Goal: Task Accomplishment & Management: Complete application form

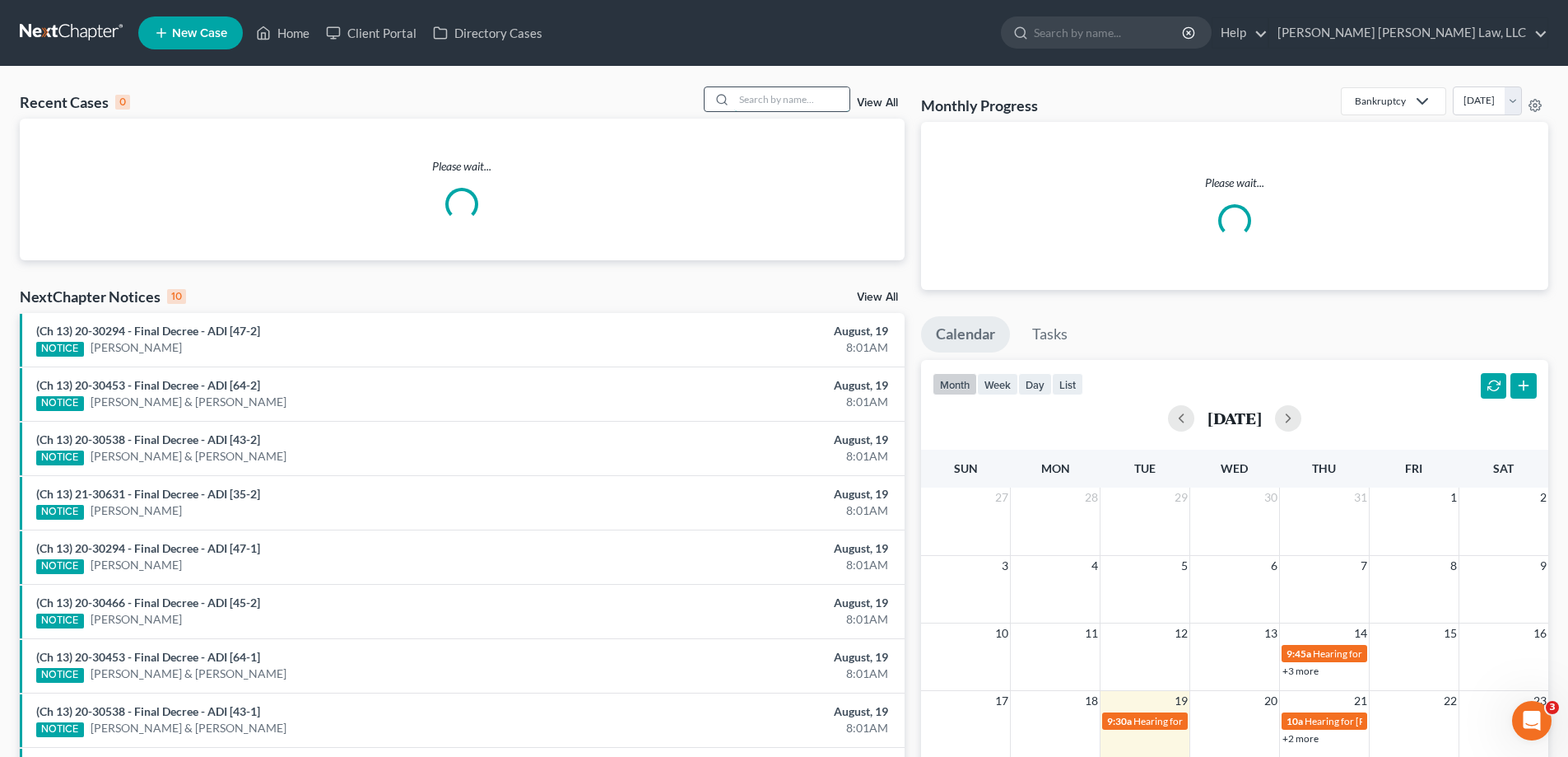
click at [792, 109] on input "search" at bounding box center [791, 99] width 116 height 24
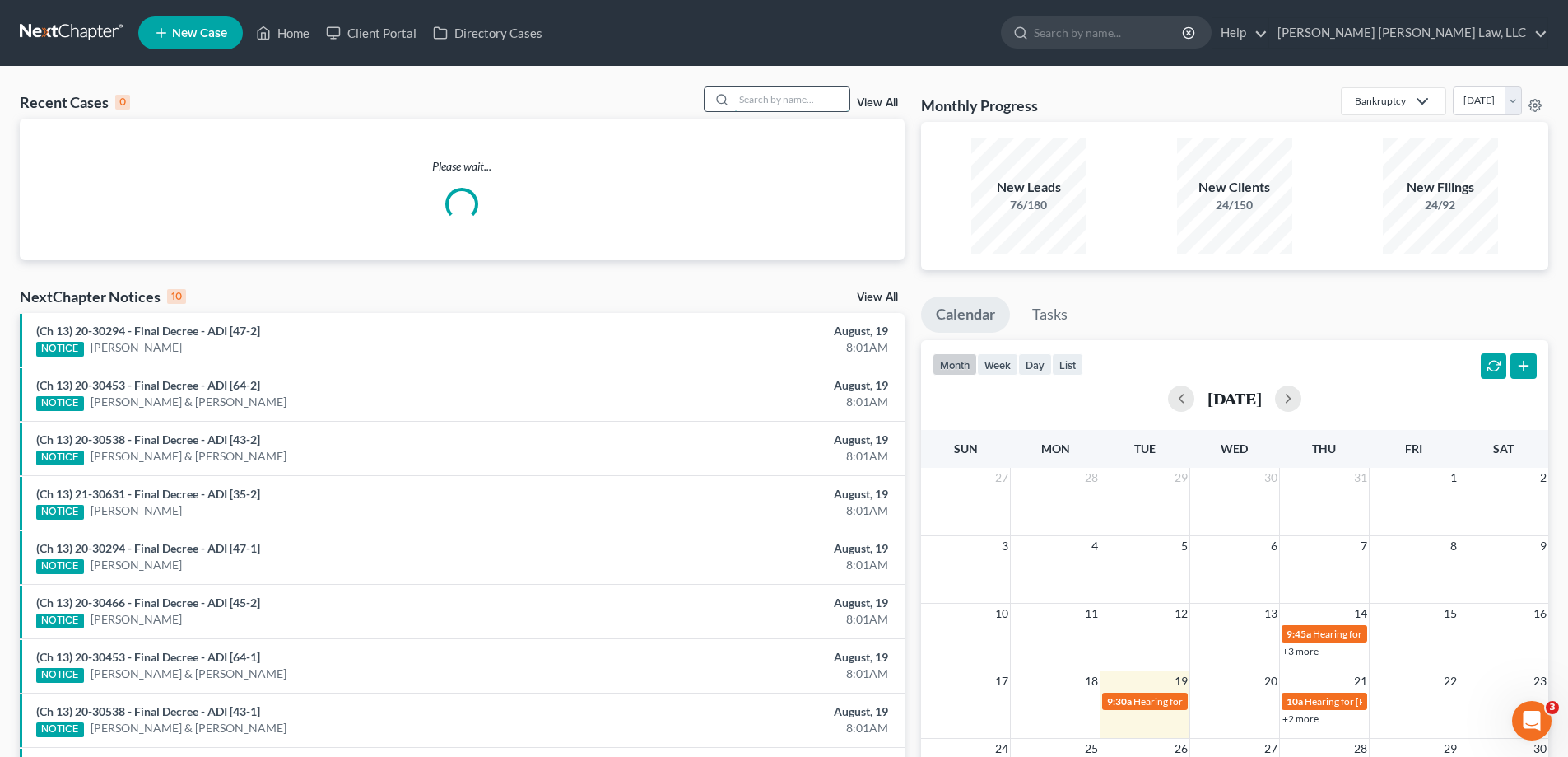
type input "2"
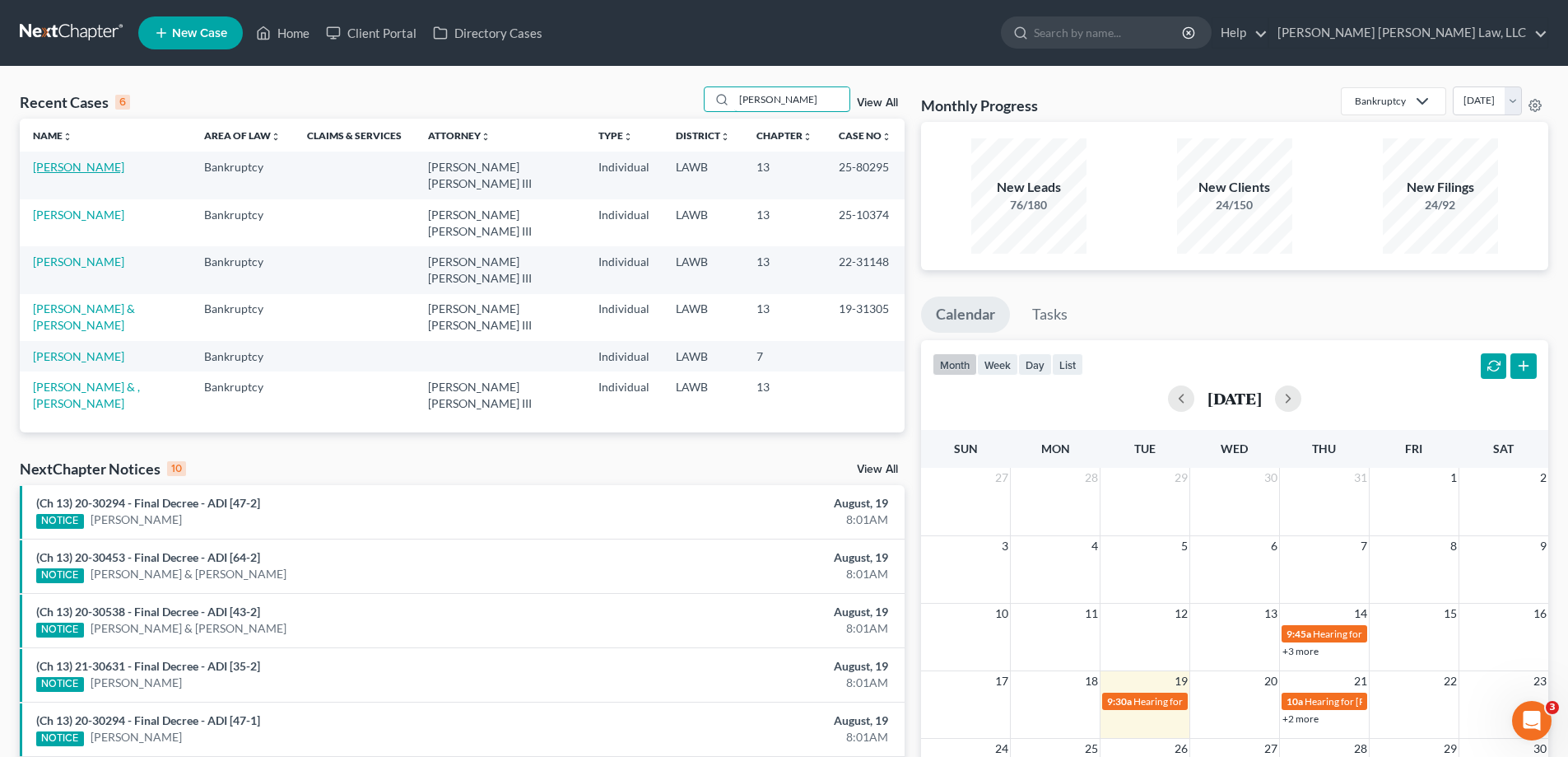
type input "[PERSON_NAME]"
click at [94, 173] on link "[PERSON_NAME]" at bounding box center [78, 166] width 91 height 14
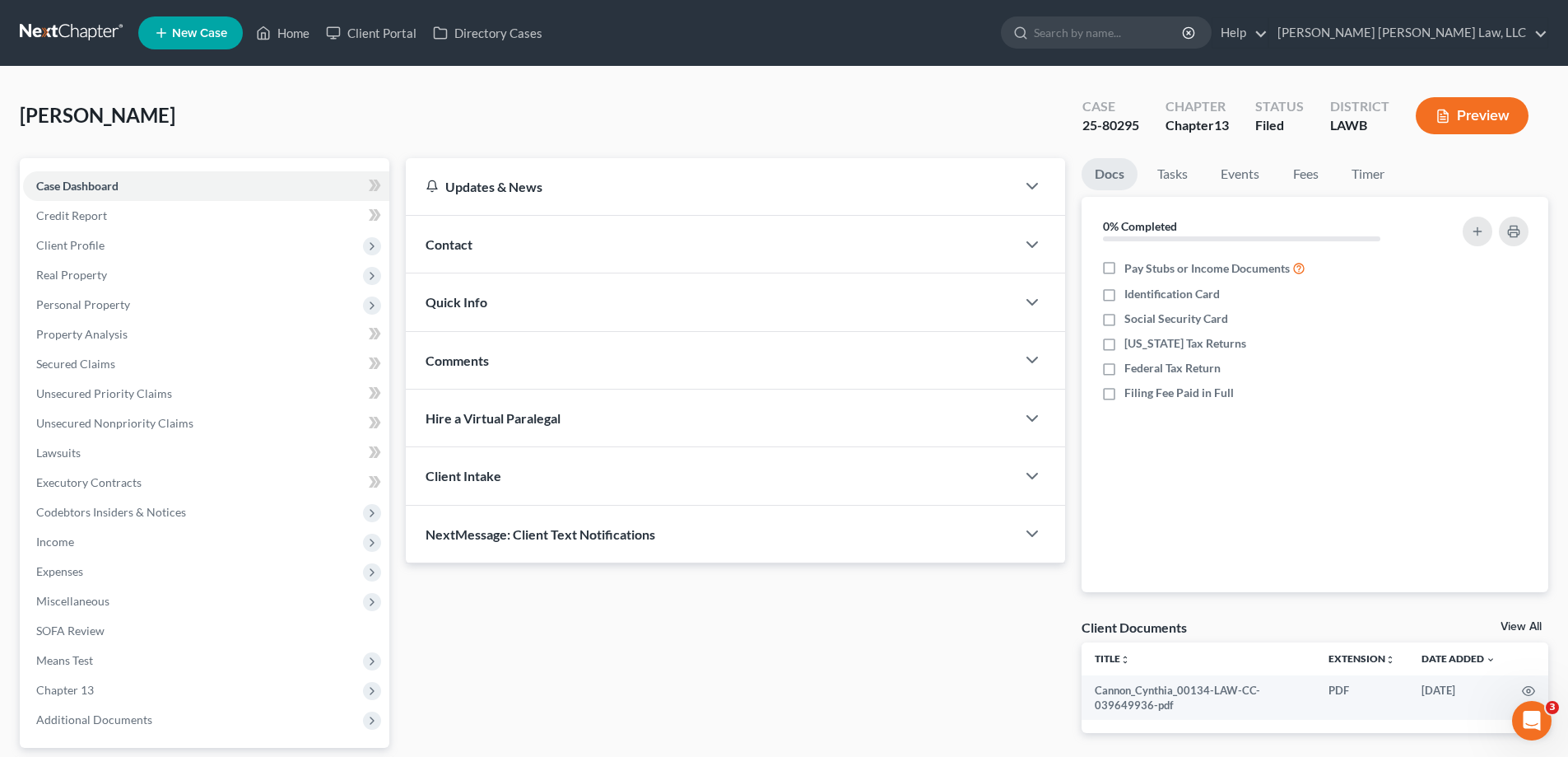
scroll to position [148, 0]
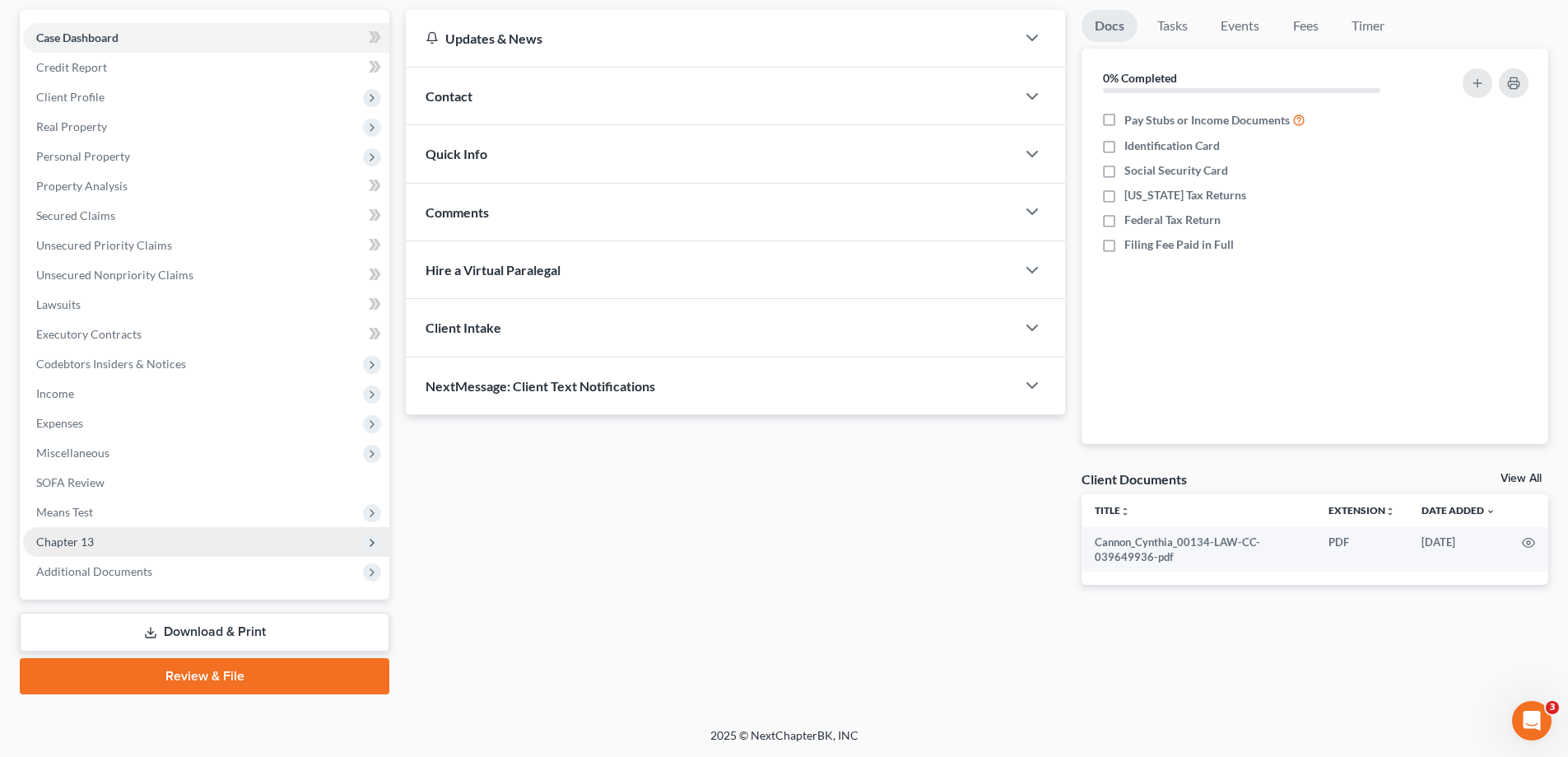
click at [90, 544] on span "Chapter 13" at bounding box center [65, 541] width 57 height 14
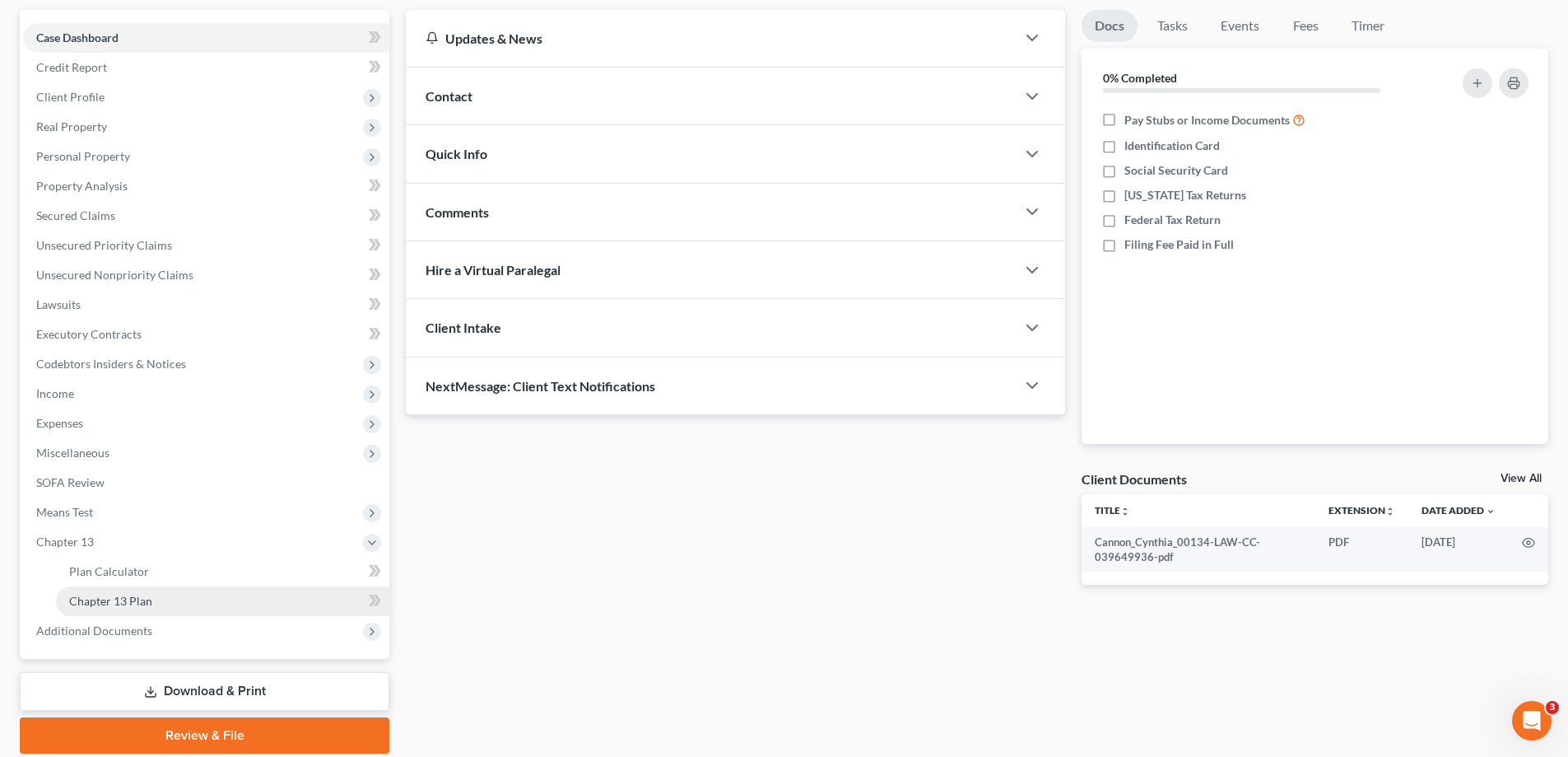
click at [168, 598] on link "Chapter 13 Plan" at bounding box center [222, 600] width 333 height 30
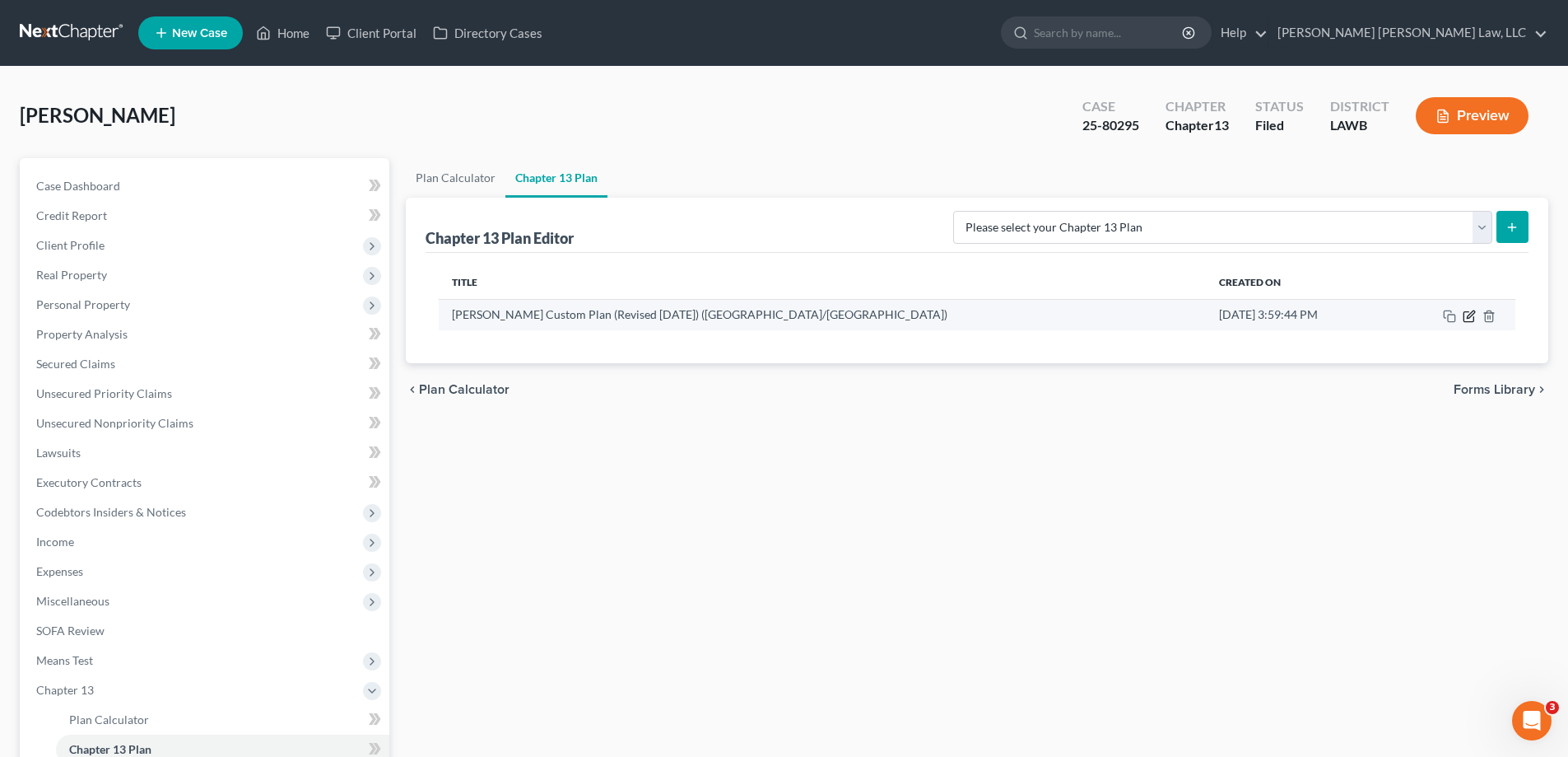
click at [1467, 321] on icon "button" at bounding box center [1469, 316] width 13 height 13
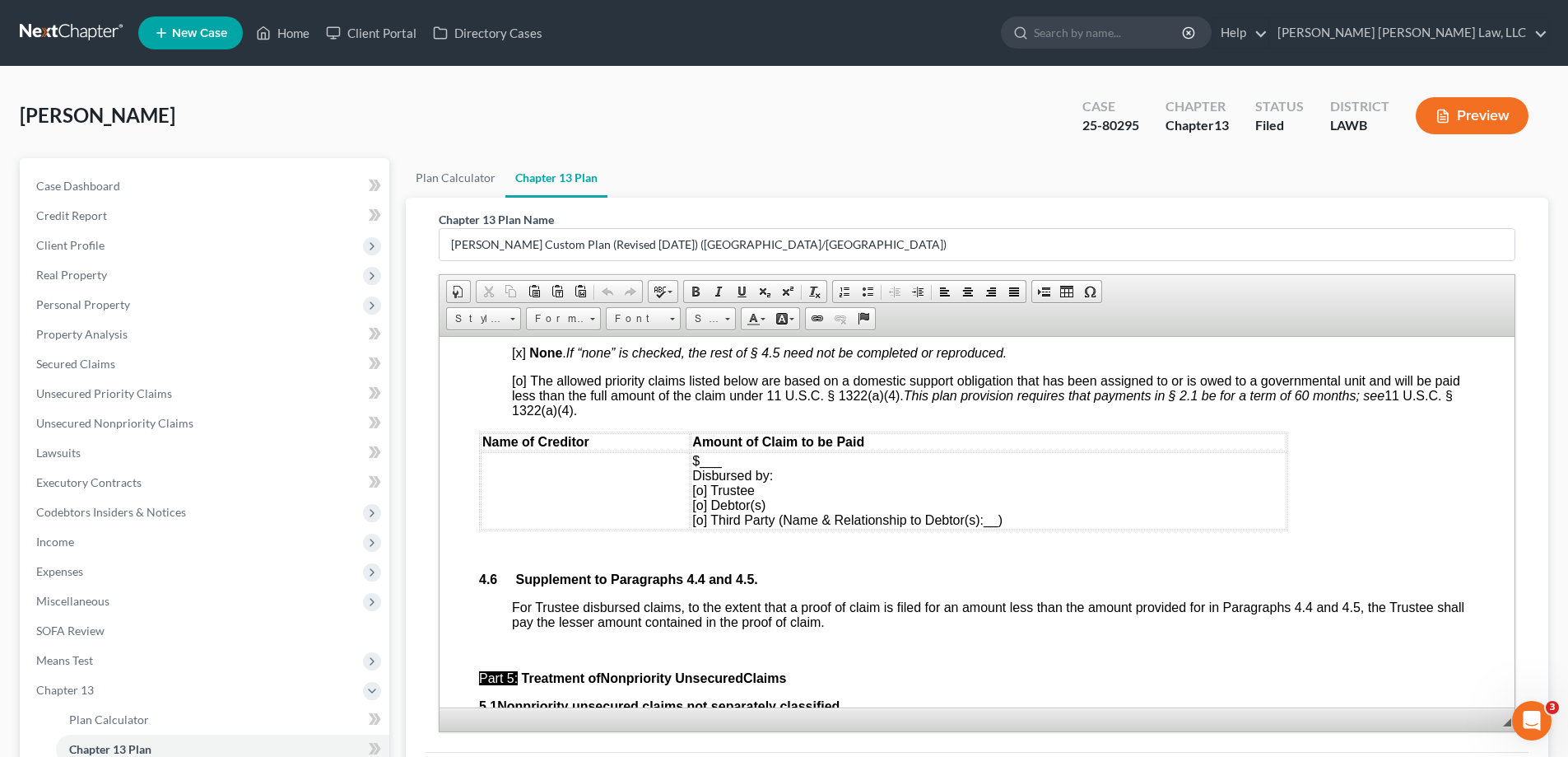
scroll to position [4363, 0]
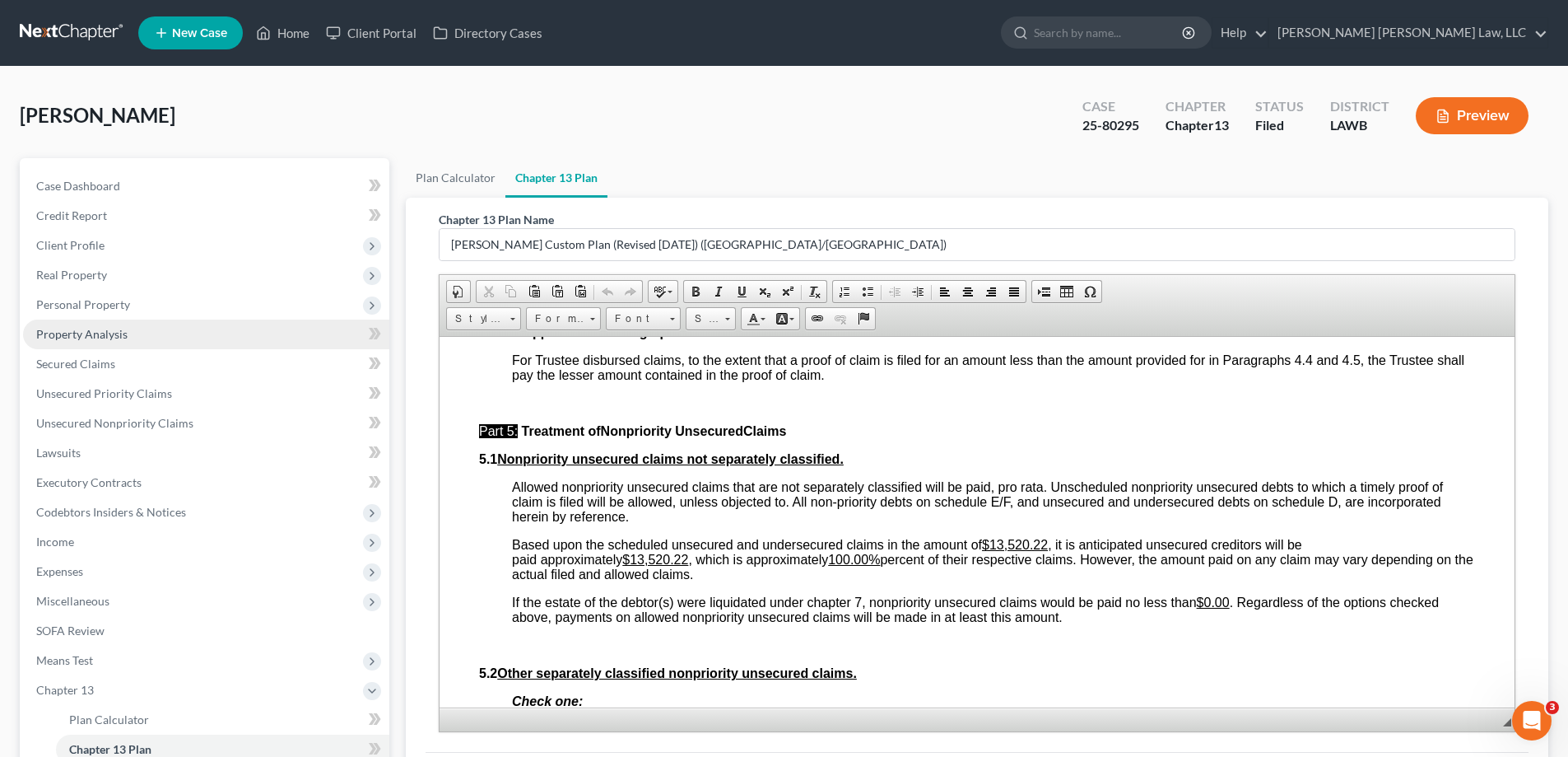
click at [133, 343] on link "Property Analysis" at bounding box center [206, 334] width 366 height 30
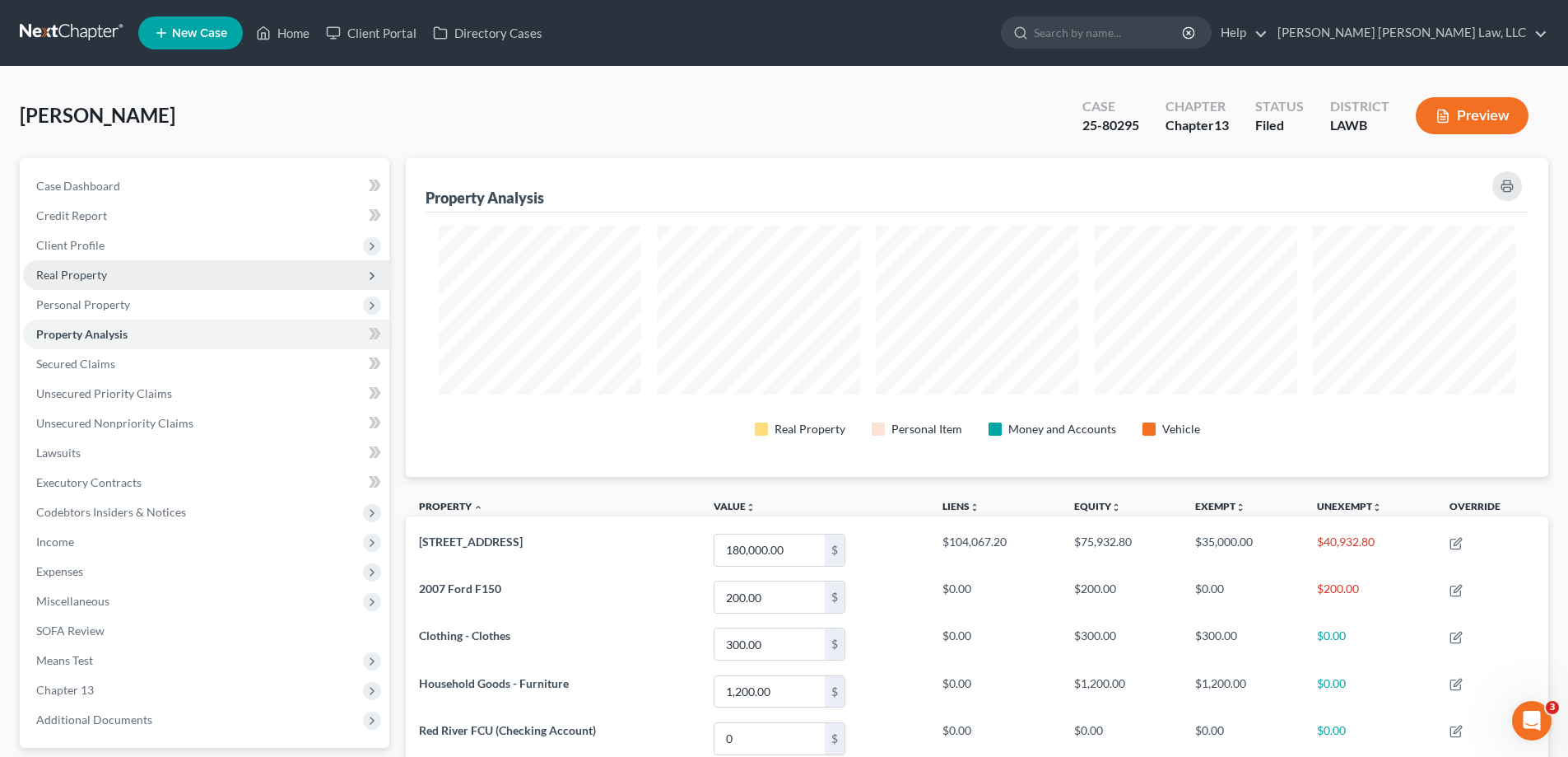
click at [123, 281] on span "Real Property" at bounding box center [206, 275] width 366 height 30
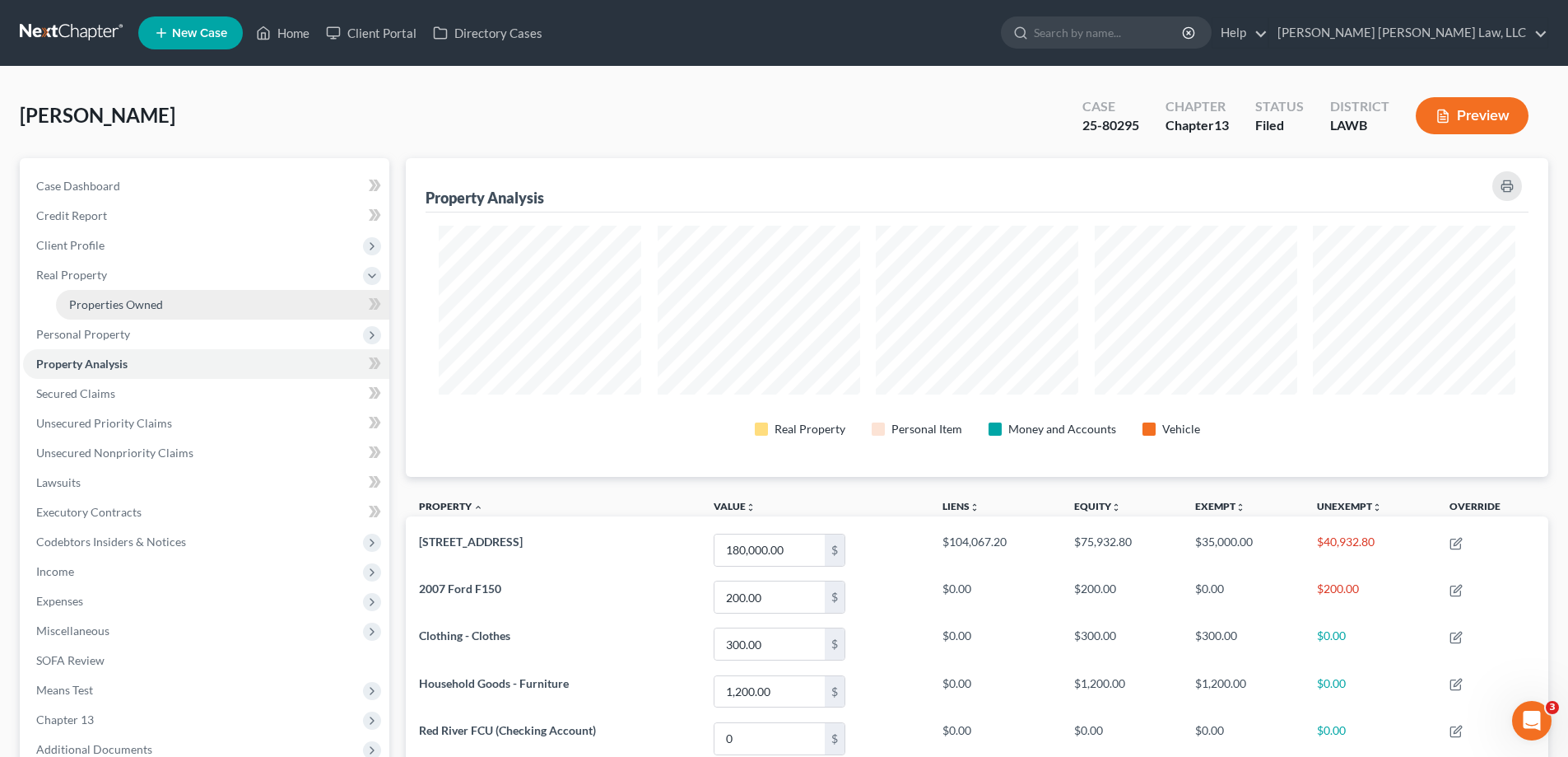
click at [133, 300] on span "Properties Owned" at bounding box center [116, 303] width 94 height 14
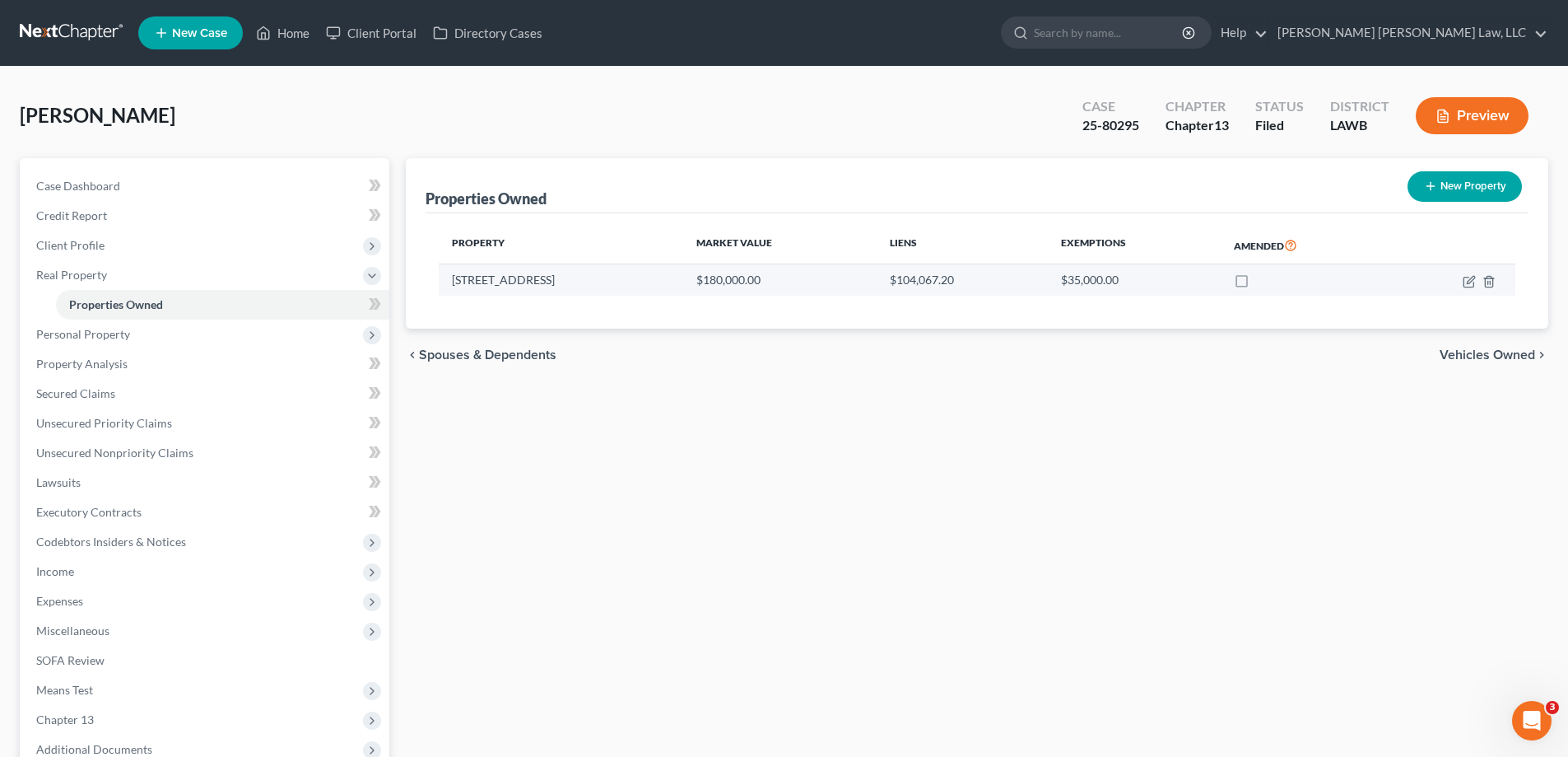
click at [1467, 289] on td at bounding box center [1452, 280] width 124 height 31
click at [1467, 281] on icon "button" at bounding box center [1469, 281] width 13 height 13
select select "19"
select select "3"
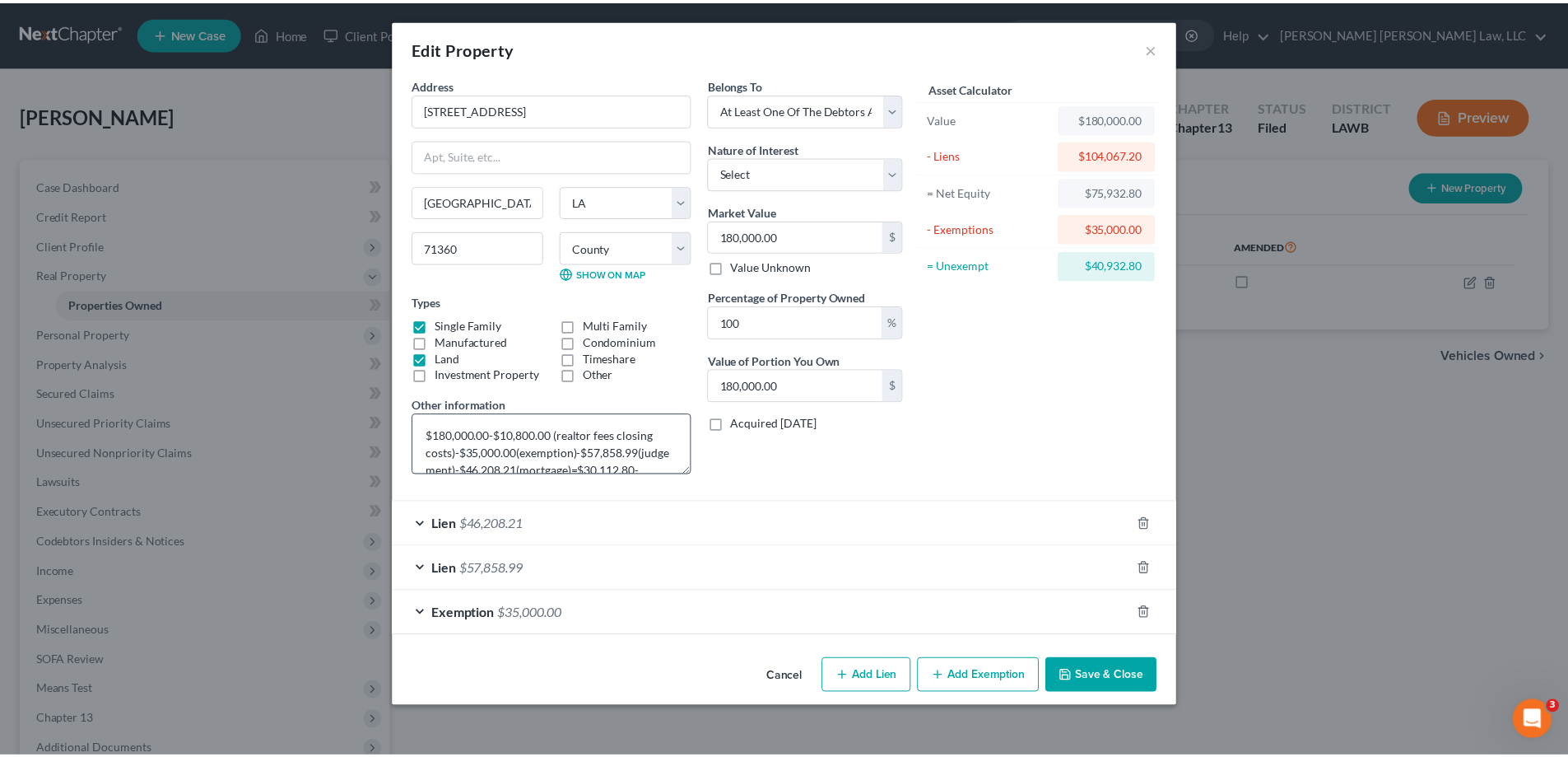
scroll to position [35, 0]
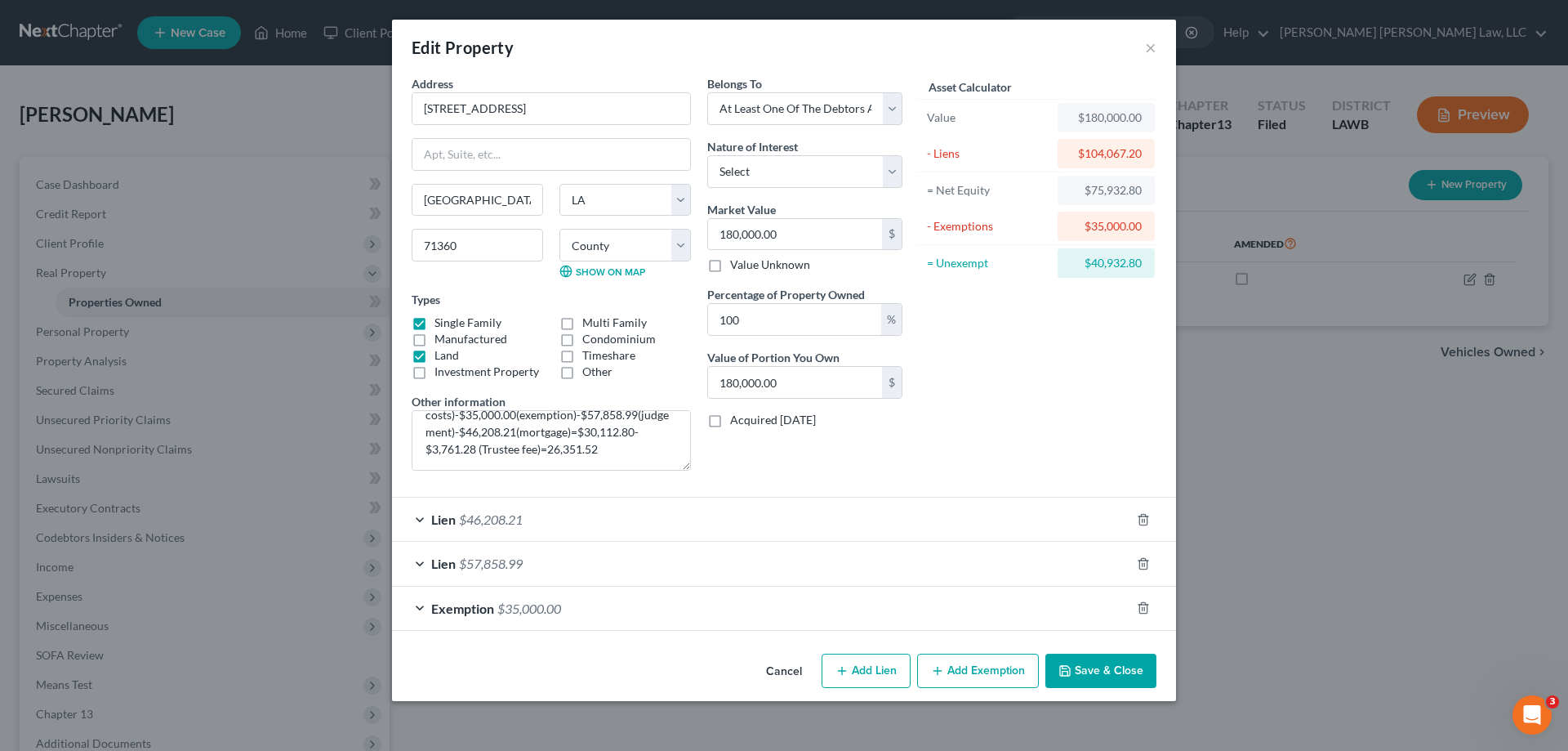
click at [805, 673] on button "Cancel" at bounding box center [784, 671] width 62 height 33
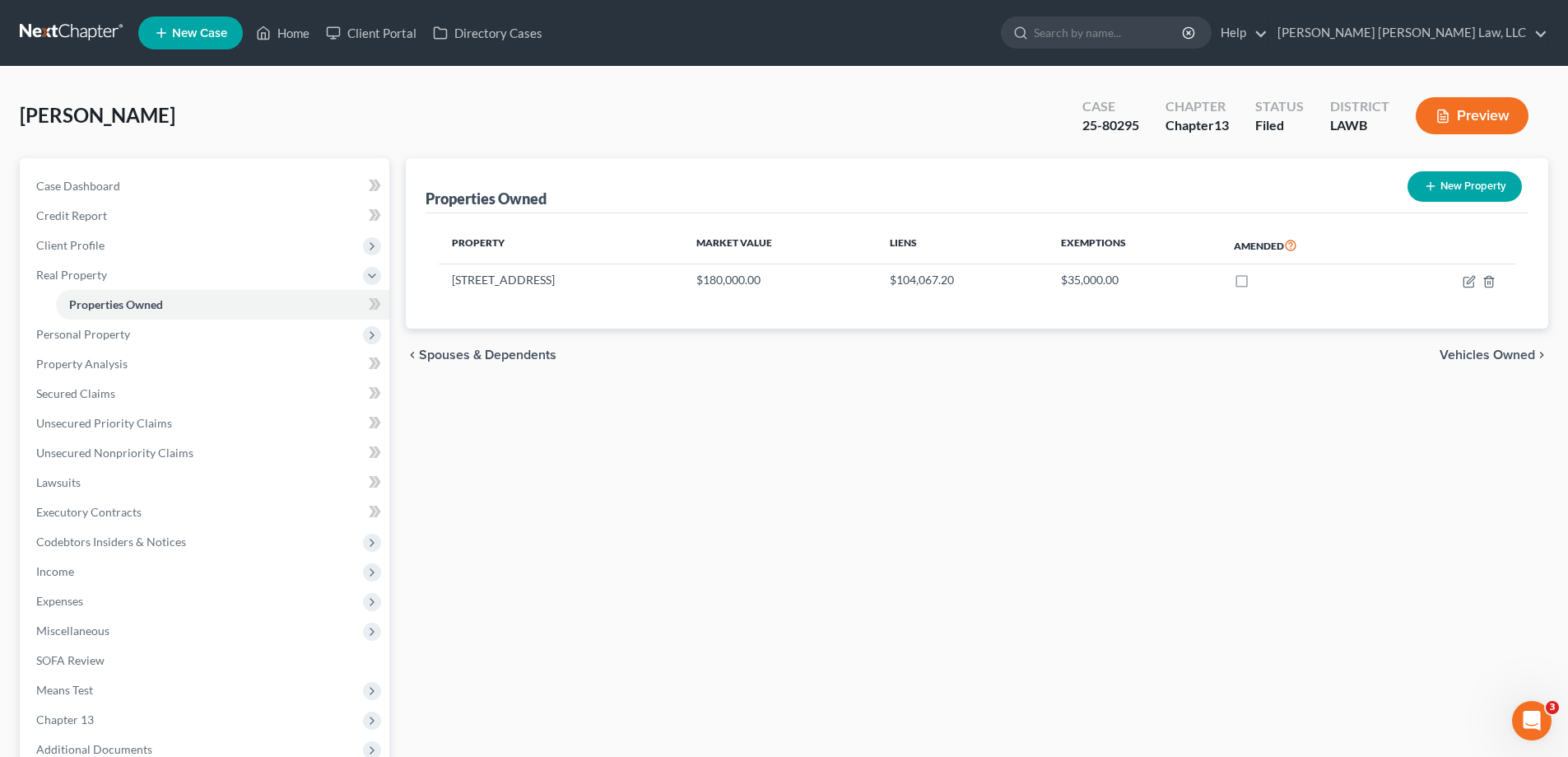
click at [498, 431] on div "Properties Owned New Property Property Market Value Liens Exemptions Amended 10…" at bounding box center [977, 516] width 1159 height 714
click at [135, 370] on link "Property Analysis" at bounding box center [206, 363] width 366 height 30
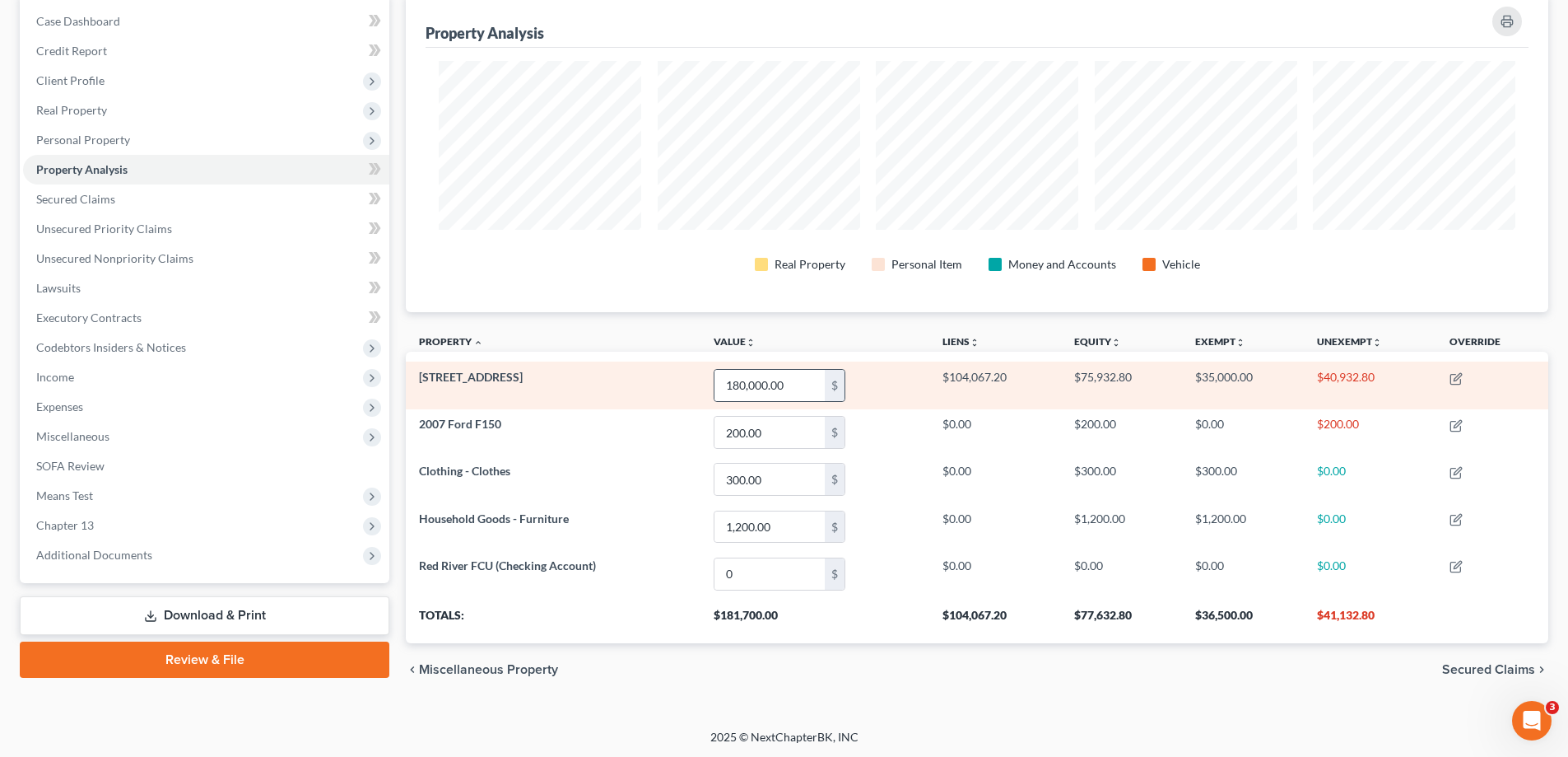
scroll to position [167, 0]
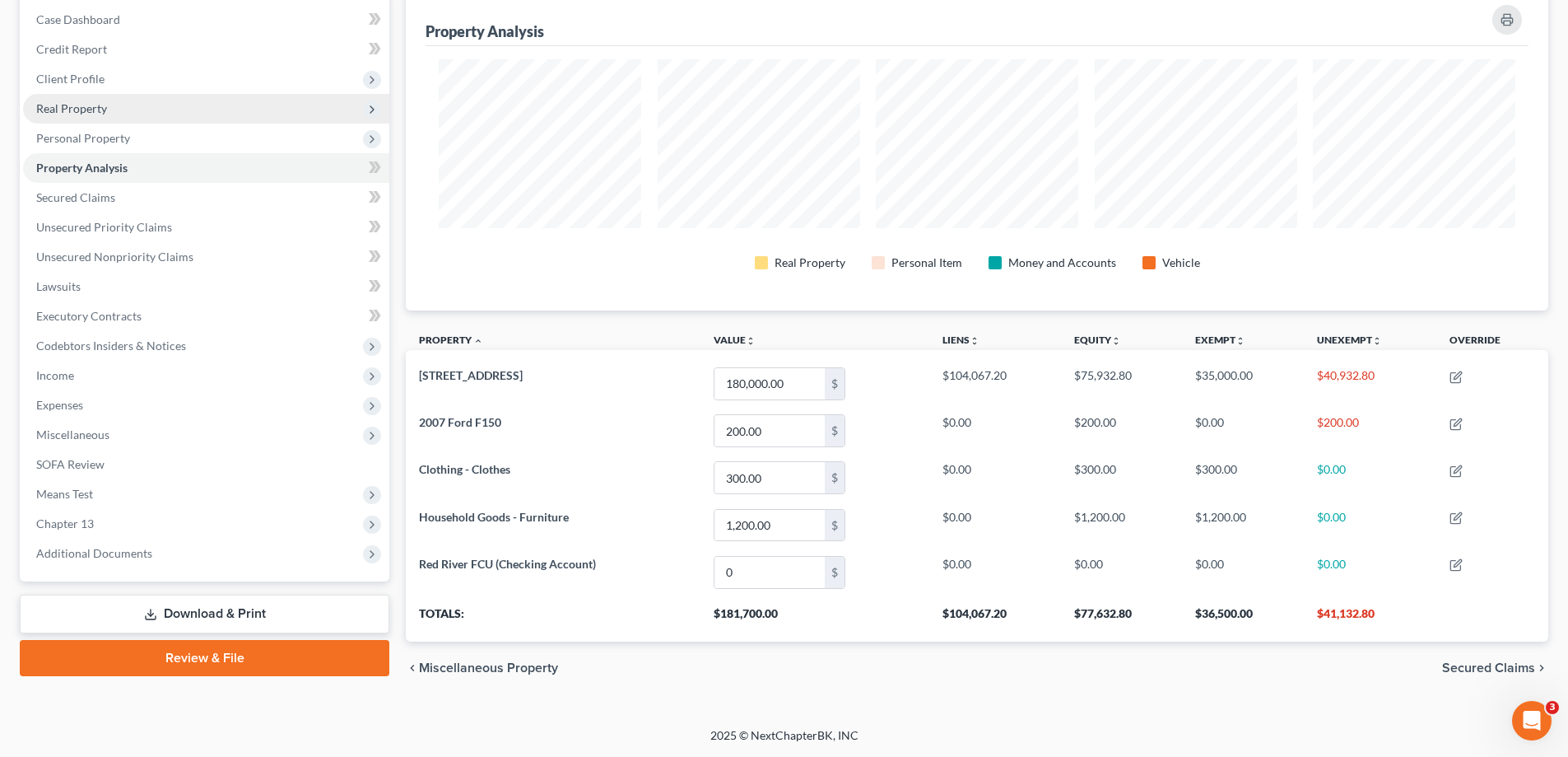
click at [98, 118] on span "Real Property" at bounding box center [206, 108] width 366 height 30
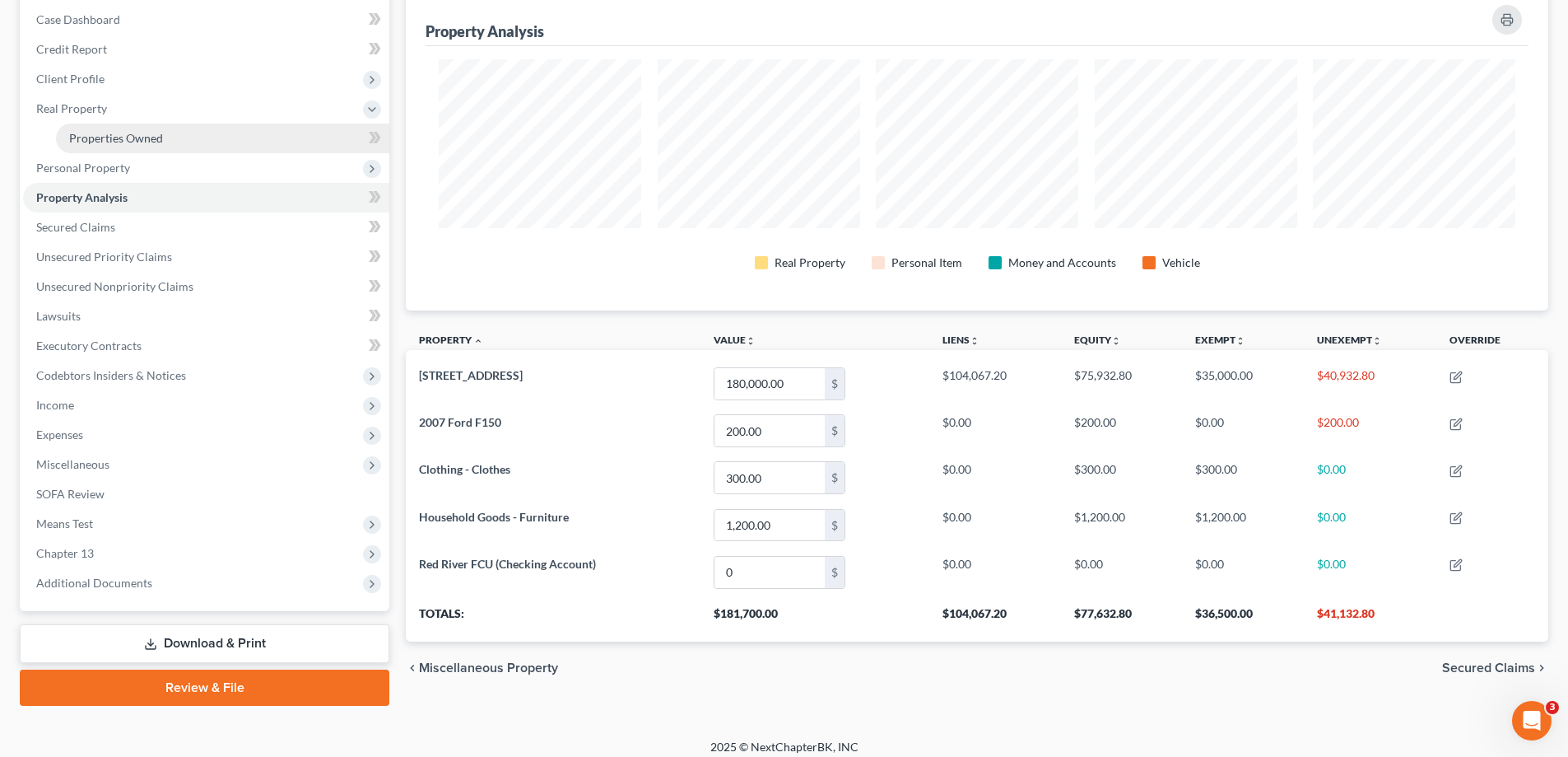
click at [117, 141] on span "Properties Owned" at bounding box center [116, 138] width 94 height 14
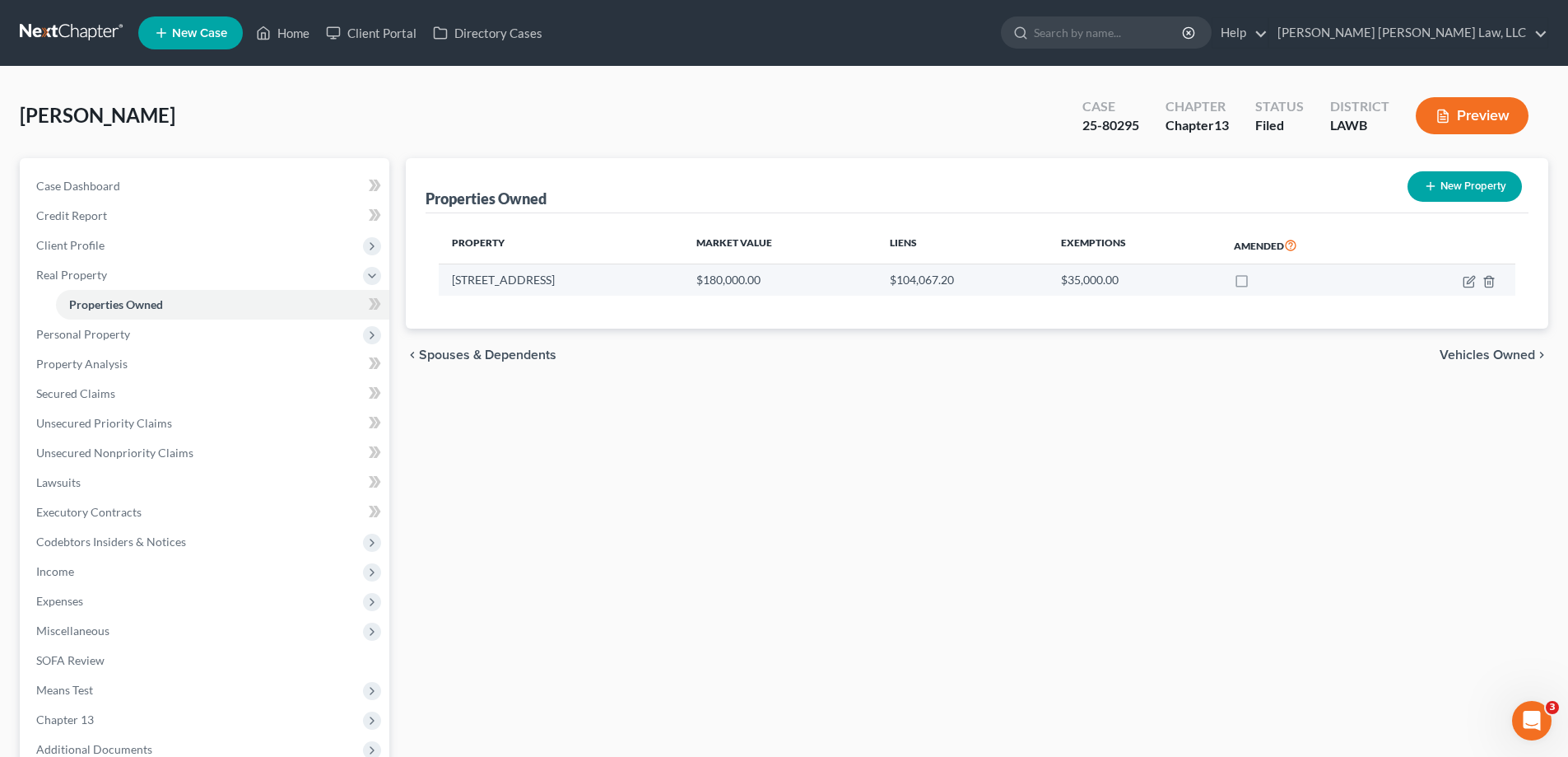
click at [1469, 288] on td at bounding box center [1452, 280] width 124 height 31
click at [1467, 282] on icon "button" at bounding box center [1471, 280] width 7 height 7
select select "19"
select select "39"
select select "3"
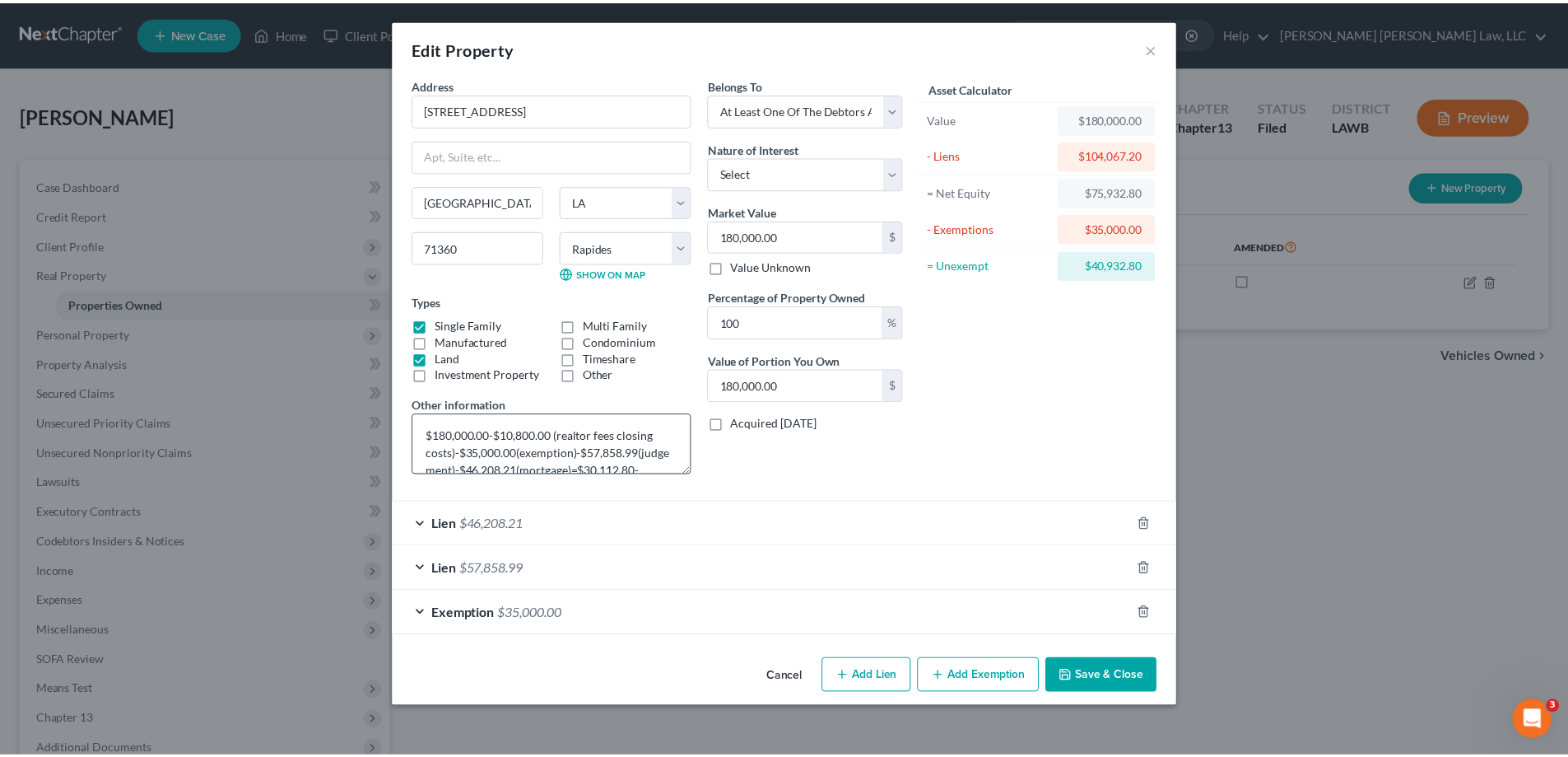
scroll to position [35, 0]
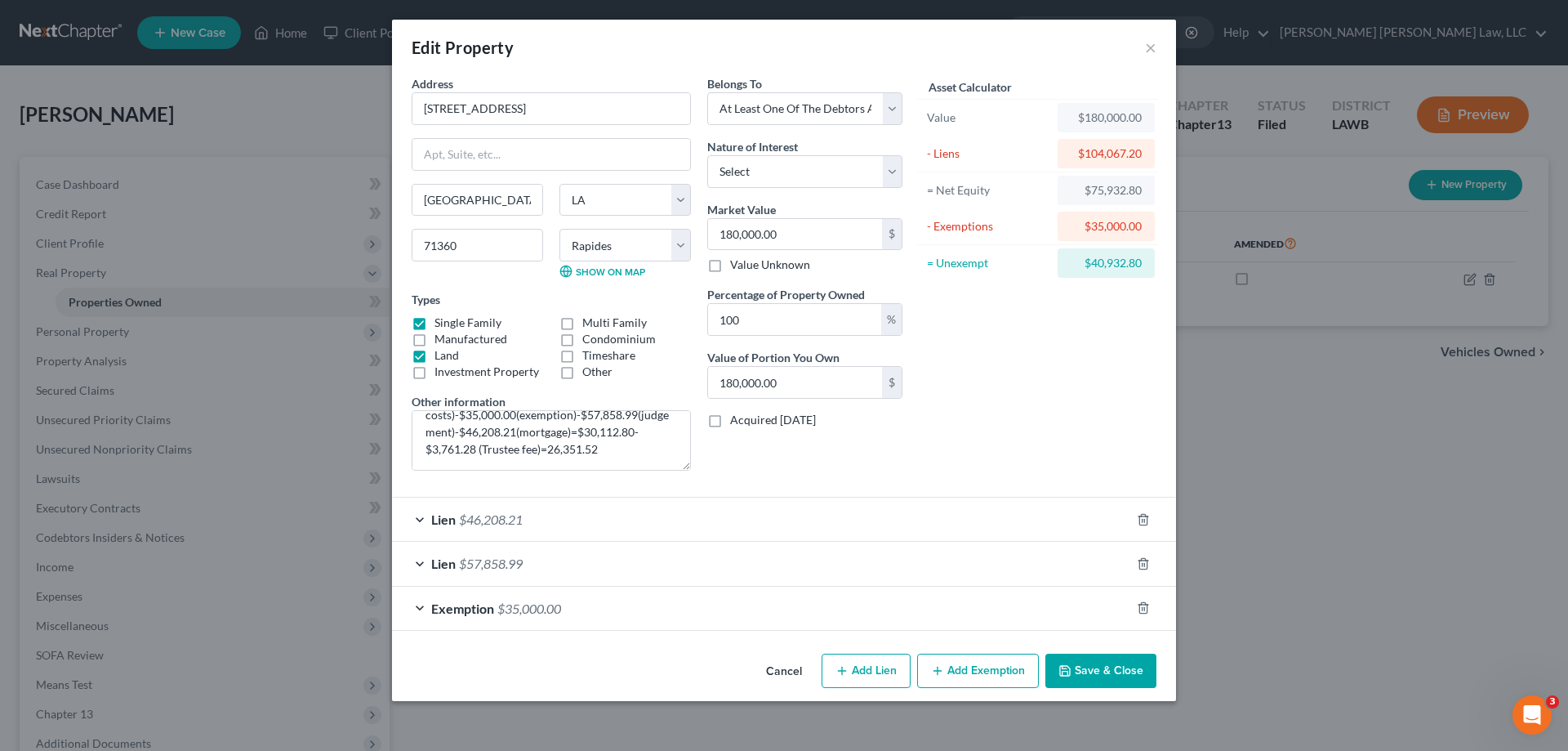
click at [790, 659] on button "Cancel" at bounding box center [784, 671] width 62 height 33
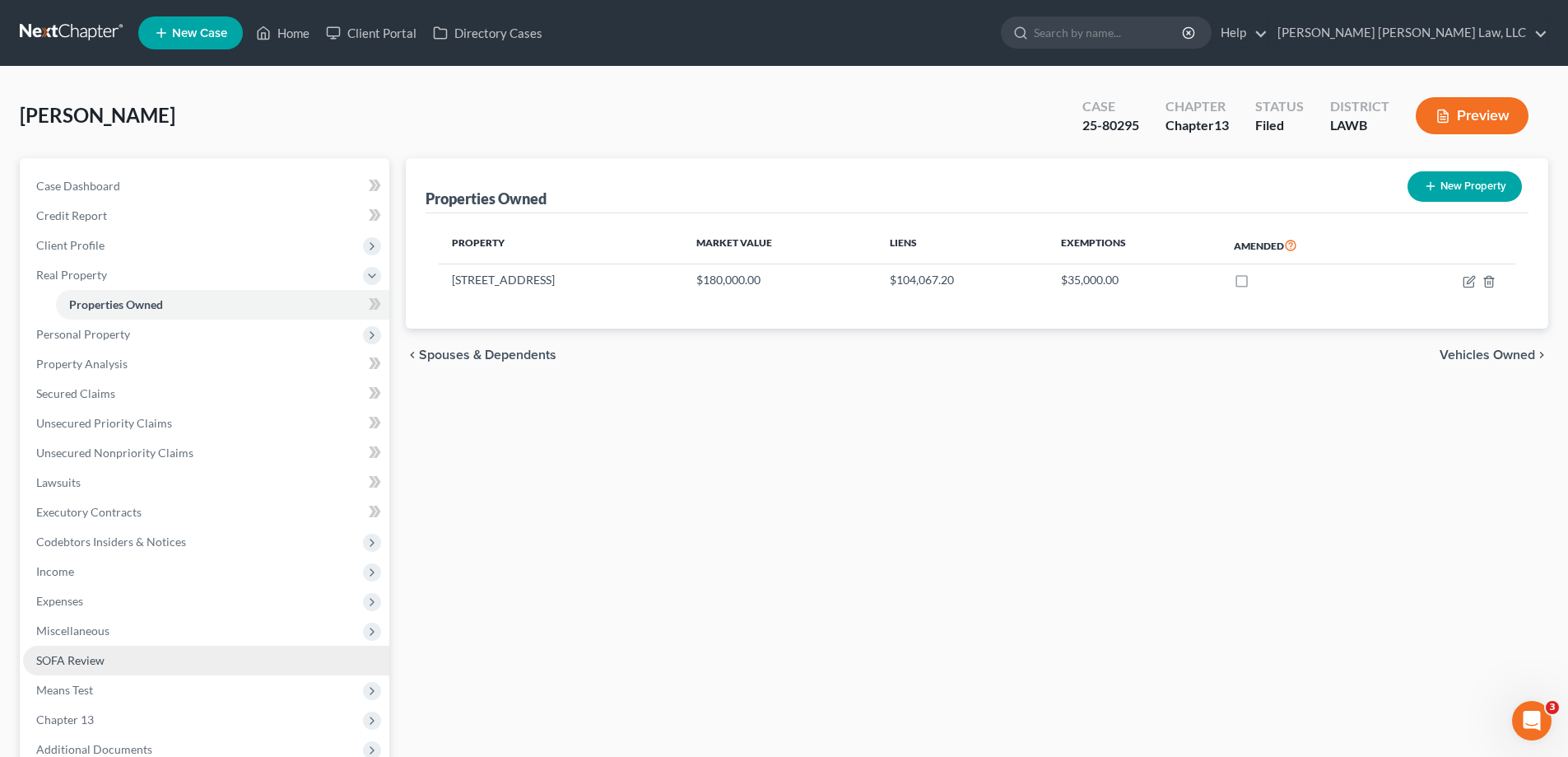
scroll to position [96, 0]
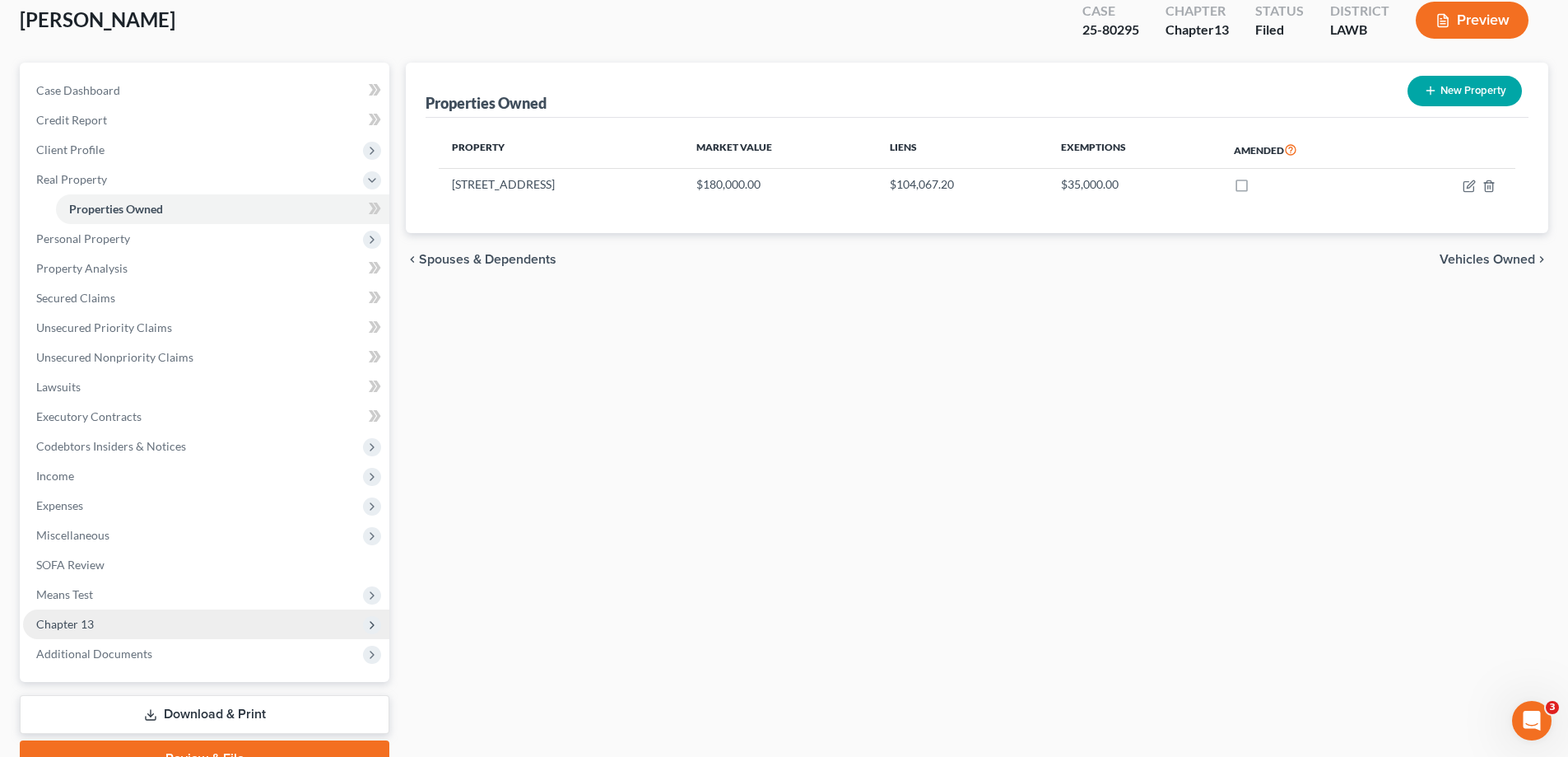
click at [81, 627] on span "Chapter 13" at bounding box center [65, 623] width 57 height 14
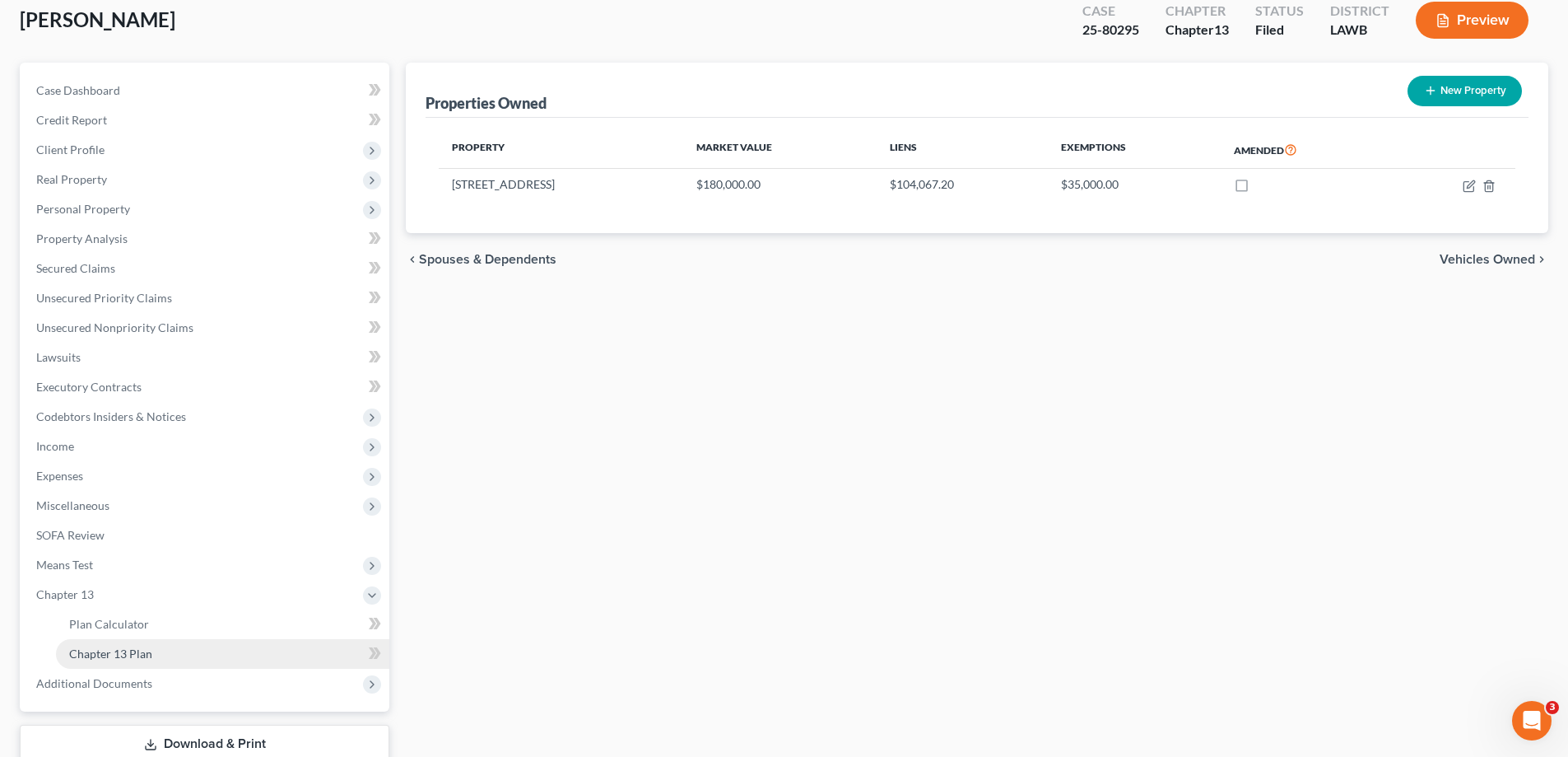
click at [133, 649] on span "Chapter 13 Plan" at bounding box center [110, 652] width 83 height 14
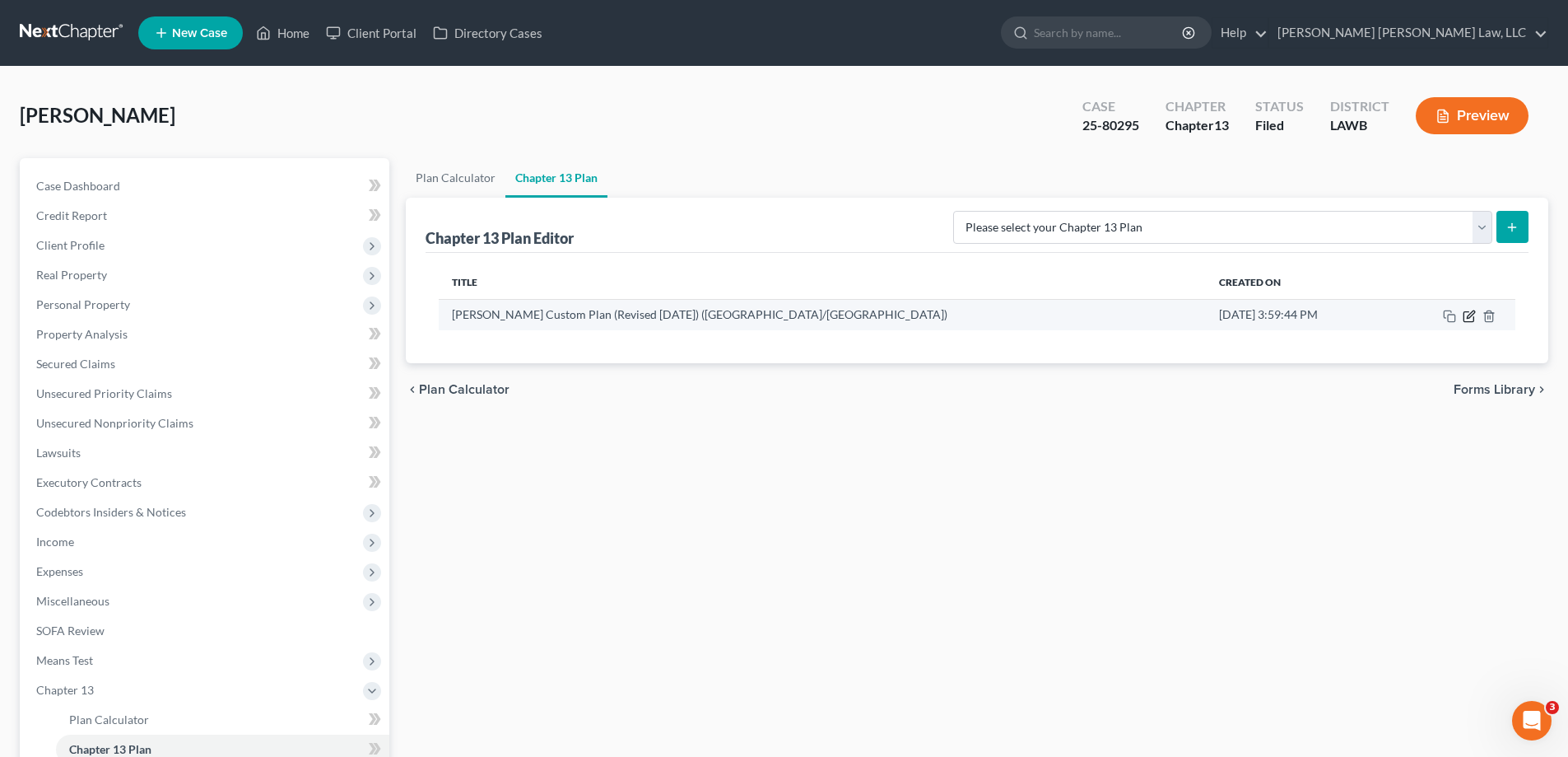
click at [1467, 317] on icon "button" at bounding box center [1469, 316] width 13 height 13
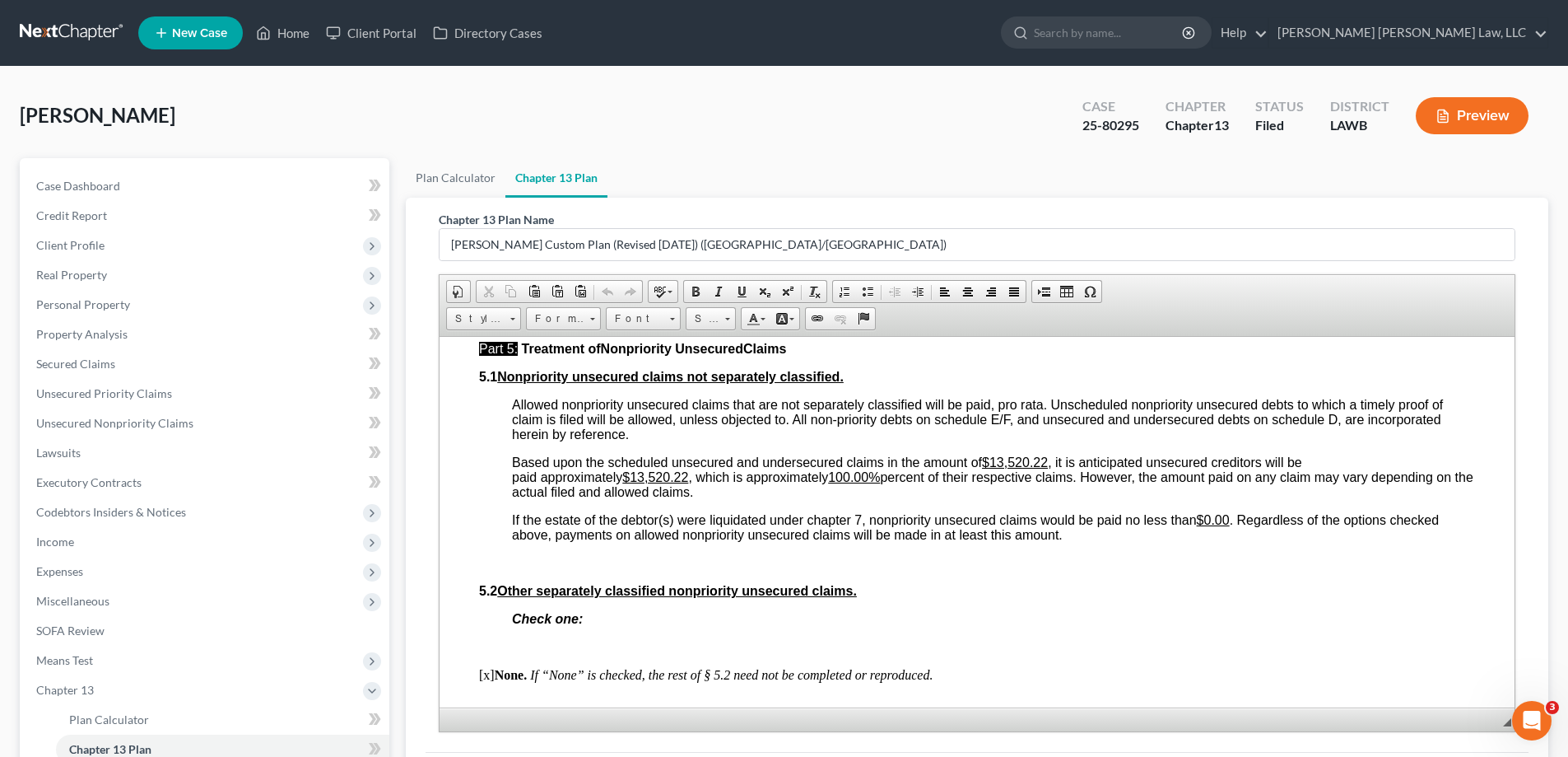
scroll to position [4528, 0]
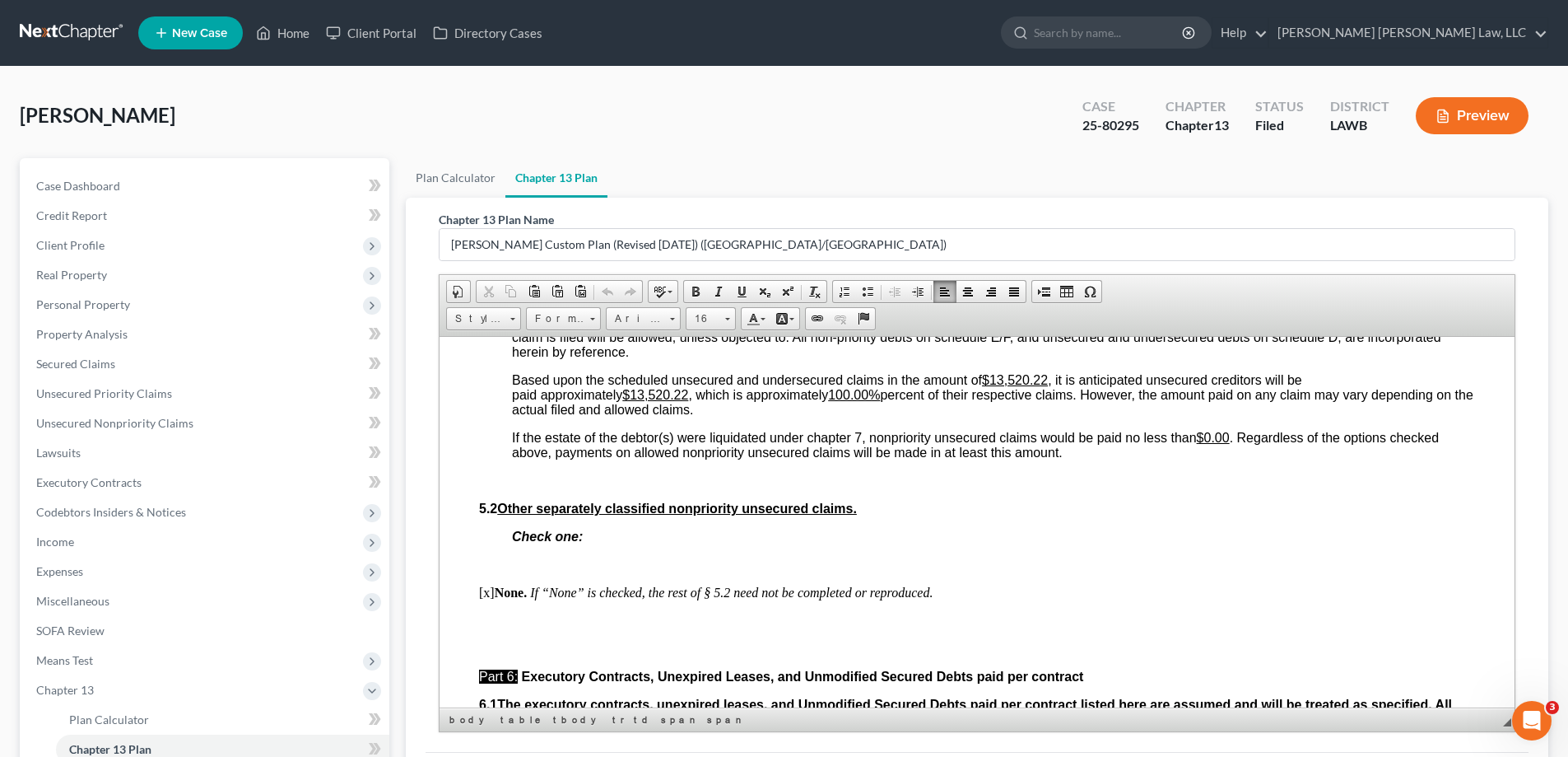
drag, startPoint x: 1206, startPoint y: 543, endPoint x: 1229, endPoint y: 549, distance: 23.8
drag, startPoint x: 1205, startPoint y: 471, endPoint x: 1230, endPoint y: 470, distance: 25.0
click at [1229, 444] on u "$0.00" at bounding box center [1213, 436] width 33 height 14
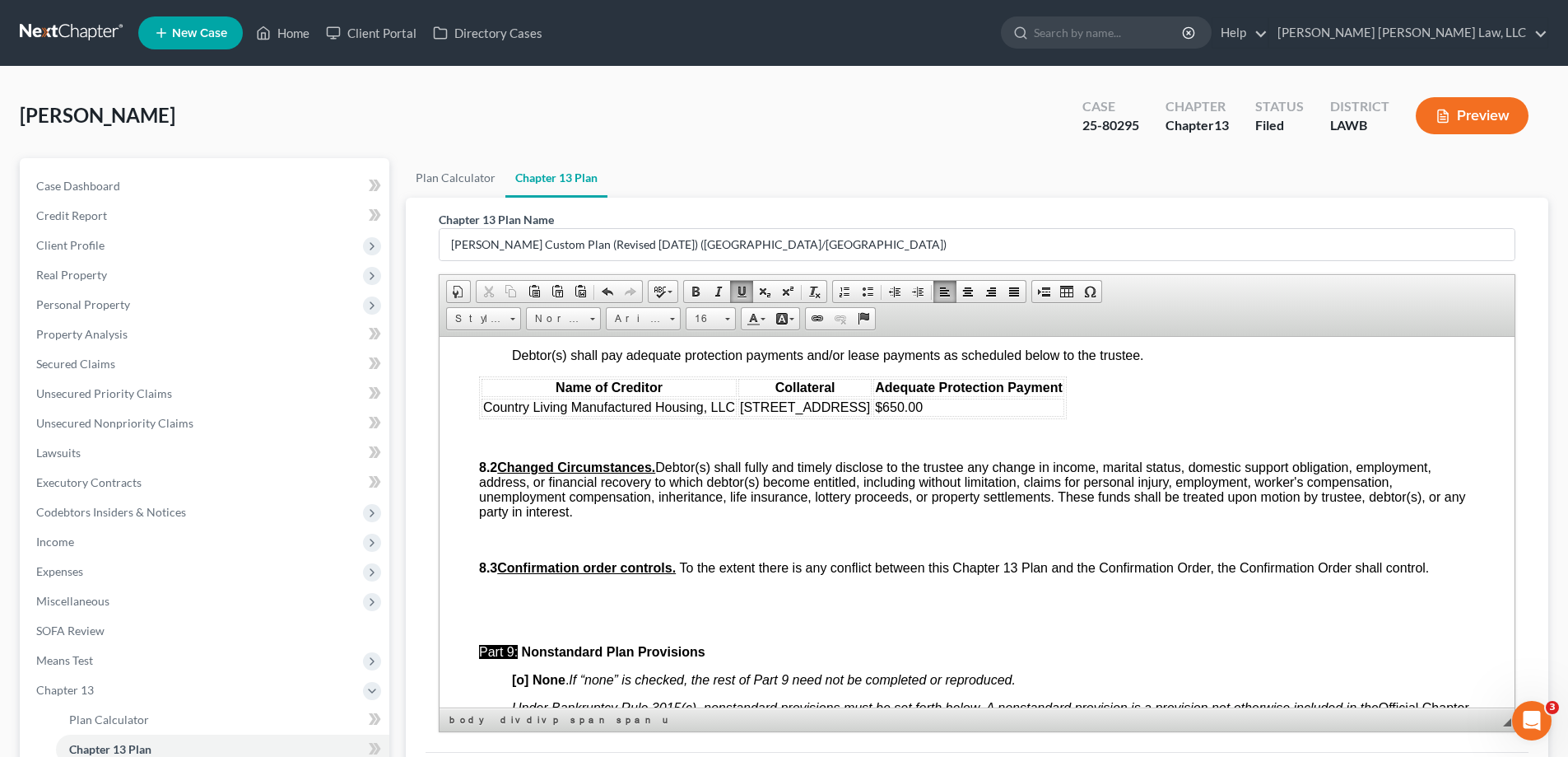
scroll to position [5599, 0]
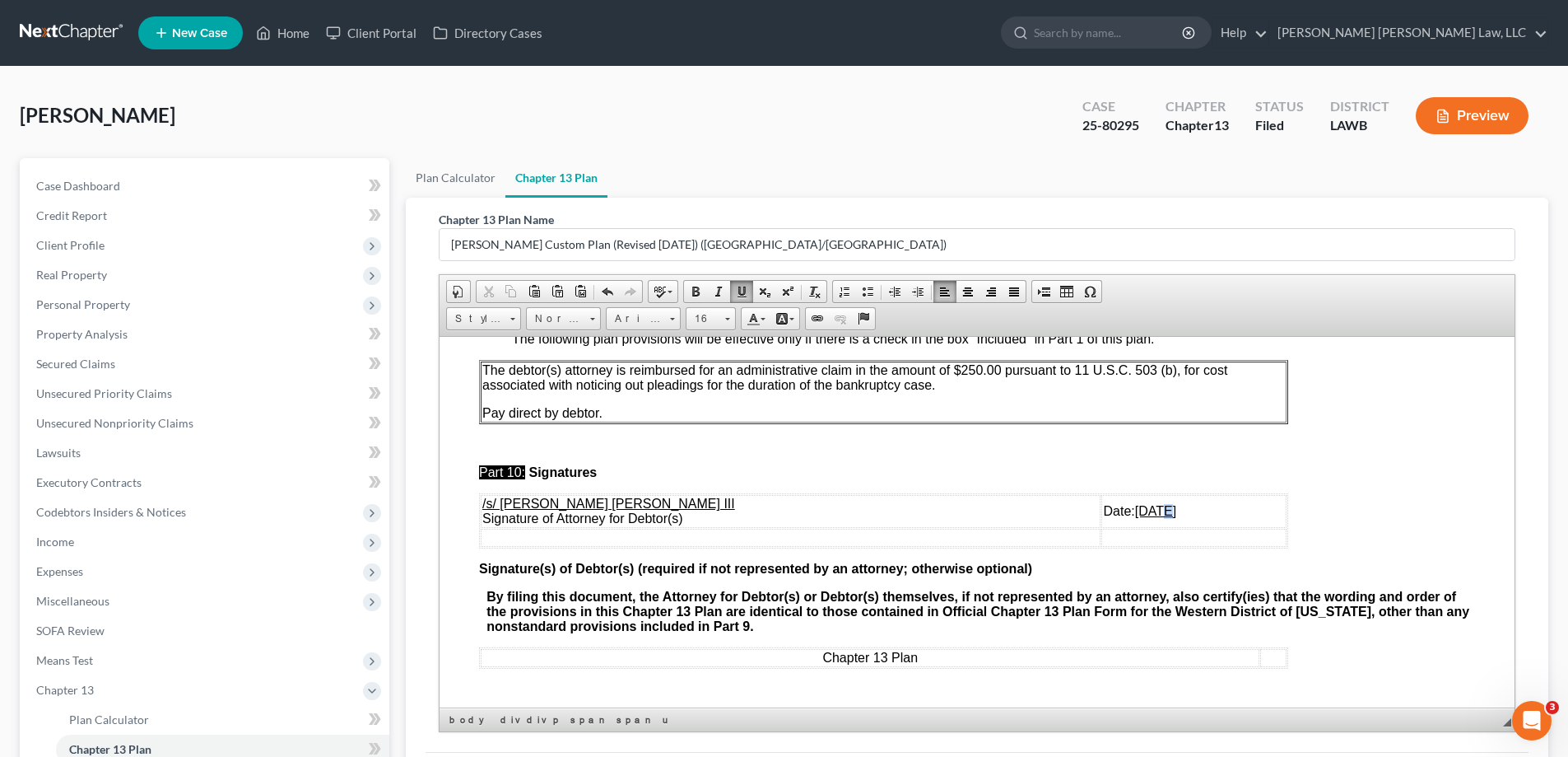
click at [1135, 517] on u "[DATE]" at bounding box center [1155, 509] width 41 height 14
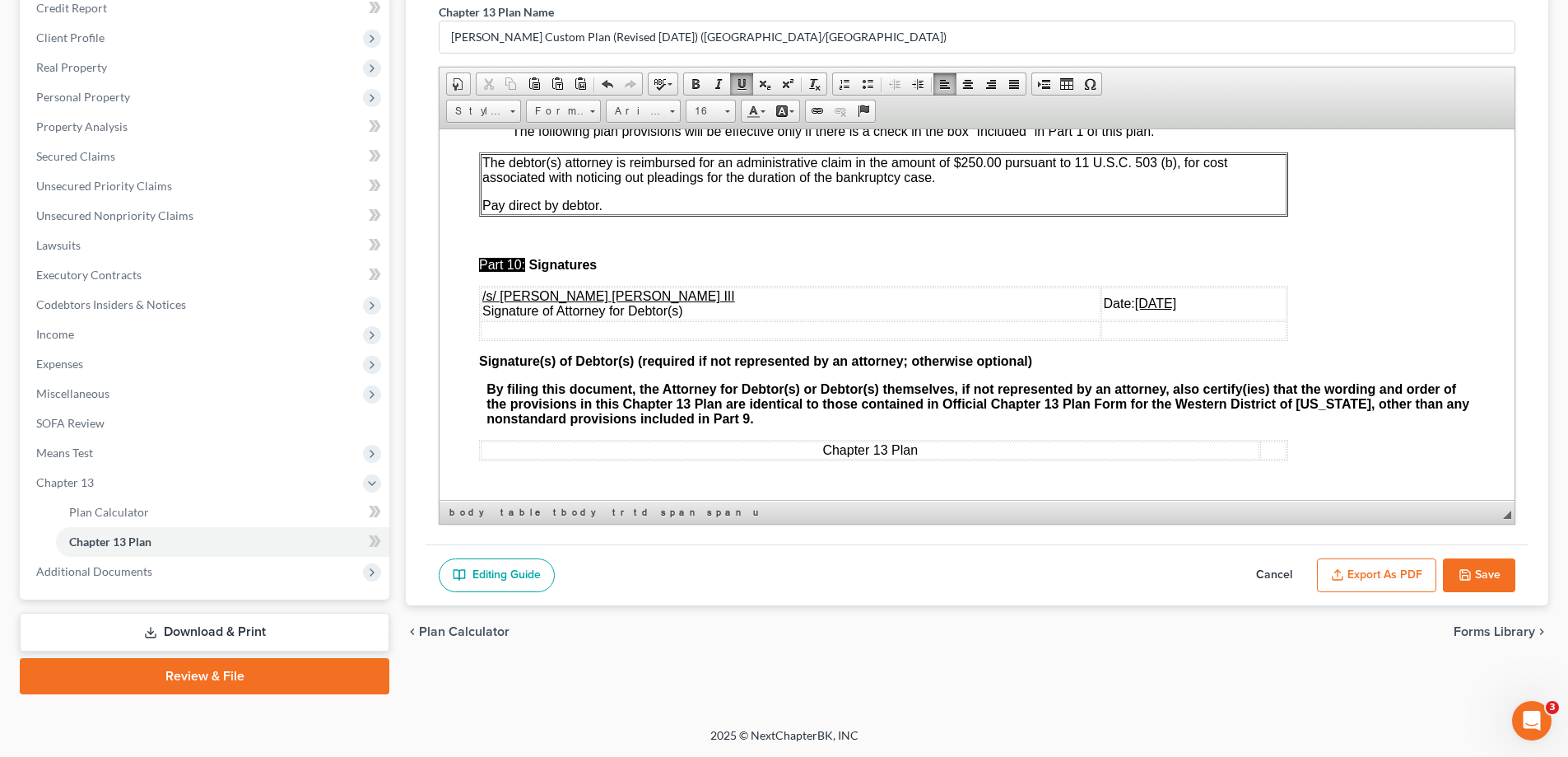
click at [1479, 578] on button "Save" at bounding box center [1479, 576] width 73 height 35
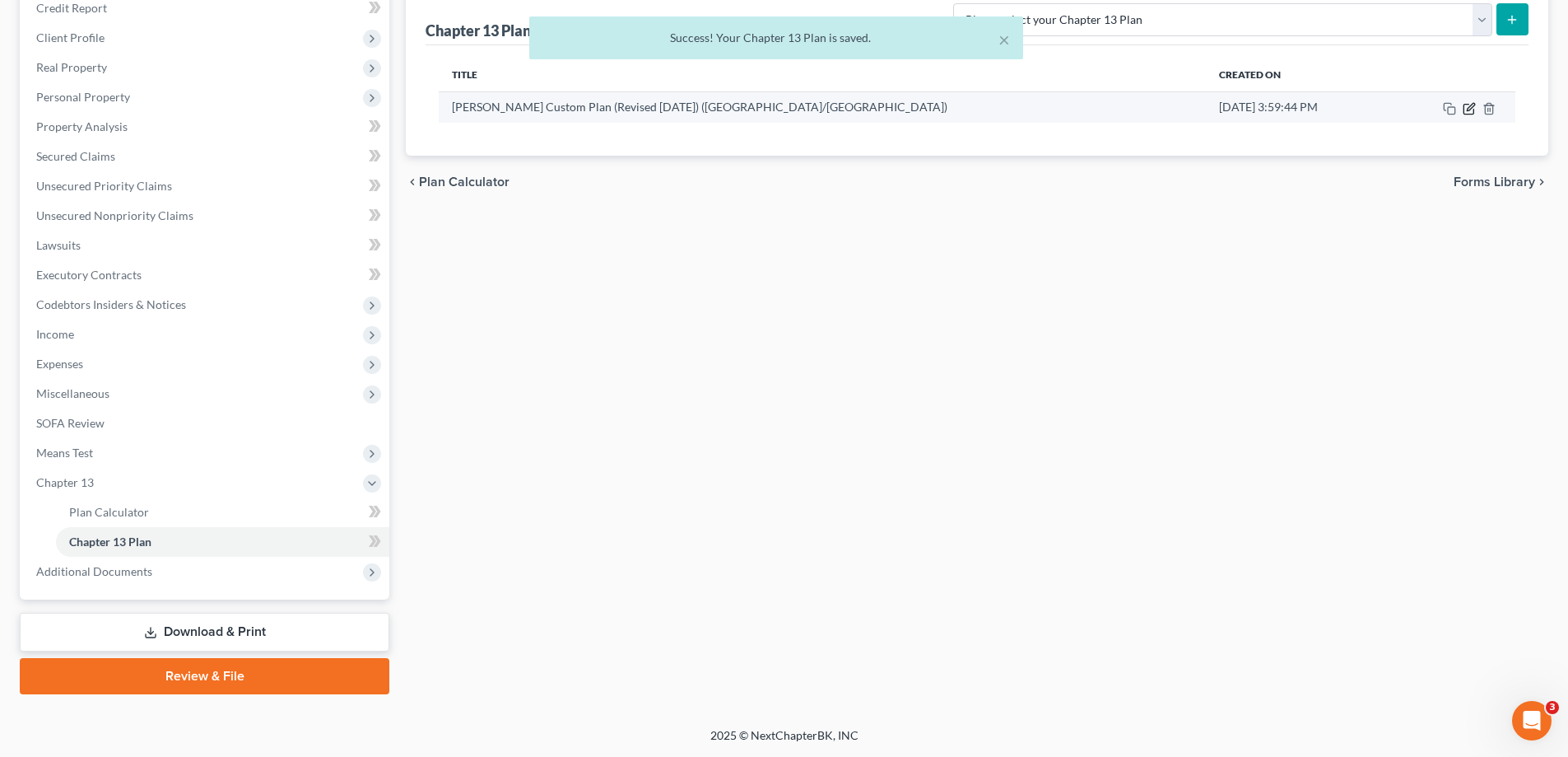
click at [1471, 112] on icon "button" at bounding box center [1469, 108] width 13 height 13
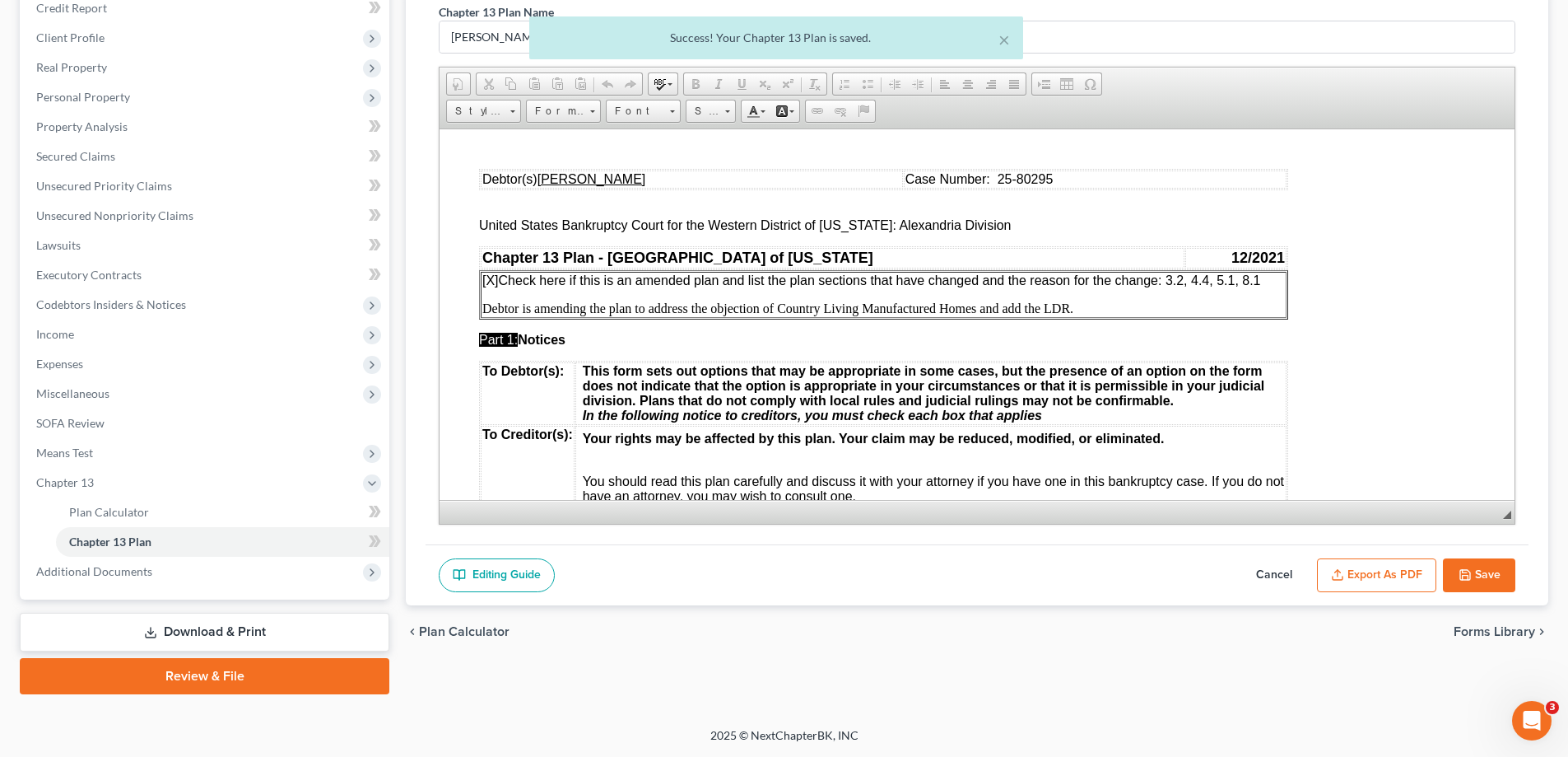
scroll to position [0, 0]
click at [1406, 577] on button "Export as PDF" at bounding box center [1376, 576] width 119 height 35
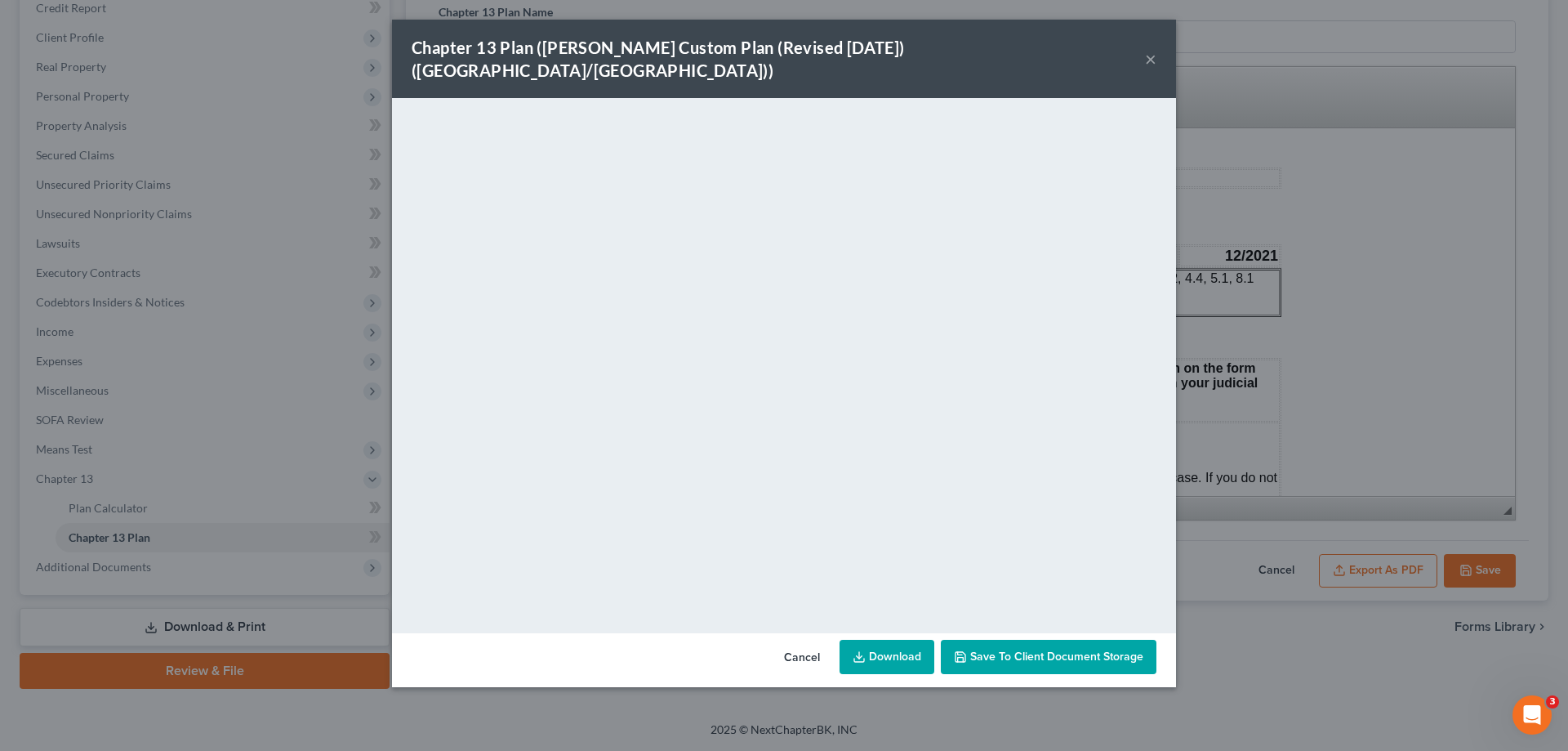
click at [1359, 330] on div "Chapter 13 Plan ([PERSON_NAME] Custom Plan (Revised [DATE]) ([GEOGRAPHIC_DATA]/…" at bounding box center [784, 375] width 1568 height 751
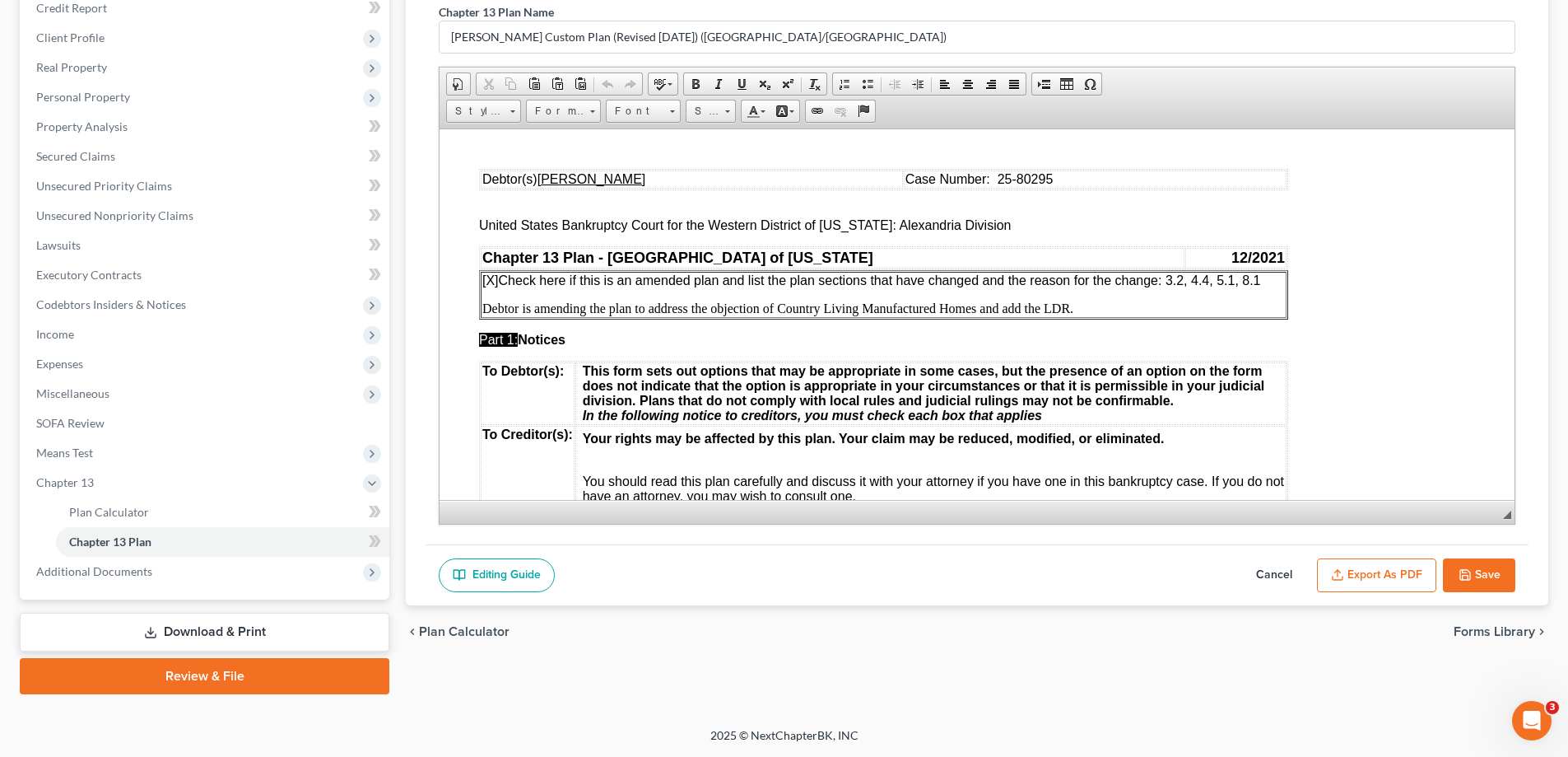
click at [1483, 579] on button "Save" at bounding box center [1479, 576] width 73 height 35
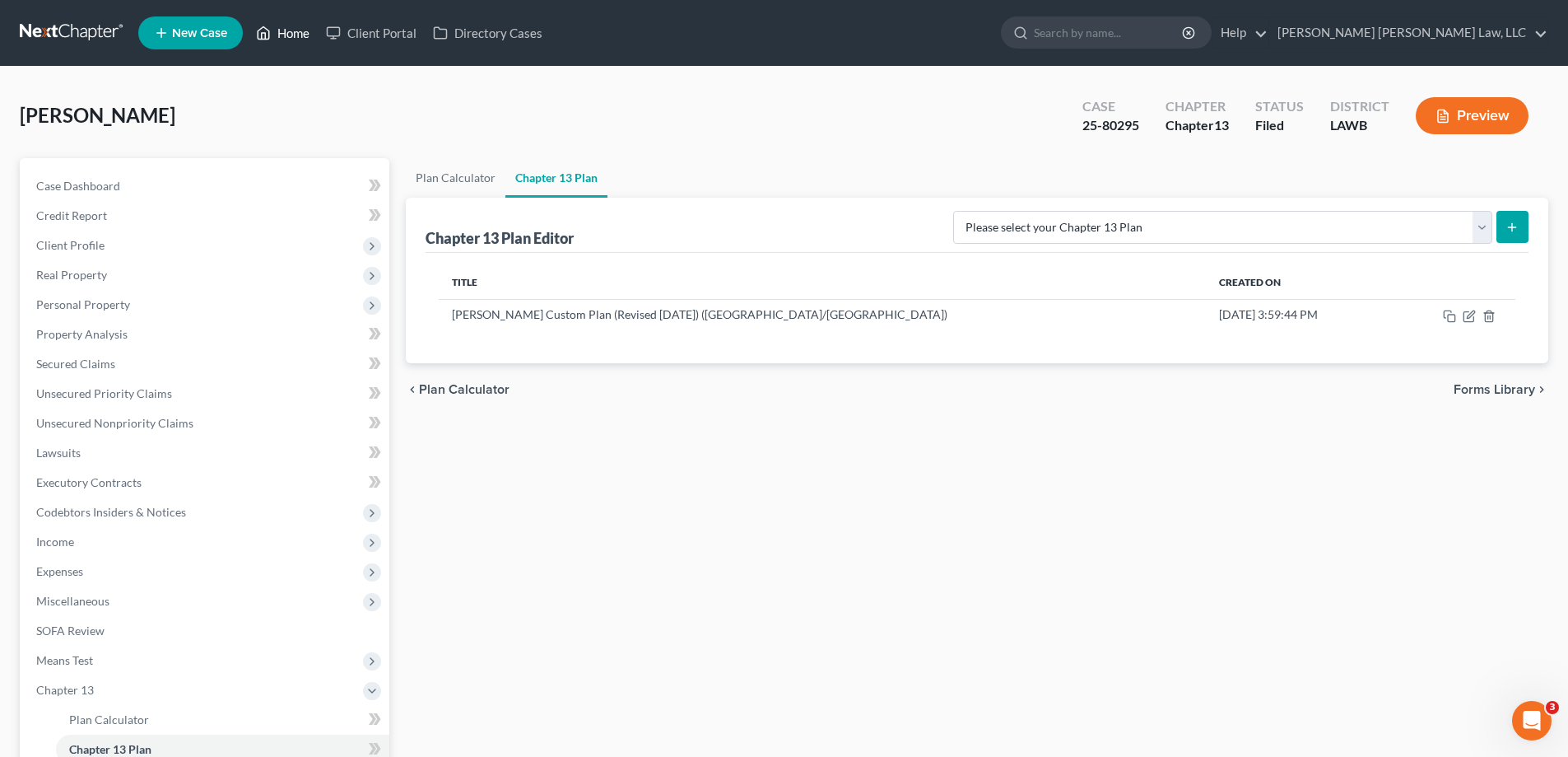
click at [308, 37] on link "Home" at bounding box center [282, 33] width 70 height 30
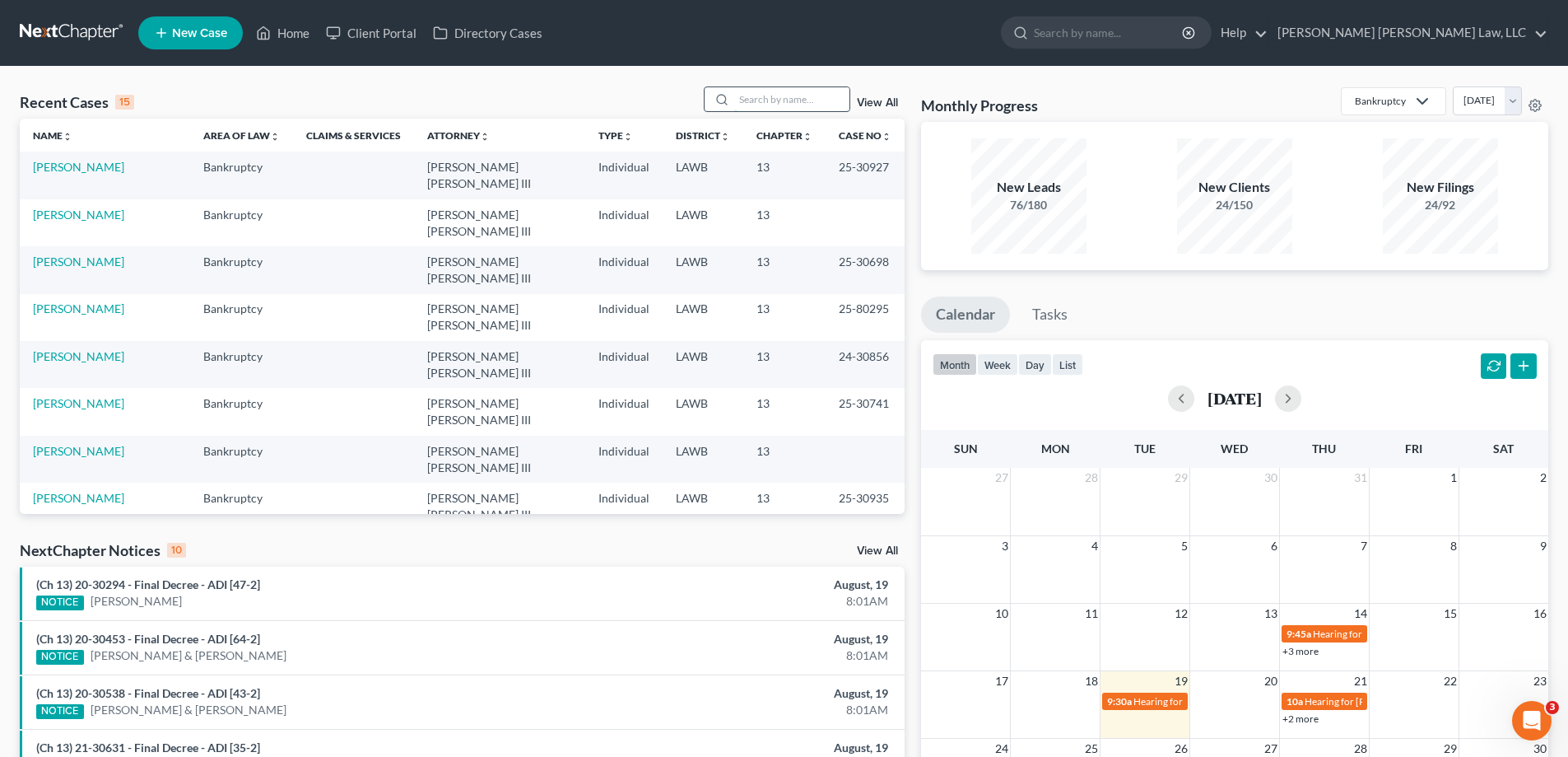
click at [783, 104] on input "search" at bounding box center [791, 99] width 116 height 24
type input "25-11205"
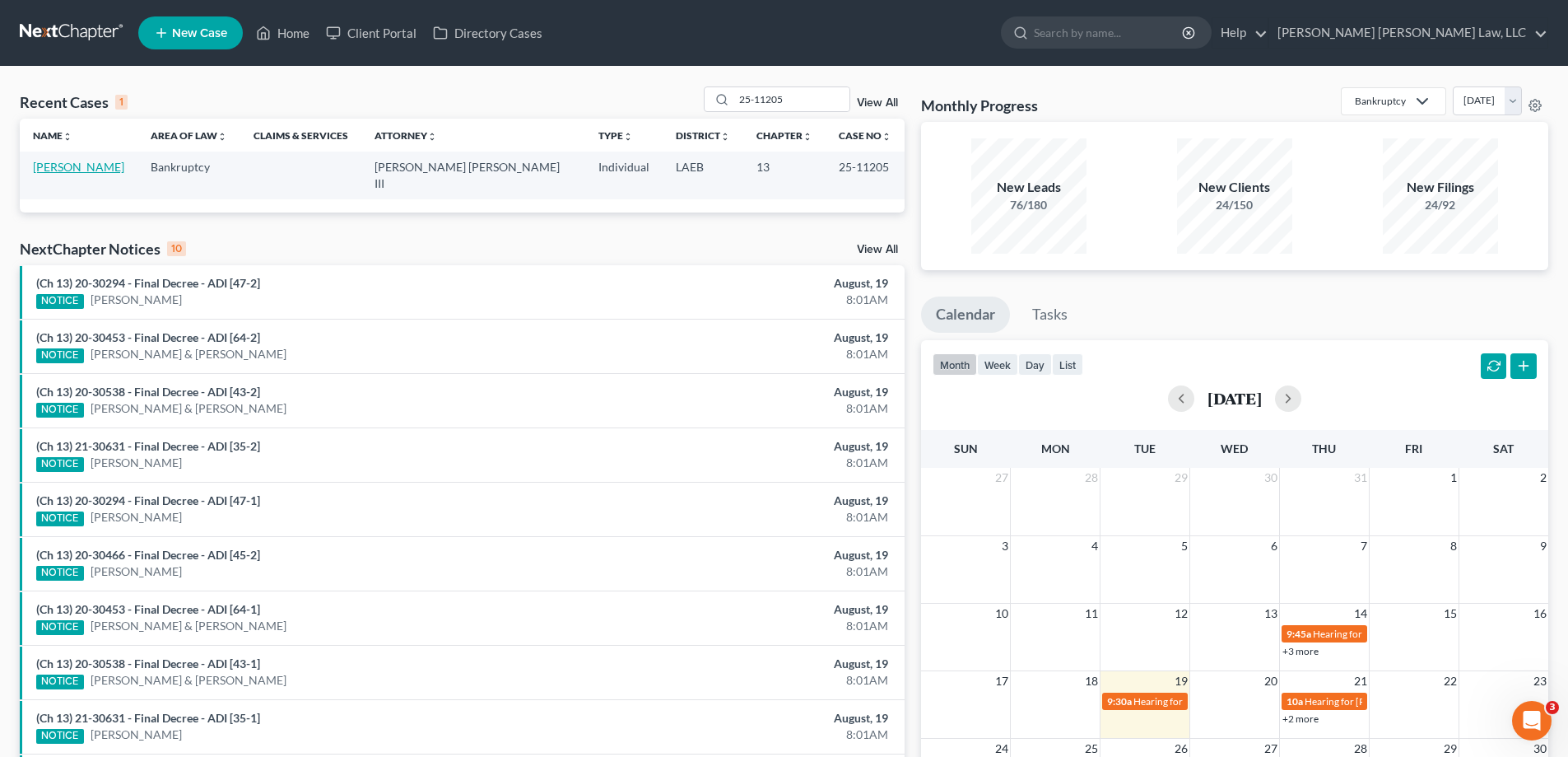
click at [76, 167] on link "[PERSON_NAME]" at bounding box center [78, 166] width 91 height 14
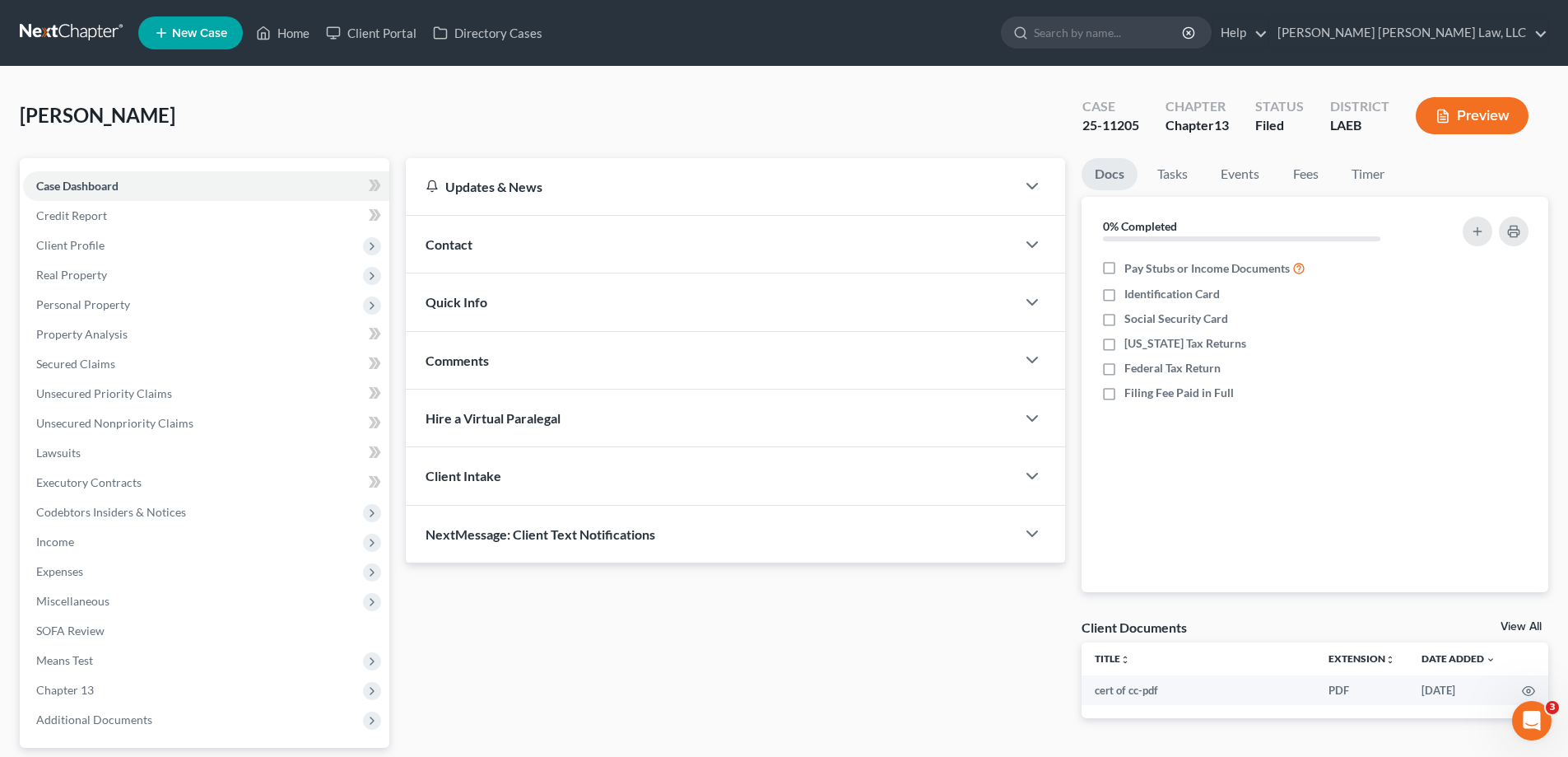
scroll to position [148, 0]
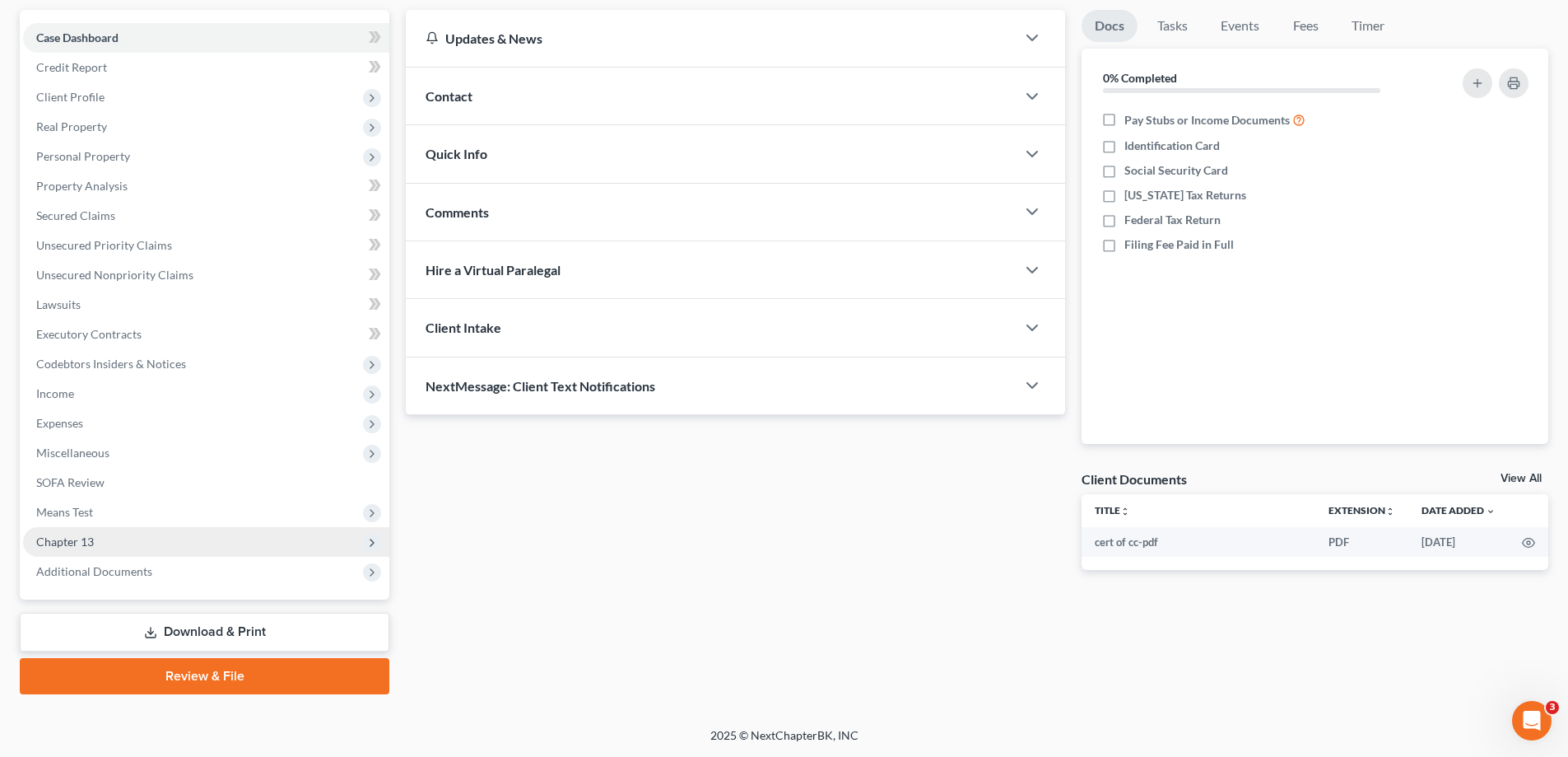
click at [68, 545] on span "Chapter 13" at bounding box center [65, 541] width 57 height 14
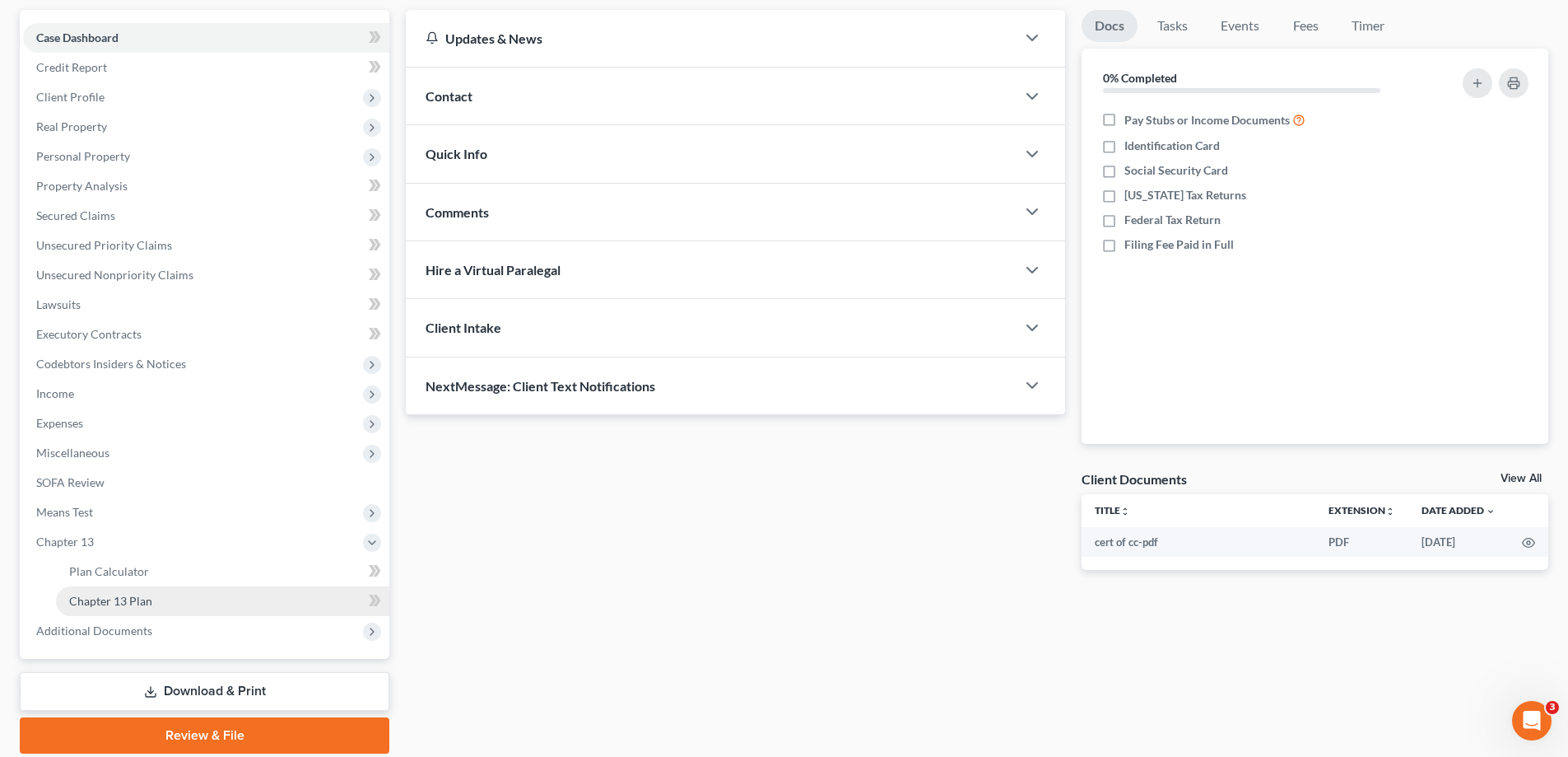
click at [182, 600] on link "Chapter 13 Plan" at bounding box center [222, 600] width 333 height 30
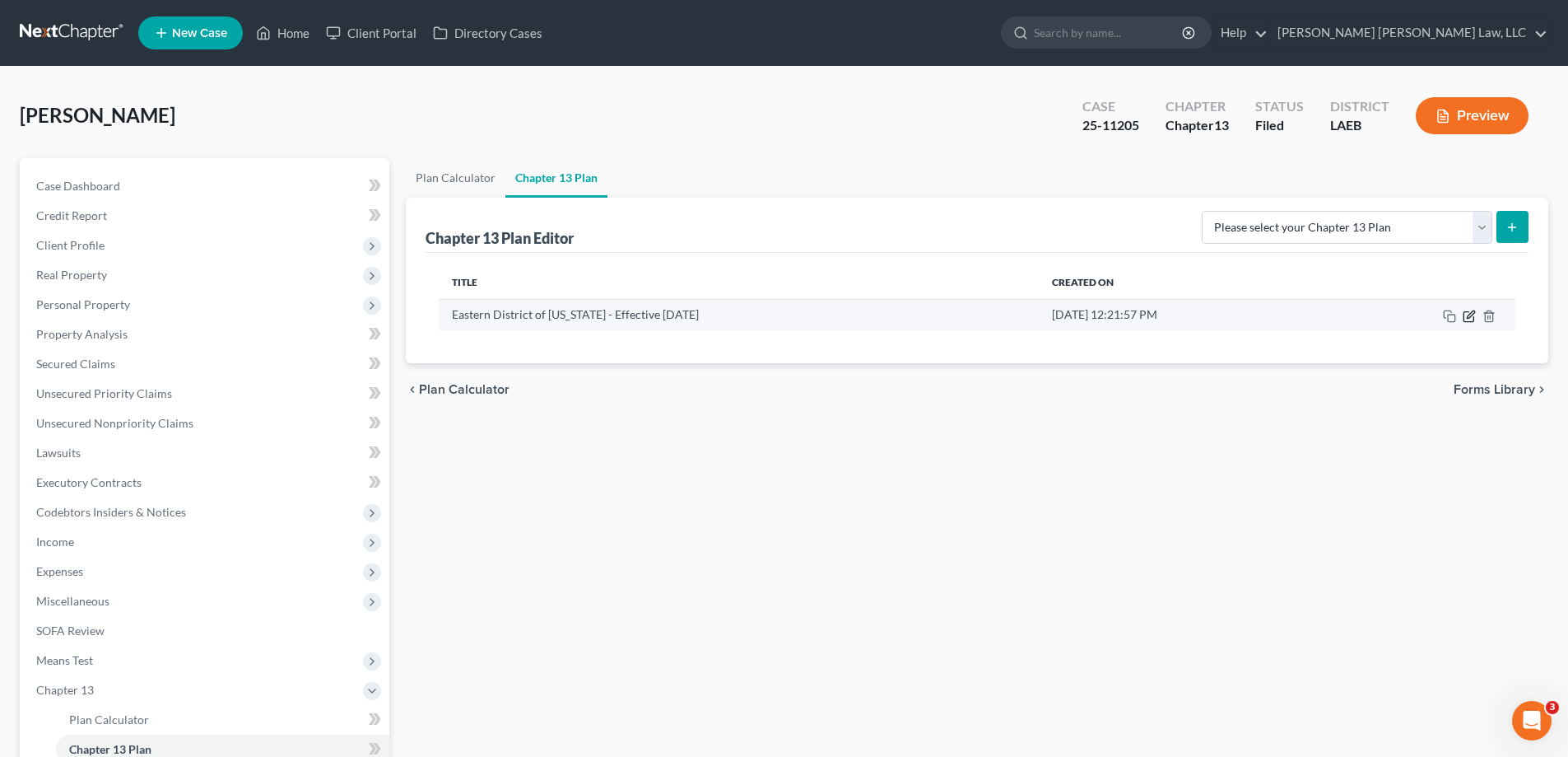
click at [1463, 312] on icon "button" at bounding box center [1468, 316] width 10 height 10
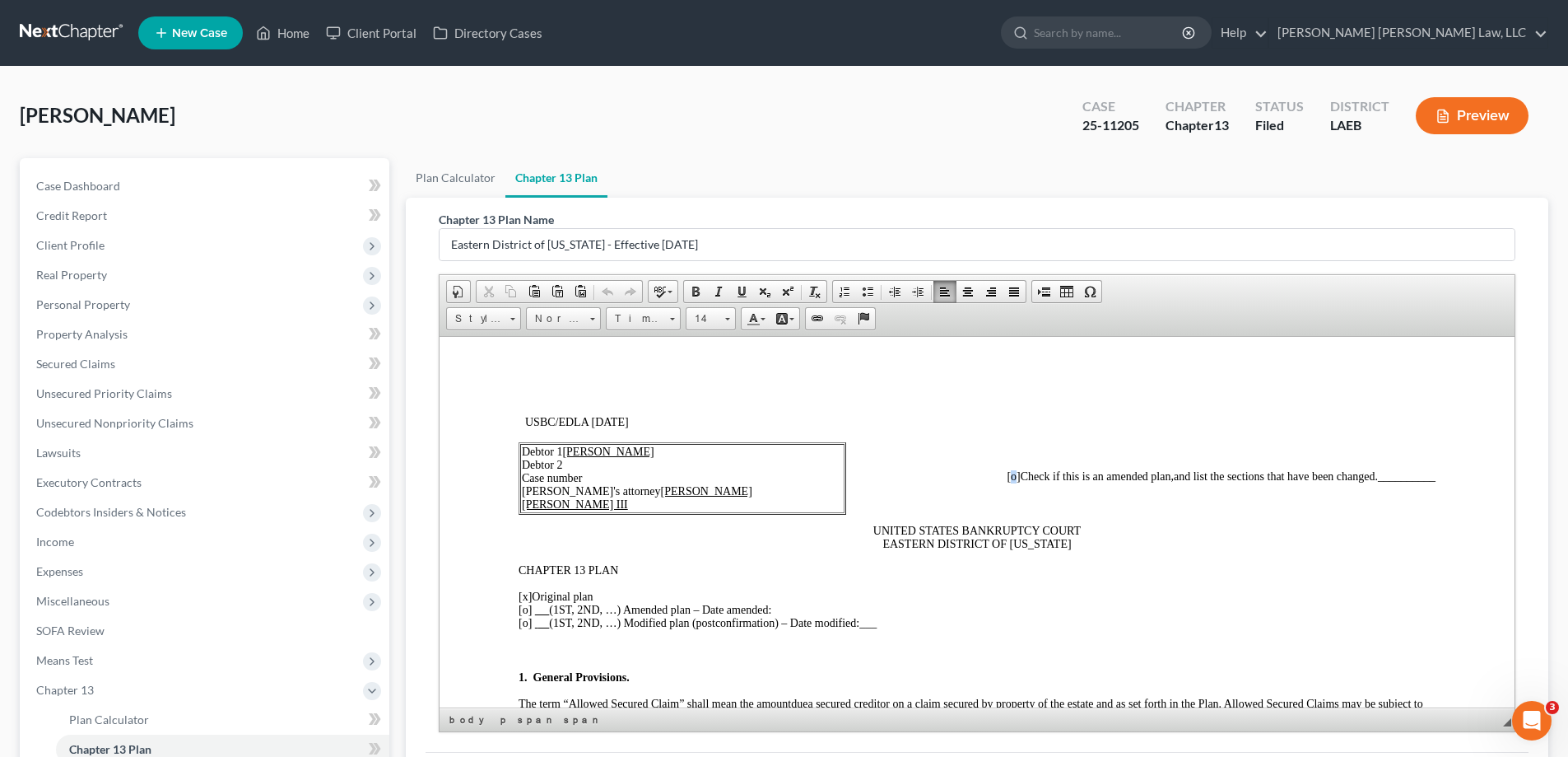
click at [1006, 480] on span "[o]" at bounding box center [1013, 476] width 13 height 13
drag, startPoint x: 1361, startPoint y: 480, endPoint x: 1408, endPoint y: 477, distance: 47.1
click at [1408, 477] on span "and list the sections that have been changed. __________" at bounding box center [1304, 476] width 261 height 13
drag, startPoint x: 1419, startPoint y: 535, endPoint x: 1211, endPoint y: 526, distance: 208.2
click at [1415, 535] on p "UNITED STATES BANKRUPTCY COURT EASTERN DISTRICT OF [US_STATE]" at bounding box center [976, 537] width 917 height 26
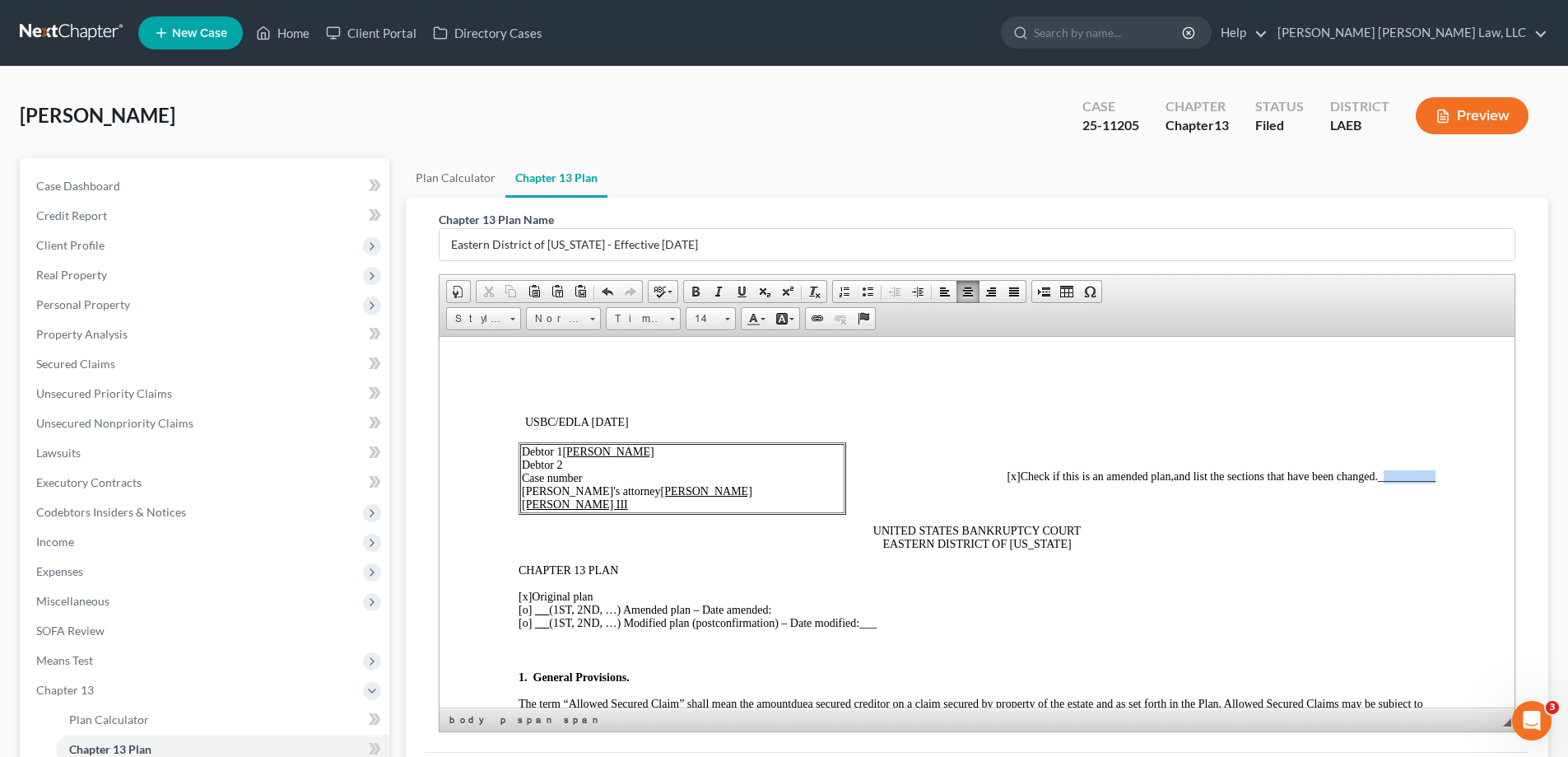
drag, startPoint x: 1368, startPoint y: 475, endPoint x: 1428, endPoint y: 476, distance: 60.0
click at [526, 603] on span "[o]" at bounding box center [524, 609] width 13 height 13
click at [526, 595] on span "[x]" at bounding box center [524, 596] width 13 height 13
click at [522, 610] on span "[o]" at bounding box center [524, 609] width 13 height 13
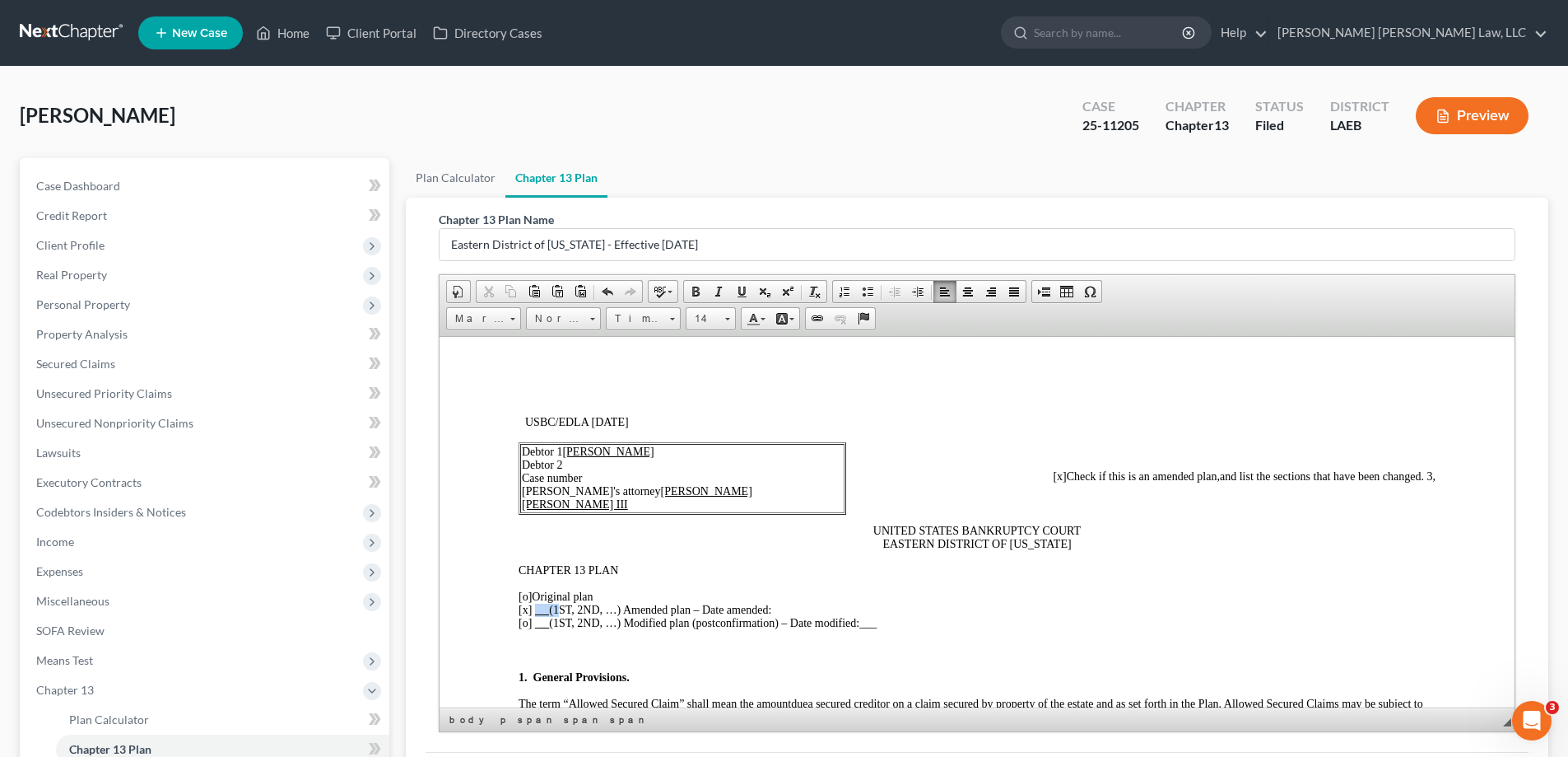
drag, startPoint x: 534, startPoint y: 609, endPoint x: 557, endPoint y: 611, distance: 23.1
click at [557, 611] on span "[x] (1ST, 2ND, …) Amended plan – Date amended:" at bounding box center [644, 609] width 252 height 13
drag, startPoint x: 552, startPoint y: 607, endPoint x: 601, endPoint y: 611, distance: 49.2
click at [601, 611] on span "[x] 1ST, 2ND, …) Amended plan – Date amended:" at bounding box center [636, 609] width 235 height 13
click at [703, 606] on span "[x] 1ST Amended plan – Date amended:" at bounding box center [611, 609] width 186 height 13
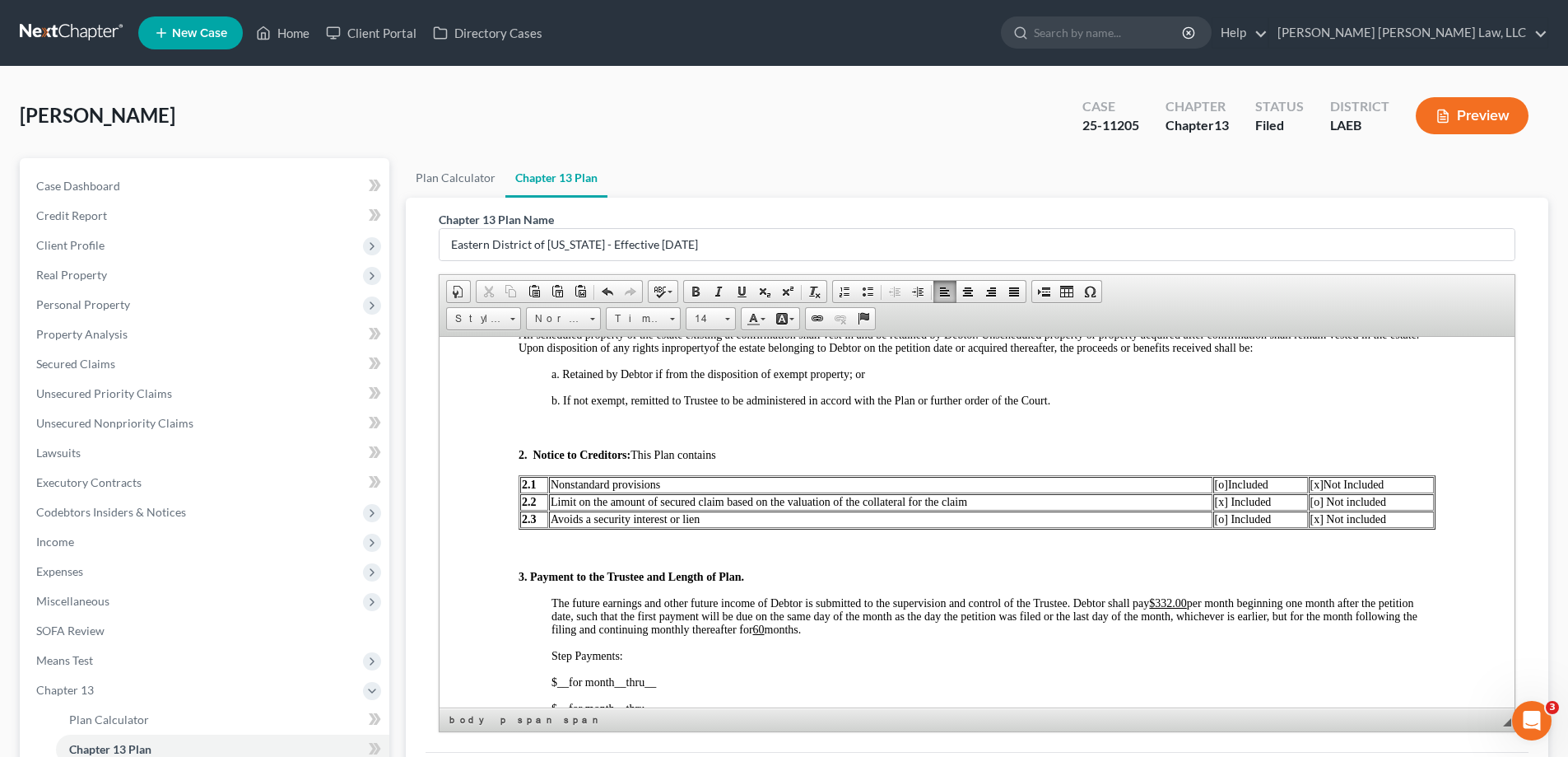
scroll to position [823, 0]
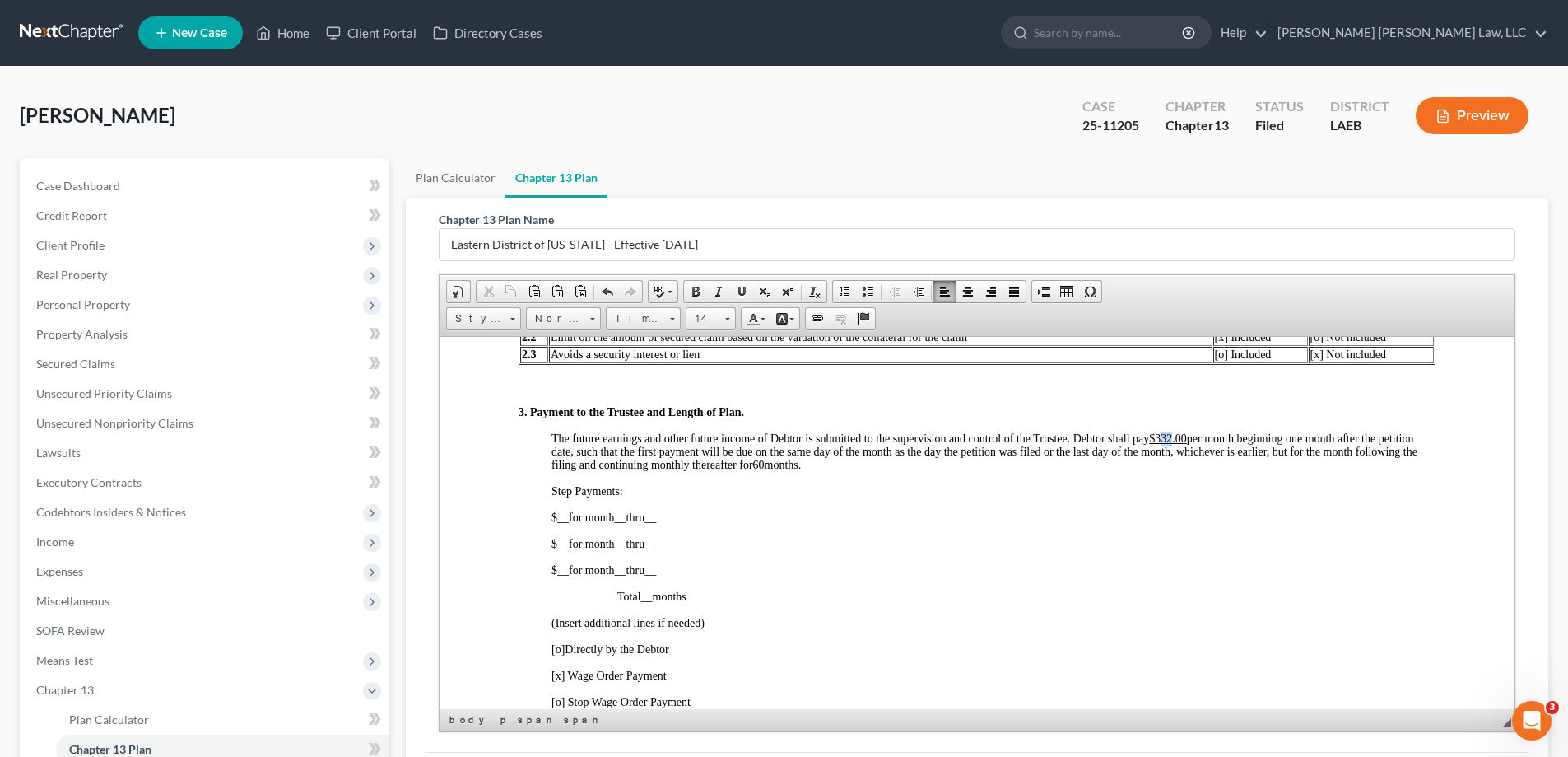
drag, startPoint x: 1163, startPoint y: 432, endPoint x: 1174, endPoint y: 432, distance: 11.0
click at [1174, 432] on u "$332.00" at bounding box center [1168, 438] width 38 height 13
drag, startPoint x: 553, startPoint y: 517, endPoint x: 565, endPoint y: 517, distance: 12.0
click at [565, 517] on span "$ __ for month __ thru __" at bounding box center [604, 517] width 105 height 13
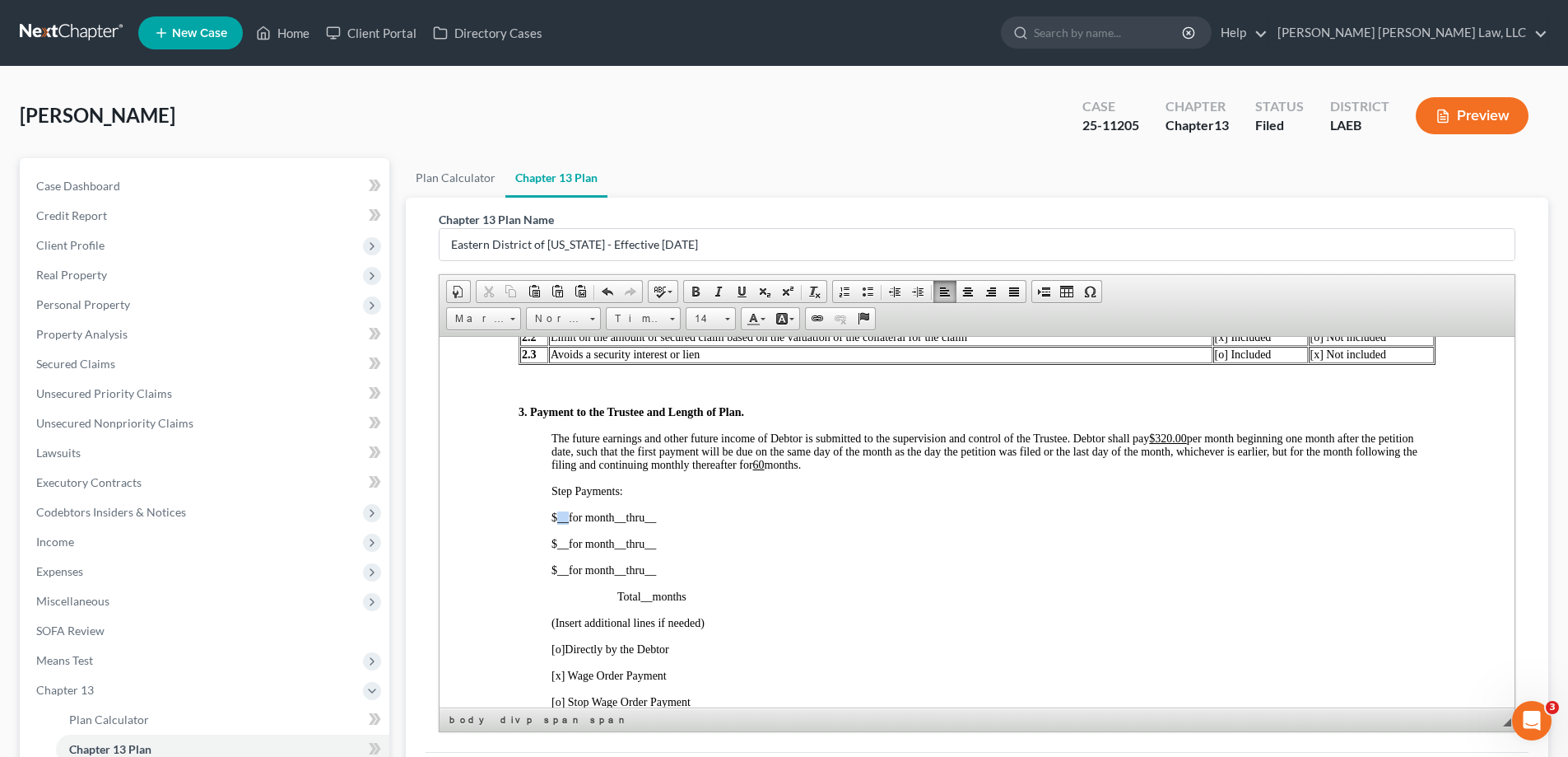
drag, startPoint x: 559, startPoint y: 520, endPoint x: 568, endPoint y: 520, distance: 9.0
click at [568, 520] on span "$ __ for month __ thru __" at bounding box center [604, 517] width 105 height 13
drag, startPoint x: 638, startPoint y: 517, endPoint x: 650, endPoint y: 520, distance: 12.4
click at [650, 520] on span "$ 320.00 for month __ thru __" at bounding box center [614, 517] width 125 height 13
drag, startPoint x: 671, startPoint y: 519, endPoint x: 680, endPoint y: 524, distance: 10.3
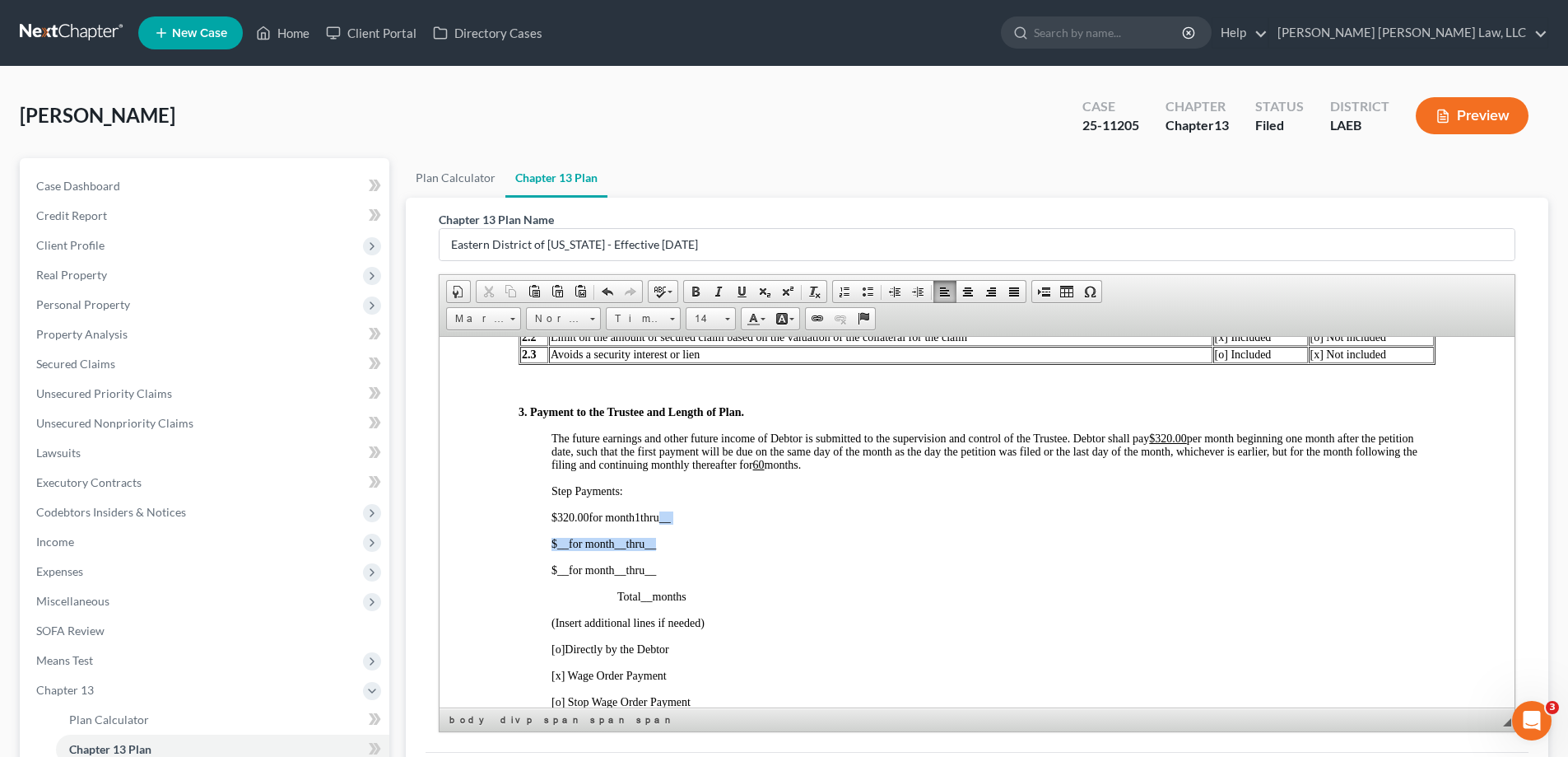
drag, startPoint x: 670, startPoint y: 517, endPoint x: 680, endPoint y: 517, distance: 10.0
click at [671, 517] on span "__" at bounding box center [665, 517] width 12 height 13
click at [563, 542] on span "$ __ for month __" at bounding box center [589, 543] width 75 height 13
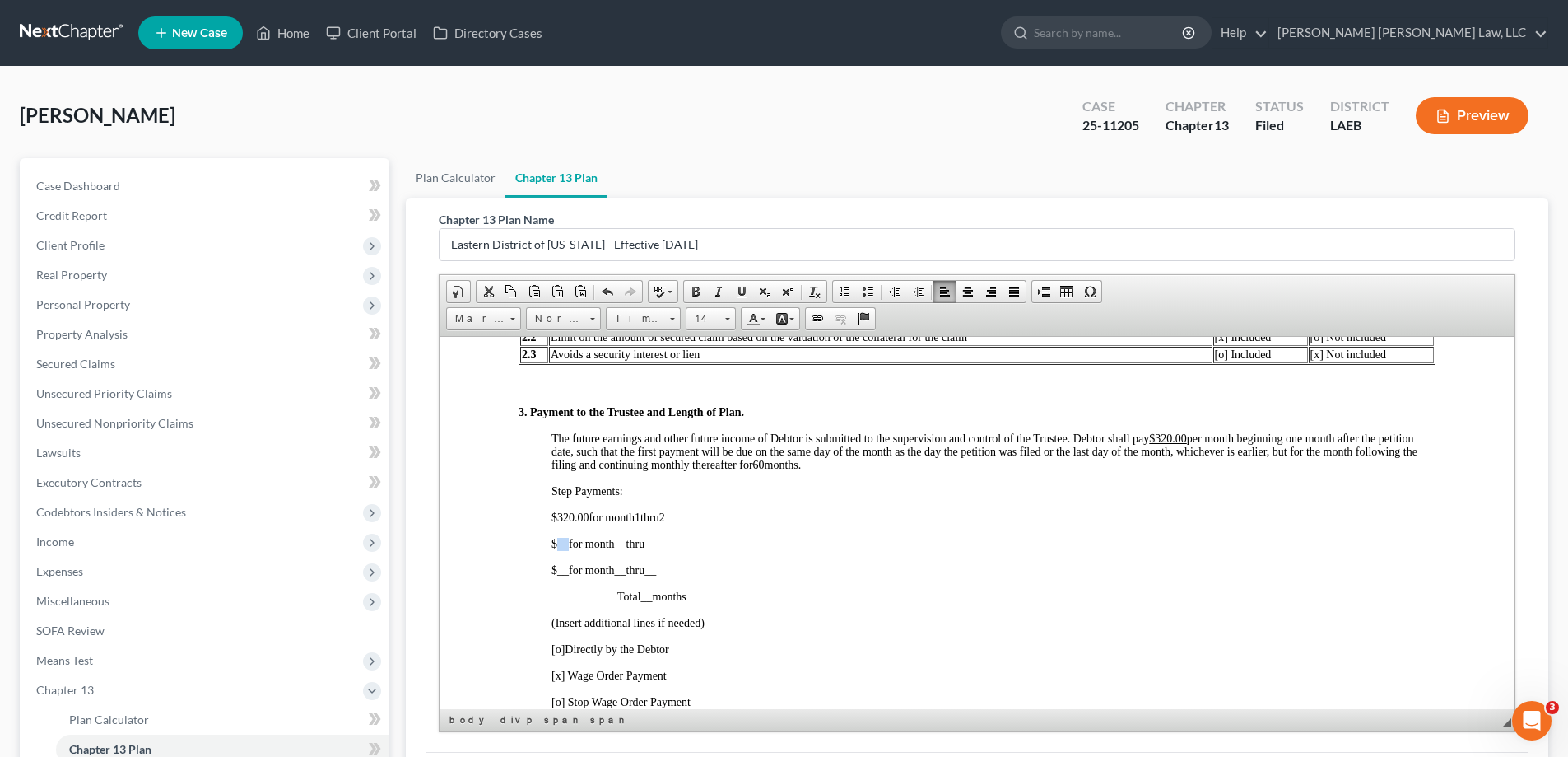
drag, startPoint x: 557, startPoint y: 544, endPoint x: 569, endPoint y: 544, distance: 12.0
click at [569, 544] on p "$ _ _ for month __ thru __" at bounding box center [993, 543] width 884 height 13
drag, startPoint x: 638, startPoint y: 542, endPoint x: 650, endPoint y: 544, distance: 12.2
click at [647, 544] on span "for month __" at bounding box center [617, 543] width 57 height 13
drag, startPoint x: 669, startPoint y: 545, endPoint x: 683, endPoint y: 547, distance: 14.1
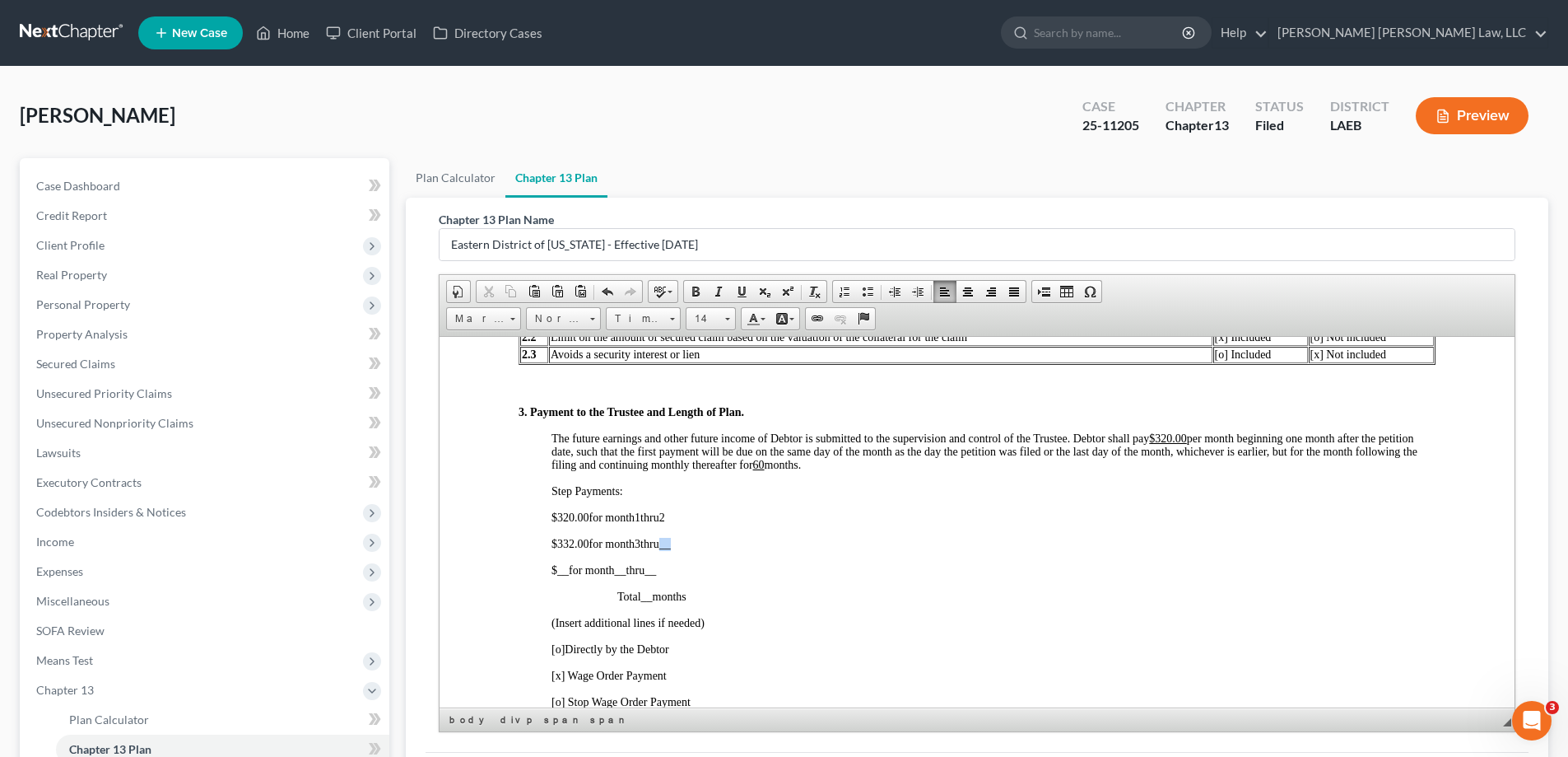
click at [683, 547] on p "$332.00 for month 3 thru __" at bounding box center [993, 543] width 884 height 13
drag, startPoint x: 556, startPoint y: 568, endPoint x: 566, endPoint y: 571, distance: 10.4
click at [566, 571] on span "__" at bounding box center [563, 569] width 12 height 13
drag, startPoint x: 641, startPoint y: 569, endPoint x: 652, endPoint y: 574, distance: 12.1
click at [652, 574] on p "$ 349.00 for month __ thru __" at bounding box center [993, 569] width 884 height 13
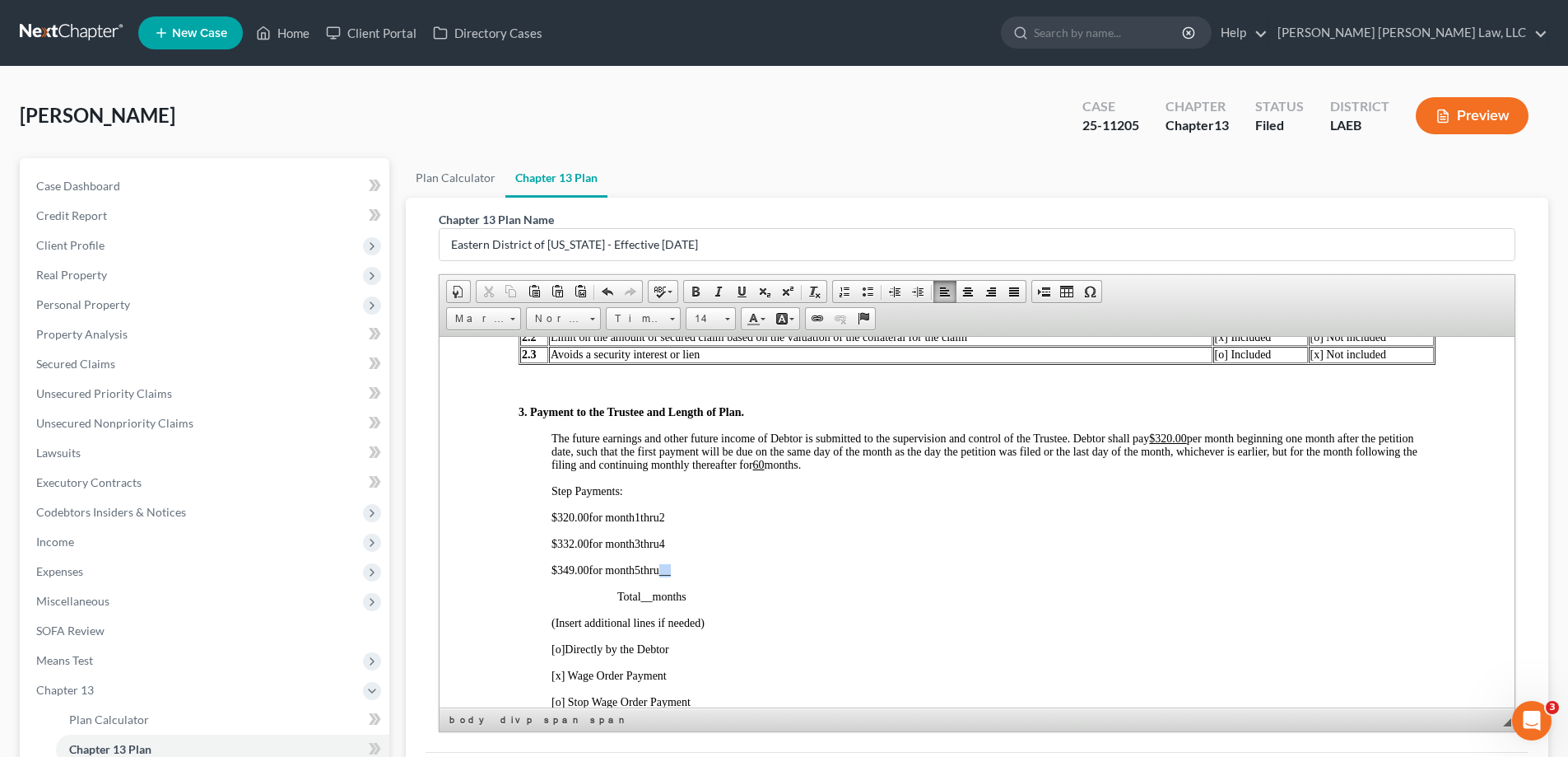
drag, startPoint x: 671, startPoint y: 575, endPoint x: 682, endPoint y: 575, distance: 11.0
click at [682, 575] on p "$ 349.00 for month 5 thru __" at bounding box center [993, 569] width 884 height 13
drag, startPoint x: 643, startPoint y: 598, endPoint x: 656, endPoint y: 598, distance: 13.0
click at [656, 598] on p "Total __ months" at bounding box center [1026, 596] width 818 height 13
drag, startPoint x: 548, startPoint y: 513, endPoint x: 587, endPoint y: 515, distance: 39.1
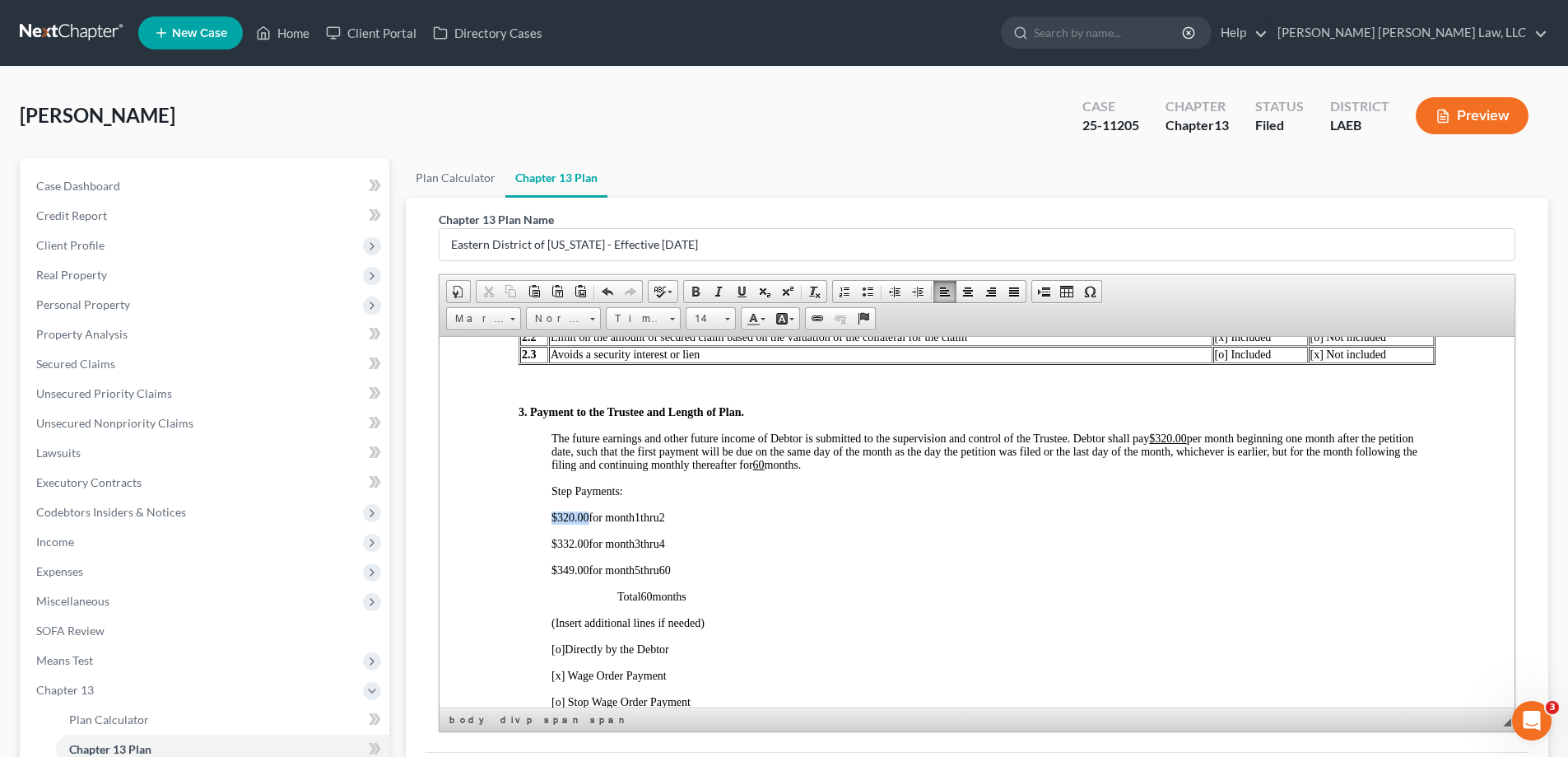
click at [743, 297] on span at bounding box center [741, 292] width 13 height 13
drag, startPoint x: 551, startPoint y: 541, endPoint x: 590, endPoint y: 542, distance: 39.0
click at [590, 542] on p "$332.00 for month 3 thru 4" at bounding box center [993, 543] width 884 height 13
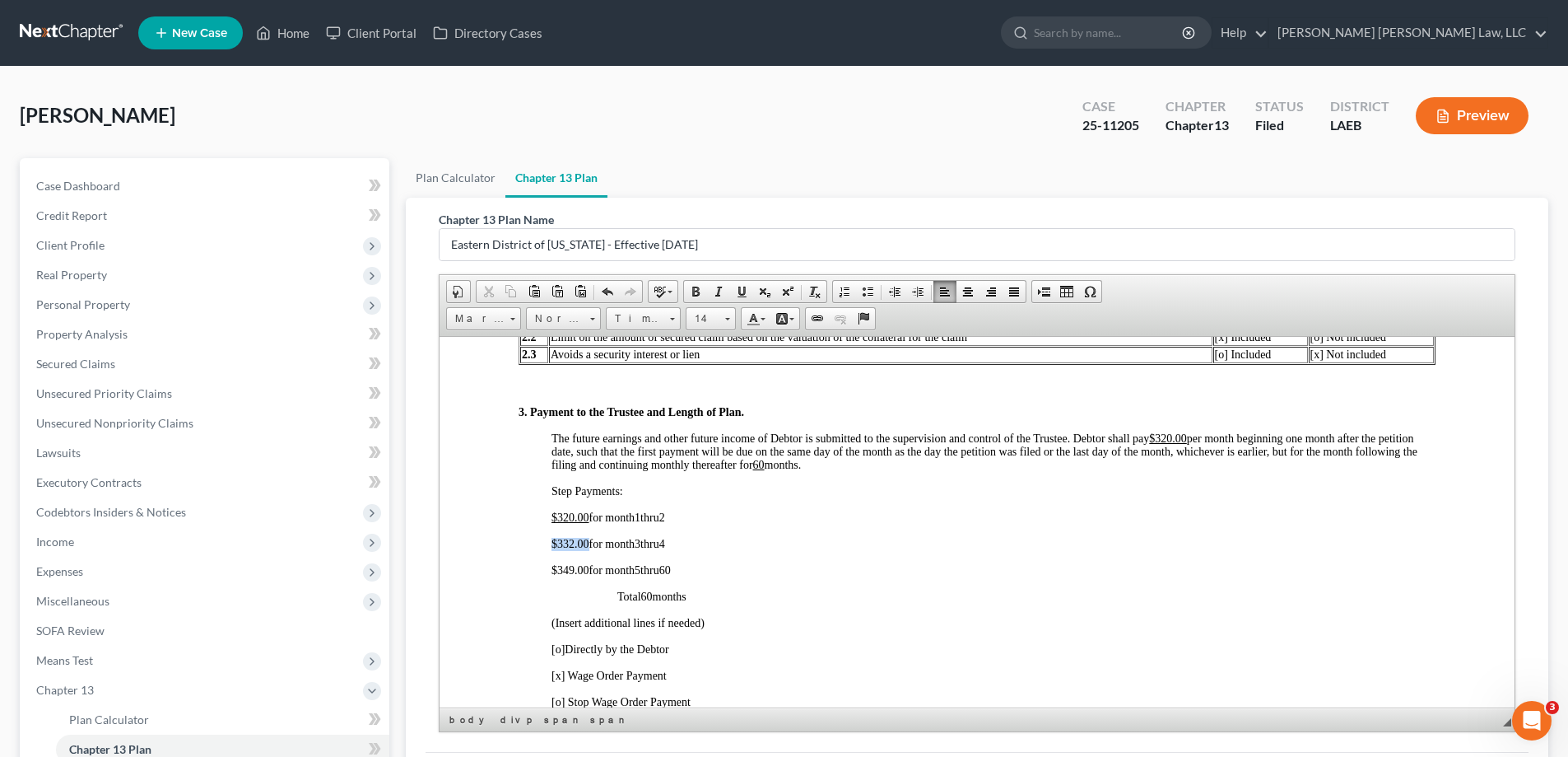
drag, startPoint x: 552, startPoint y: 539, endPoint x: 585, endPoint y: 543, distance: 33.2
click at [585, 543] on span "$332.00" at bounding box center [571, 543] width 38 height 13
click at [738, 292] on span at bounding box center [741, 292] width 13 height 13
drag, startPoint x: 552, startPoint y: 573, endPoint x: 586, endPoint y: 573, distance: 34.0
click at [586, 573] on span "$ 349.00 for month 5" at bounding box center [596, 569] width 89 height 13
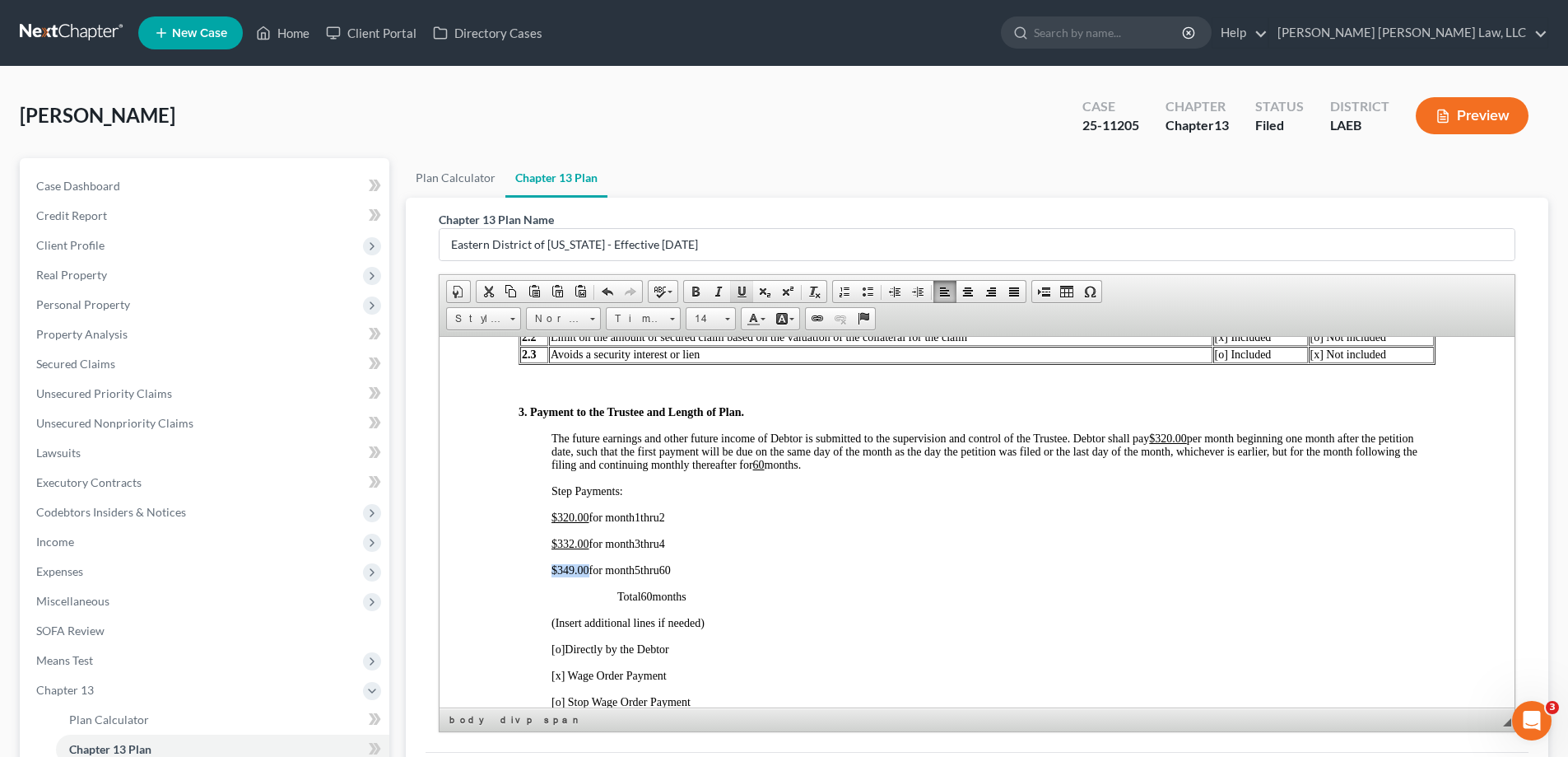
click at [739, 287] on span at bounding box center [741, 292] width 13 height 13
click at [647, 517] on span "$ 320.00 for month 1 thru 2" at bounding box center [608, 517] width 114 height 13
click at [741, 294] on span at bounding box center [741, 292] width 13 height 13
click at [665, 517] on span "2" at bounding box center [662, 517] width 5 height 13
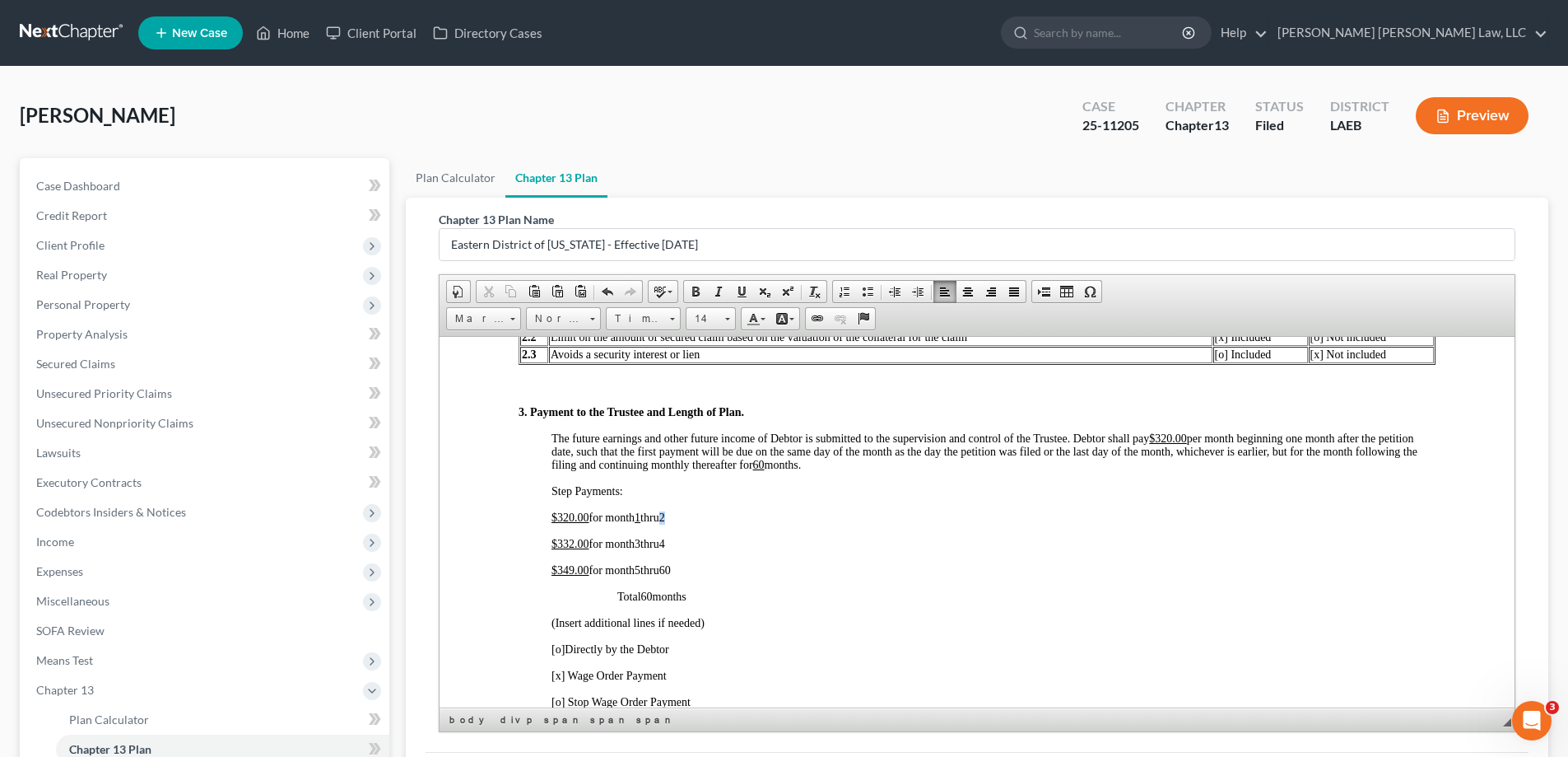
click at [677, 517] on p "$ 320.00 for month 1 thru 2" at bounding box center [993, 517] width 884 height 13
click at [746, 292] on span at bounding box center [741, 292] width 13 height 13
drag, startPoint x: 638, startPoint y: 543, endPoint x: 647, endPoint y: 543, distance: 9.0
click at [647, 543] on p "$332.00 for month 3 thru 4" at bounding box center [993, 543] width 884 height 13
click at [747, 296] on span at bounding box center [741, 292] width 13 height 13
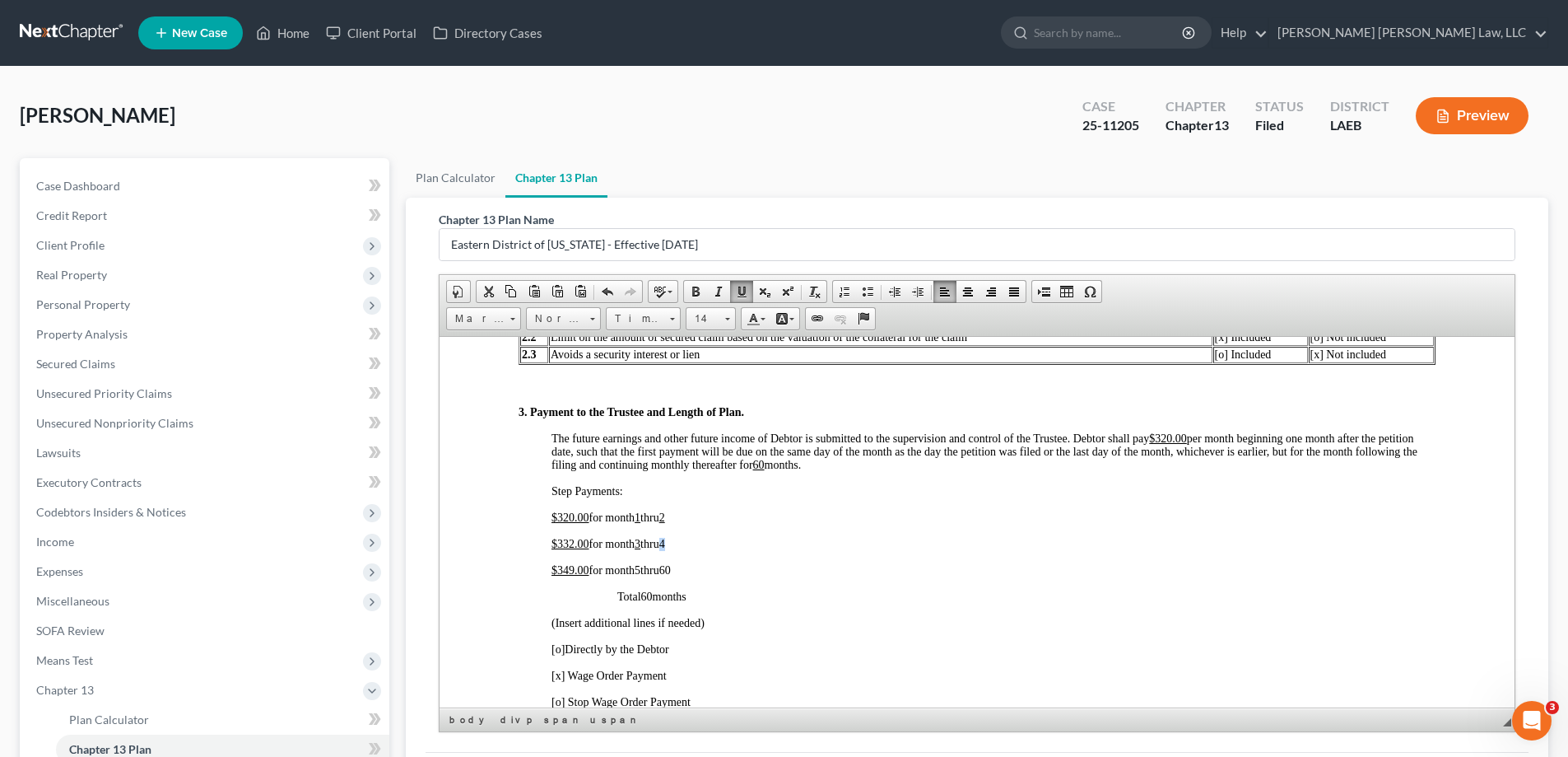
click at [665, 544] on span "4" at bounding box center [662, 543] width 5 height 13
click at [738, 295] on span at bounding box center [741, 292] width 13 height 13
click at [640, 568] on span "5" at bounding box center [637, 569] width 5 height 13
click at [739, 294] on span at bounding box center [741, 292] width 13 height 13
drag, startPoint x: 674, startPoint y: 573, endPoint x: 682, endPoint y: 575, distance: 8.2
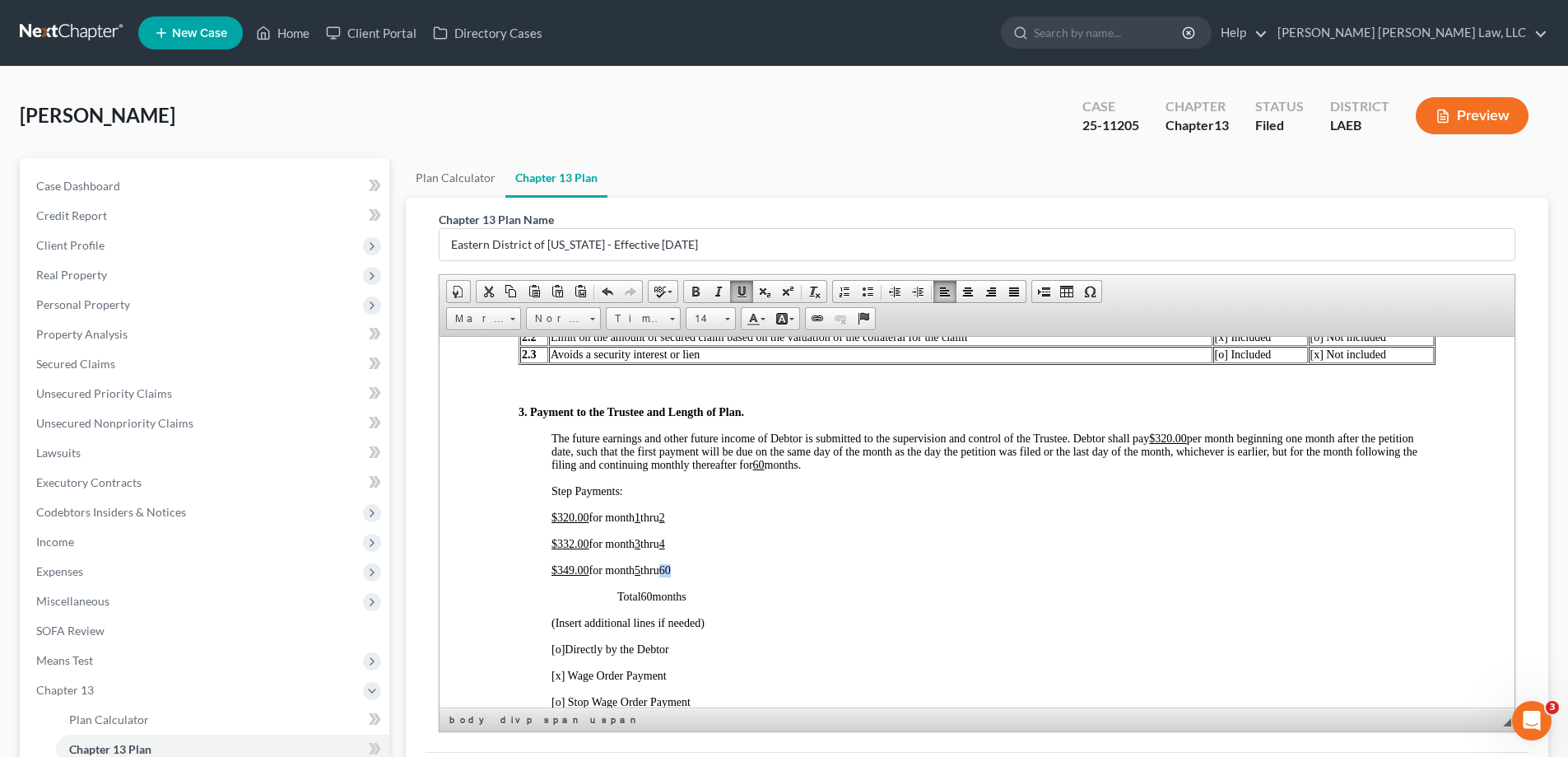
click at [682, 575] on p "$ 349.00 for month 5 thru 60" at bounding box center [993, 569] width 884 height 13
drag, startPoint x: 738, startPoint y: 293, endPoint x: 337, endPoint y: 85, distance: 451.7
click at [738, 293] on span at bounding box center [741, 292] width 13 height 13
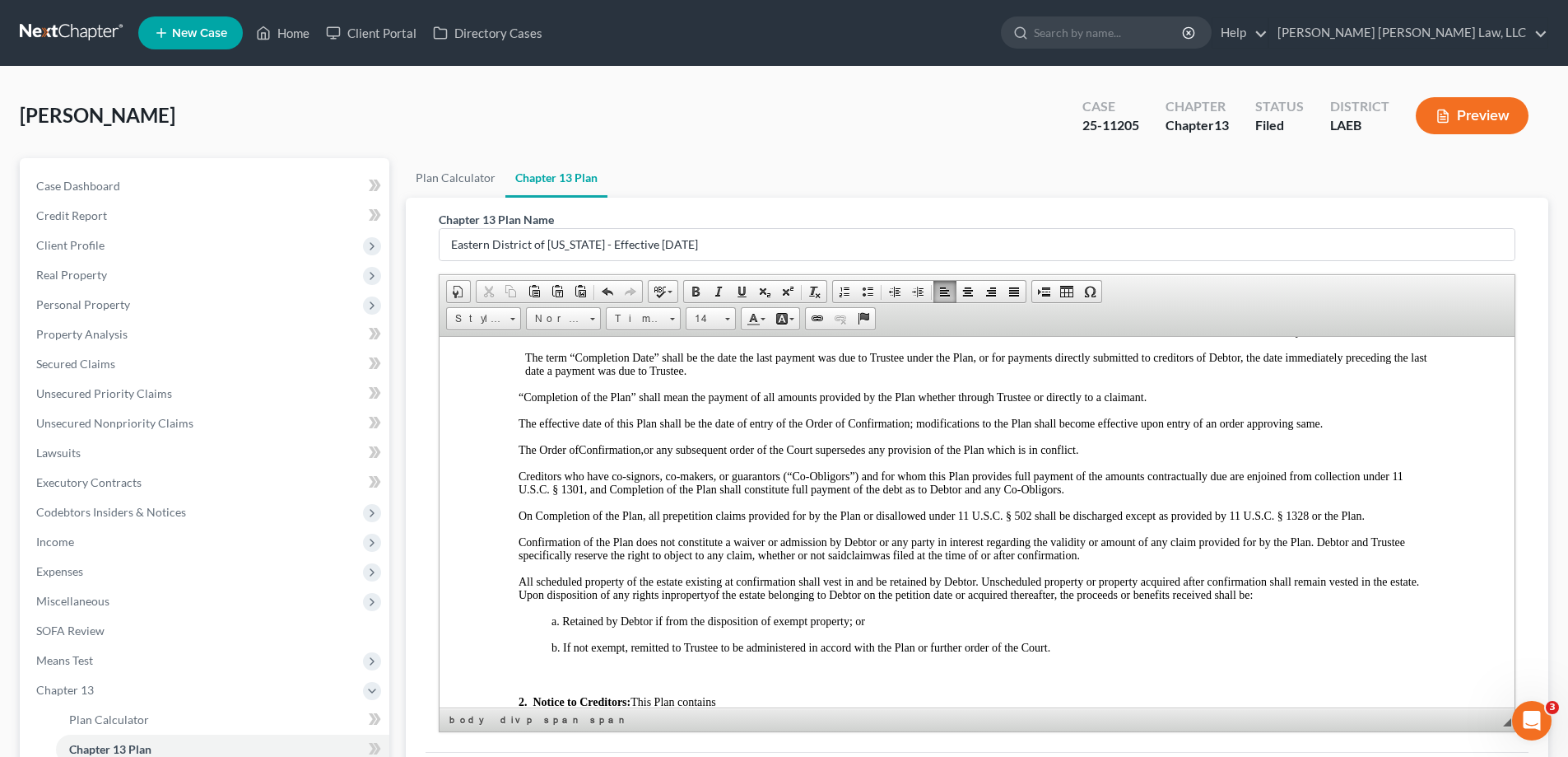
scroll to position [0, 0]
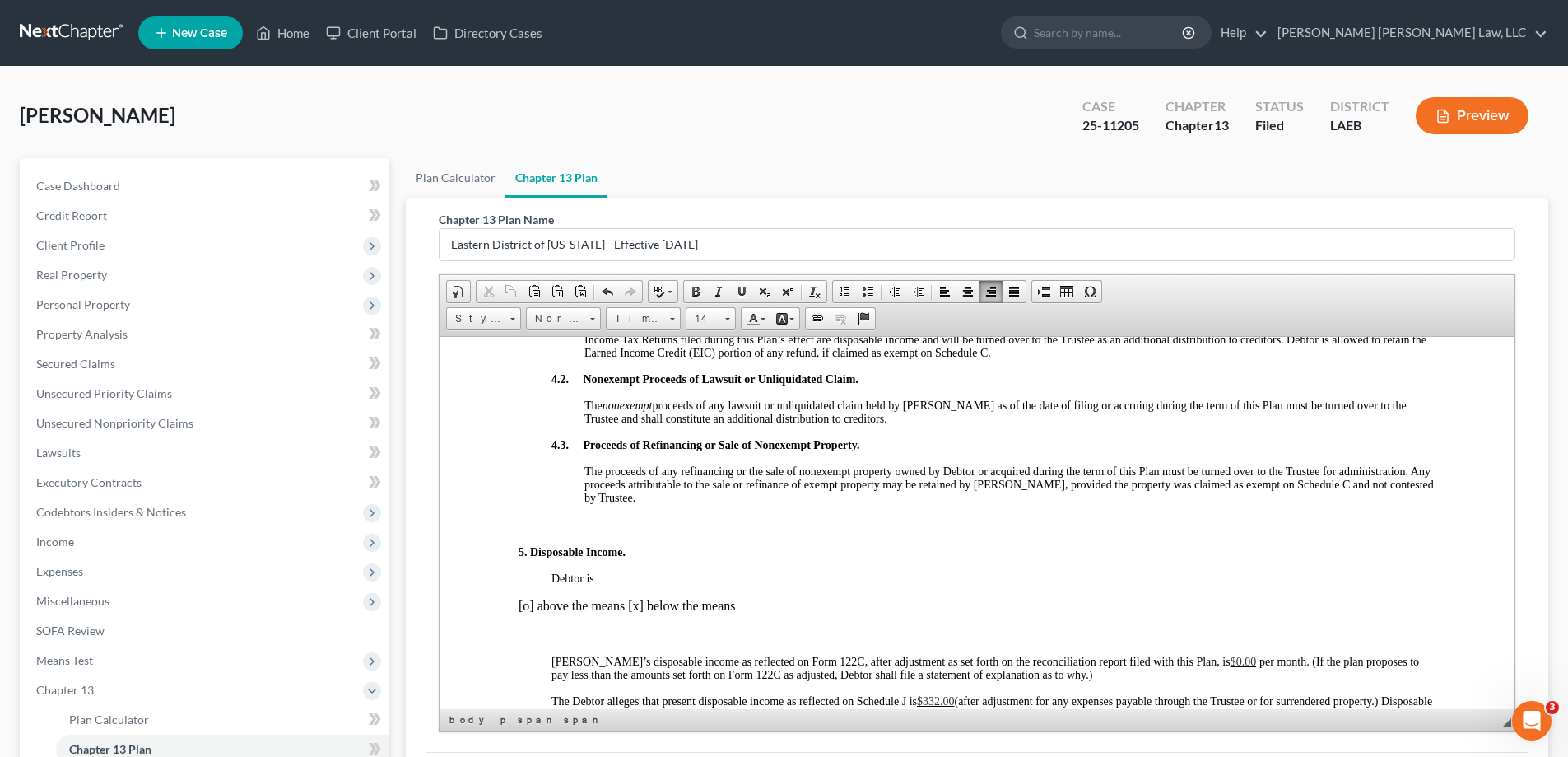
scroll to position [1564, 0]
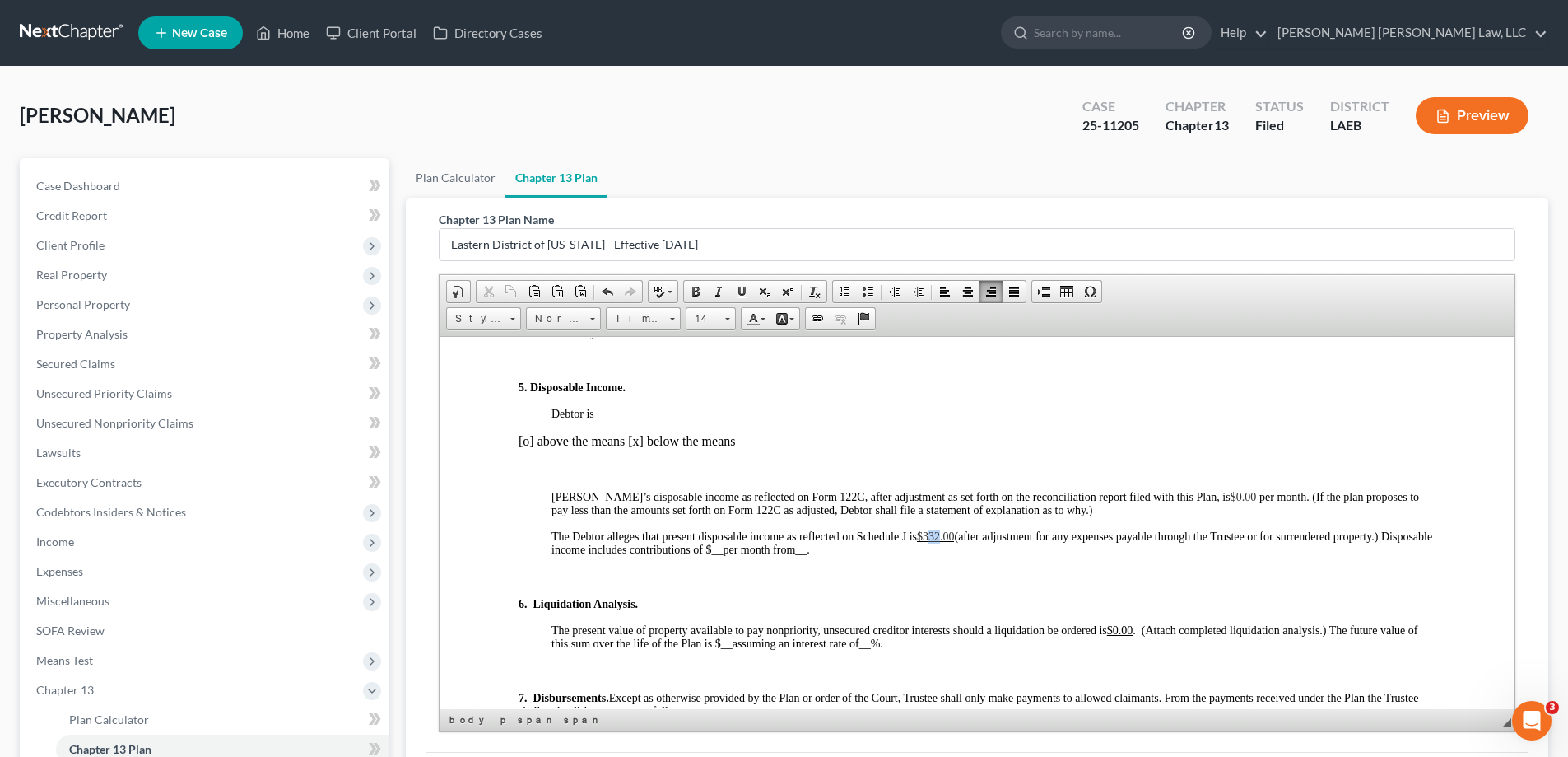
drag, startPoint x: 928, startPoint y: 536, endPoint x: 940, endPoint y: 539, distance: 12.4
click at [940, 539] on span "$332.00" at bounding box center [936, 536] width 38 height 13
drag, startPoint x: 944, startPoint y: 536, endPoint x: 931, endPoint y: 536, distance: 13.0
click at [931, 536] on span "$33249.00" at bounding box center [942, 536] width 49 height 13
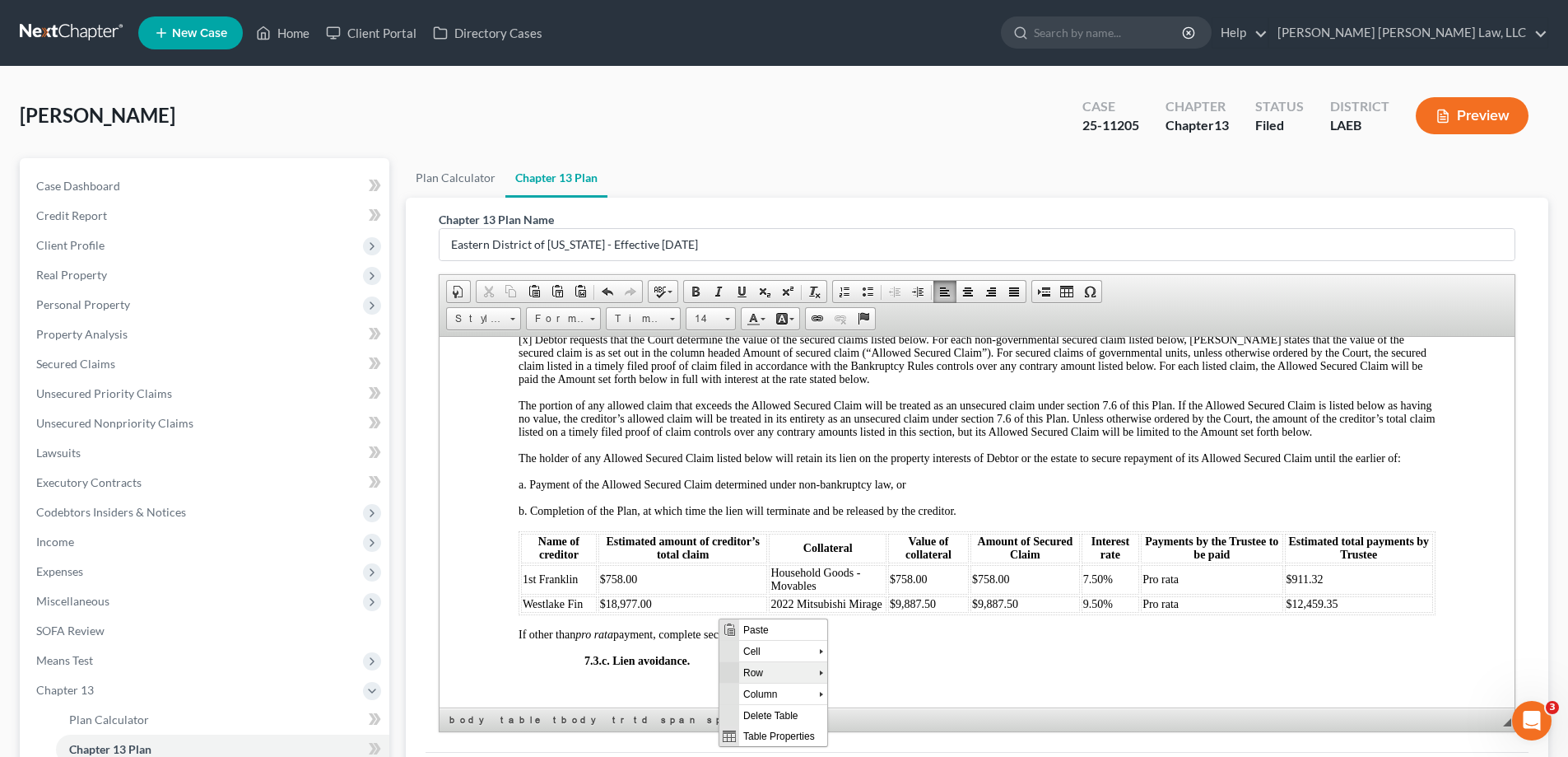
scroll to position [0, 0]
drag, startPoint x: 886, startPoint y: 692, endPoint x: 911, endPoint y: 948, distance: 257.2
click at [886, 692] on span "Insert Row After" at bounding box center [894, 692] width 96 height 21
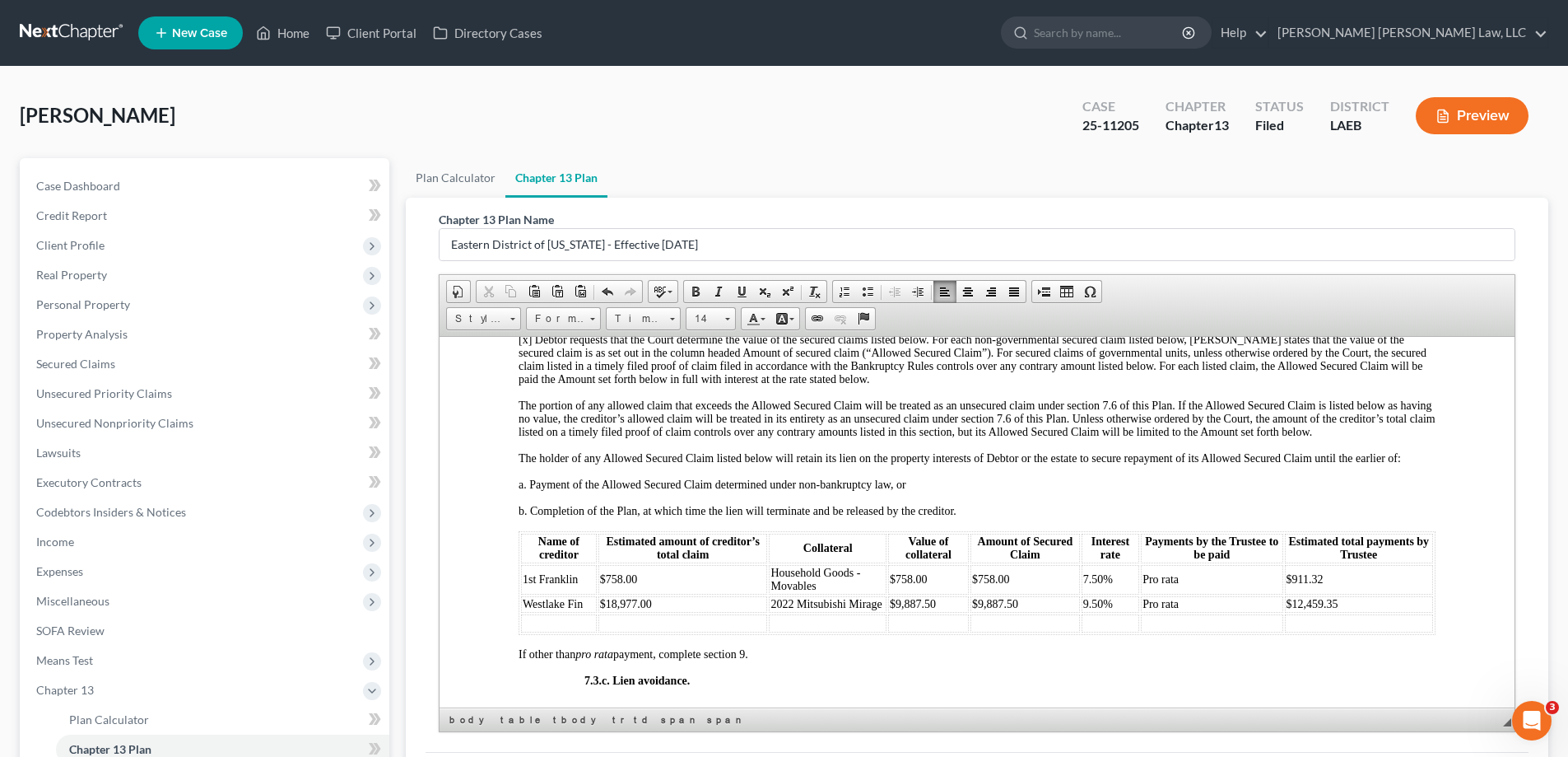
click at [554, 631] on td at bounding box center [558, 622] width 76 height 18
click at [826, 631] on td at bounding box center [827, 622] width 117 height 18
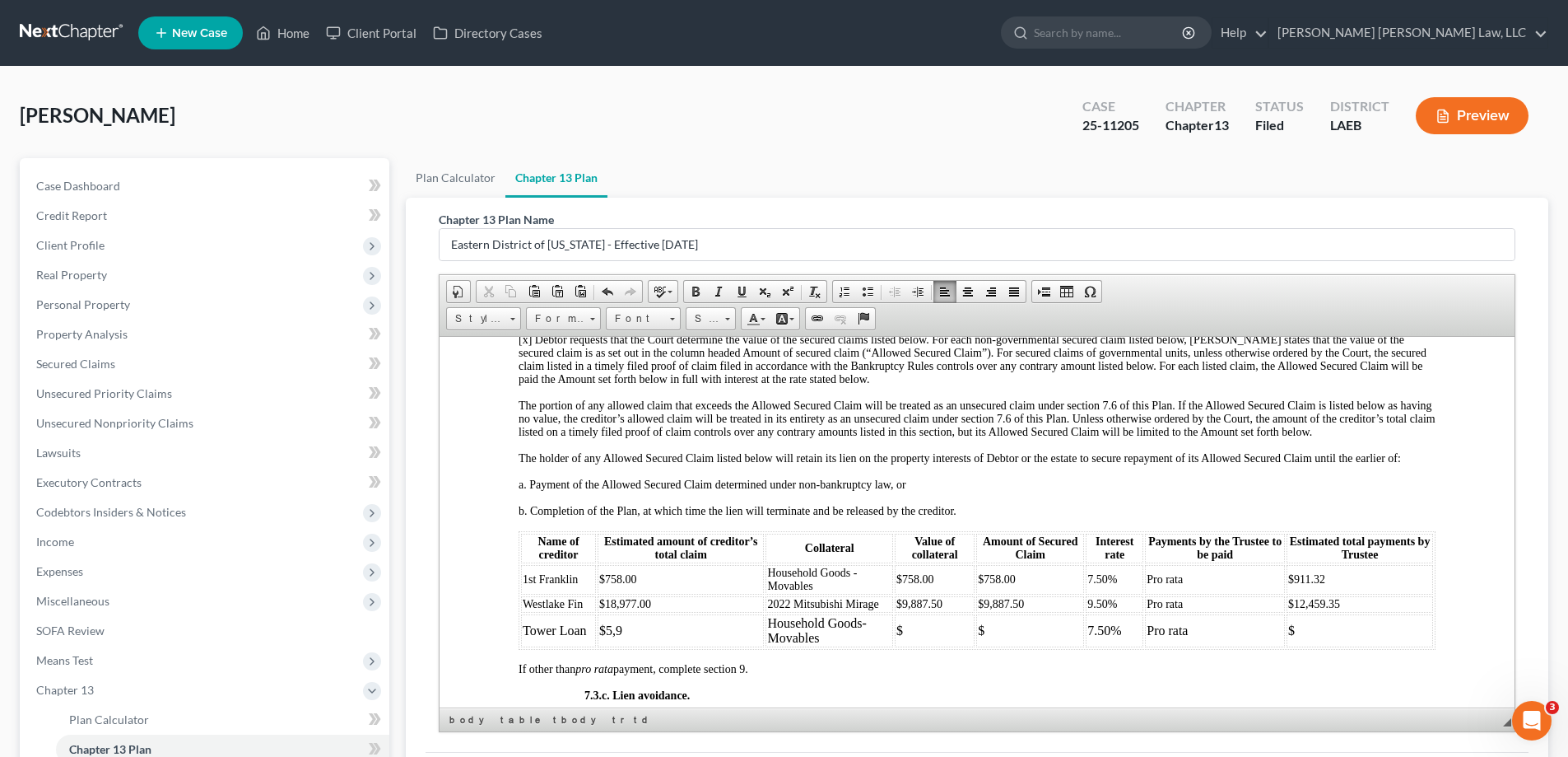
click at [557, 609] on span "Westlake Fin" at bounding box center [553, 603] width 60 height 13
drag, startPoint x: 517, startPoint y: 637, endPoint x: 1322, endPoint y: 639, distance: 805.0
click at [1322, 639] on table "Name of creditor Estimated amount of creditor’s total claim Collateral Value of…" at bounding box center [976, 589] width 917 height 118
click at [725, 322] on span at bounding box center [727, 316] width 5 height 15
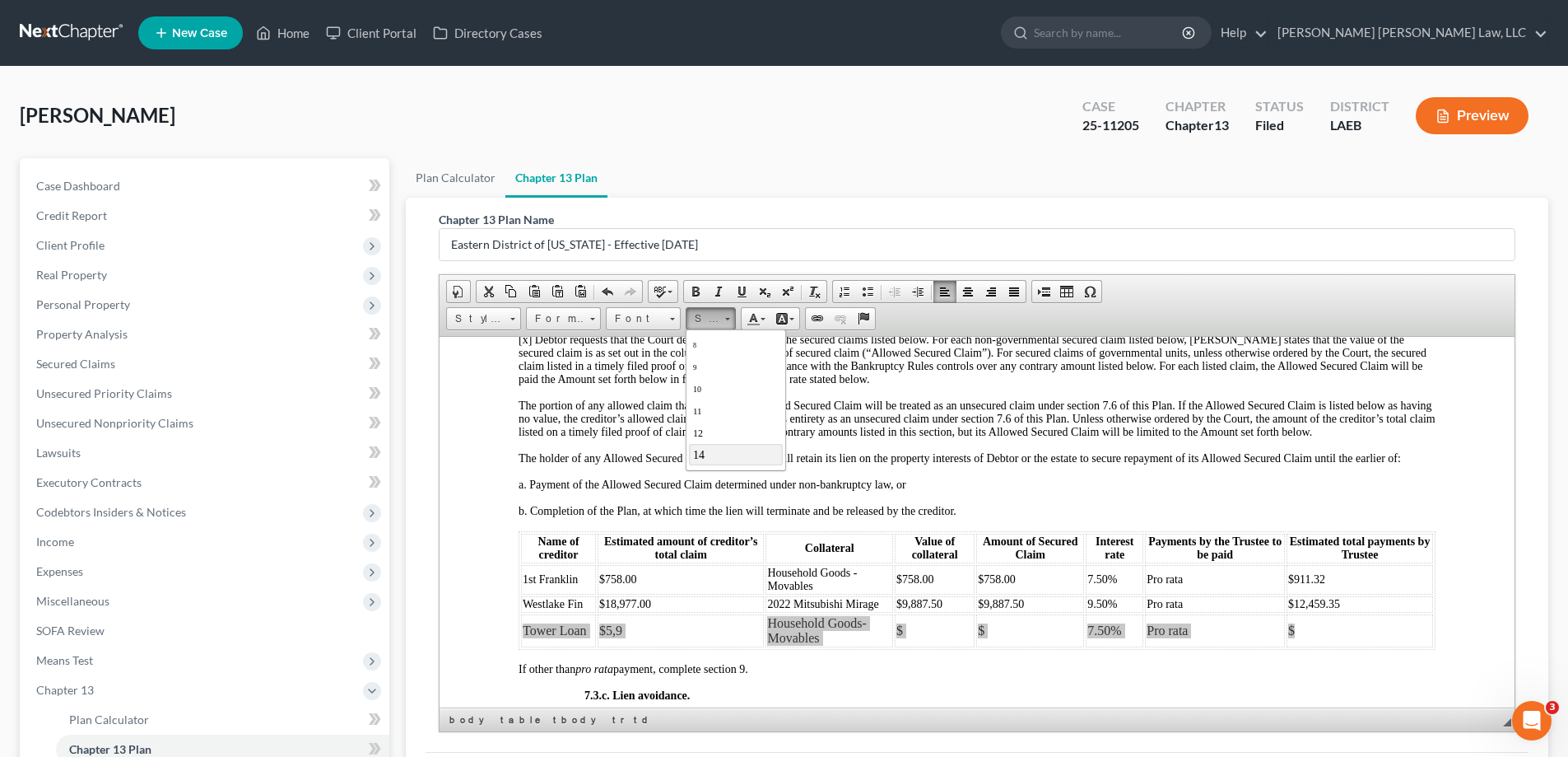
click at [713, 444] on link "14" at bounding box center [735, 453] width 94 height 21
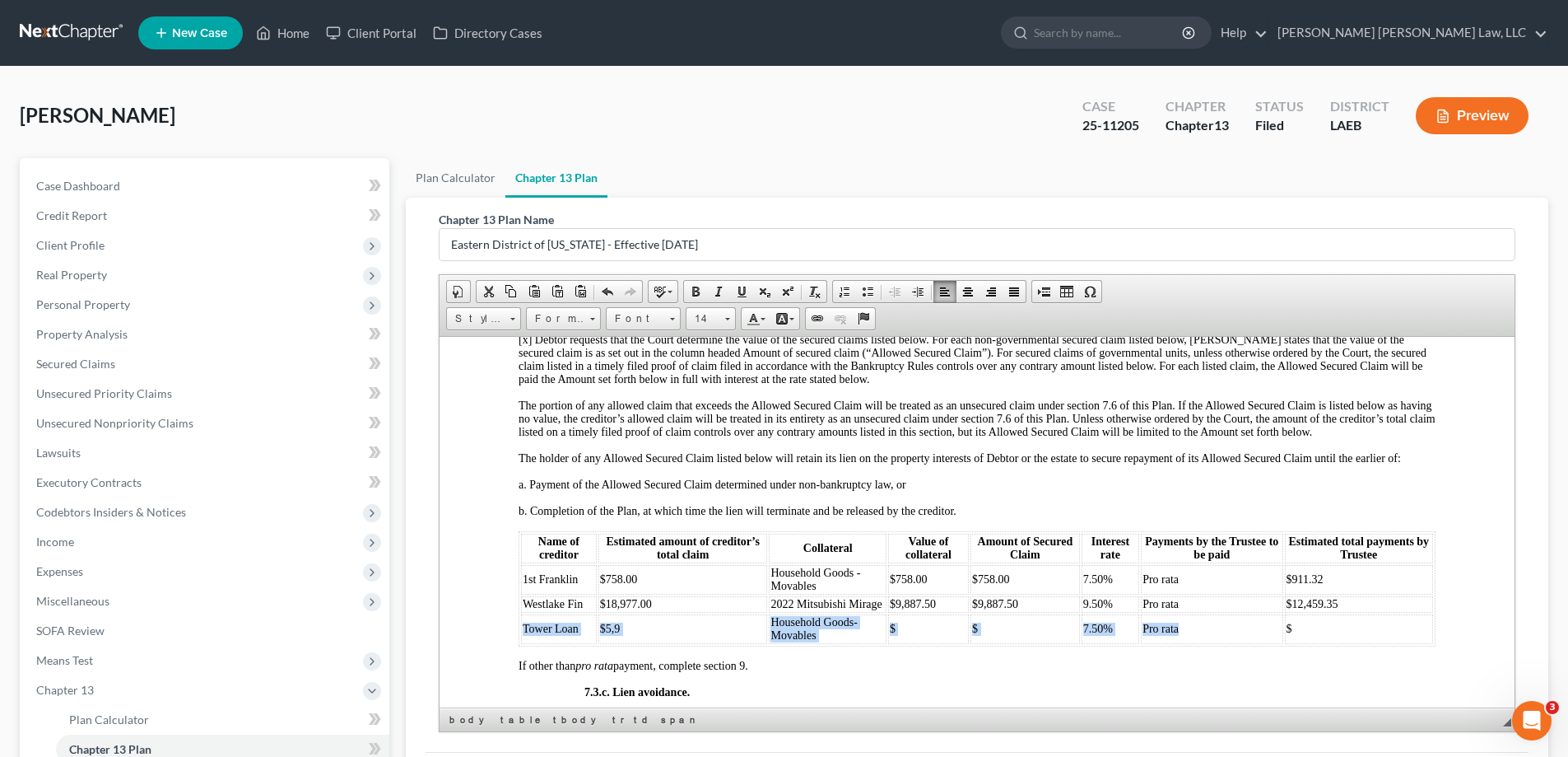
click at [704, 641] on td "$5,9" at bounding box center [683, 628] width 169 height 30
click at [911, 643] on td "$" at bounding box center [928, 628] width 81 height 30
click at [1005, 638] on td "$" at bounding box center [1025, 628] width 109 height 30
click at [1287, 638] on td "$" at bounding box center [1359, 628] width 148 height 30
click at [1223, 643] on td "Pro rata" at bounding box center [1211, 628] width 141 height 30
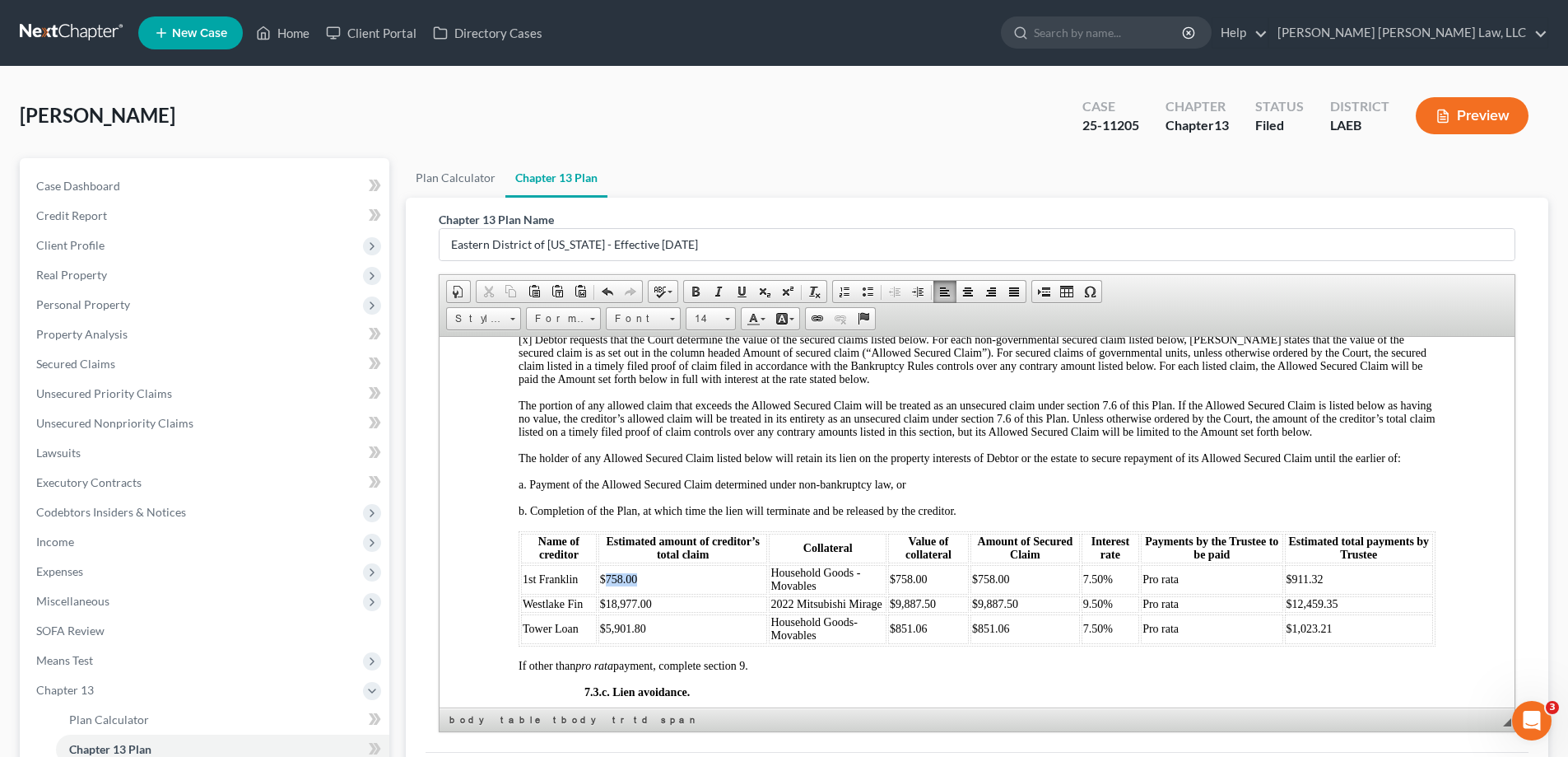
drag, startPoint x: 606, startPoint y: 588, endPoint x: 639, endPoint y: 591, distance: 33.1
click at [639, 591] on td "$758.00" at bounding box center [683, 578] width 169 height 30
drag, startPoint x: 892, startPoint y: 591, endPoint x: 926, endPoint y: 591, distance: 34.0
click at [926, 591] on td "$758.00" at bounding box center [928, 578] width 81 height 30
drag, startPoint x: 972, startPoint y: 591, endPoint x: 1004, endPoint y: 593, distance: 32.1
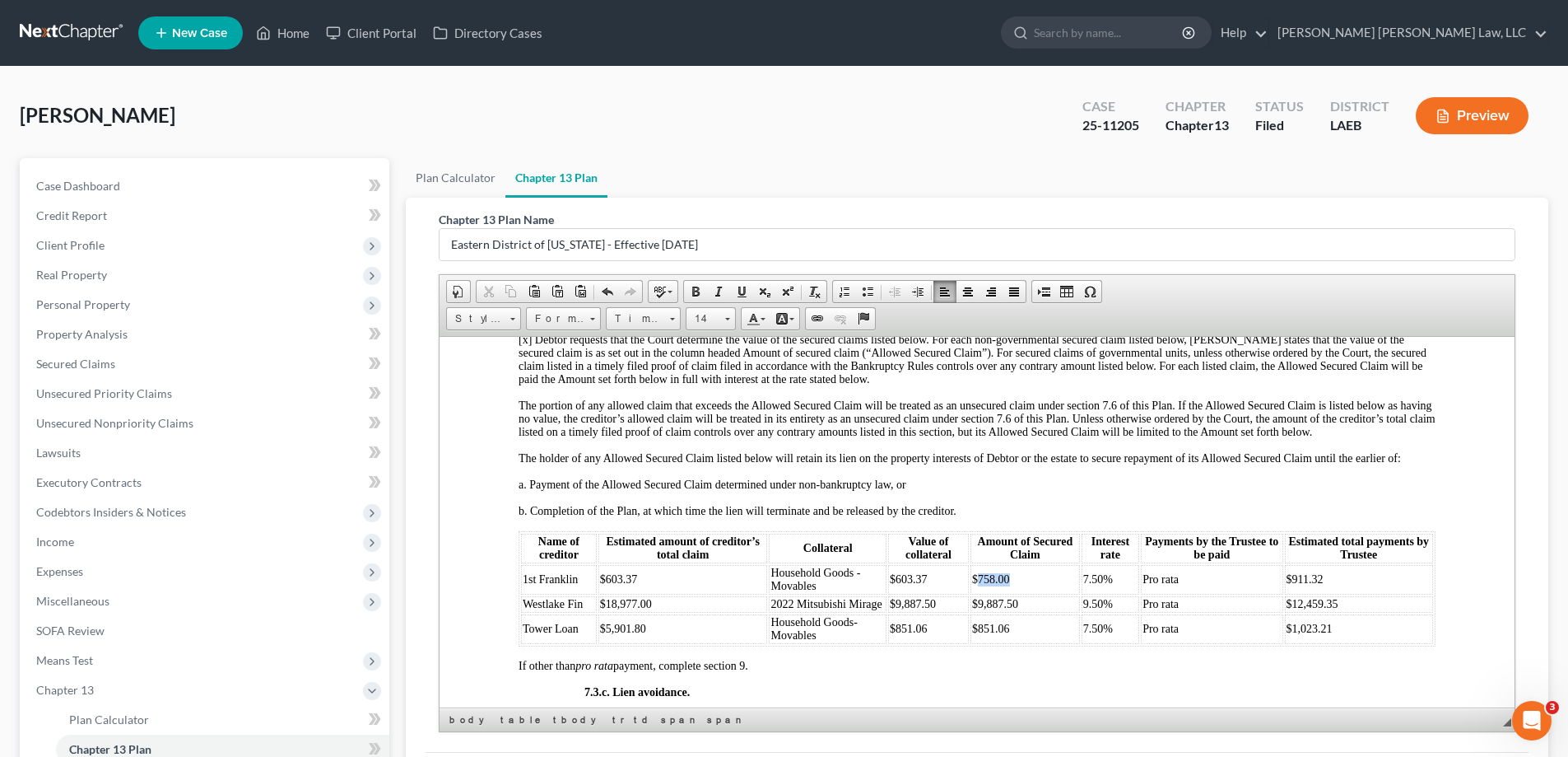
click at [1004, 593] on td "$758.00" at bounding box center [1025, 578] width 109 height 30
drag, startPoint x: 1312, startPoint y: 595, endPoint x: 1280, endPoint y: 593, distance: 32.1
click at [1285, 593] on td "$911.32" at bounding box center [1359, 578] width 148 height 30
click at [998, 643] on td "$851.06" at bounding box center [1025, 628] width 109 height 30
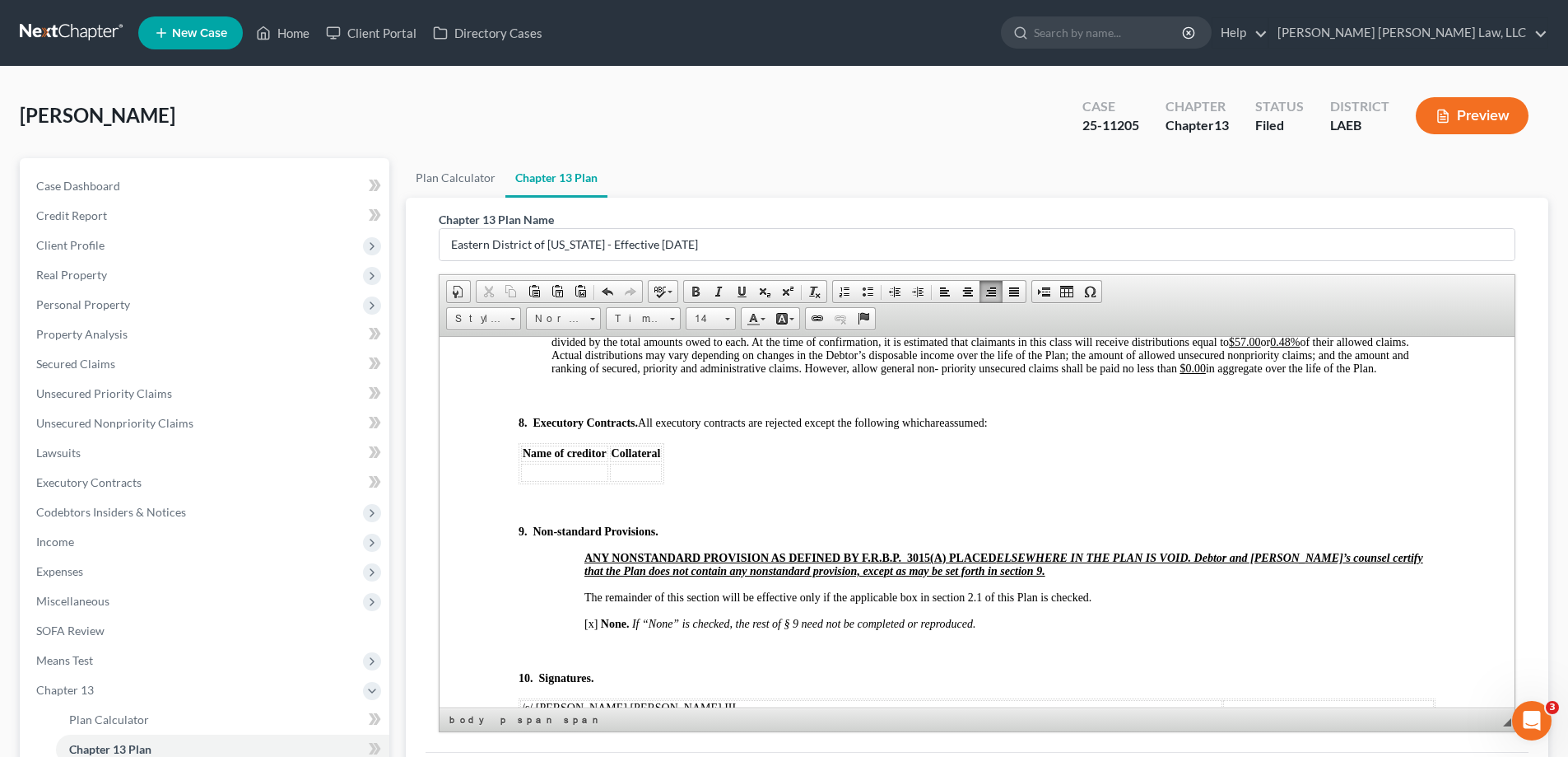
scroll to position [5681, 0]
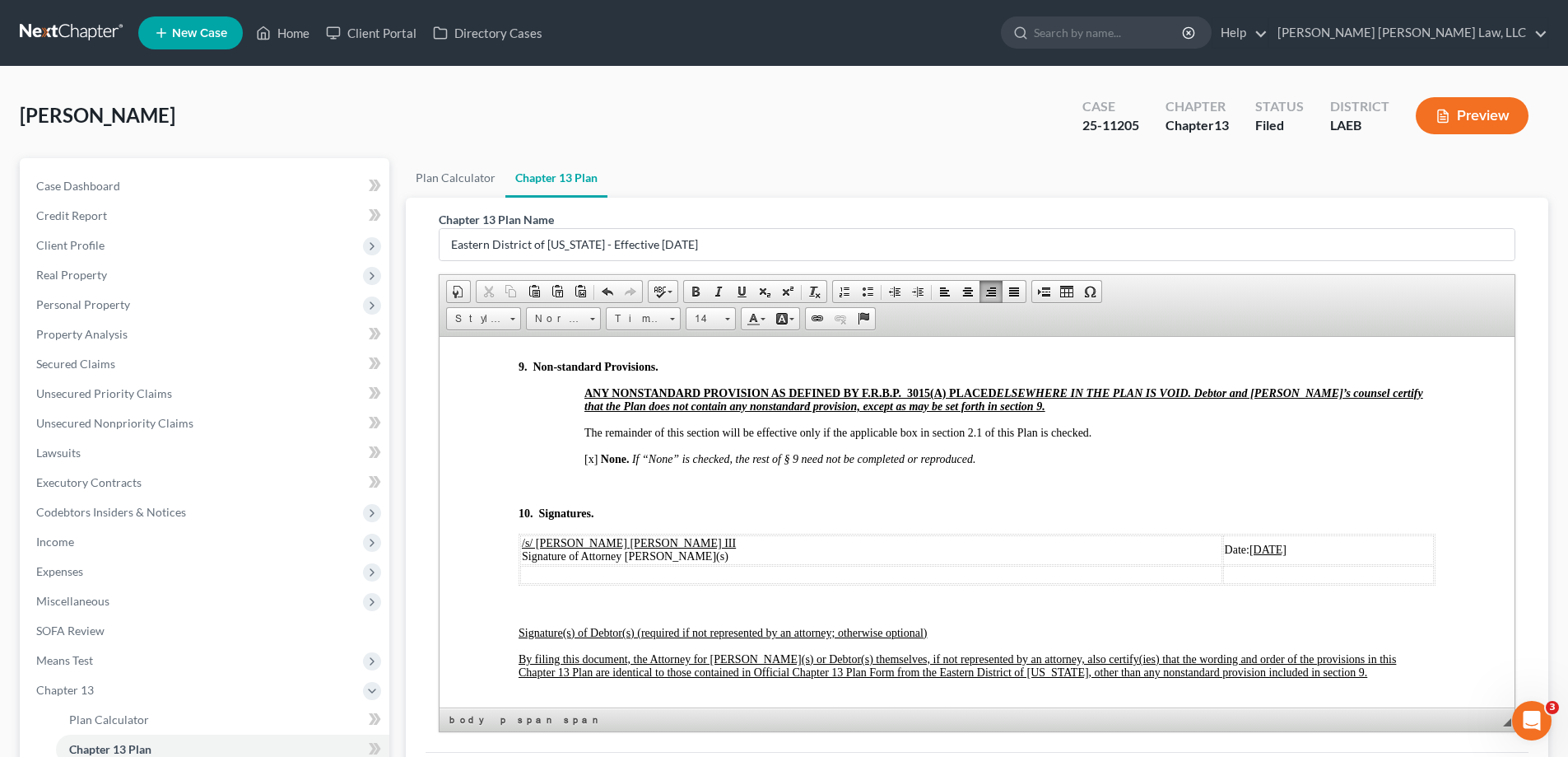
drag, startPoint x: 1128, startPoint y: 571, endPoint x: 1193, endPoint y: 576, distance: 65.2
click at [1223, 564] on td "Date: [DATE]" at bounding box center [1328, 549] width 210 height 30
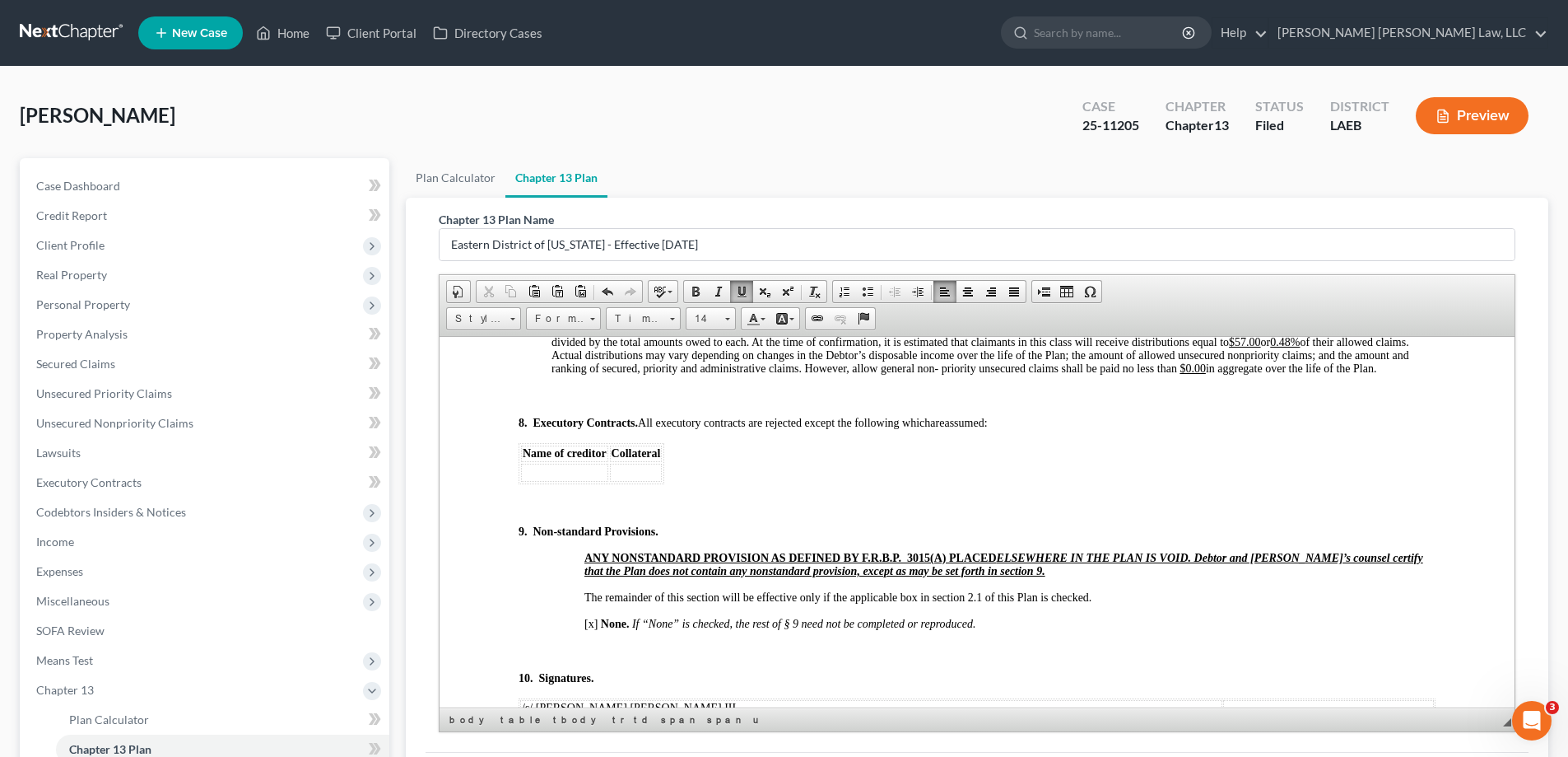
scroll to position [5351, 0]
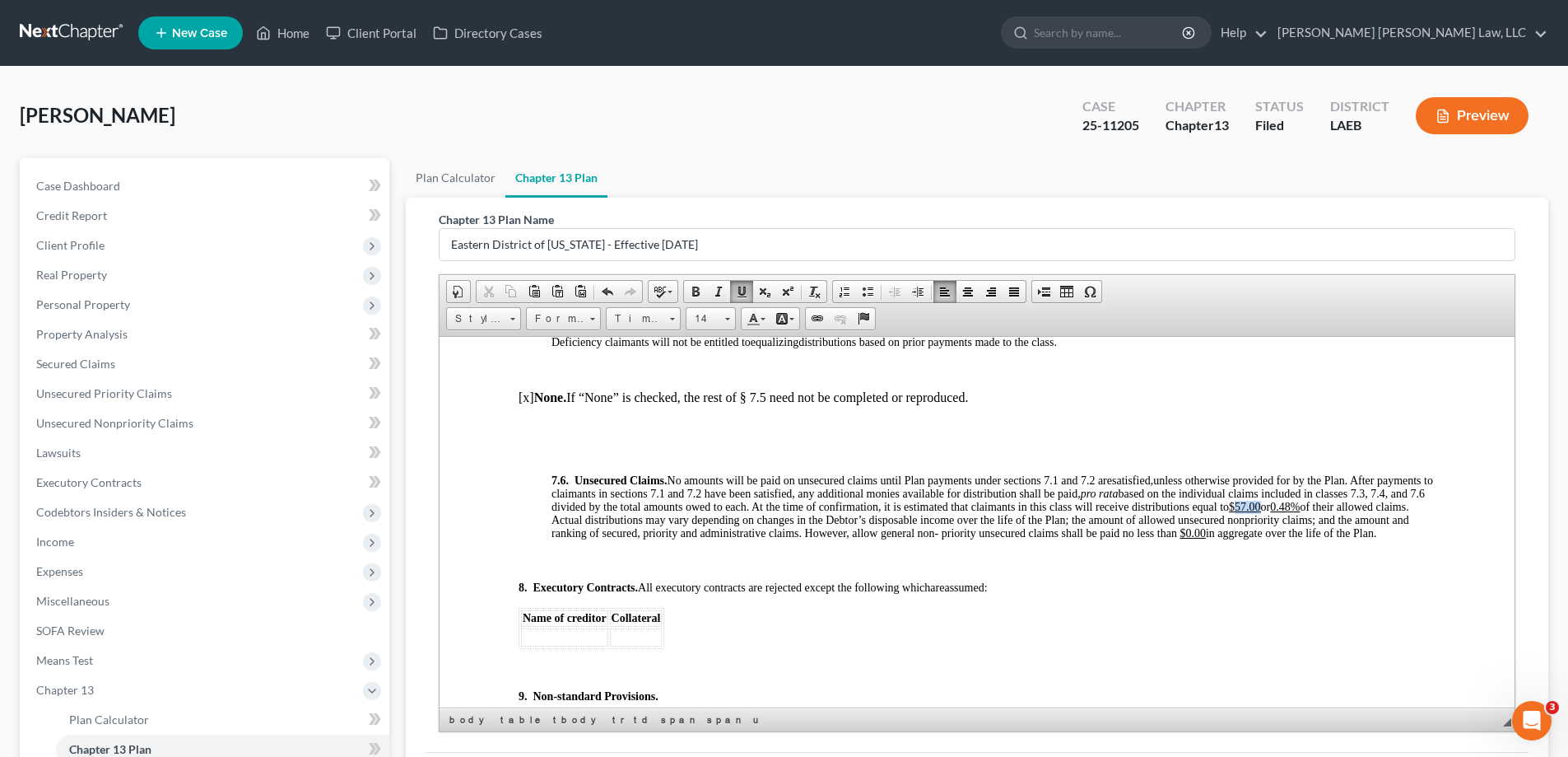
drag, startPoint x: 1313, startPoint y: 516, endPoint x: 1340, endPoint y: 520, distance: 27.3
click at [1261, 512] on u "$57.00" at bounding box center [1244, 506] width 32 height 13
drag, startPoint x: 1368, startPoint y: 517, endPoint x: 1377, endPoint y: 520, distance: 9.5
click at [1299, 512] on u "0.48%" at bounding box center [1285, 506] width 30 height 13
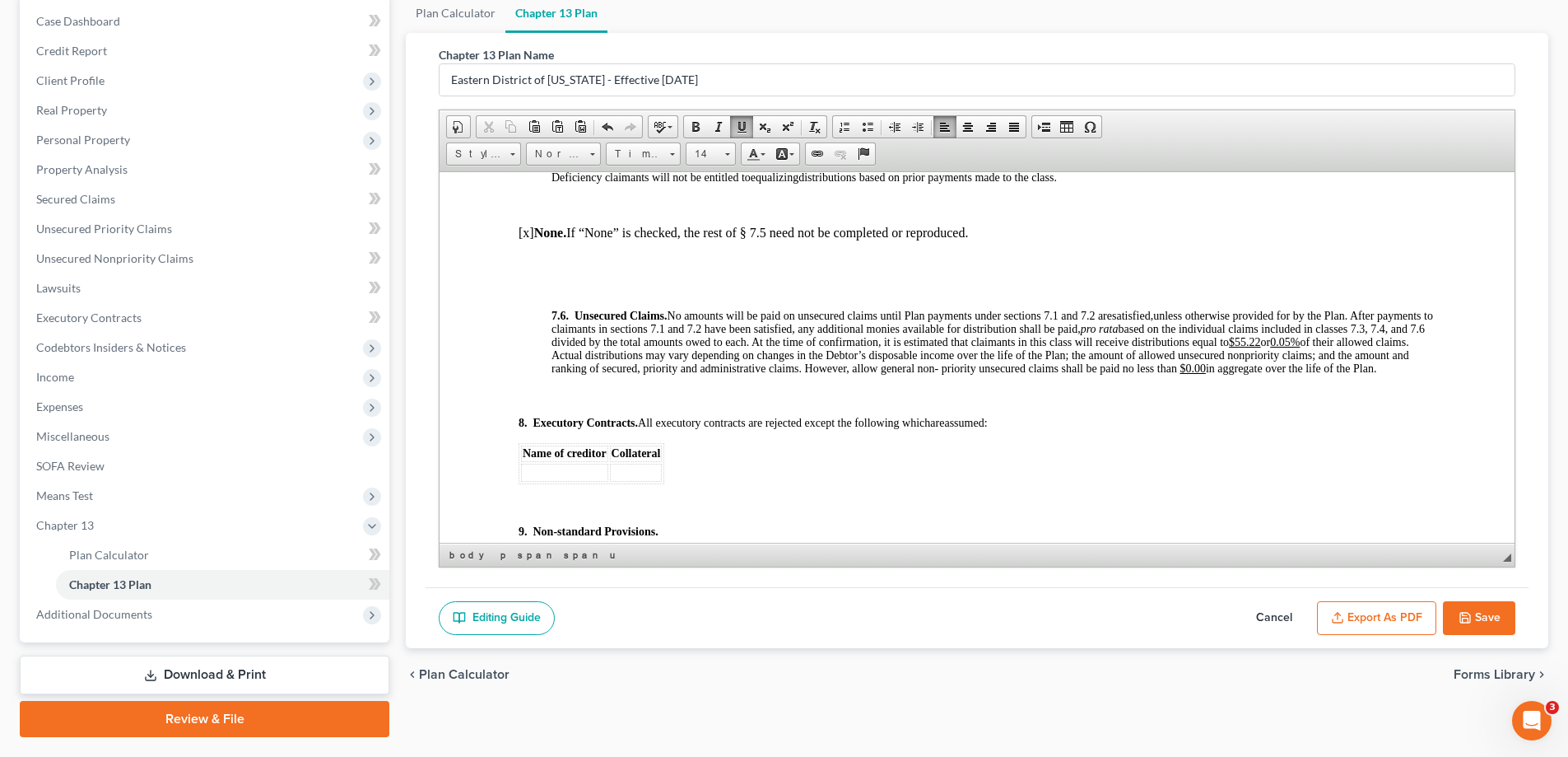
click at [1475, 612] on button "Save" at bounding box center [1479, 619] width 73 height 35
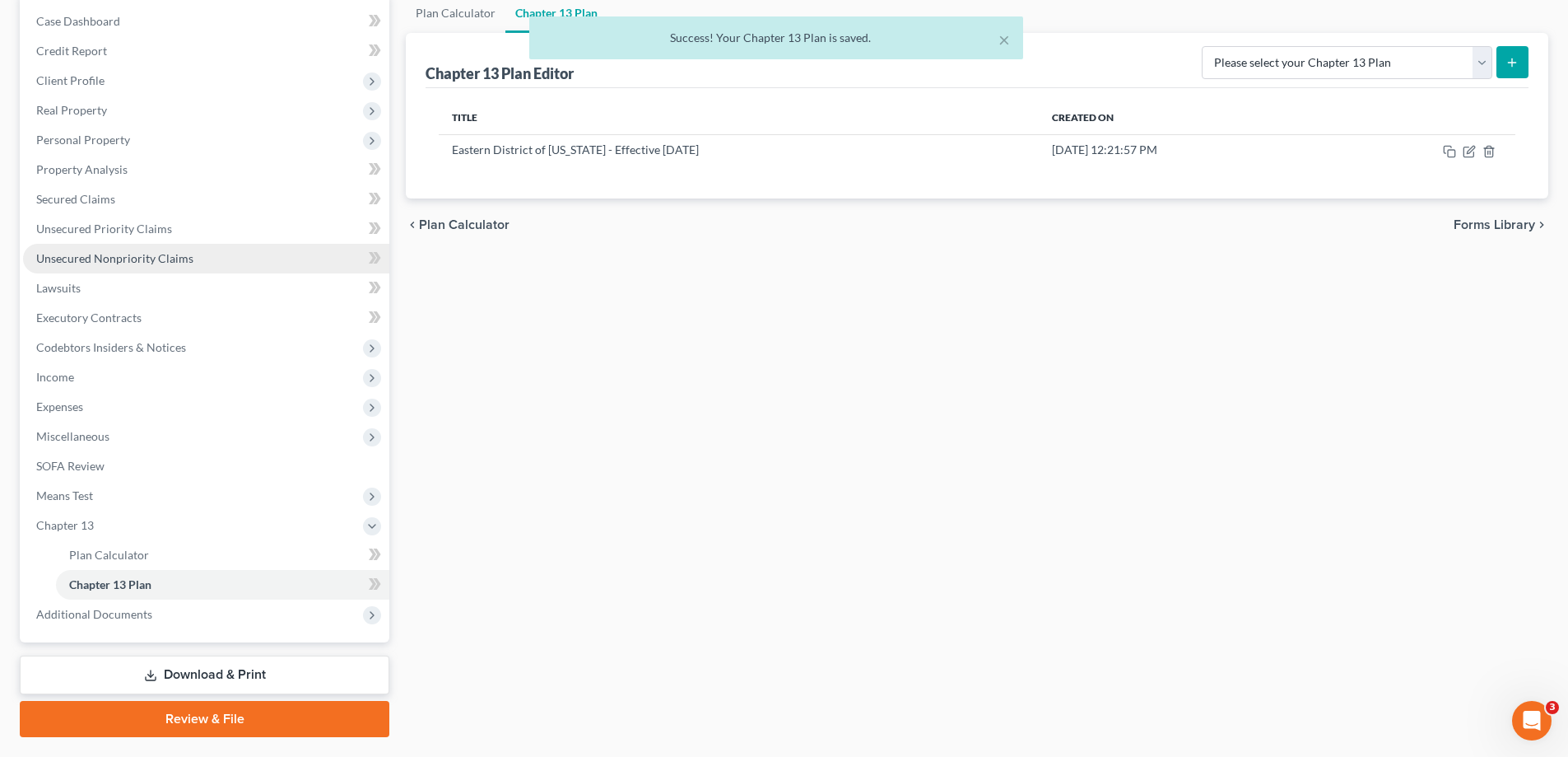
click at [121, 257] on span "Unsecured Nonpriority Claims" at bounding box center [115, 258] width 158 height 14
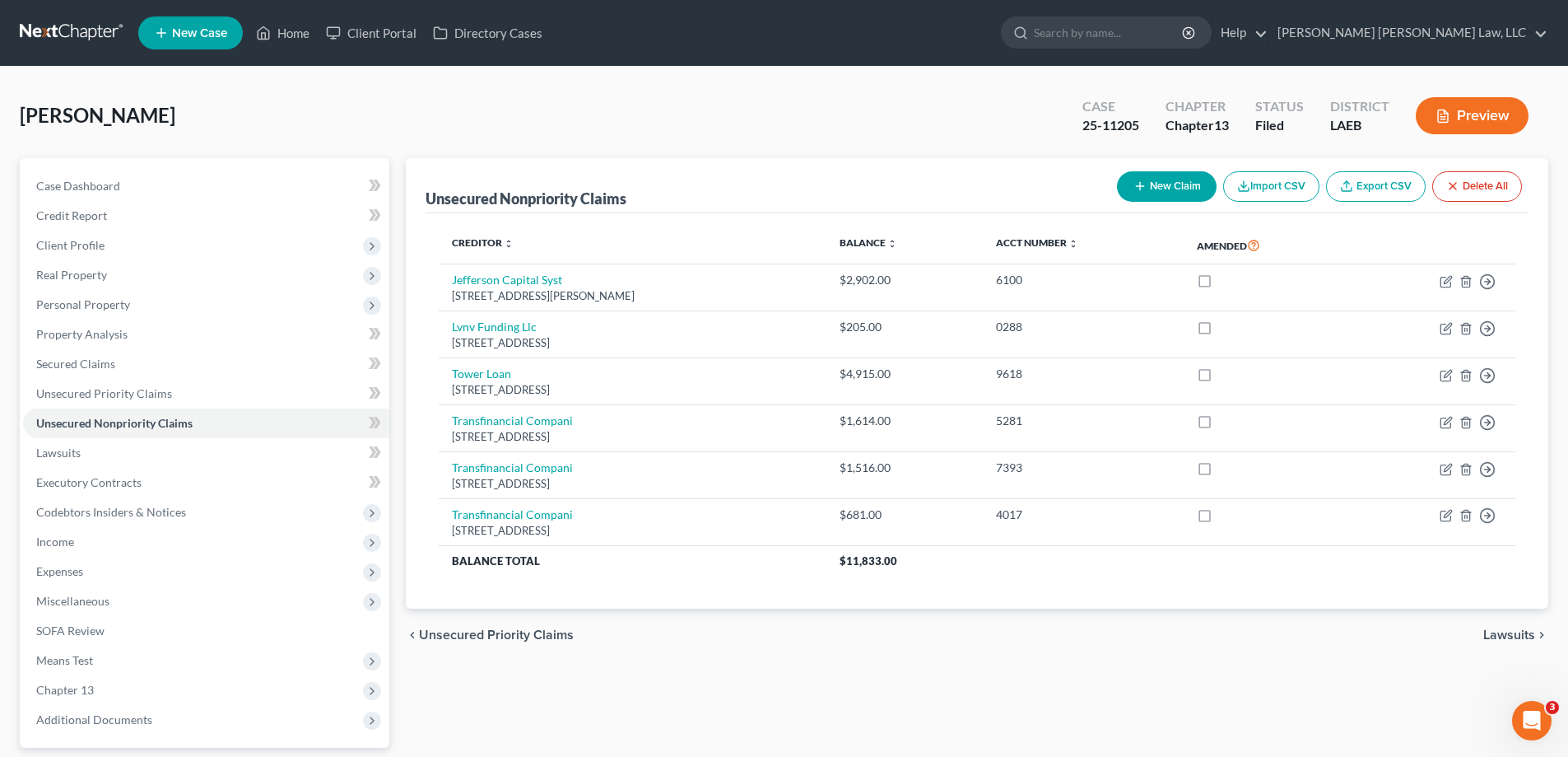
scroll to position [148, 0]
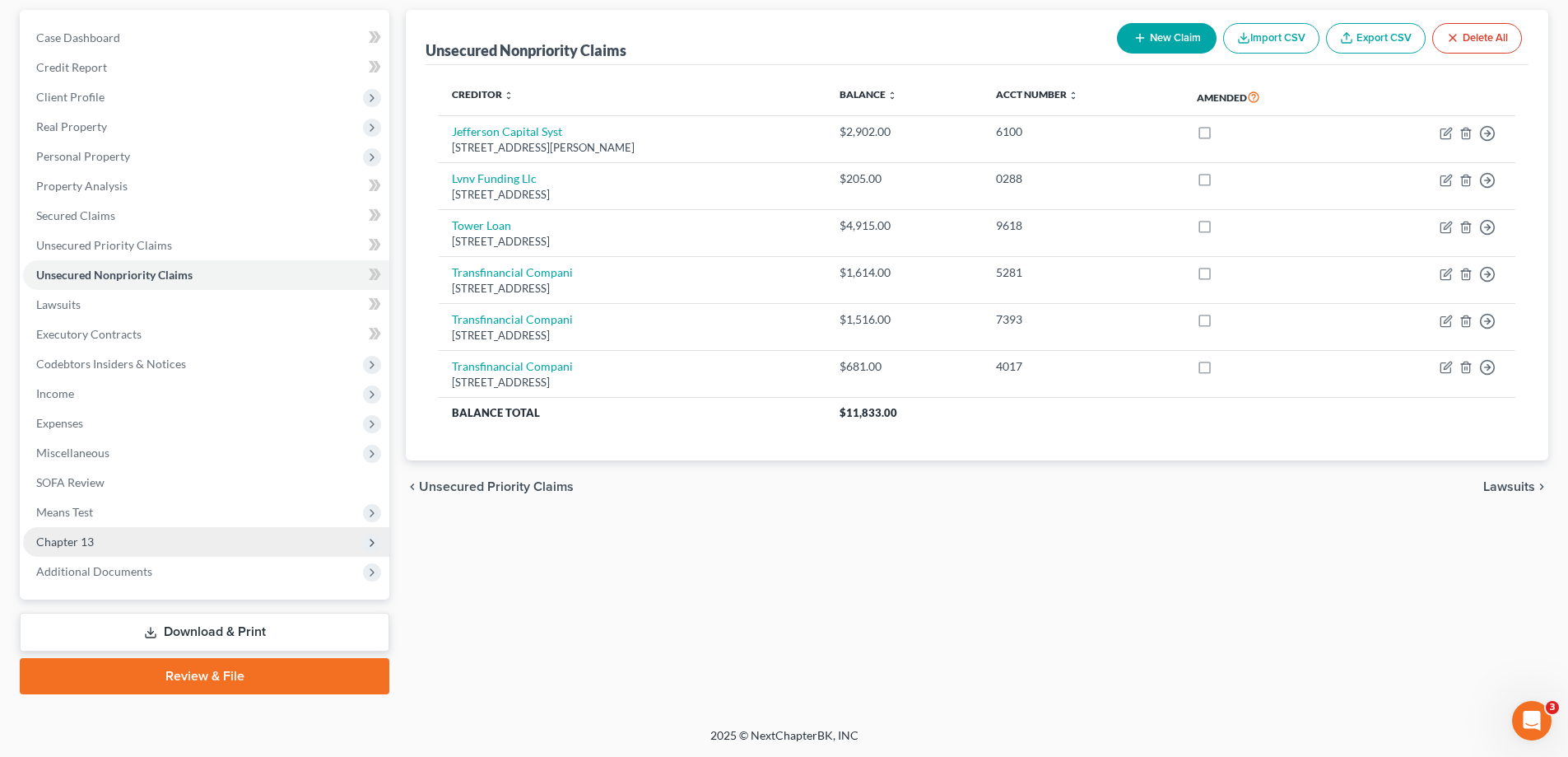
click at [72, 540] on span "Chapter 13" at bounding box center [65, 541] width 57 height 14
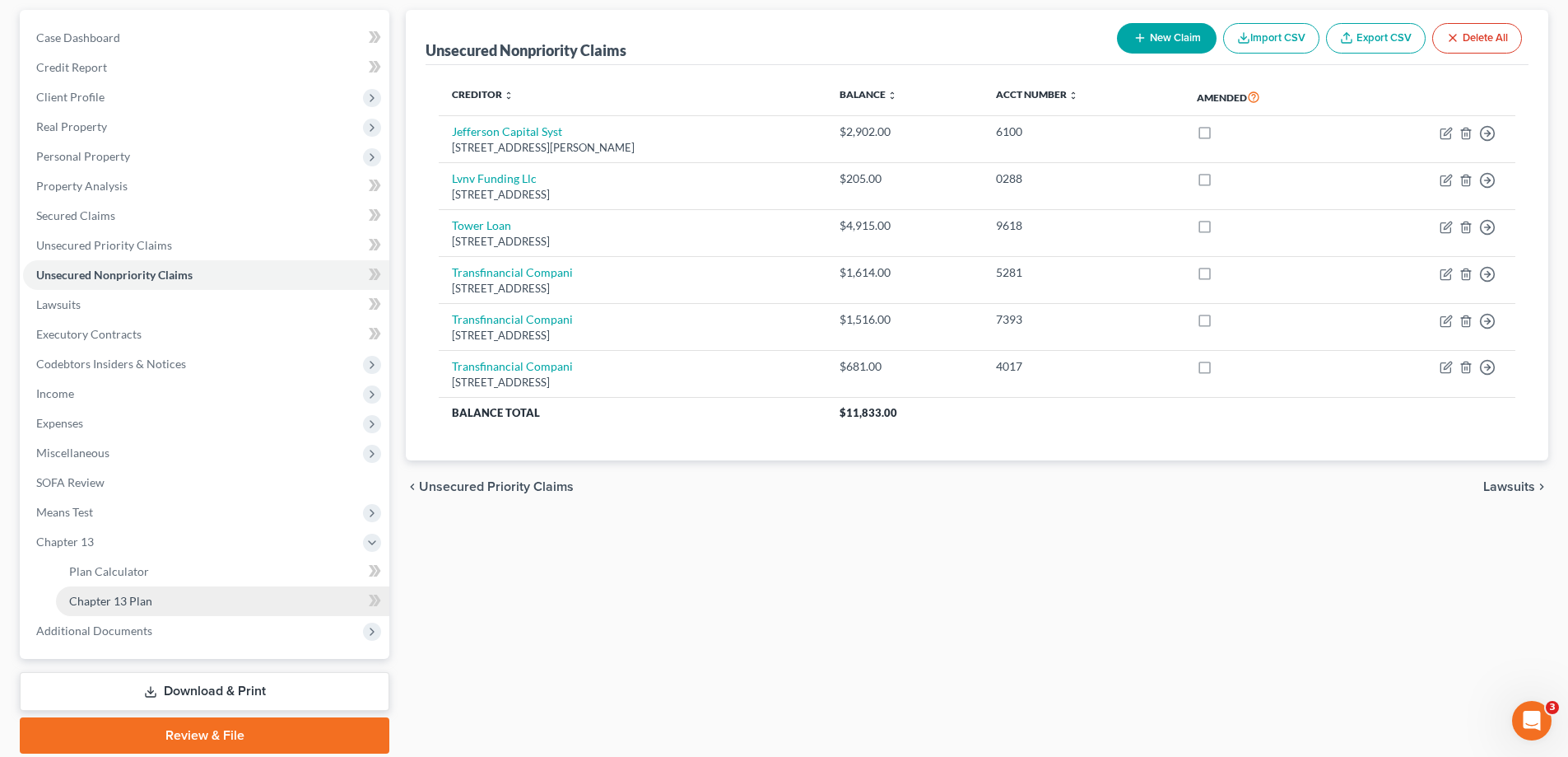
click at [141, 588] on link "Chapter 13 Plan" at bounding box center [222, 600] width 333 height 30
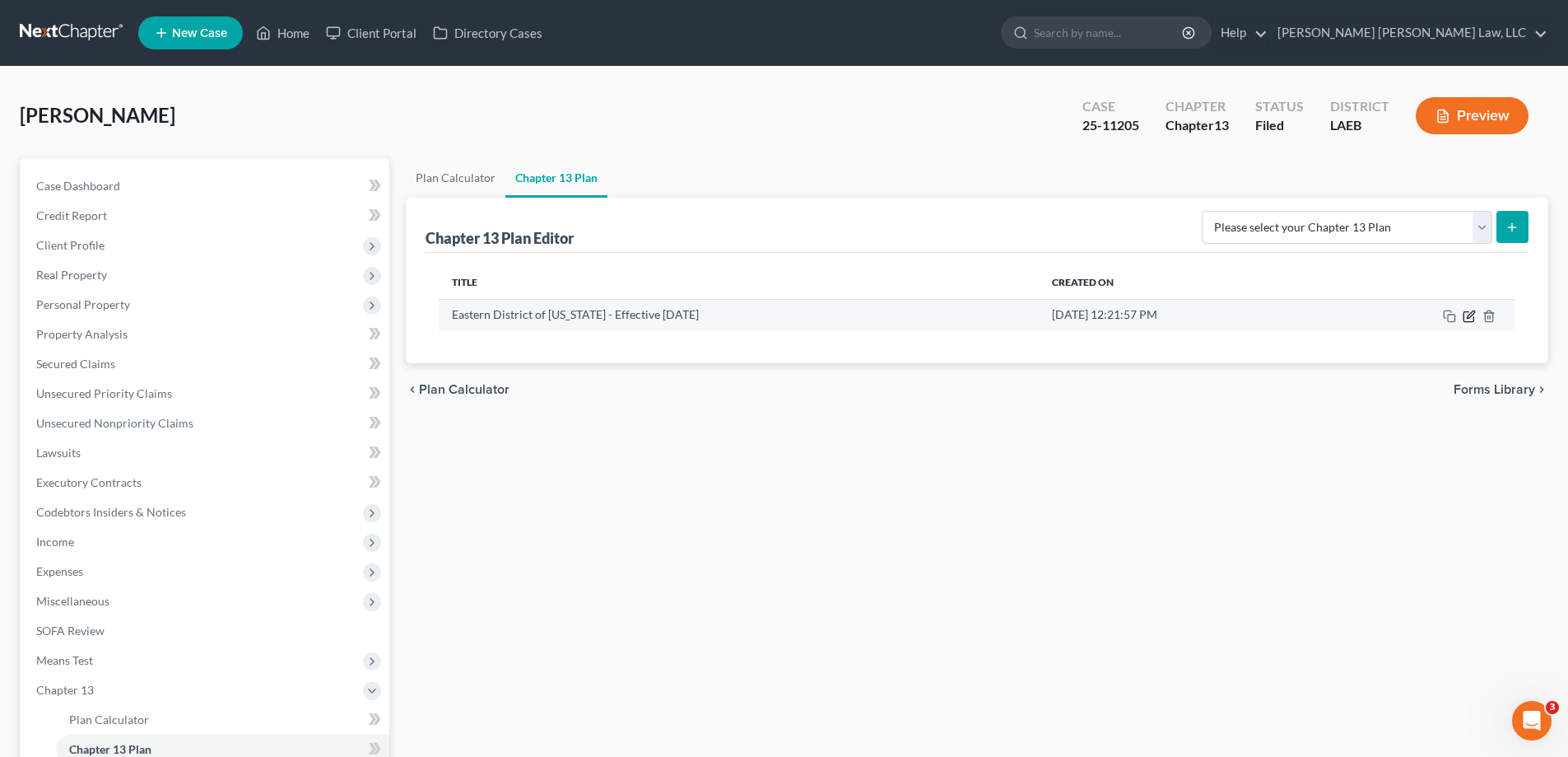
click at [1471, 313] on icon "button" at bounding box center [1469, 316] width 13 height 13
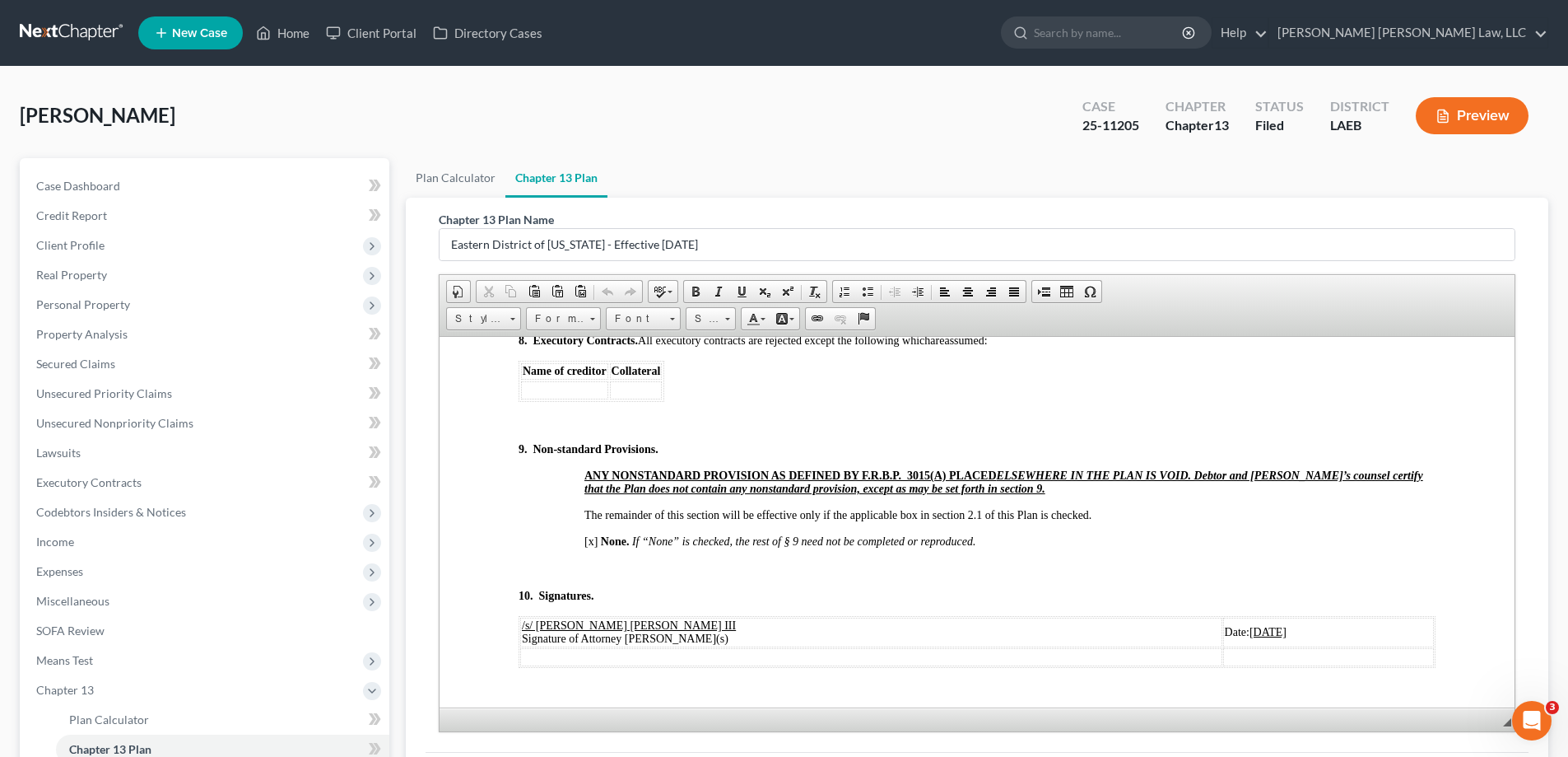
scroll to position [5434, 0]
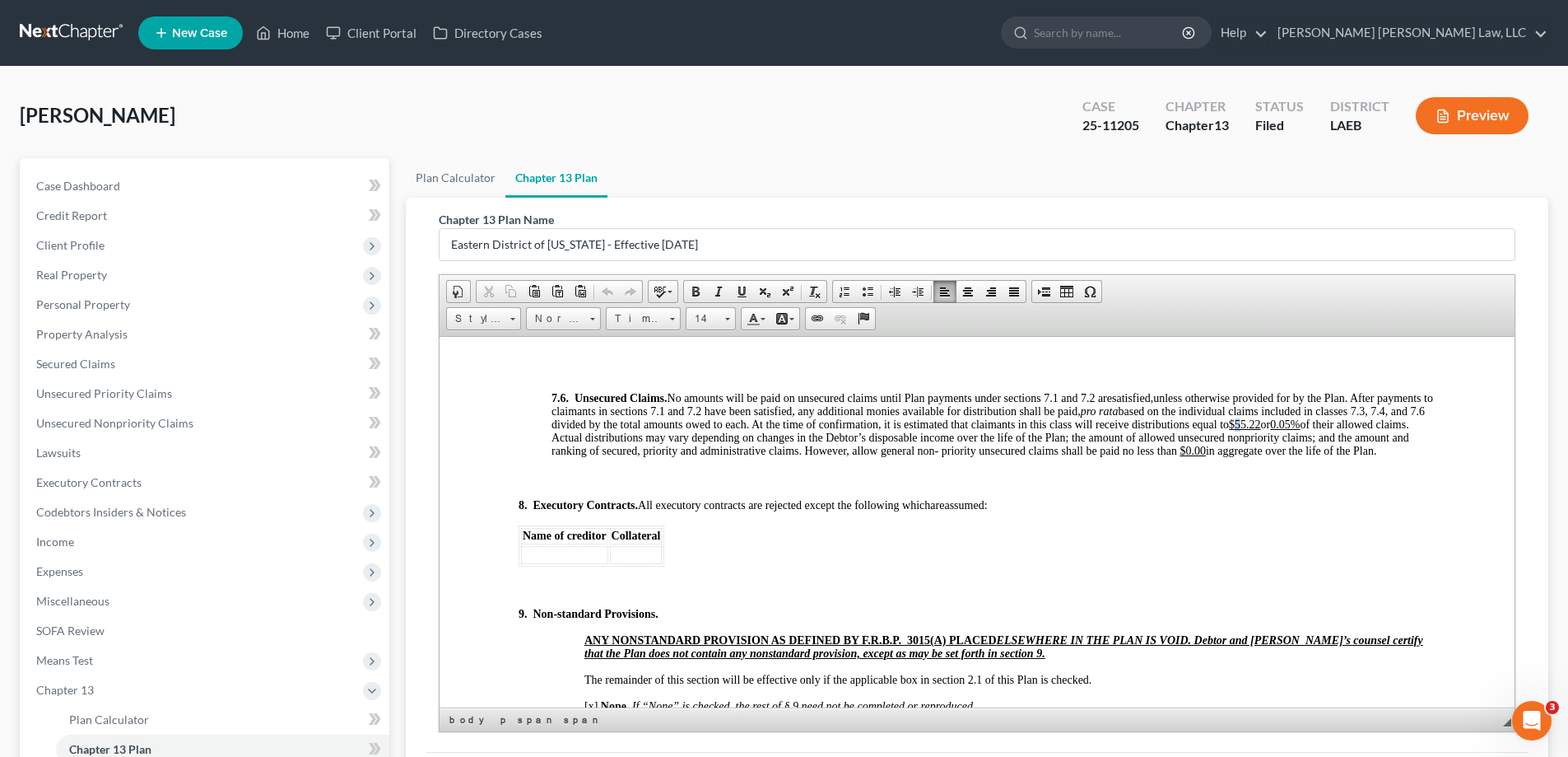
drag, startPoint x: 1311, startPoint y: 440, endPoint x: 1320, endPoint y: 440, distance: 9.0
click at [1261, 430] on u "$55.22" at bounding box center [1244, 424] width 32 height 13
click at [1299, 430] on u "0.05%" at bounding box center [1285, 424] width 30 height 13
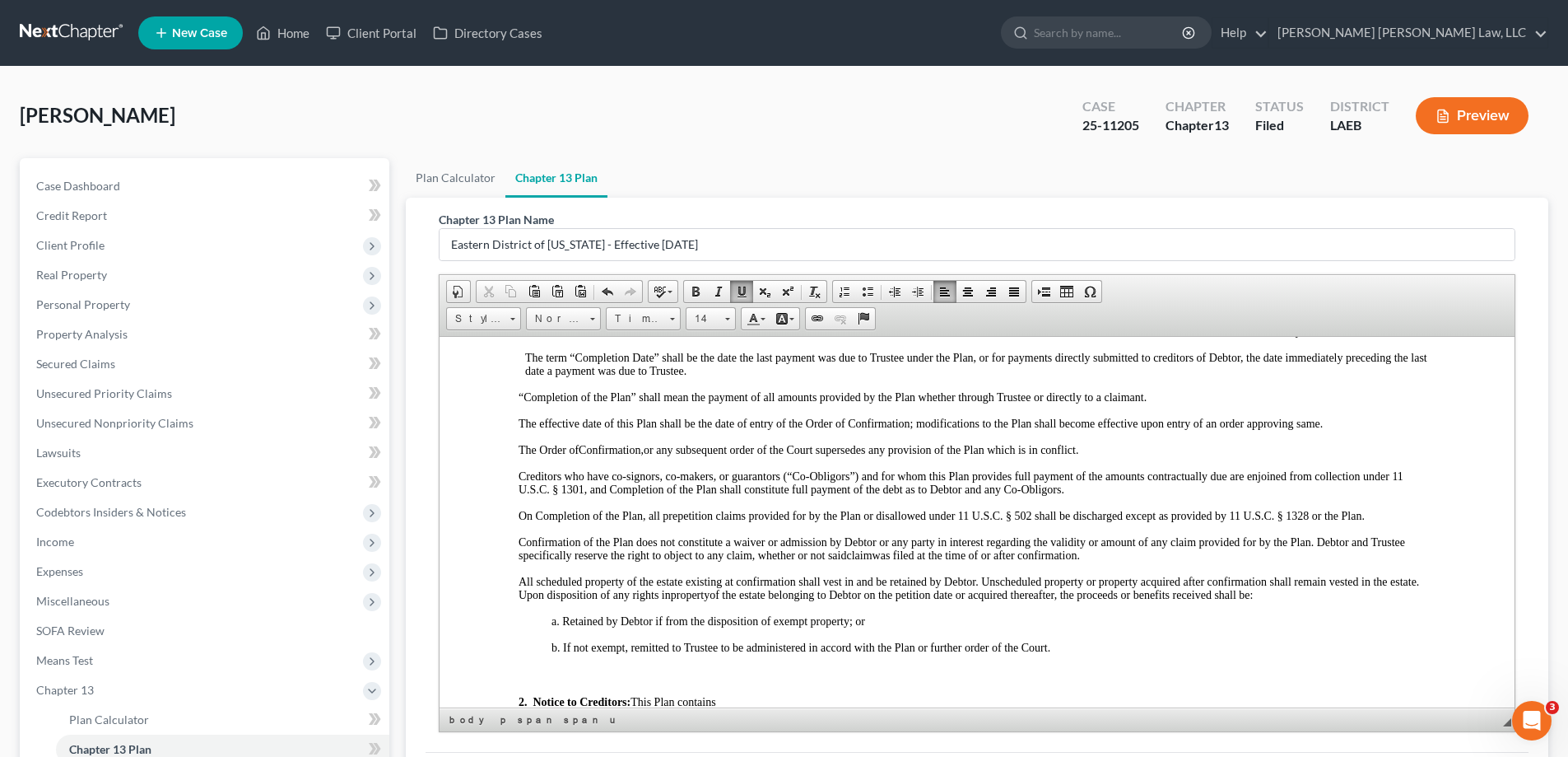
scroll to position [0, 0]
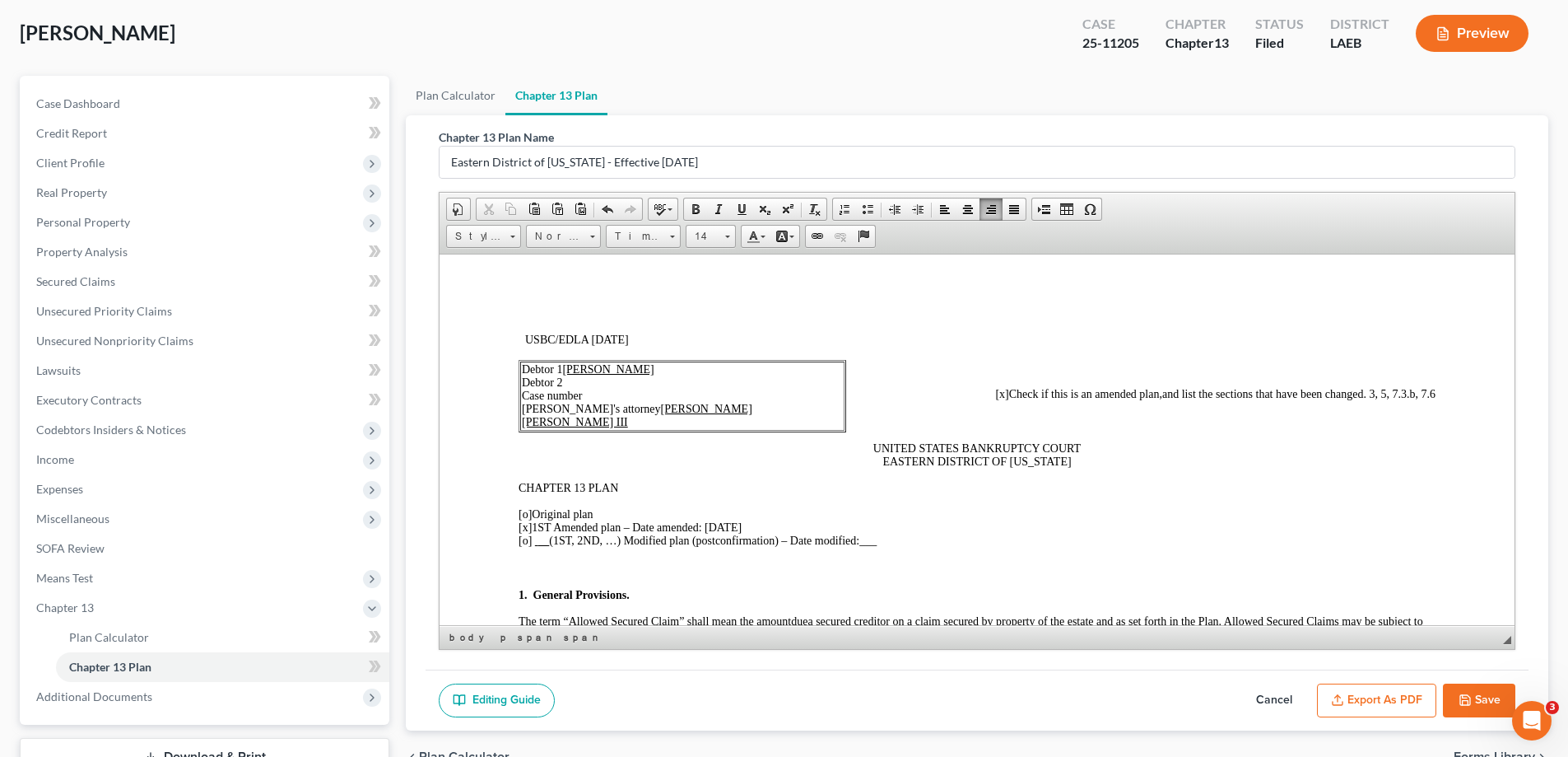
click at [1492, 687] on button "Save" at bounding box center [1479, 701] width 73 height 35
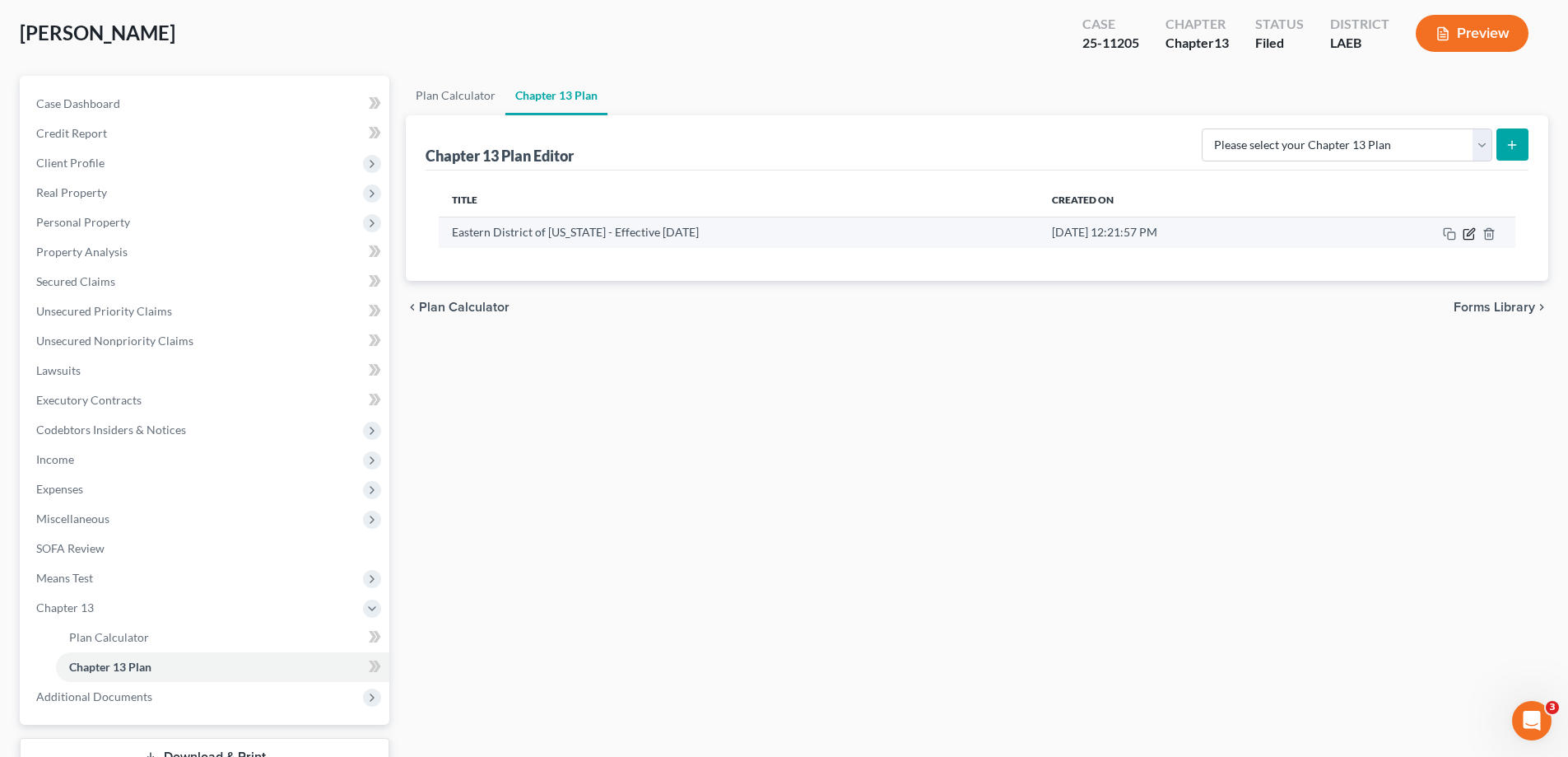
click at [1468, 233] on icon "button" at bounding box center [1471, 231] width 7 height 7
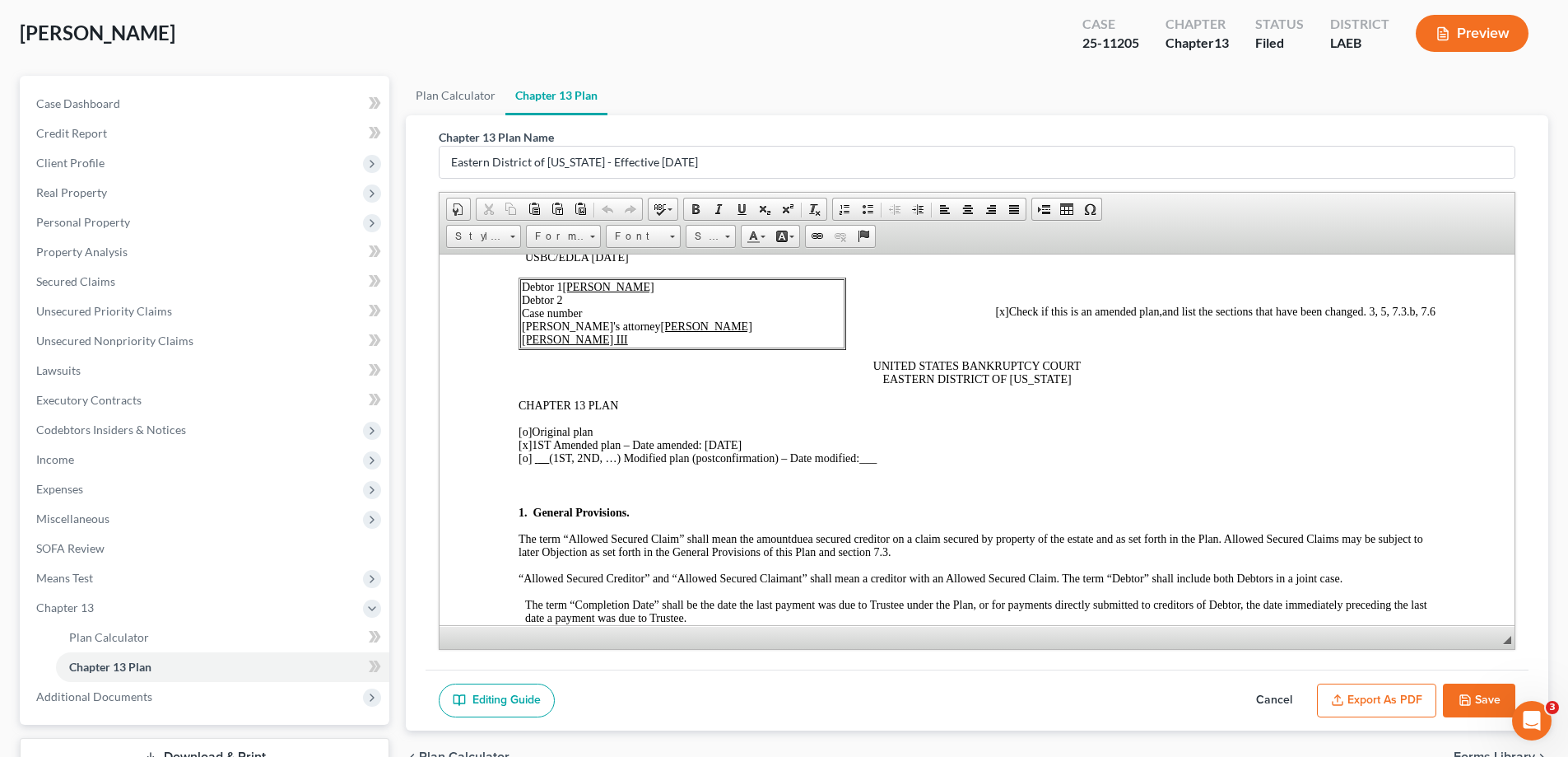
drag, startPoint x: 1473, startPoint y: 701, endPoint x: 1200, endPoint y: 650, distance: 277.7
click at [1473, 701] on button "Save" at bounding box center [1479, 701] width 73 height 35
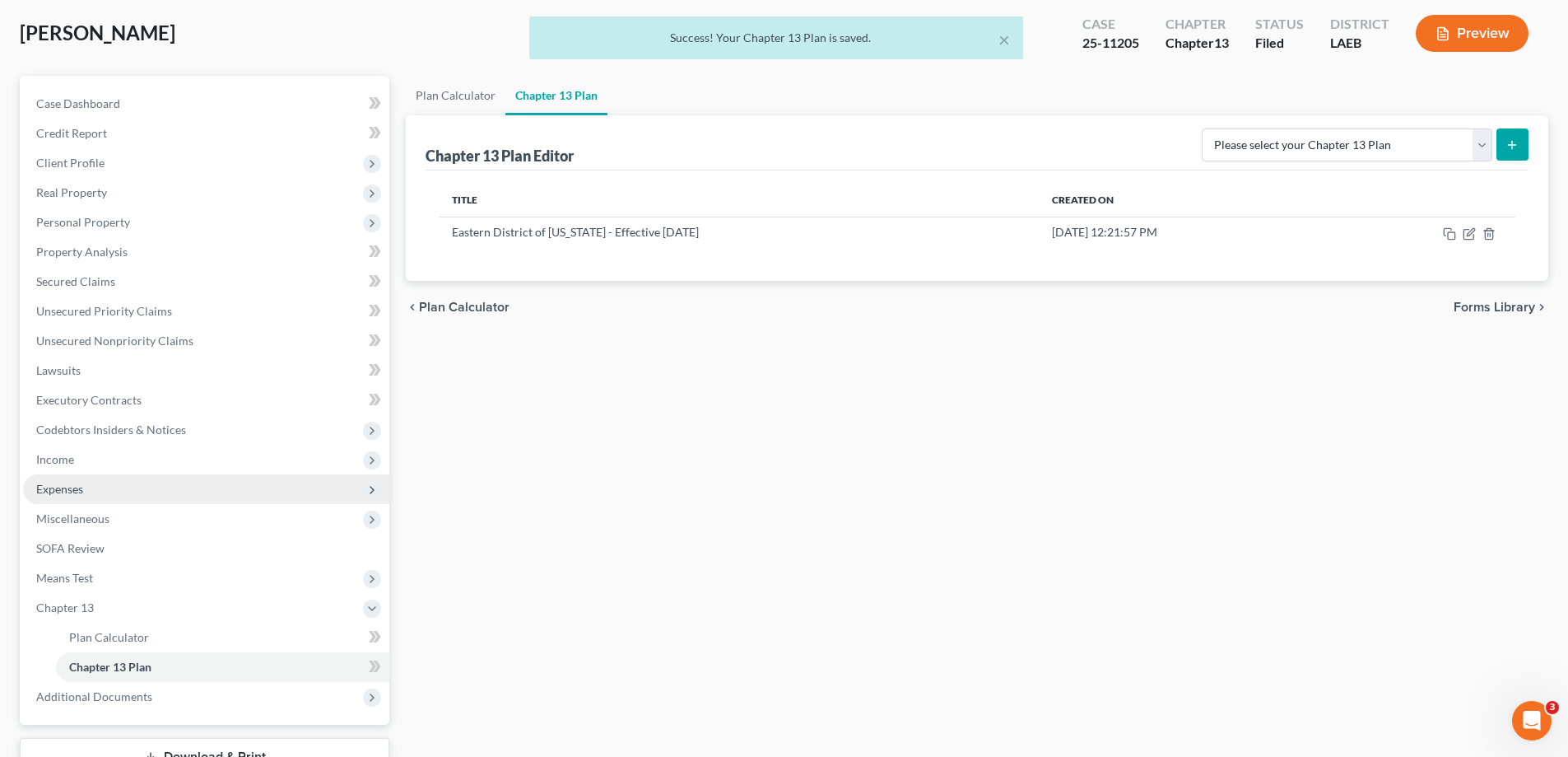
click at [102, 485] on span "Expenses" at bounding box center [206, 489] width 366 height 30
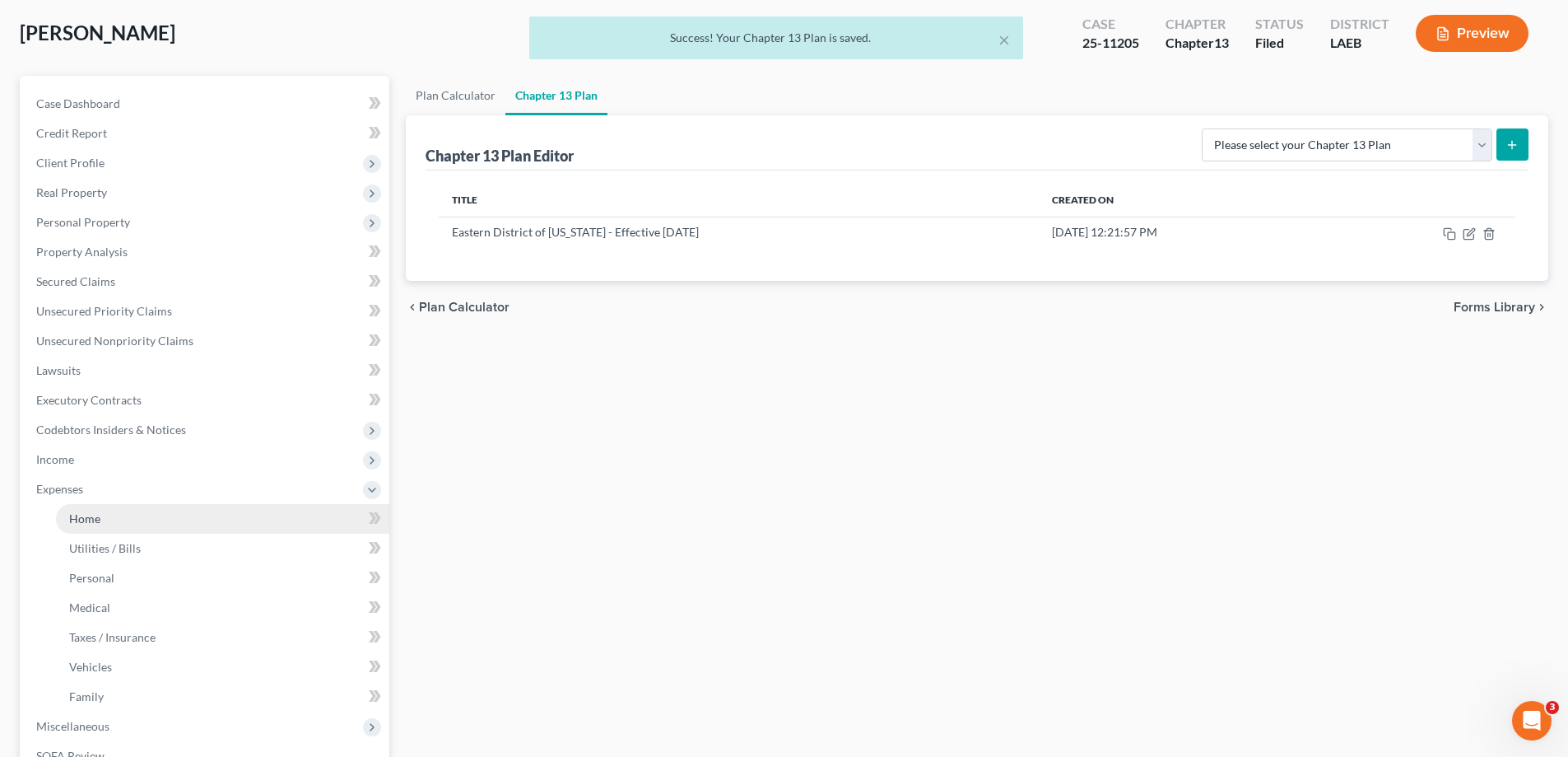
click at [102, 514] on link "Home" at bounding box center [222, 518] width 333 height 30
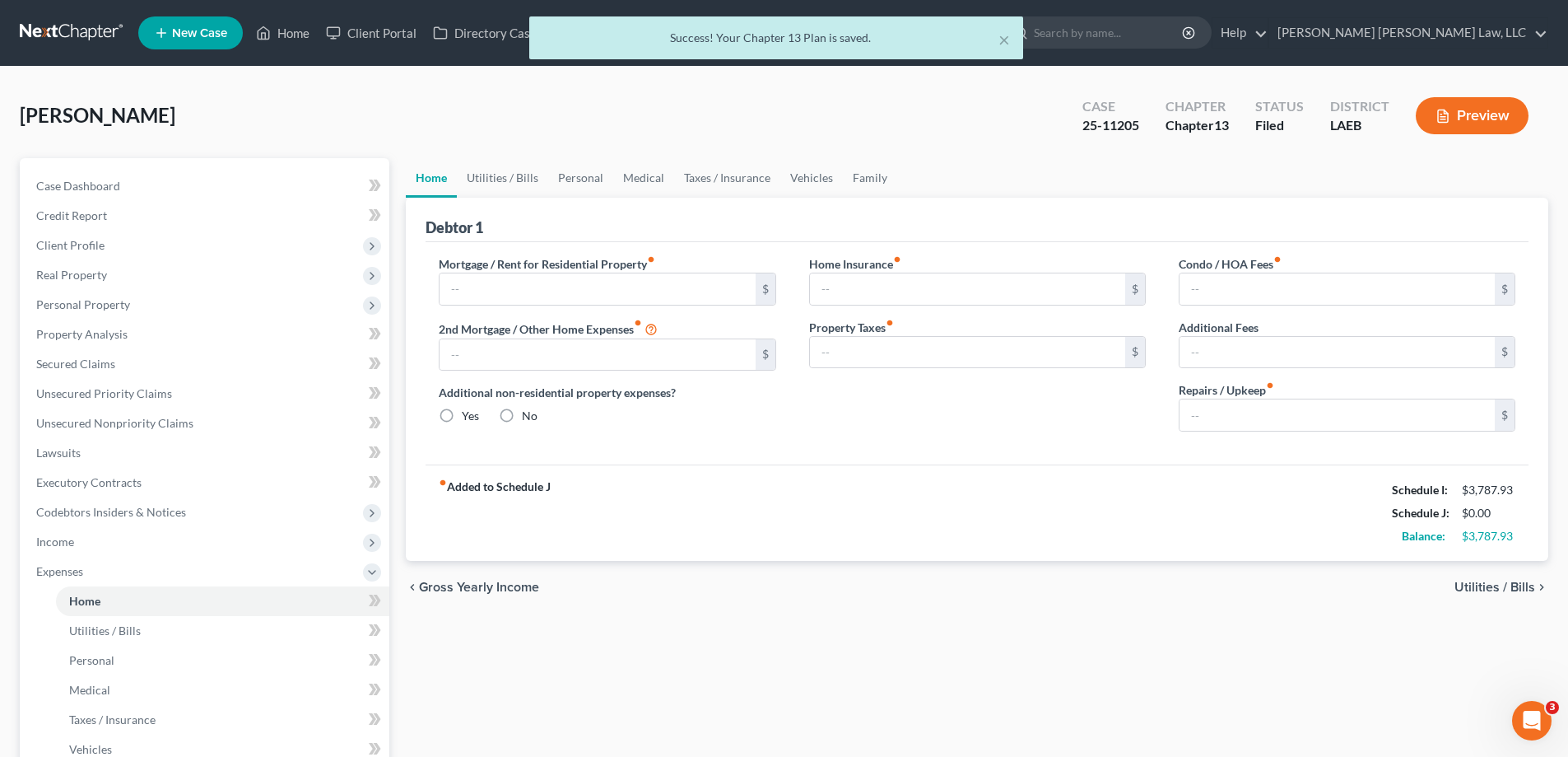
type input "800.00"
type input "0.00"
radio input "true"
type input "0.00"
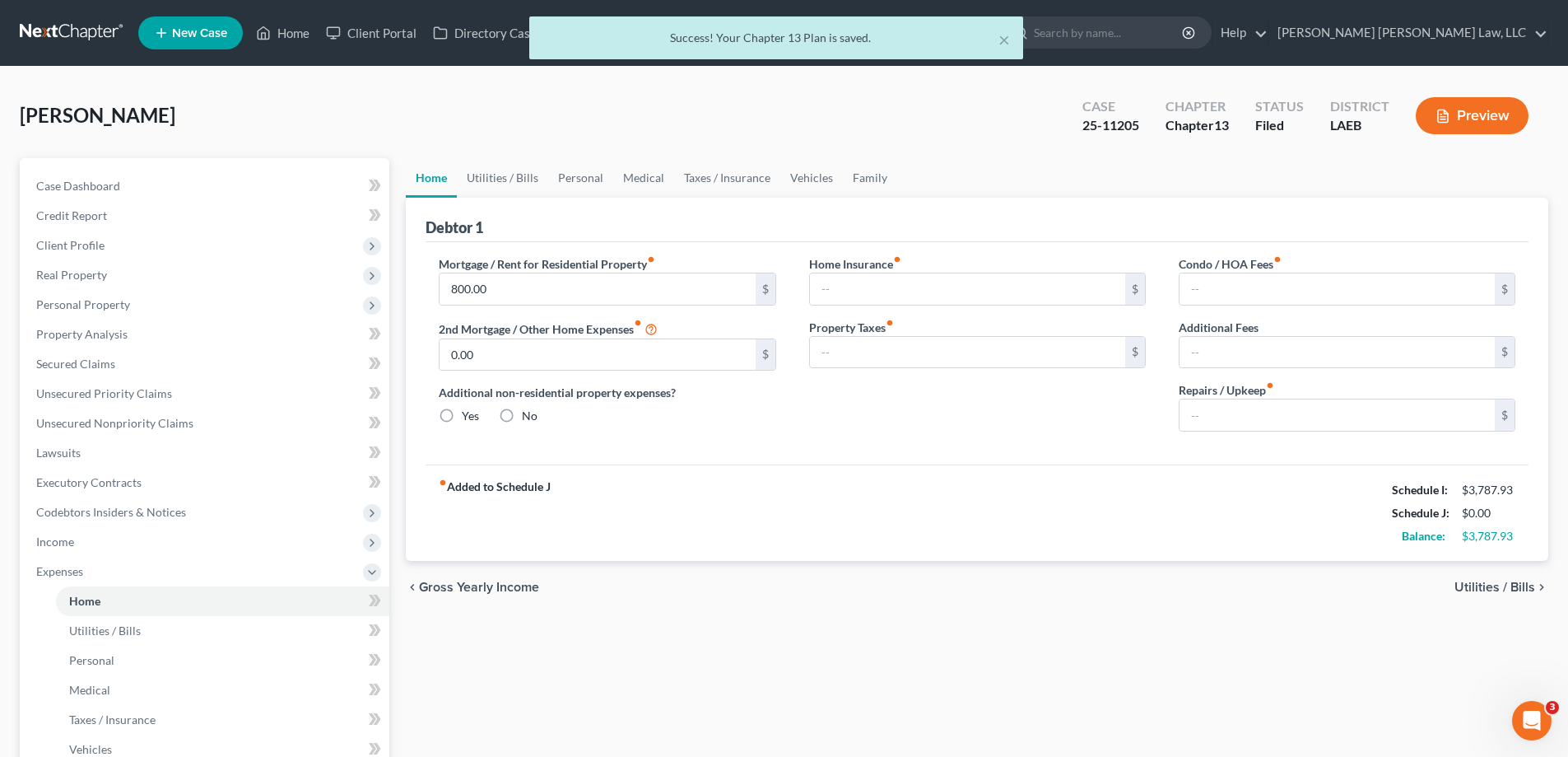
type input "0.00"
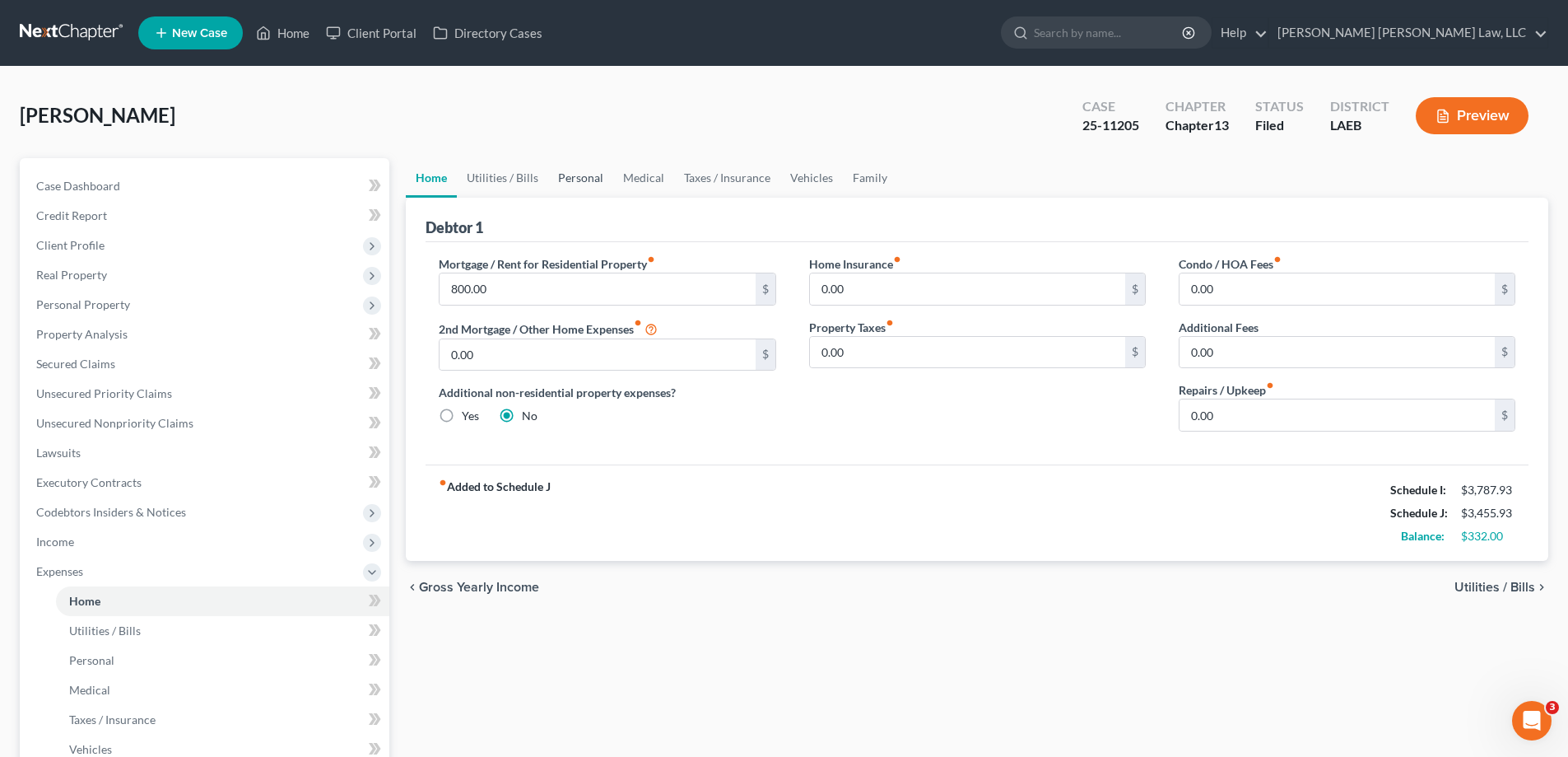
click at [579, 175] on link "Personal" at bounding box center [580, 178] width 65 height 39
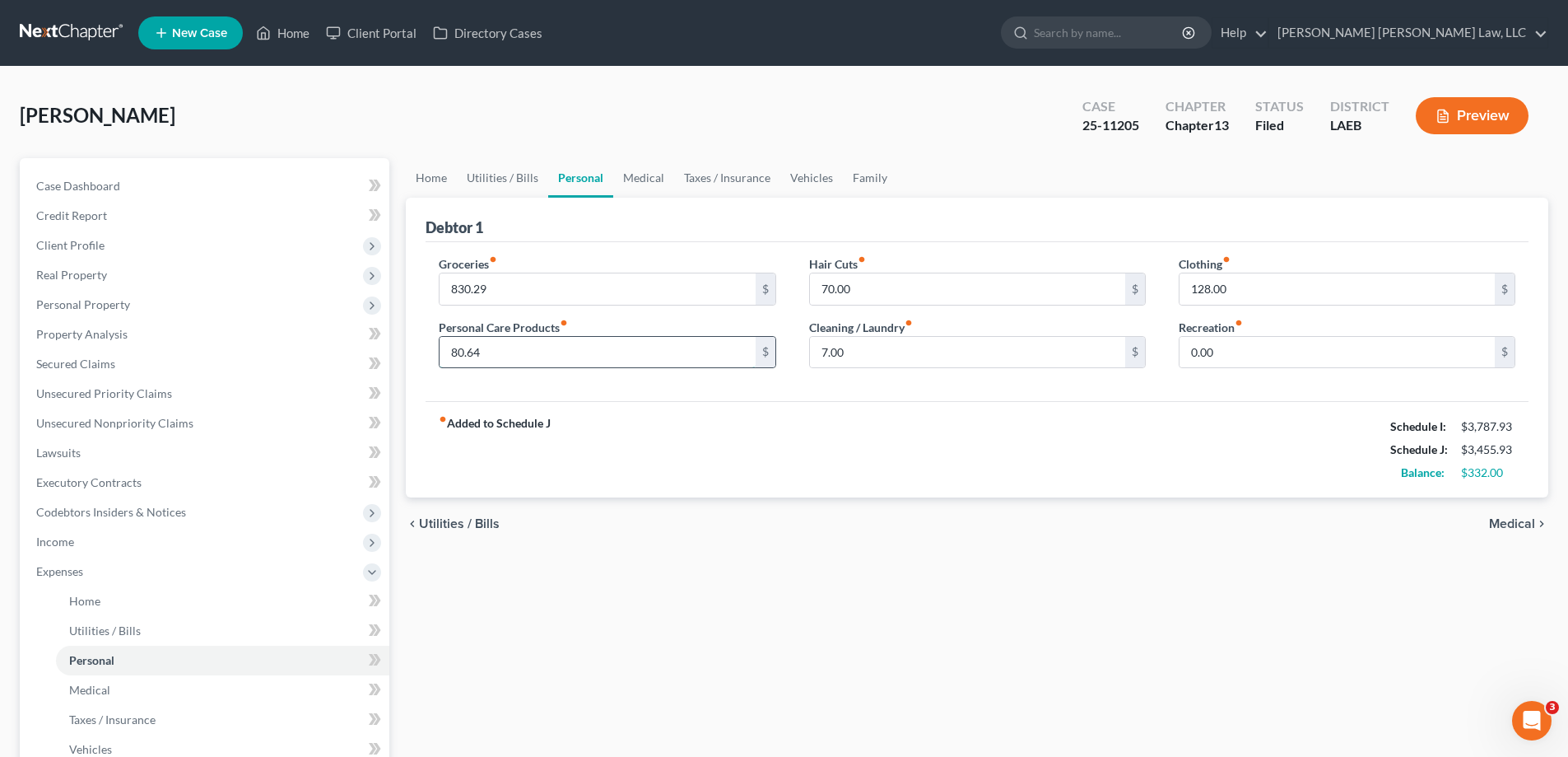
click at [485, 352] on input "80.64" at bounding box center [597, 353] width 315 height 31
type input "80"
click at [1282, 292] on input "128.00" at bounding box center [1337, 289] width 315 height 31
type input "120"
click at [879, 347] on input "7.00" at bounding box center [967, 353] width 315 height 31
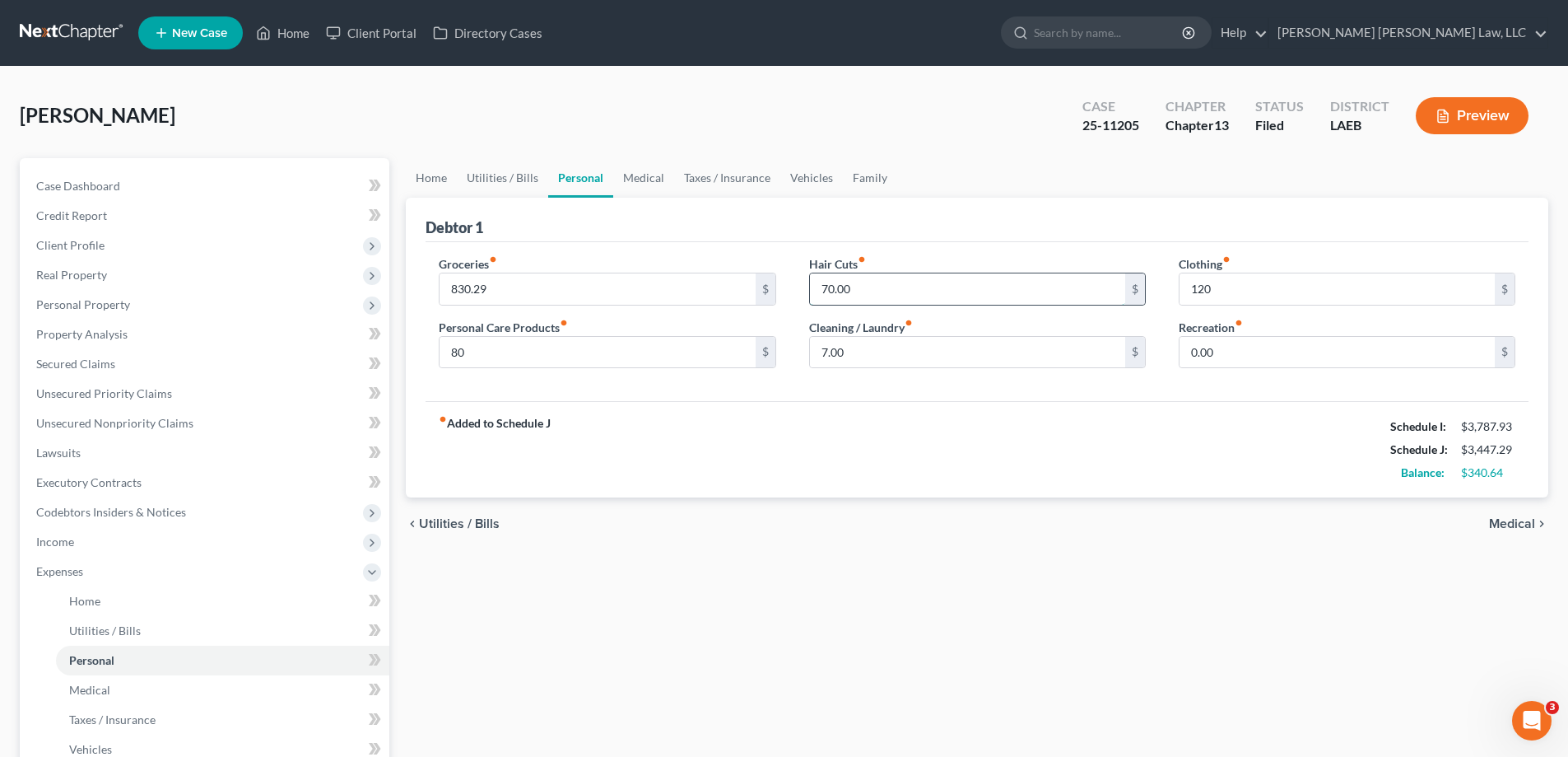
click at [887, 273] on input "70.00" at bounding box center [967, 289] width 315 height 31
click at [503, 284] on input "830.29" at bounding box center [597, 289] width 315 height 31
type input "830"
click at [527, 352] on input "80" at bounding box center [597, 353] width 315 height 31
click at [882, 353] on input "7.00" at bounding box center [967, 353] width 315 height 31
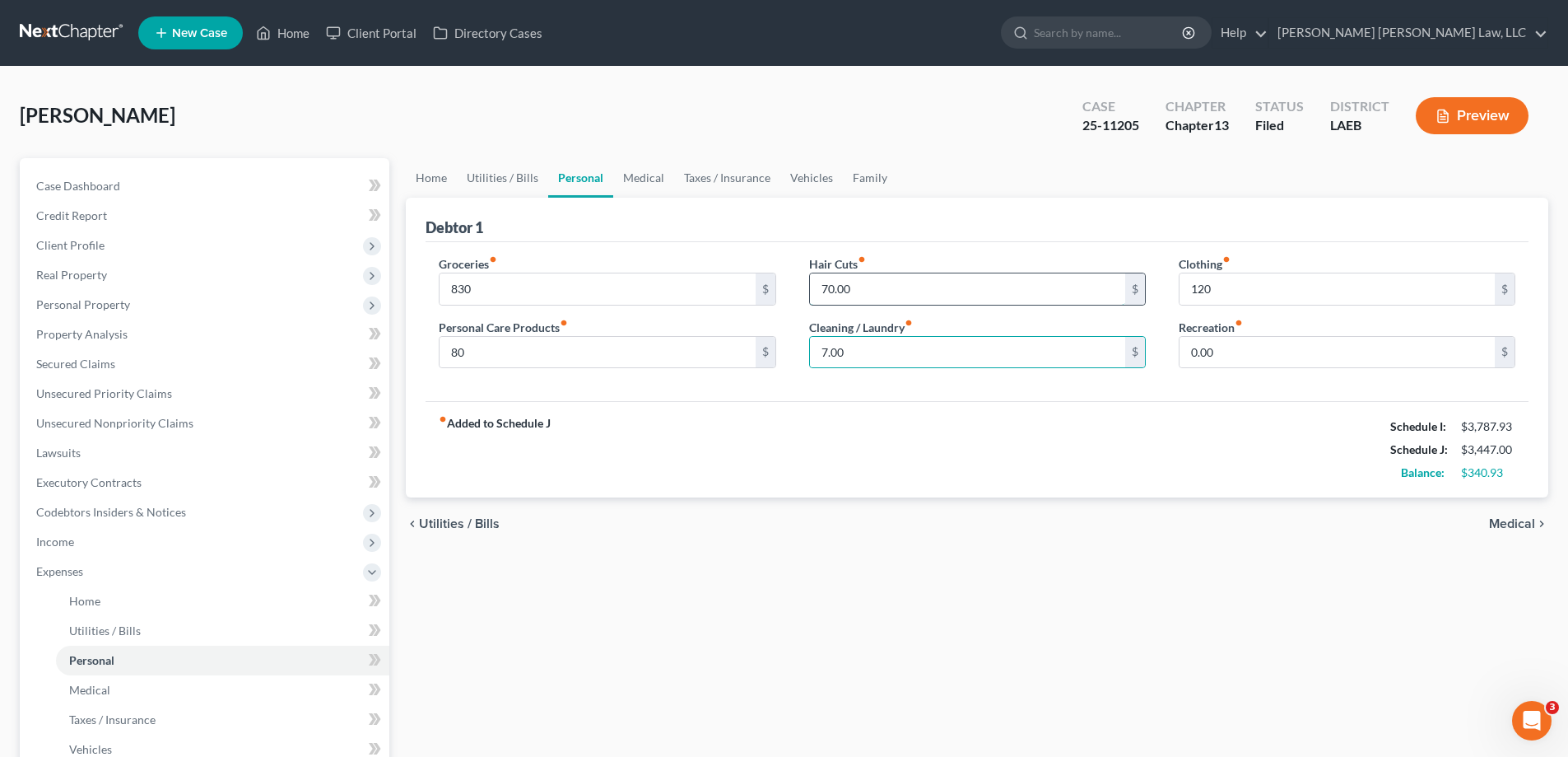
click at [881, 285] on input "70.00" at bounding box center [967, 289] width 315 height 31
type input "61"
click at [843, 443] on div "fiber_manual_record Added to Schedule J Schedule I: $3,787.93 Schedule J: $3,43…" at bounding box center [976, 449] width 1103 height 97
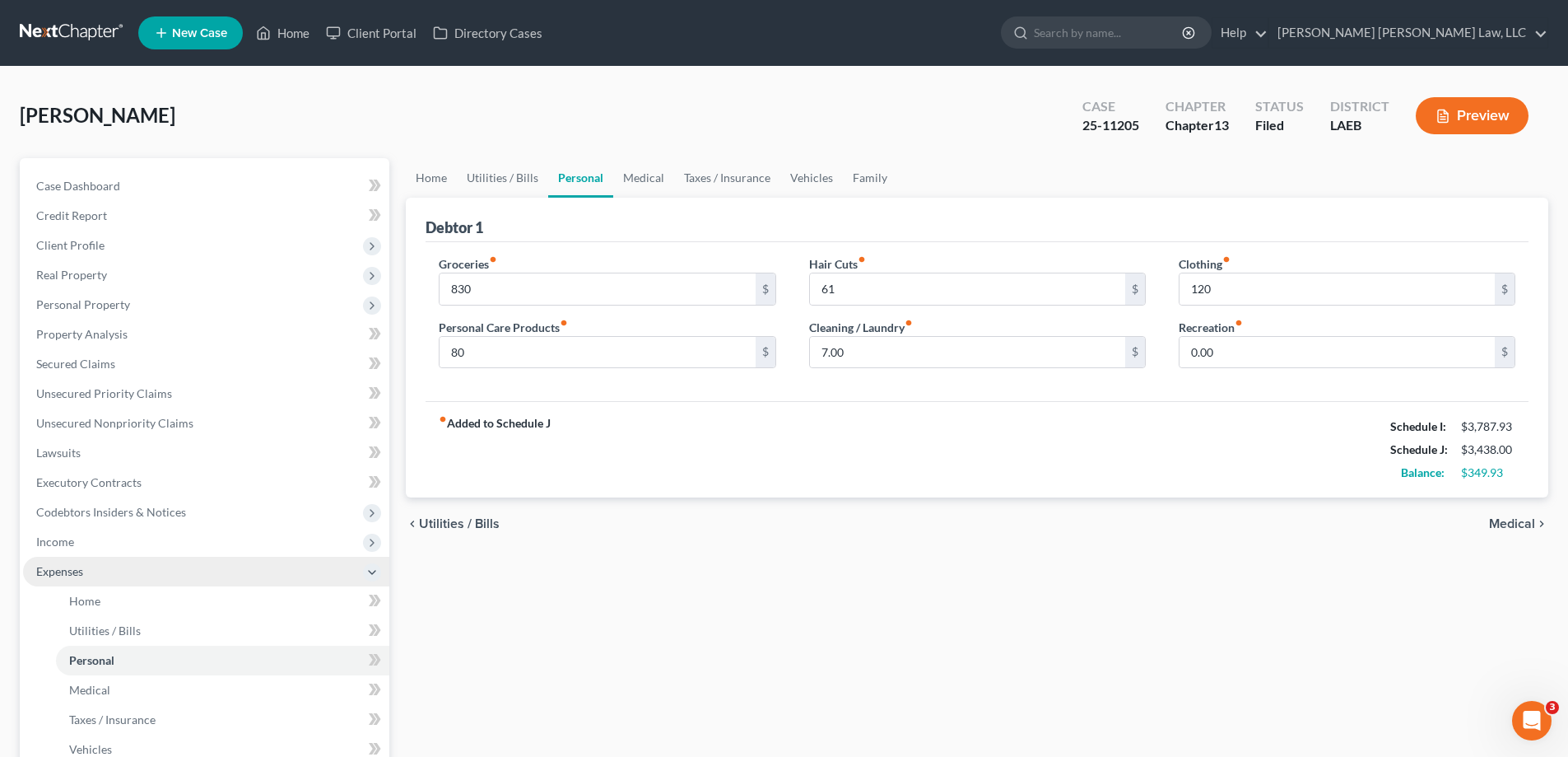
scroll to position [330, 0]
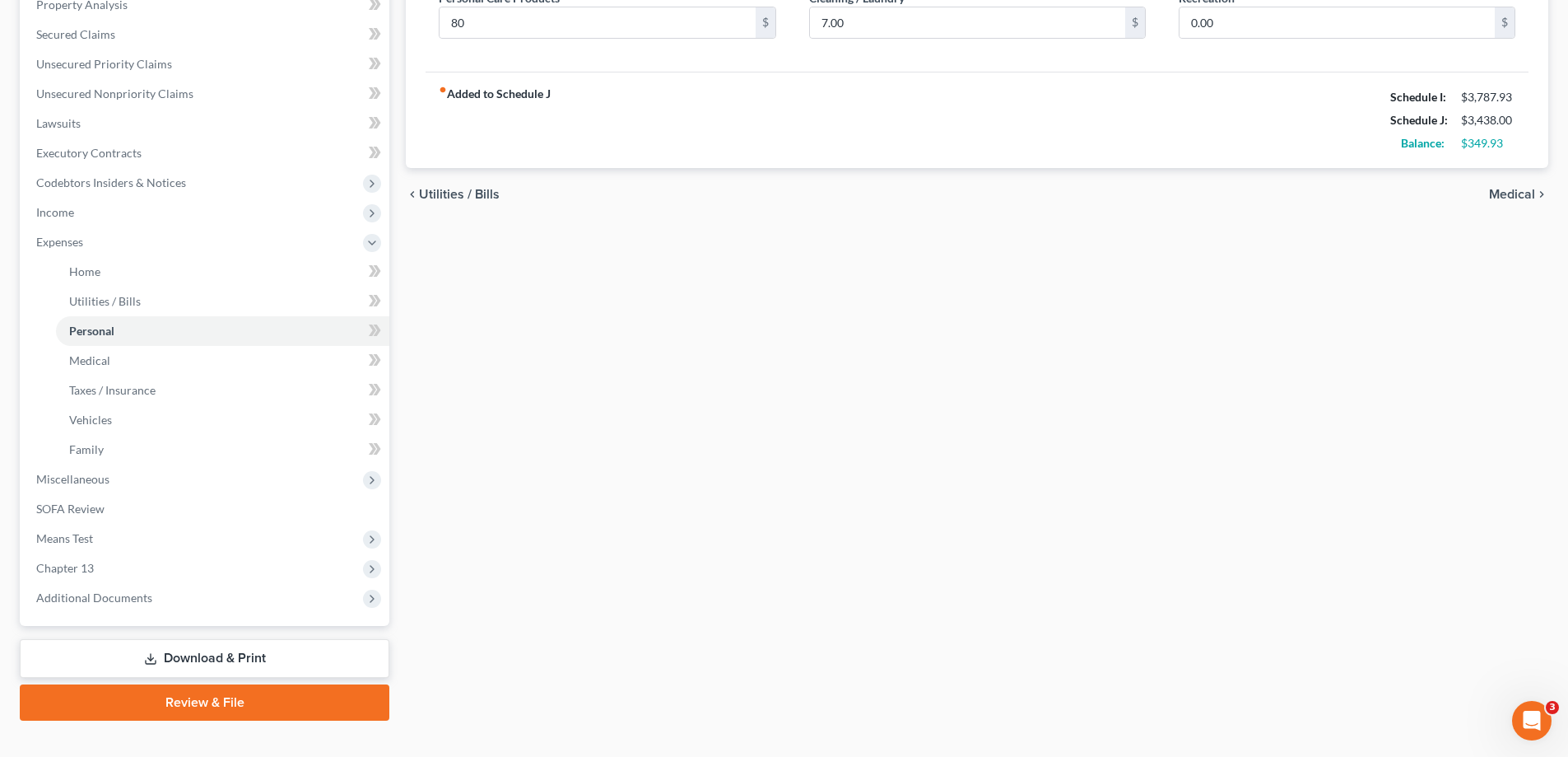
click at [209, 663] on link "Download & Print" at bounding box center [205, 658] width 370 height 38
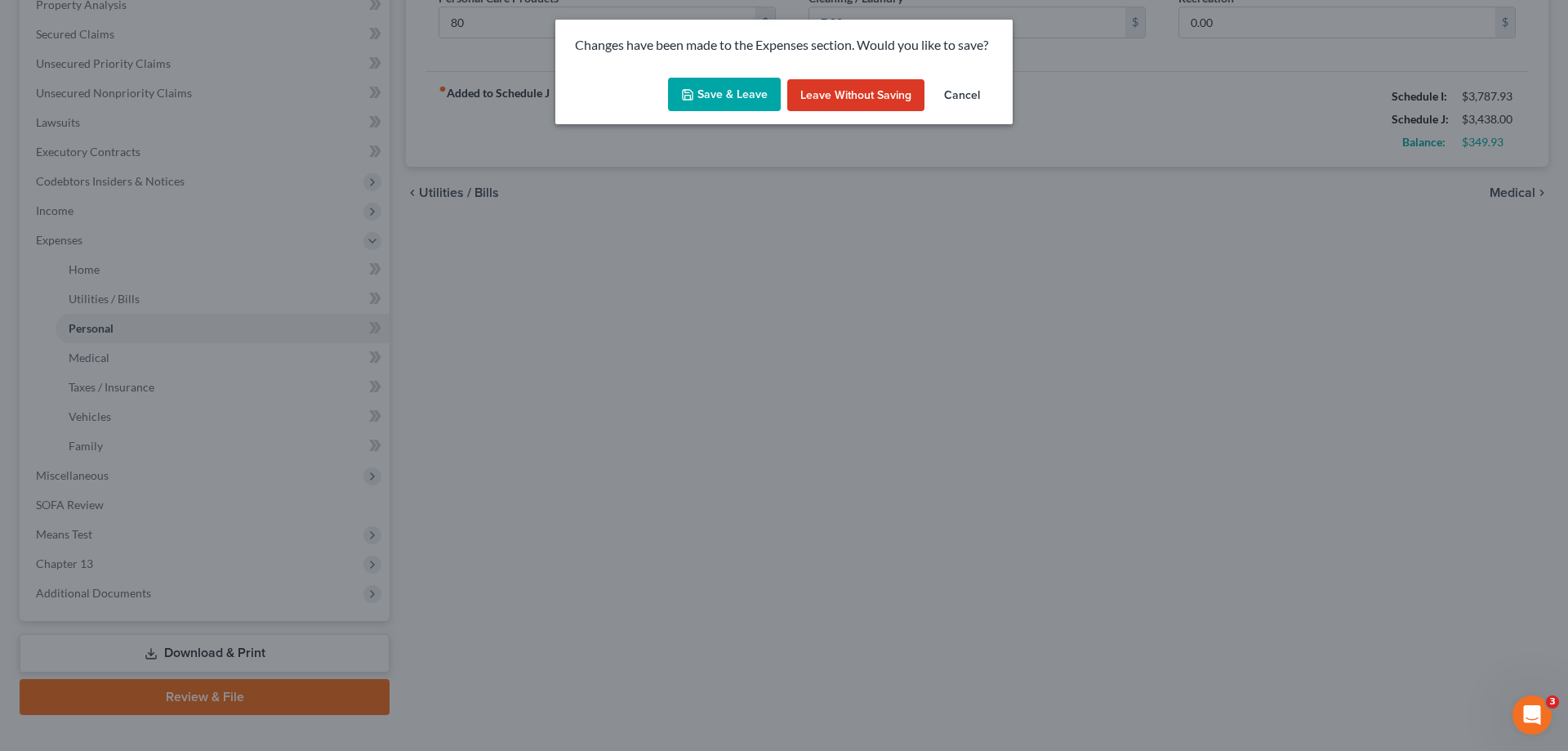
click at [728, 110] on button "Save & Leave" at bounding box center [724, 95] width 113 height 34
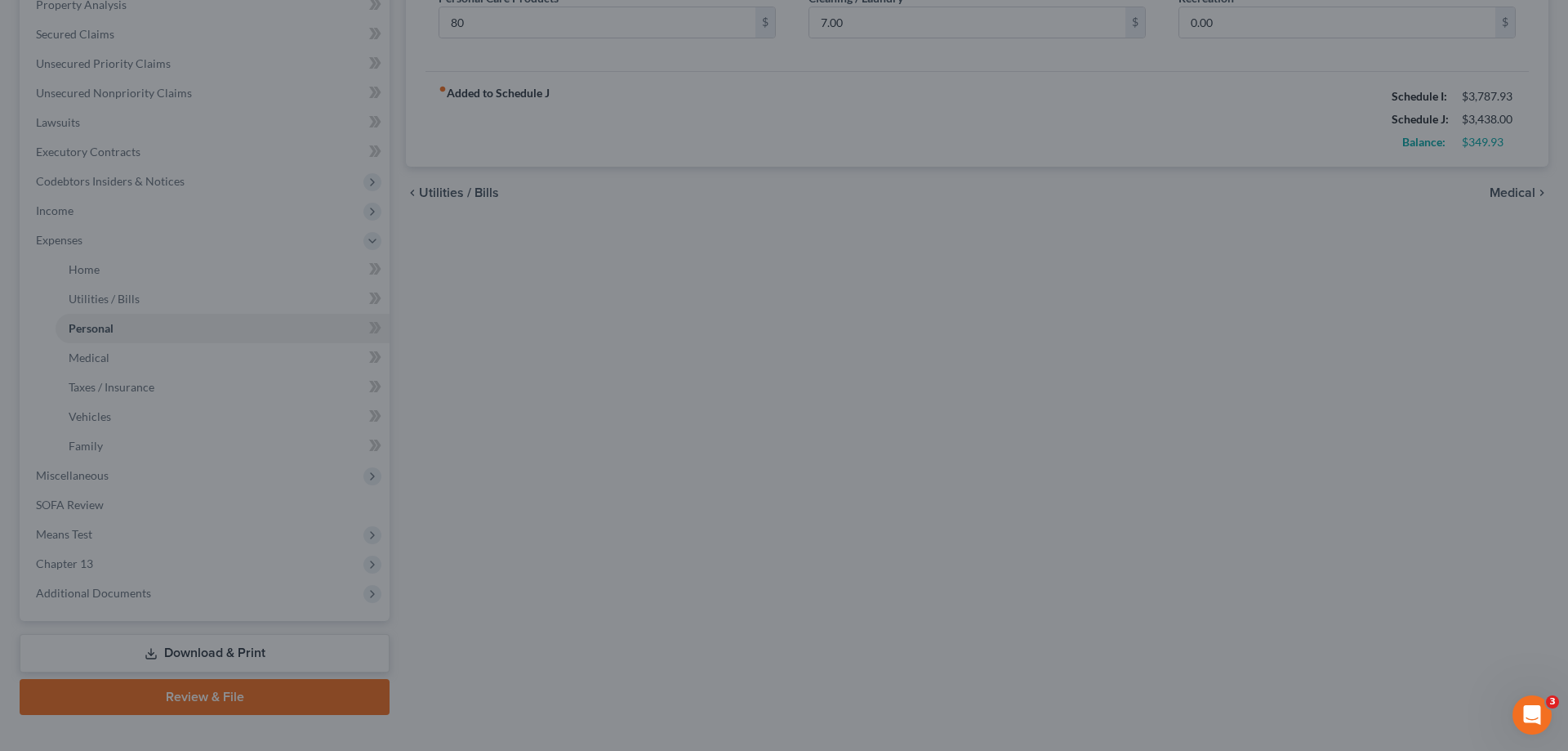
type input "830.00"
type input "80.00"
type input "61.00"
type input "120.00"
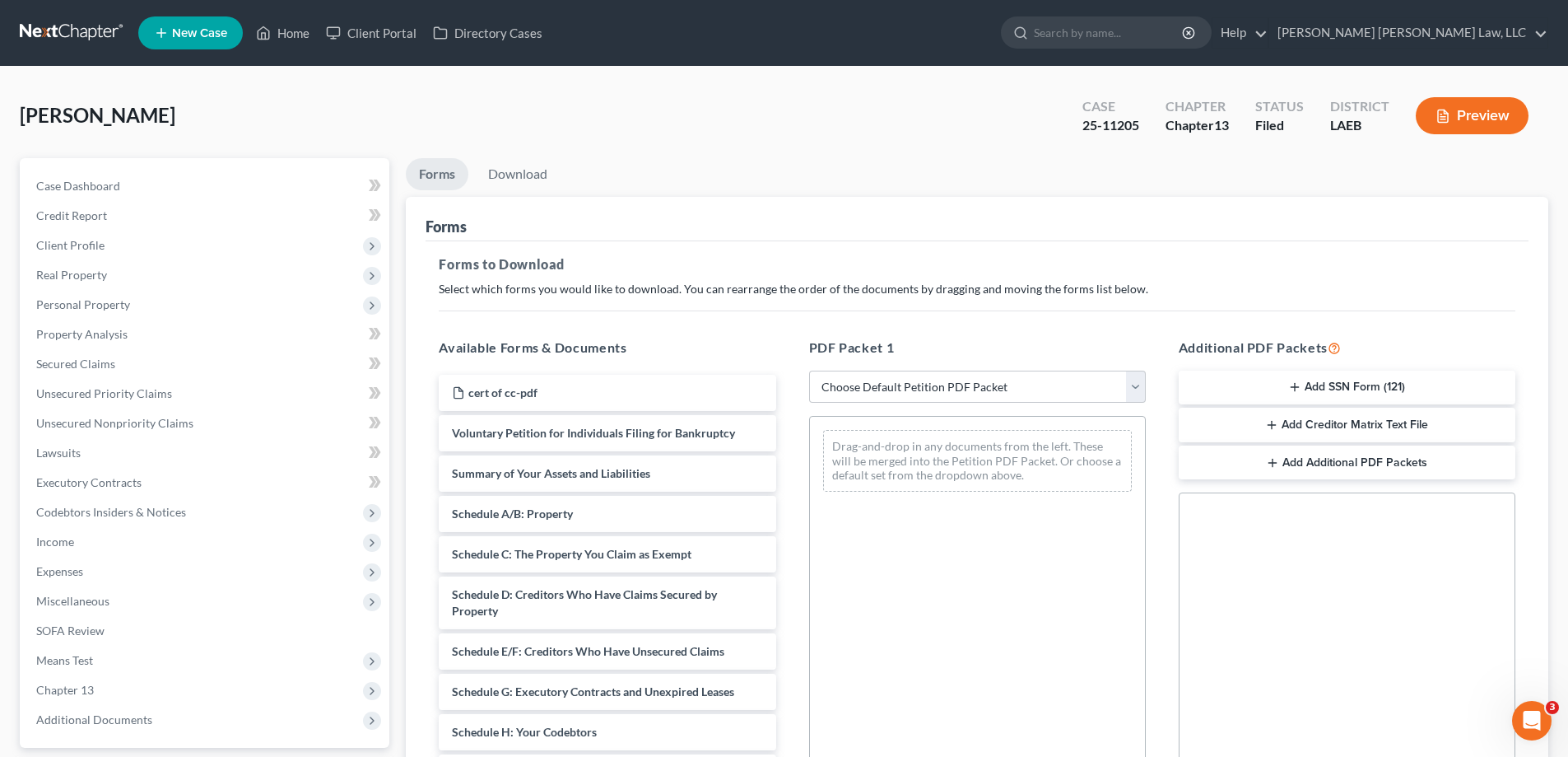
click at [1472, 122] on button "Preview" at bounding box center [1471, 116] width 113 height 37
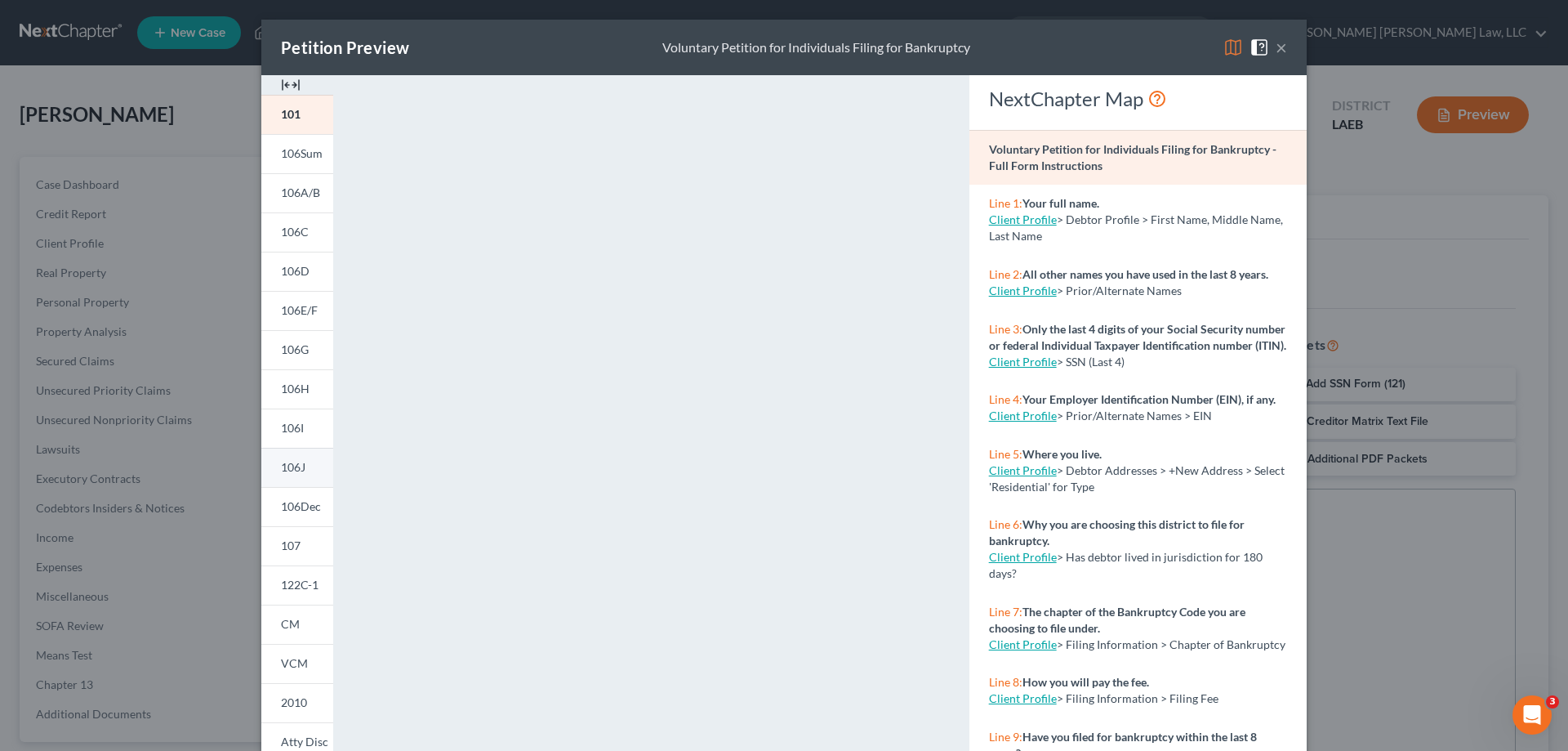
click at [298, 474] on link "106J" at bounding box center [297, 466] width 72 height 39
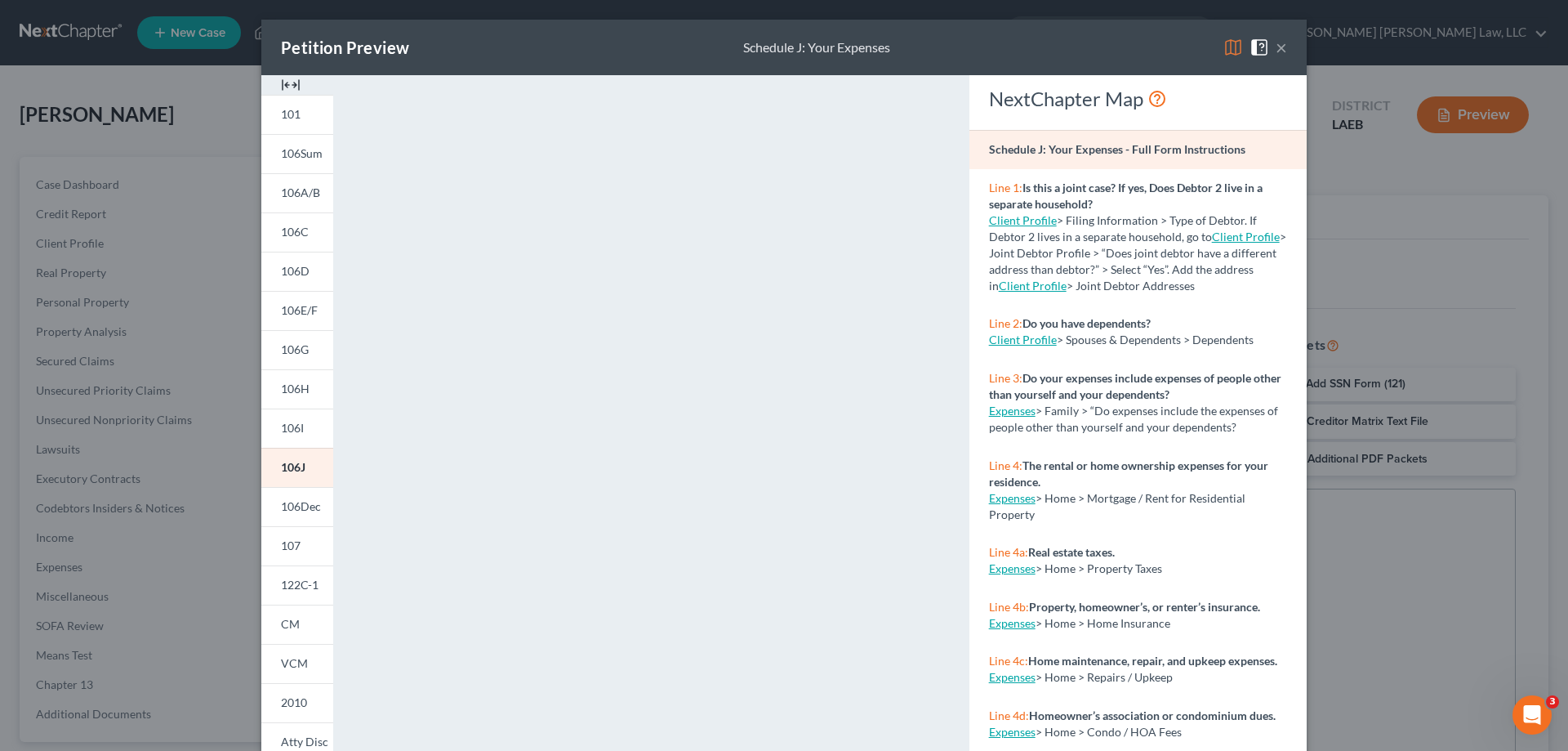
click at [1386, 201] on div "Petition Preview Schedule J: Your Expenses × 101 106Sum 106A/B 106C 106D 106E/F…" at bounding box center [784, 375] width 1568 height 751
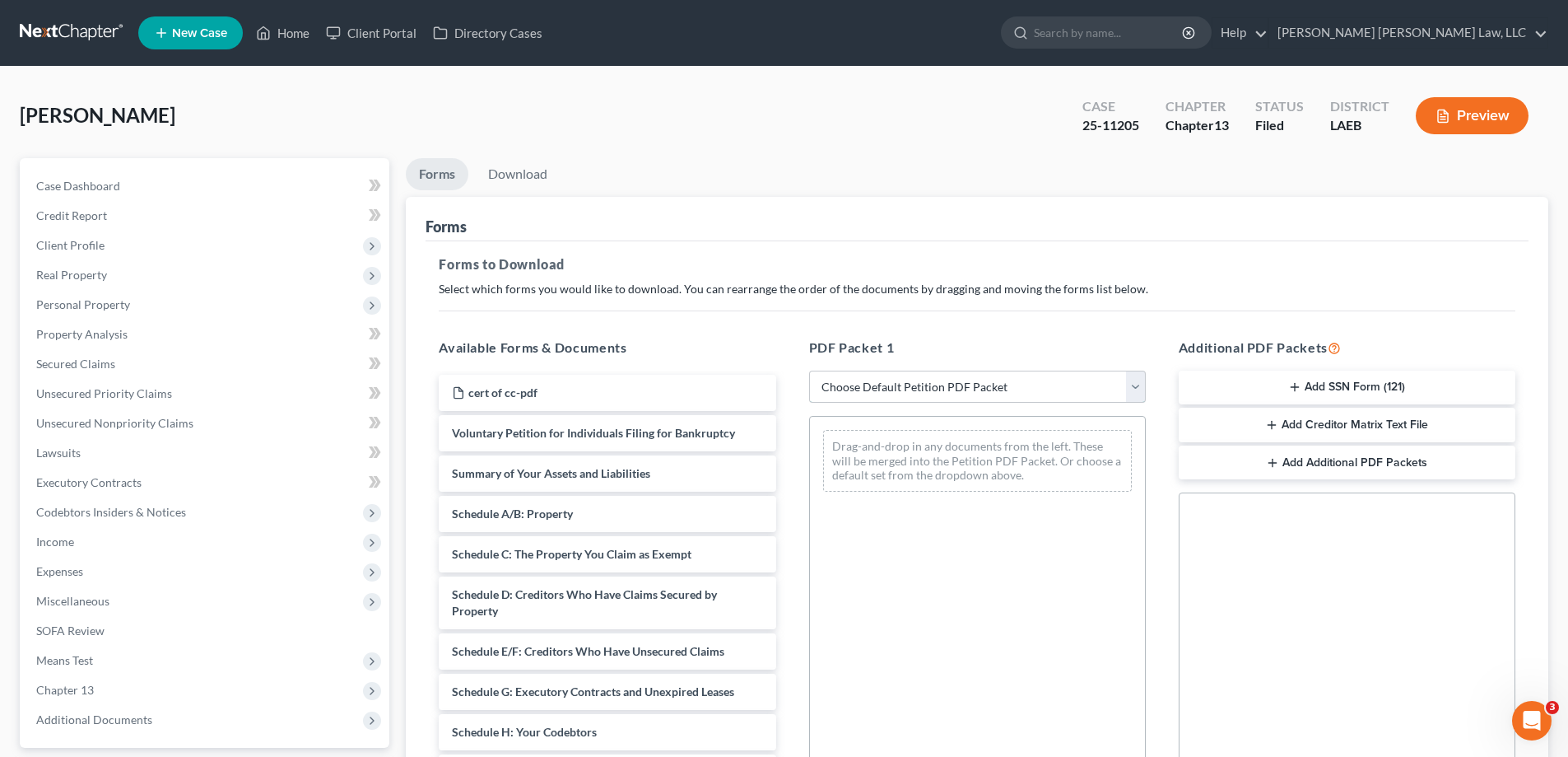
drag, startPoint x: 871, startPoint y: 381, endPoint x: 870, endPoint y: 400, distance: 19.0
click at [871, 381] on select "Choose Default Petition PDF Packet Complete Bankruptcy Petition (all forms and …" at bounding box center [977, 387] width 337 height 33
select select "2"
click at [809, 371] on select "Choose Default Petition PDF Packet Complete Bankruptcy Petition (all forms and …" at bounding box center [977, 387] width 337 height 33
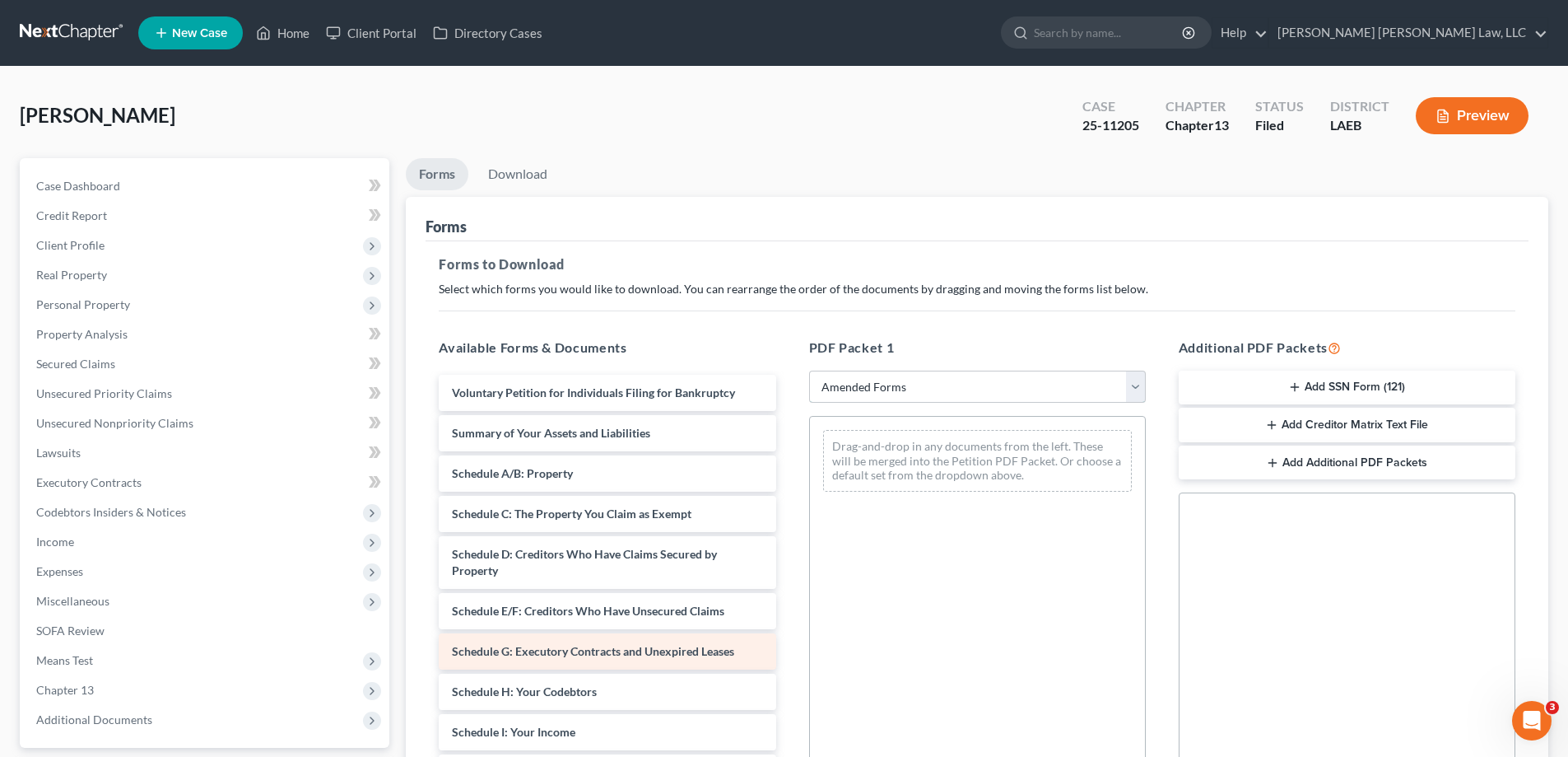
scroll to position [82, 0]
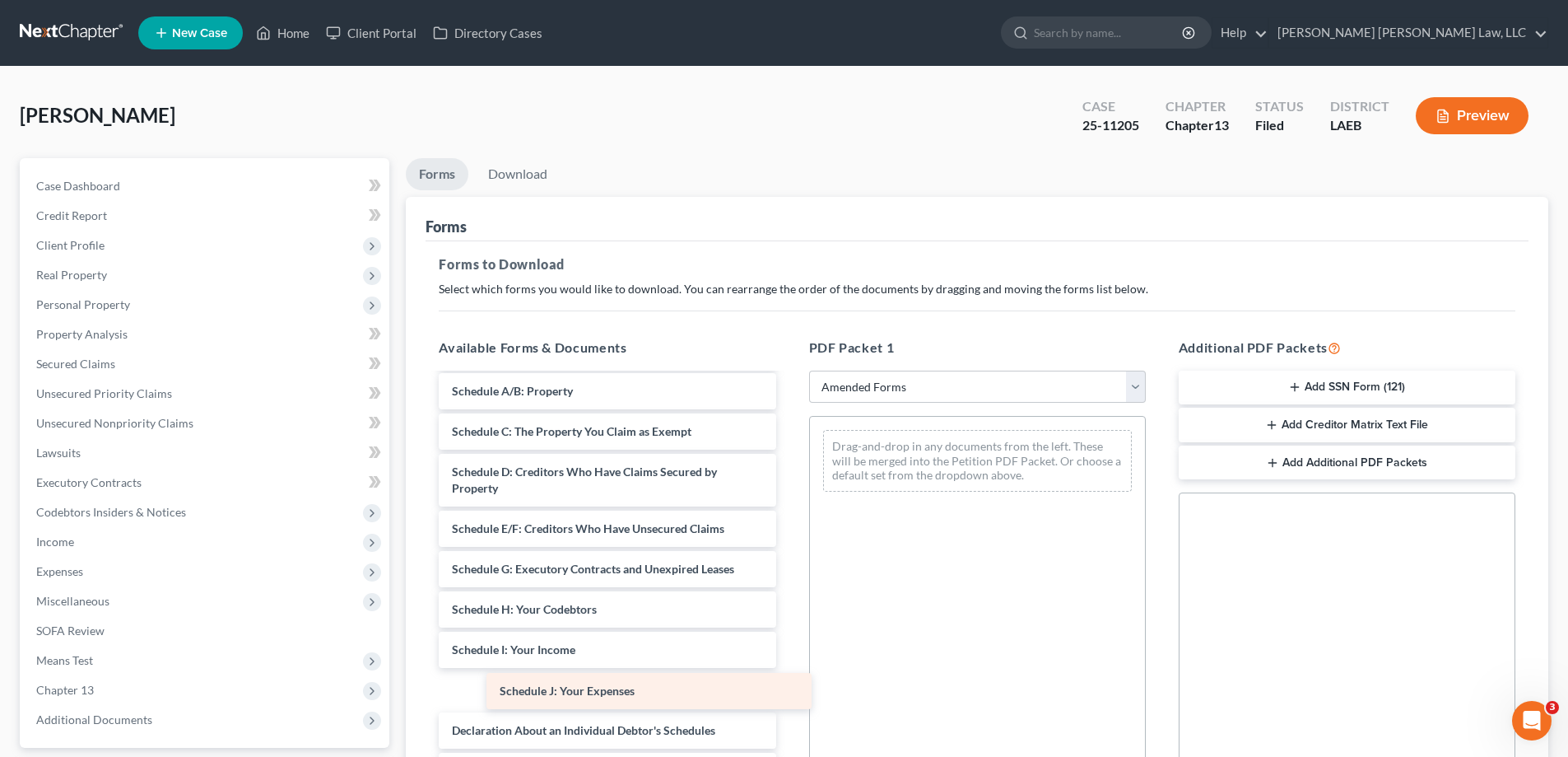
drag, startPoint x: 577, startPoint y: 687, endPoint x: 863, endPoint y: 513, distance: 334.8
click at [789, 515] on div "Schedule J: Your Expenses Voluntary Petition for Individuals Filing for Bankrup…" at bounding box center [606, 658] width 363 height 731
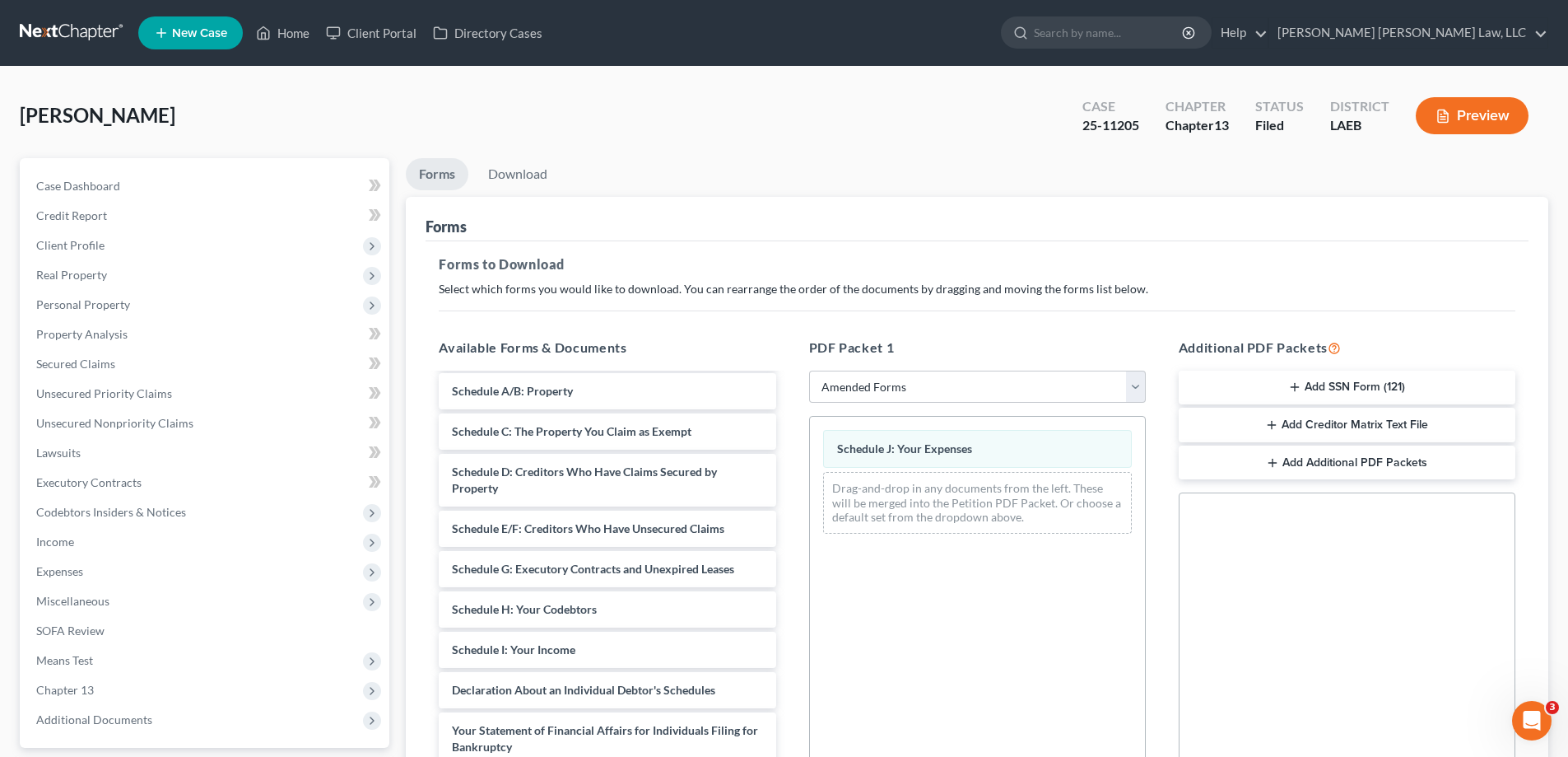
click at [789, 568] on div "Voluntary Petition for Individuals Filing for Bankruptcy Summary of Your Assets…" at bounding box center [606, 638] width 363 height 691
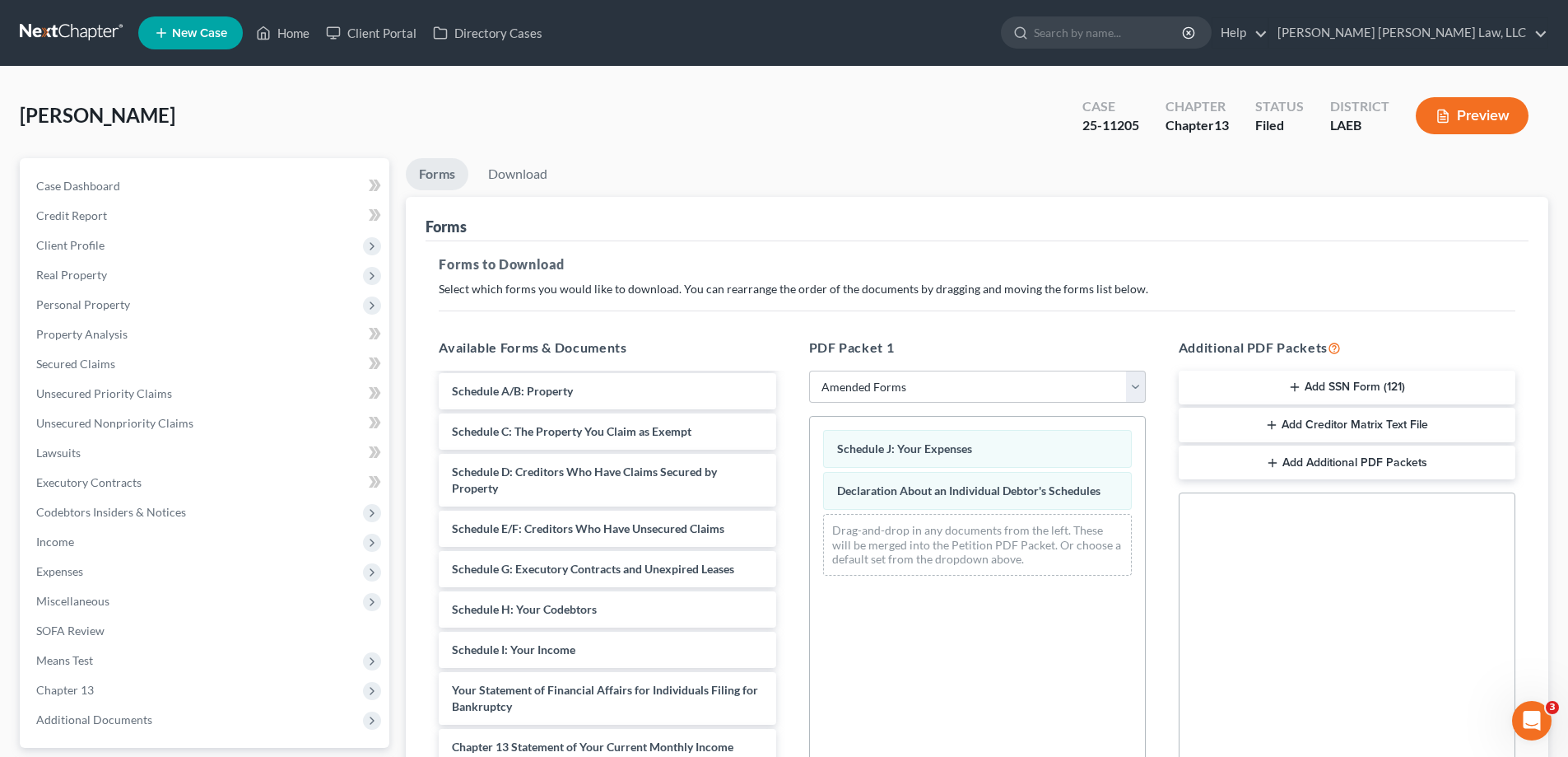
scroll to position [261, 0]
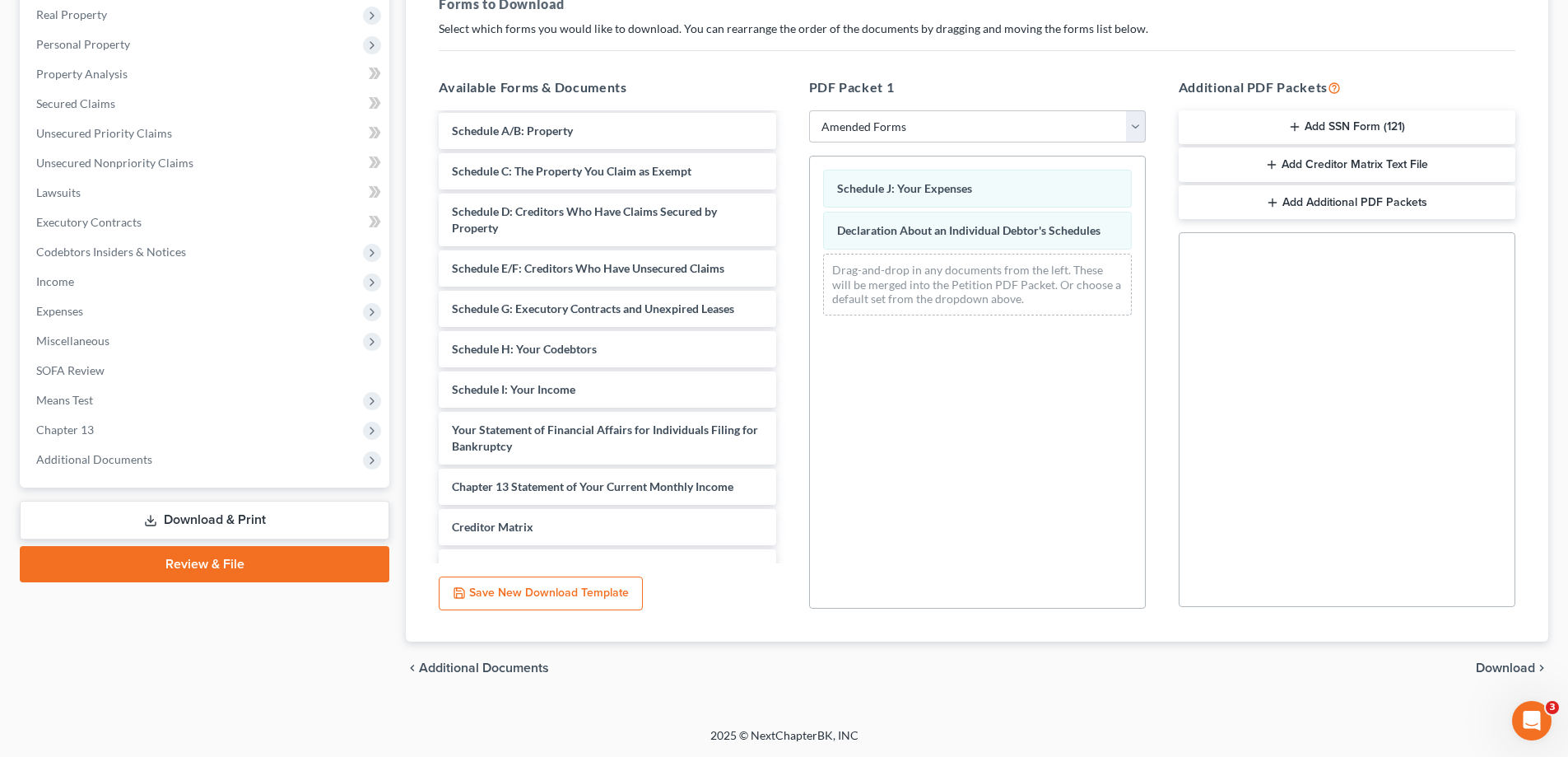
click at [1492, 673] on span "Download" at bounding box center [1504, 668] width 59 height 13
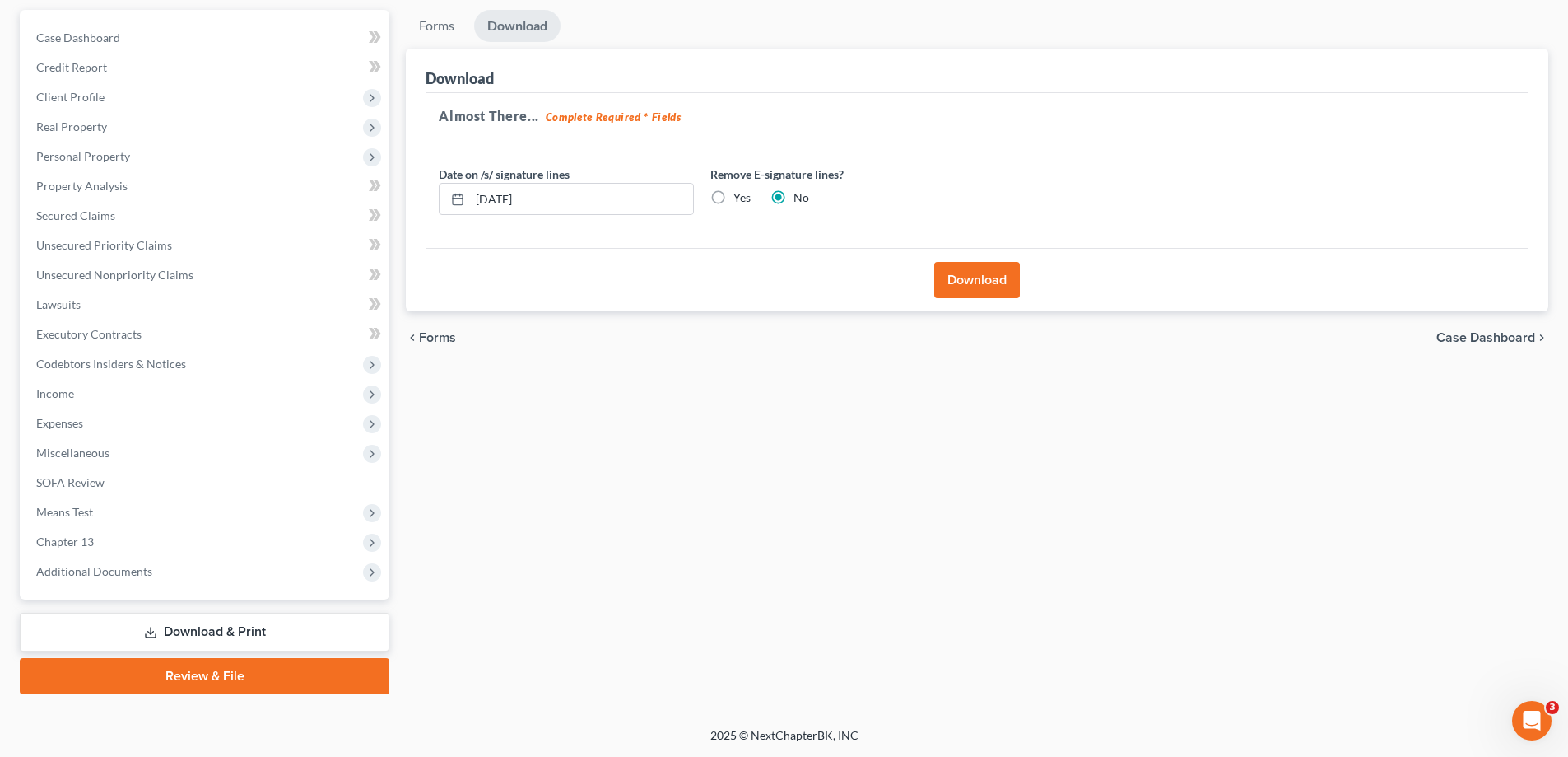
scroll to position [148, 0]
click at [1008, 269] on button "Download" at bounding box center [977, 280] width 86 height 36
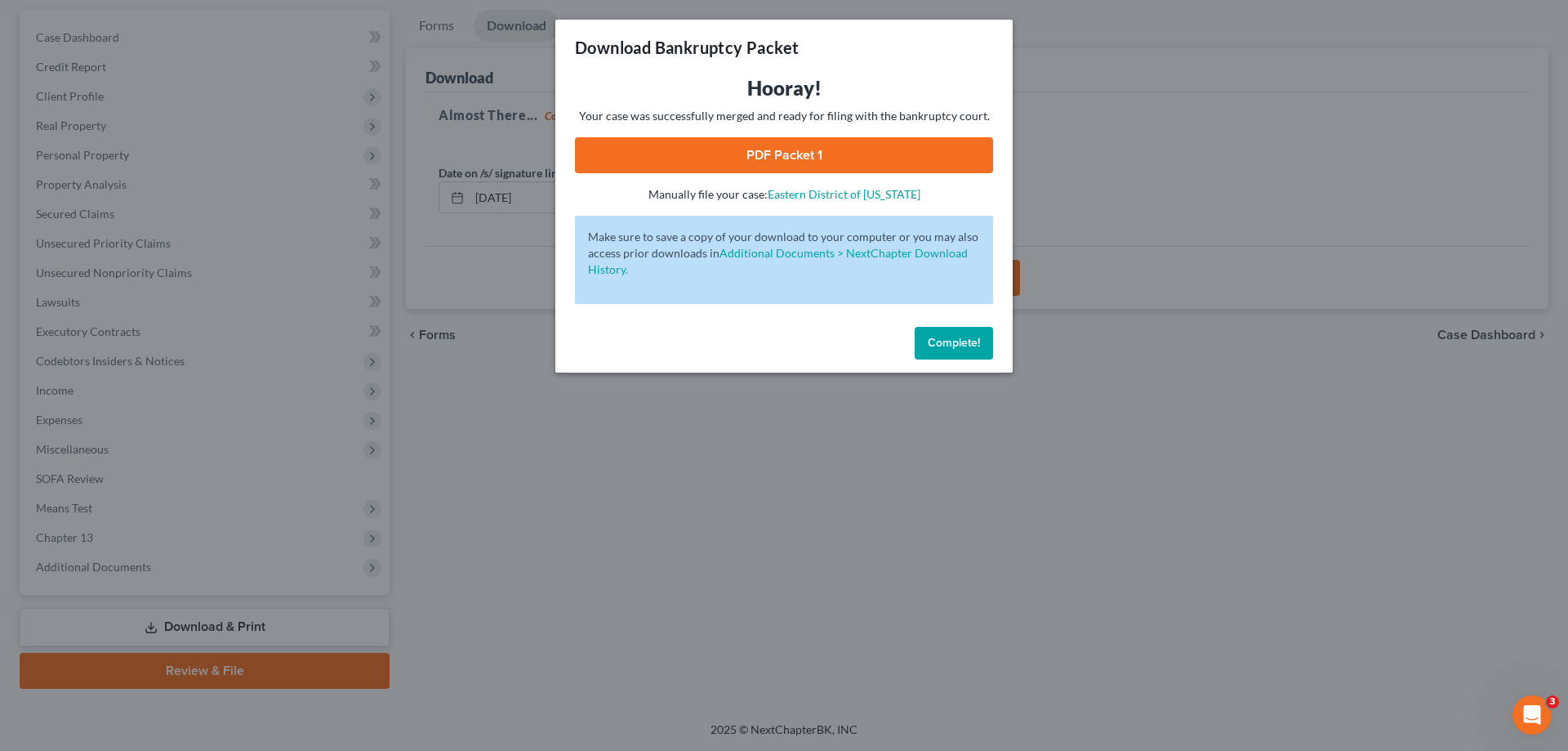
click at [781, 148] on link "PDF Packet 1" at bounding box center [784, 155] width 418 height 36
click at [962, 343] on span "Complete!" at bounding box center [954, 342] width 52 height 14
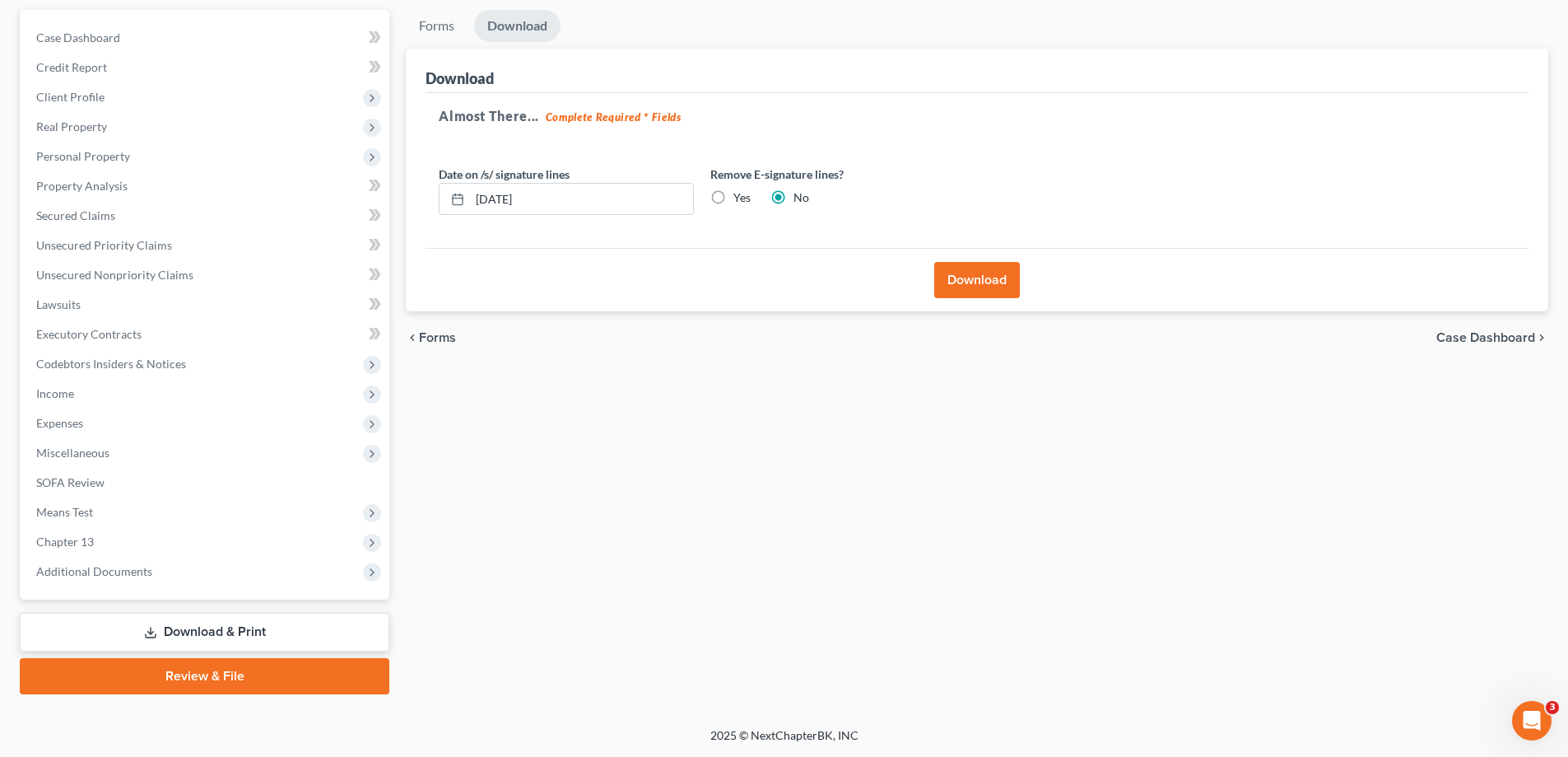
drag, startPoint x: 1427, startPoint y: 295, endPoint x: 1409, endPoint y: 302, distance: 19.3
click at [1425, 295] on div "Download" at bounding box center [976, 280] width 1103 height 64
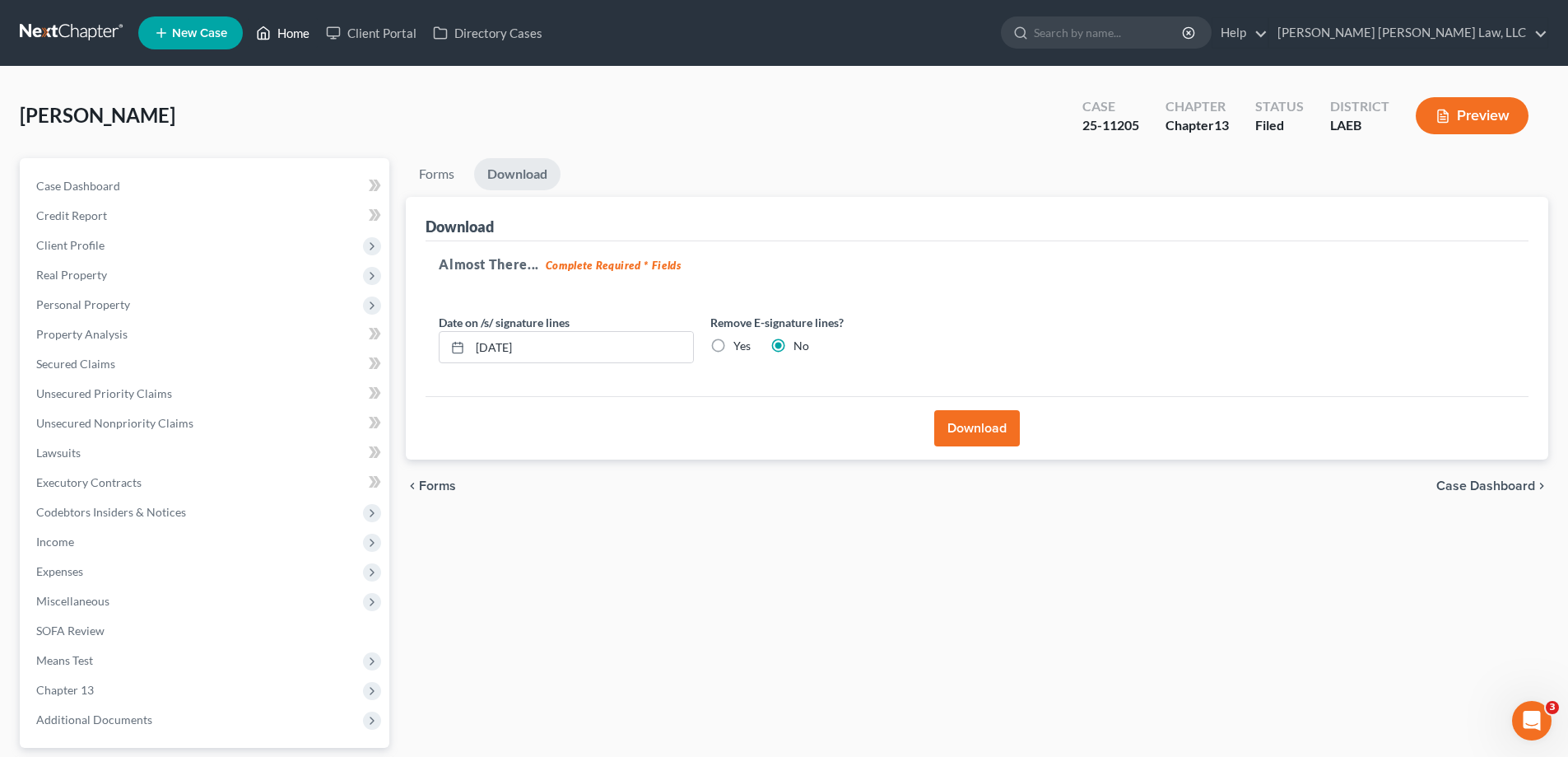
click at [299, 32] on link "Home" at bounding box center [282, 33] width 70 height 30
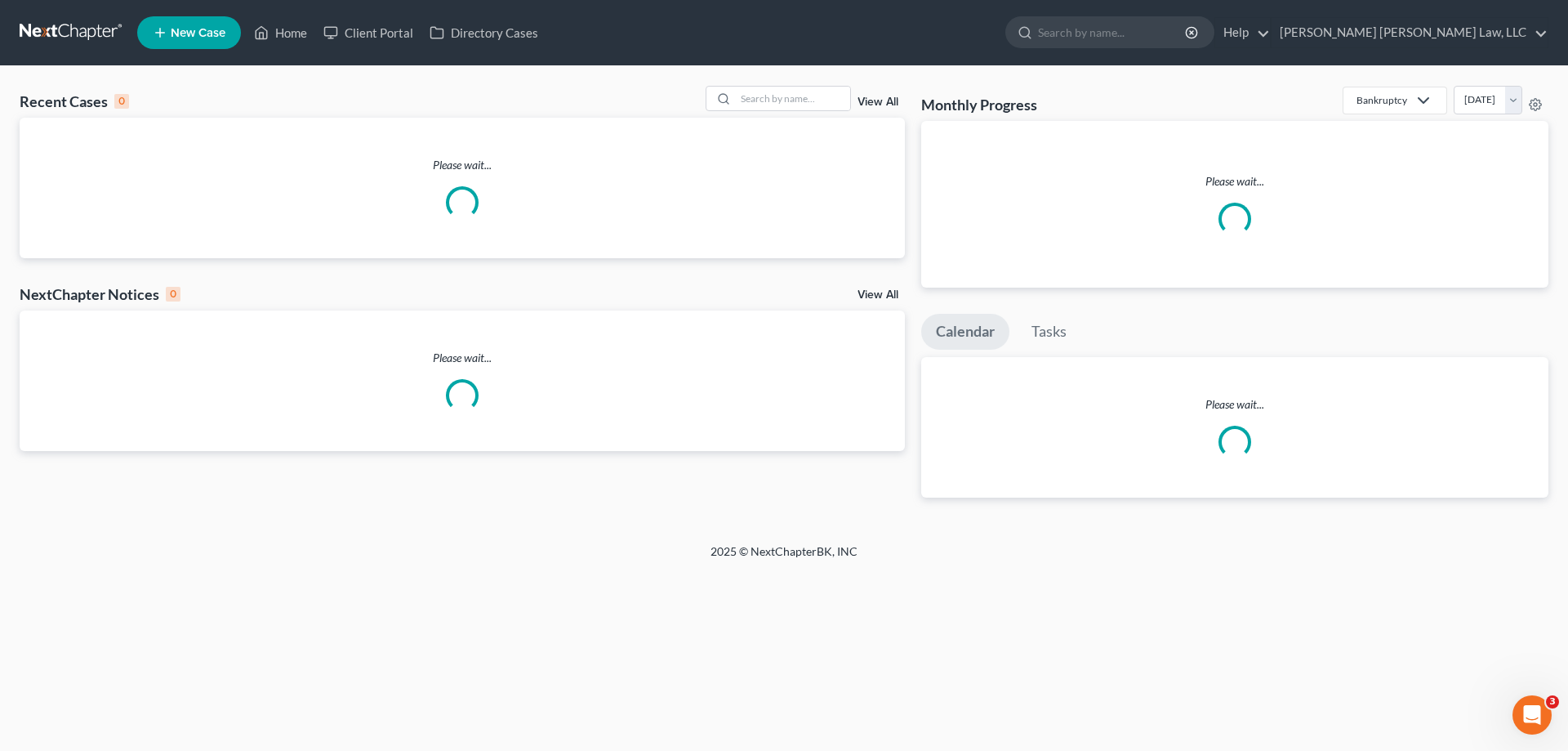
click at [771, 112] on div "Recent Cases 0 View All" at bounding box center [463, 101] width 886 height 32
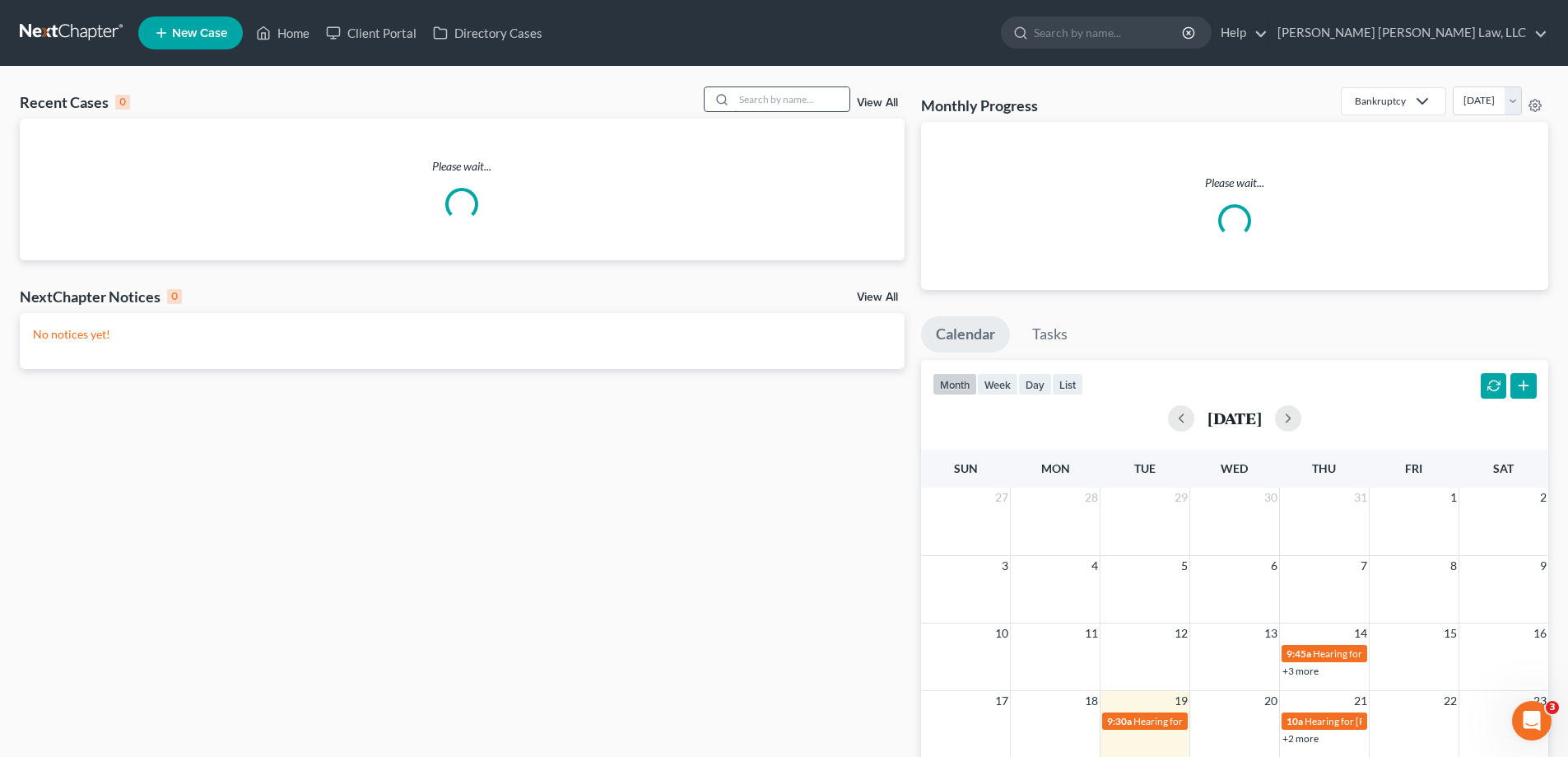
click at [775, 104] on input "search" at bounding box center [791, 99] width 116 height 24
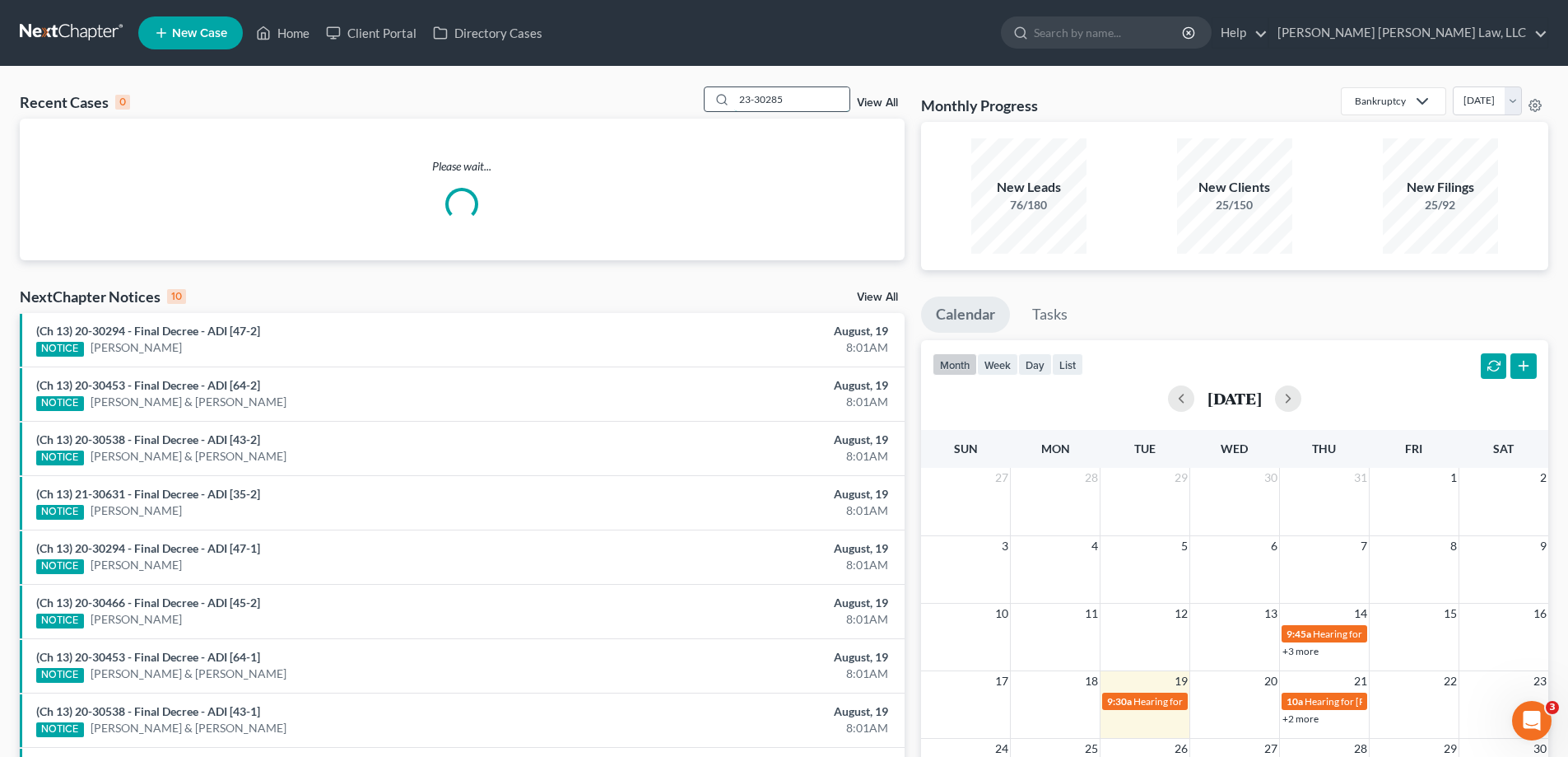
type input "23-30285"
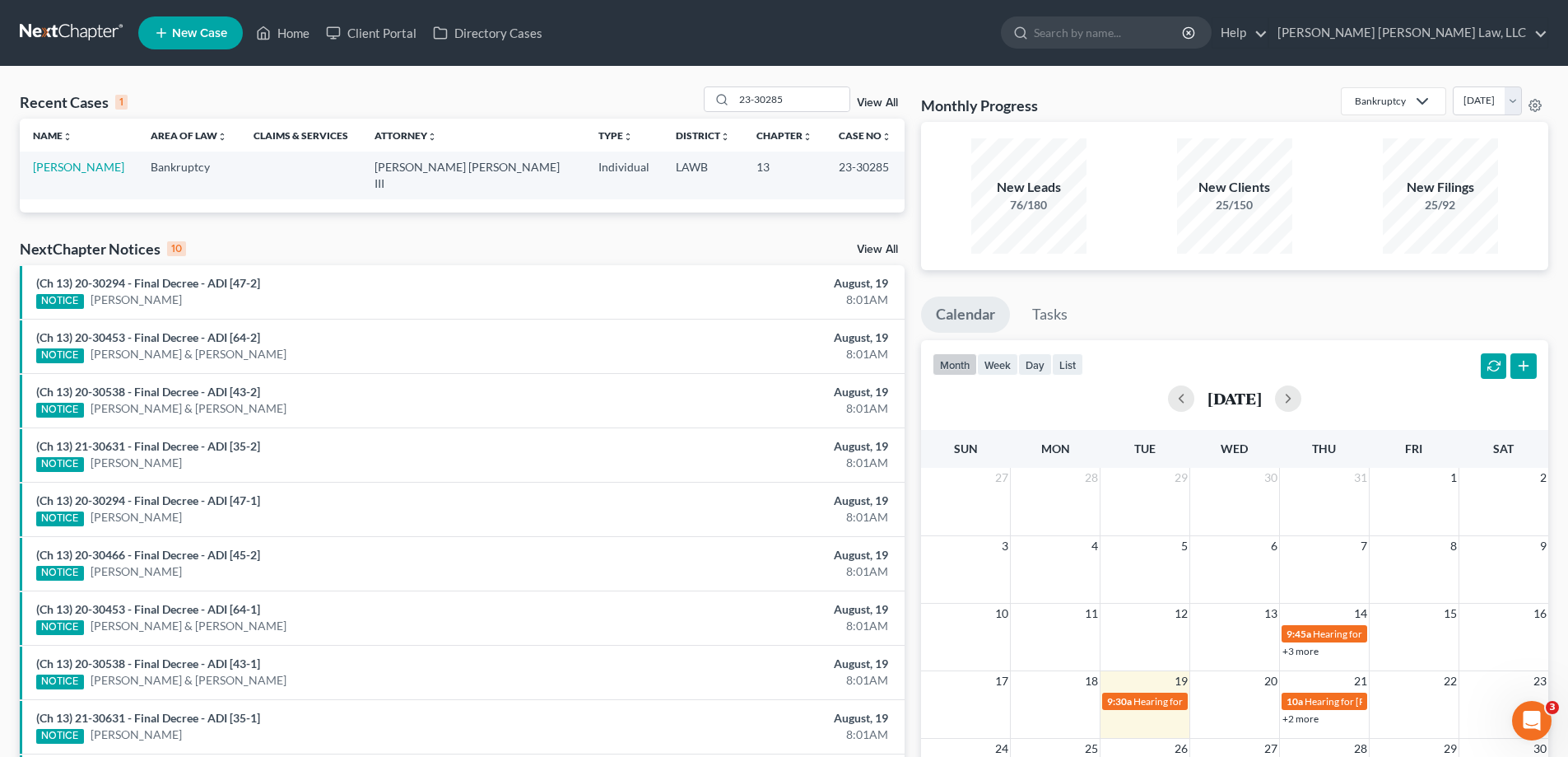
click at [87, 182] on td "[PERSON_NAME]" at bounding box center [78, 175] width 117 height 47
click at [85, 167] on link "[PERSON_NAME]" at bounding box center [78, 166] width 91 height 14
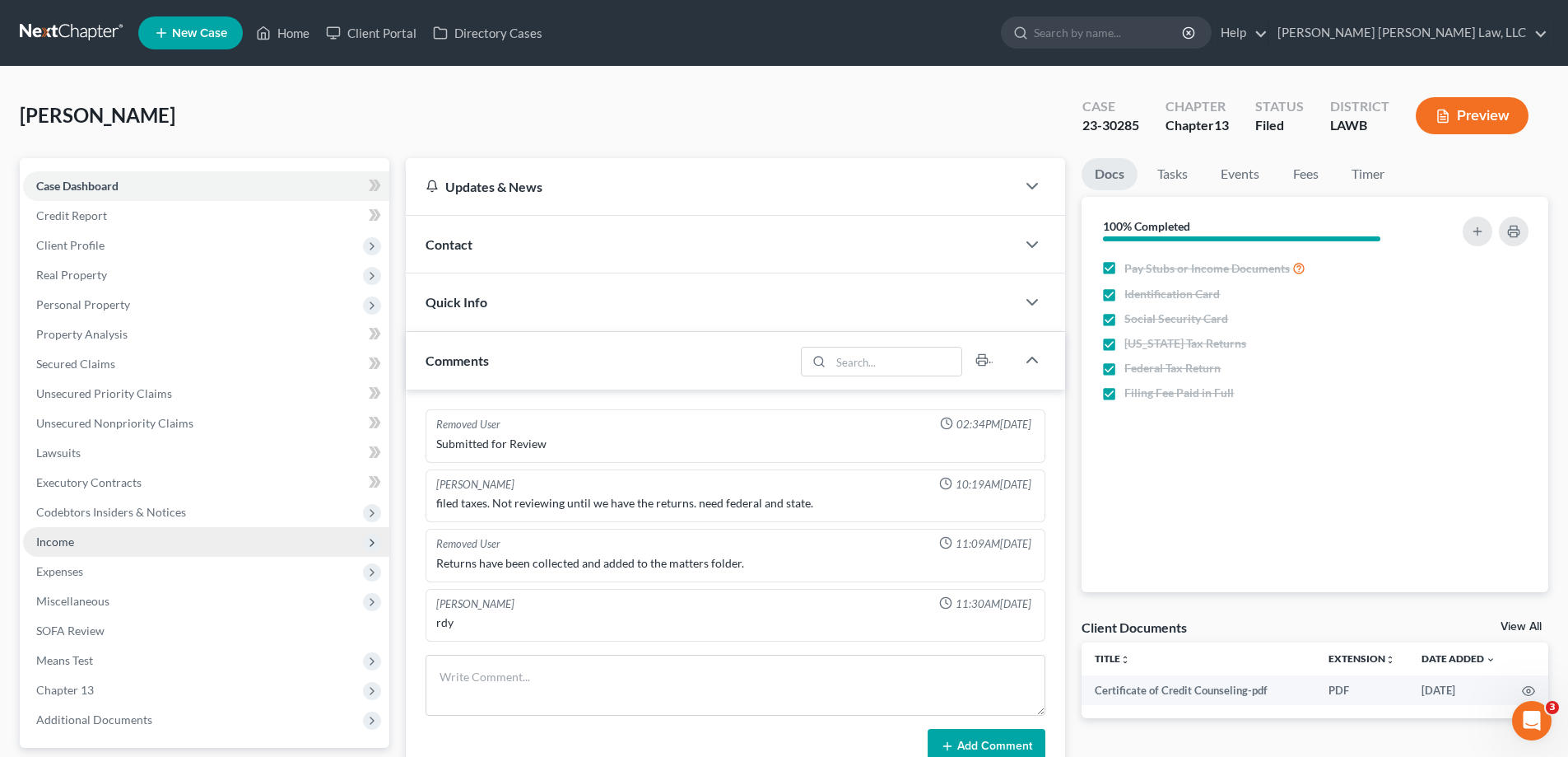
click at [113, 543] on span "Income" at bounding box center [206, 541] width 366 height 30
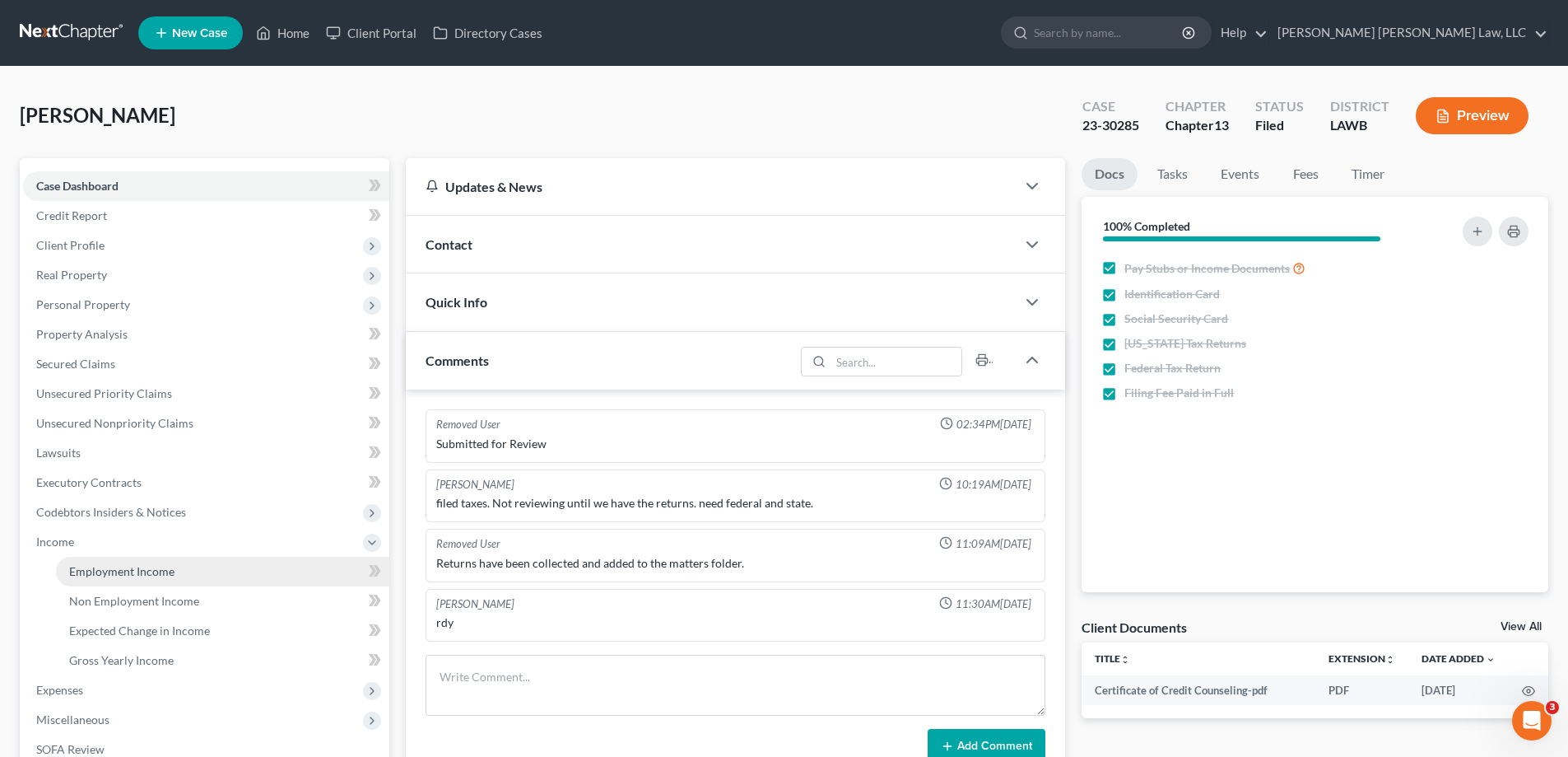
click at [117, 558] on link "Employment Income" at bounding box center [222, 571] width 333 height 30
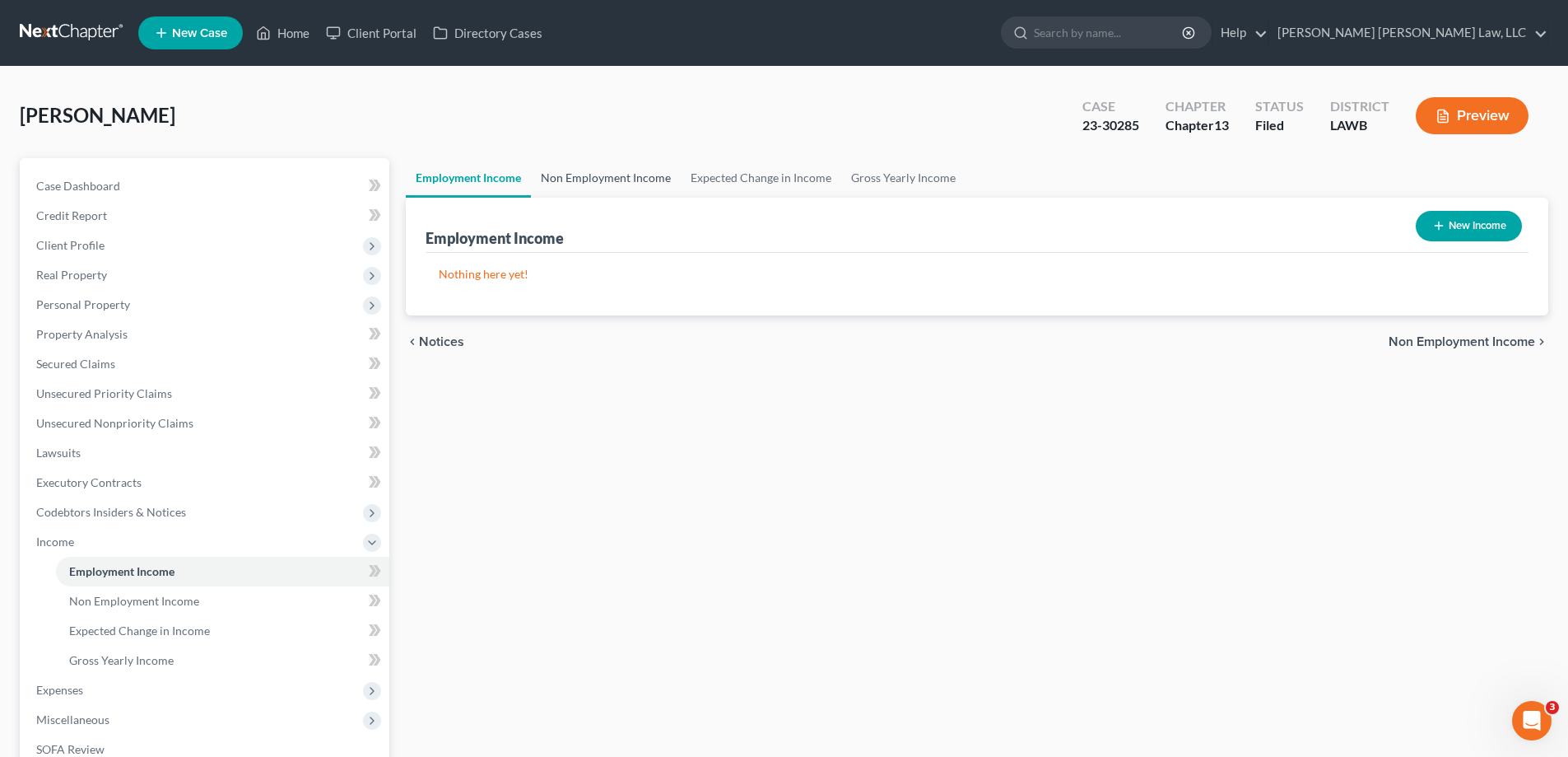
click at [631, 184] on link "Non Employment Income" at bounding box center [606, 178] width 149 height 39
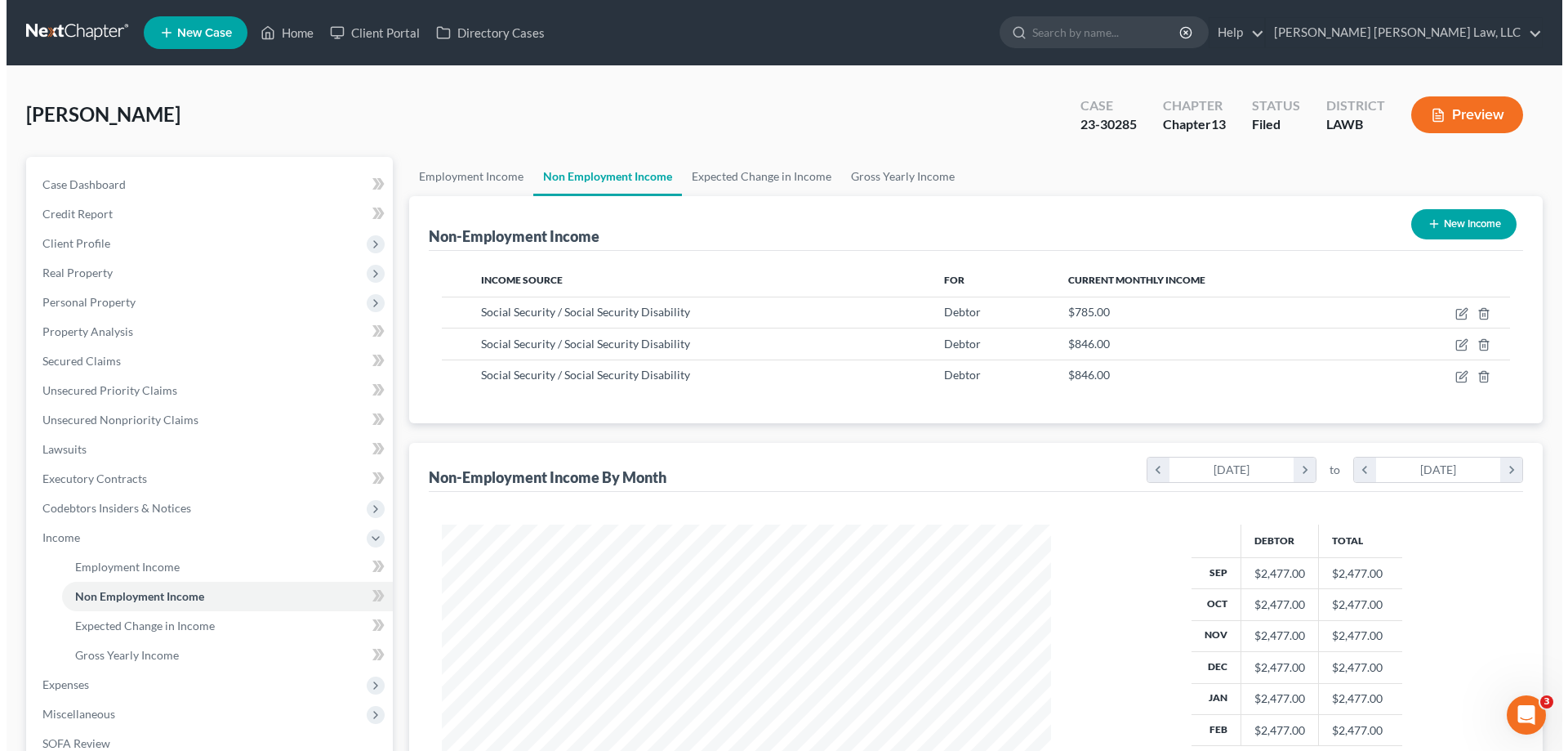
scroll to position [305, 642]
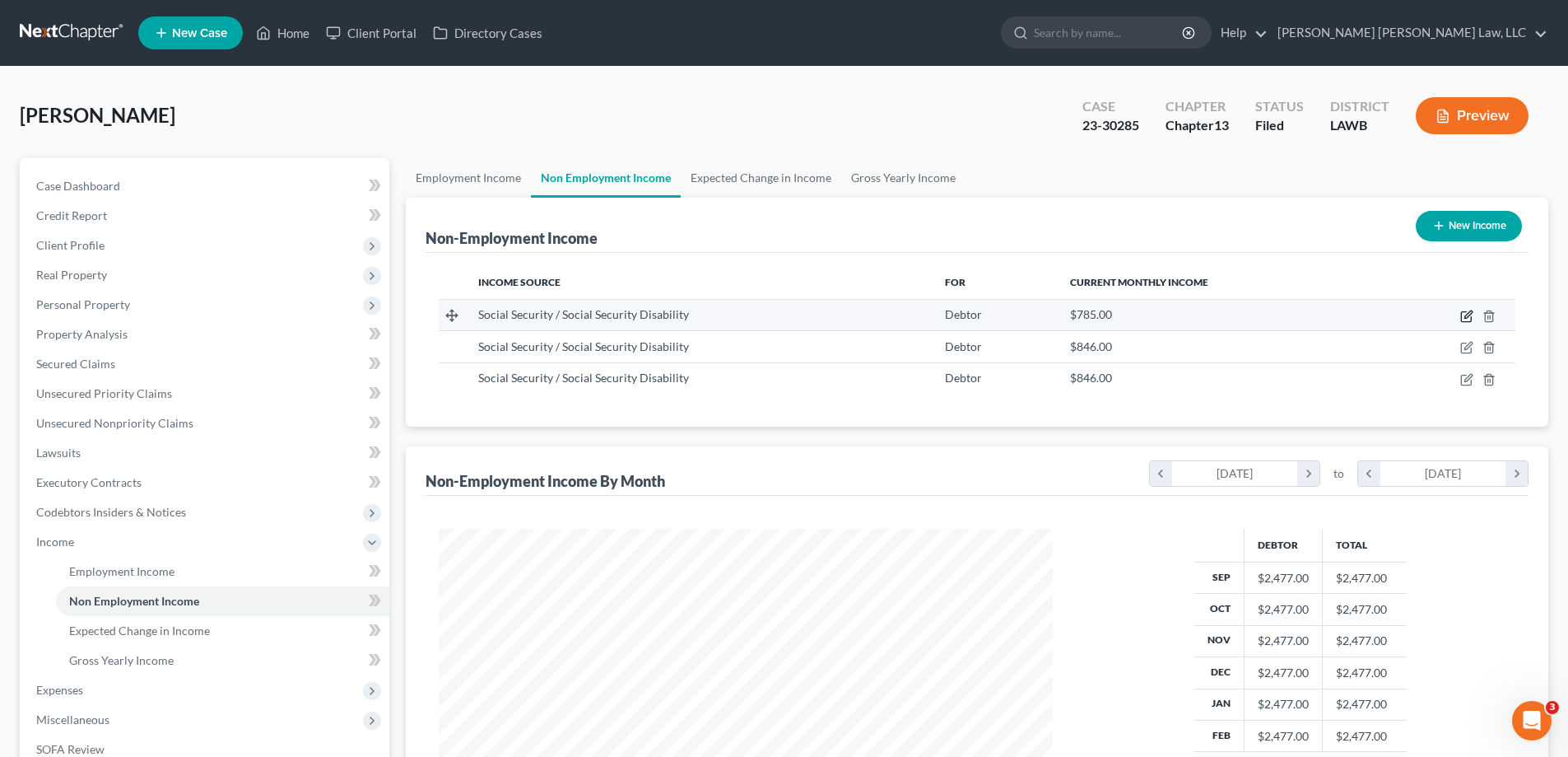
click at [1461, 311] on icon "button" at bounding box center [1466, 316] width 13 height 13
select select "4"
select select "0"
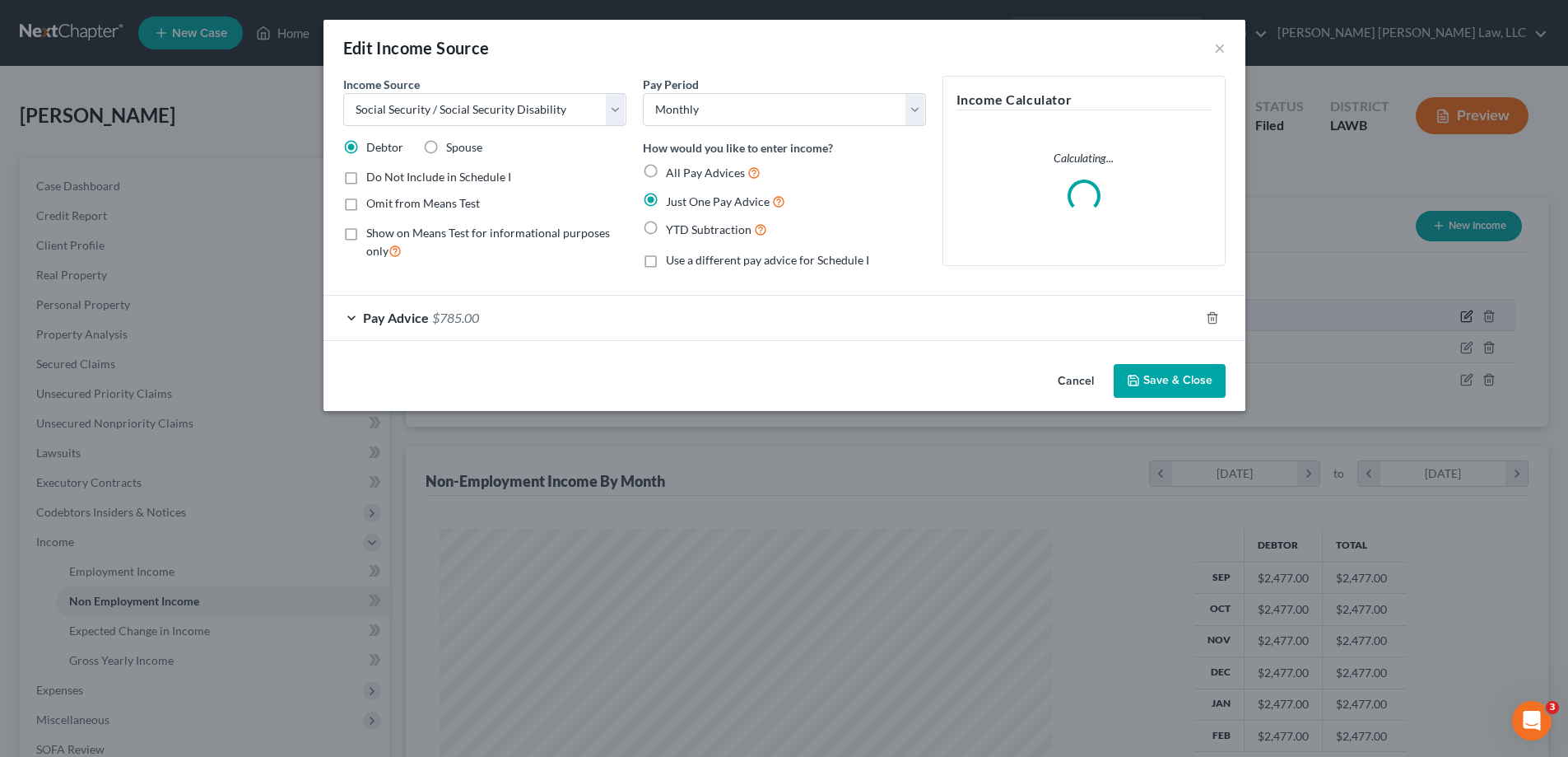
scroll to position [310, 653]
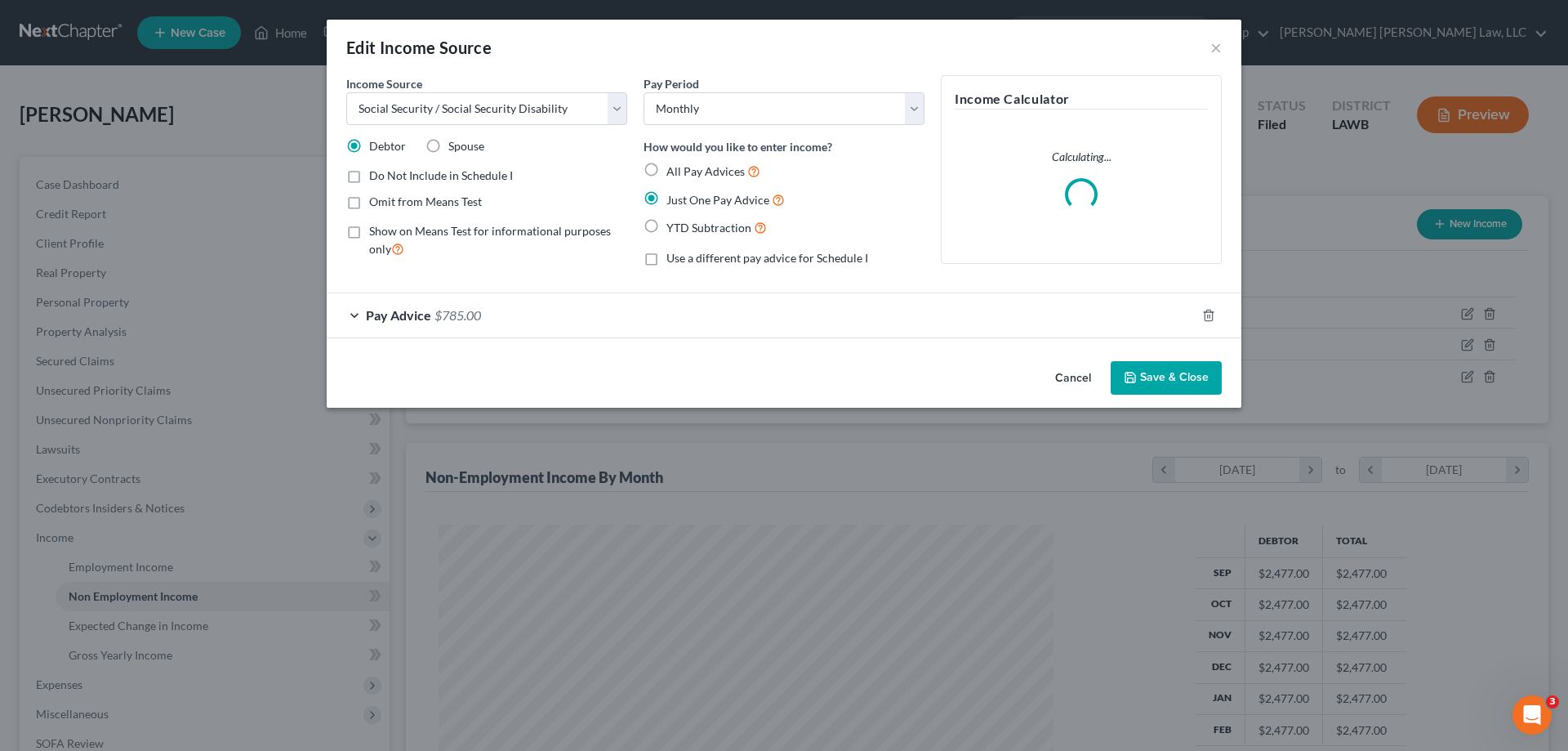
click at [425, 318] on span "Pay Advice" at bounding box center [399, 314] width 65 height 15
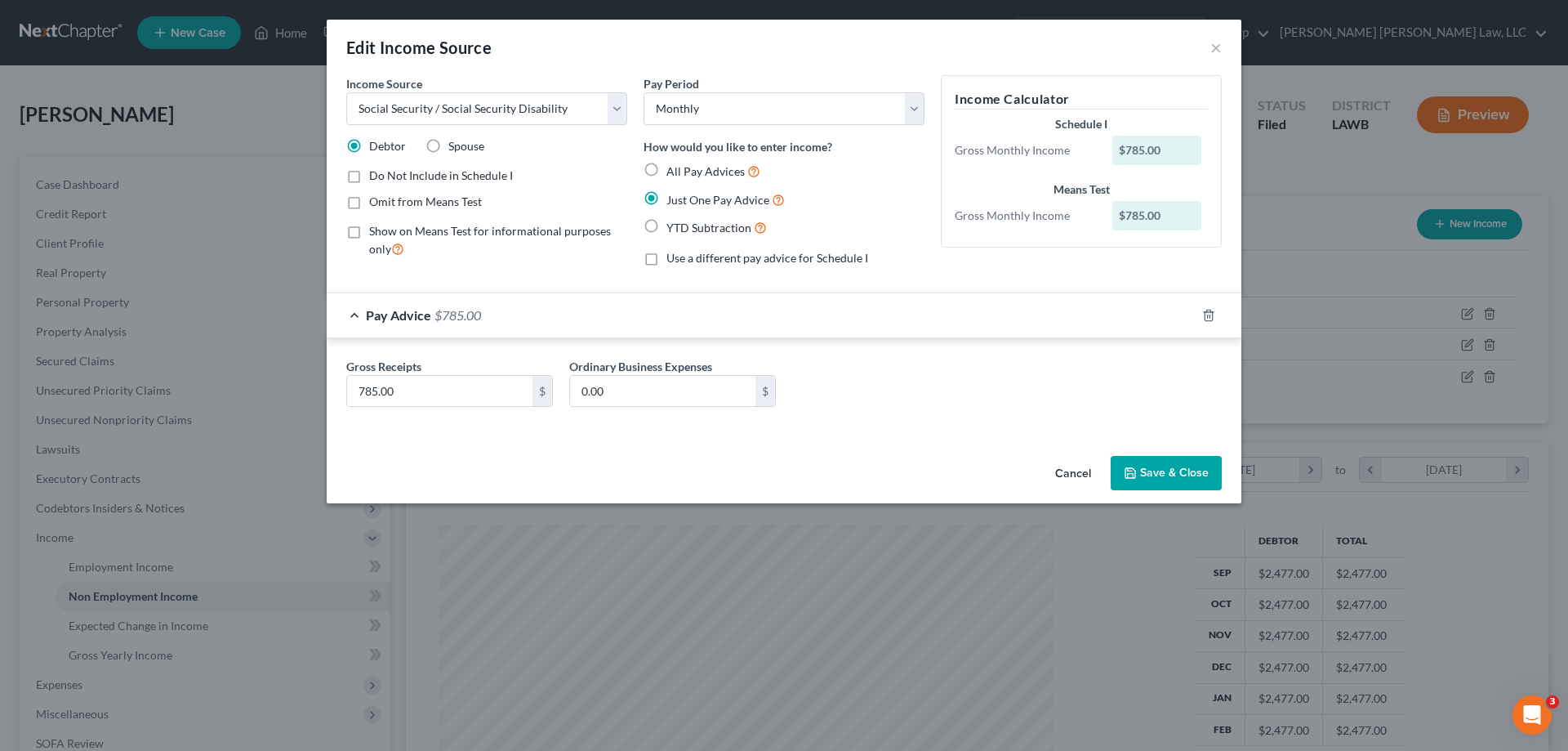
click at [1079, 476] on button "Cancel" at bounding box center [1073, 474] width 62 height 33
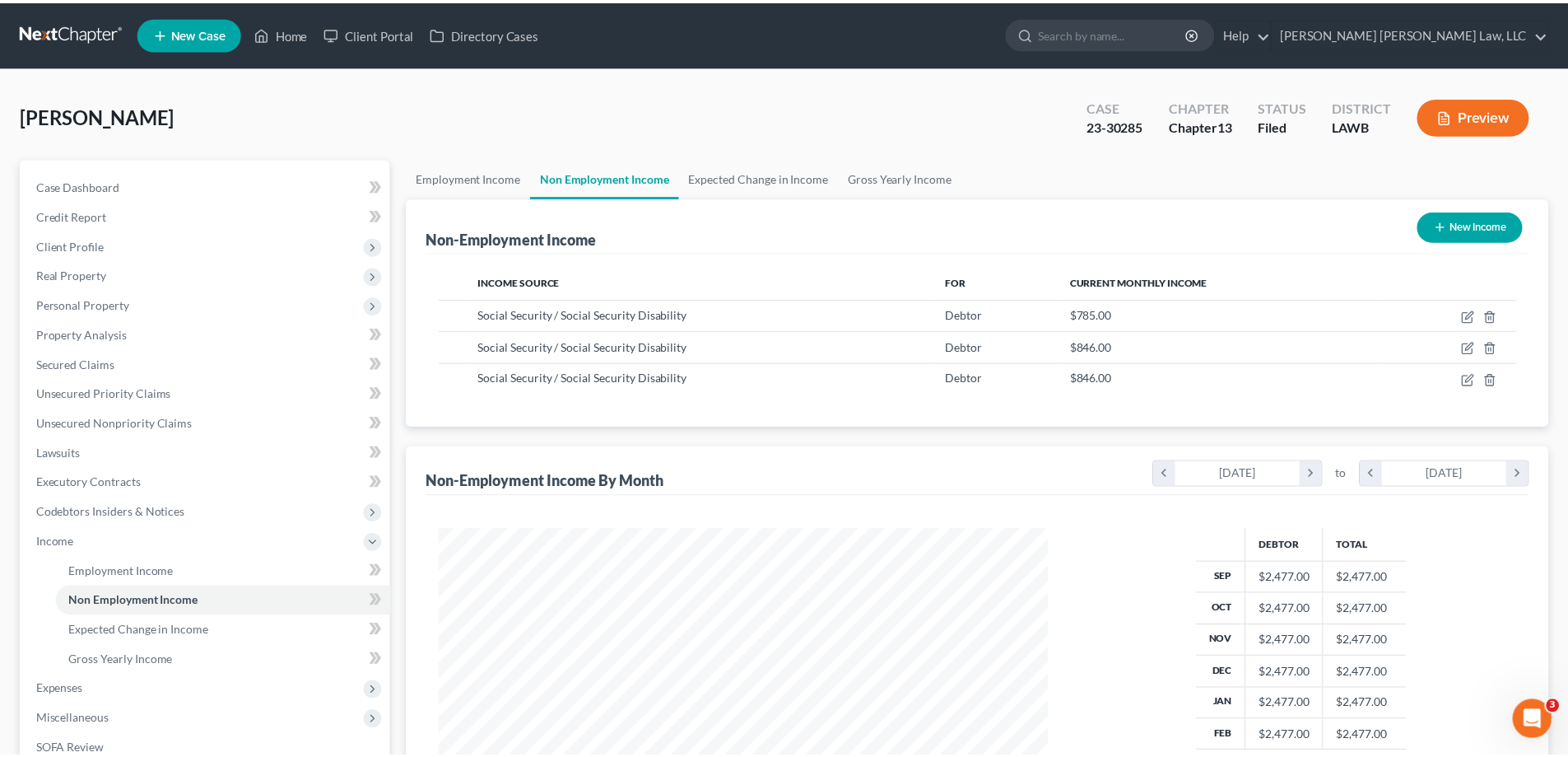
scroll to position [822979, 822295]
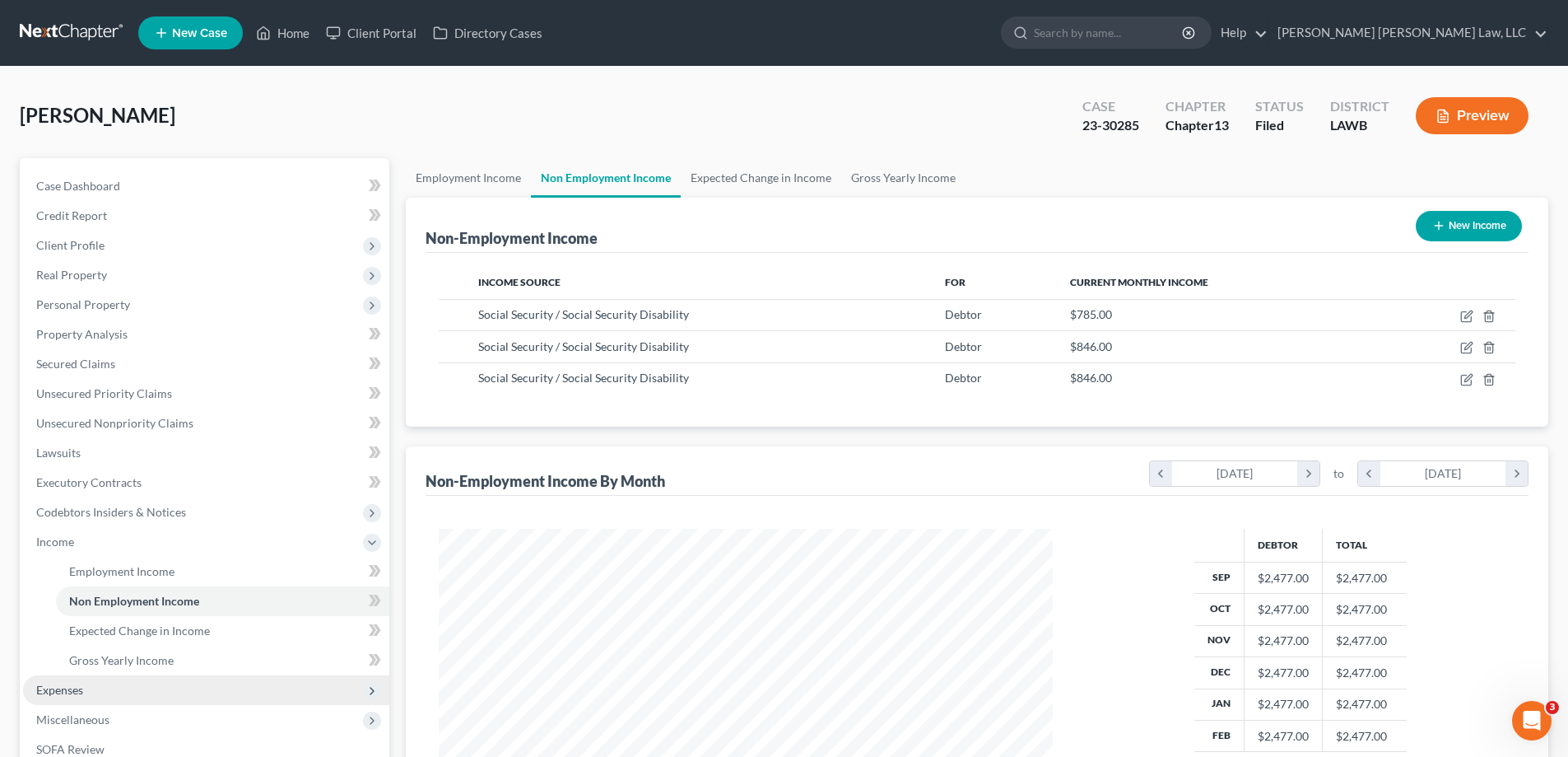
click at [80, 694] on span "Expenses" at bounding box center [60, 689] width 47 height 14
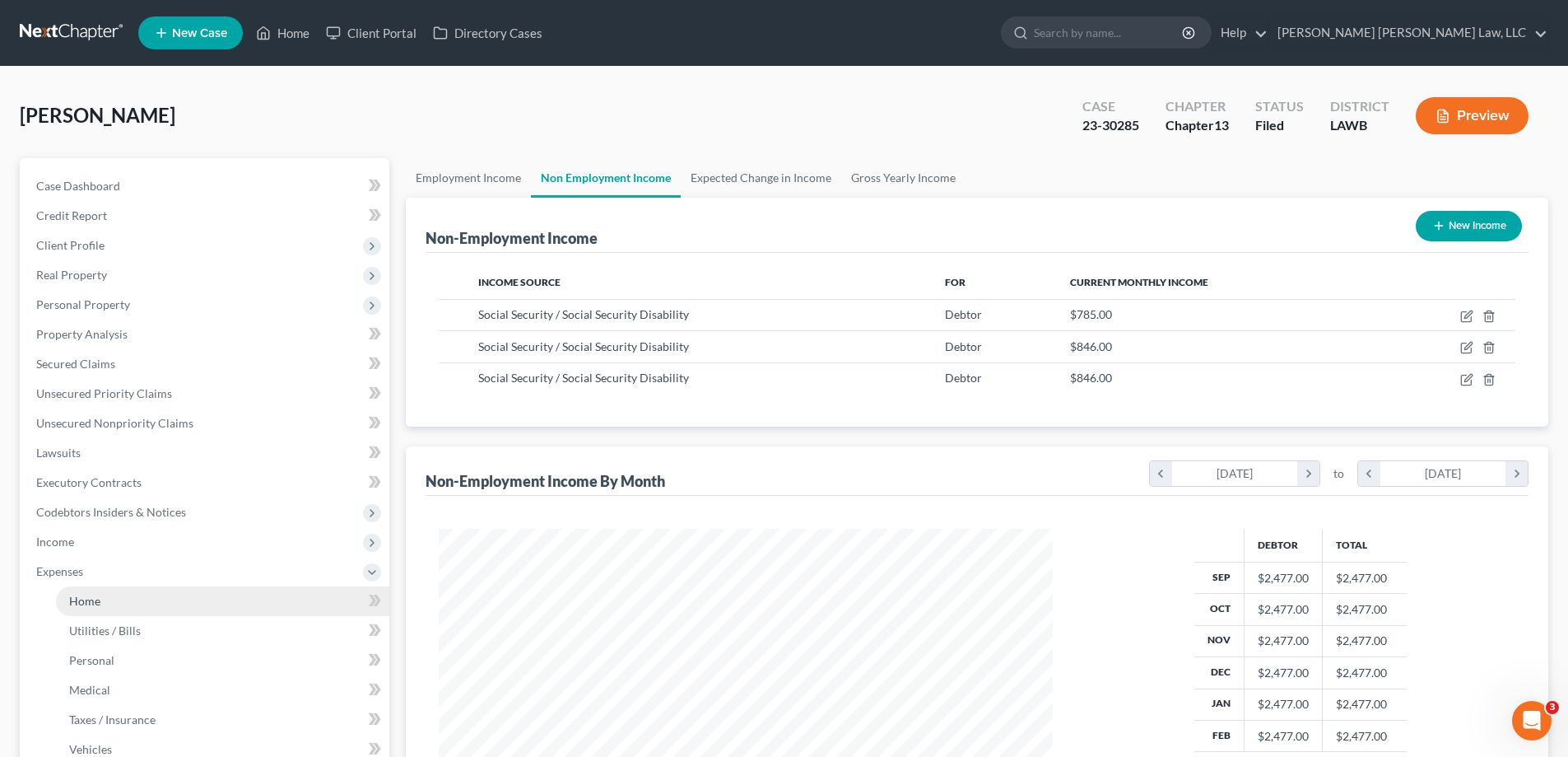
click at [76, 609] on link "Home" at bounding box center [222, 600] width 333 height 30
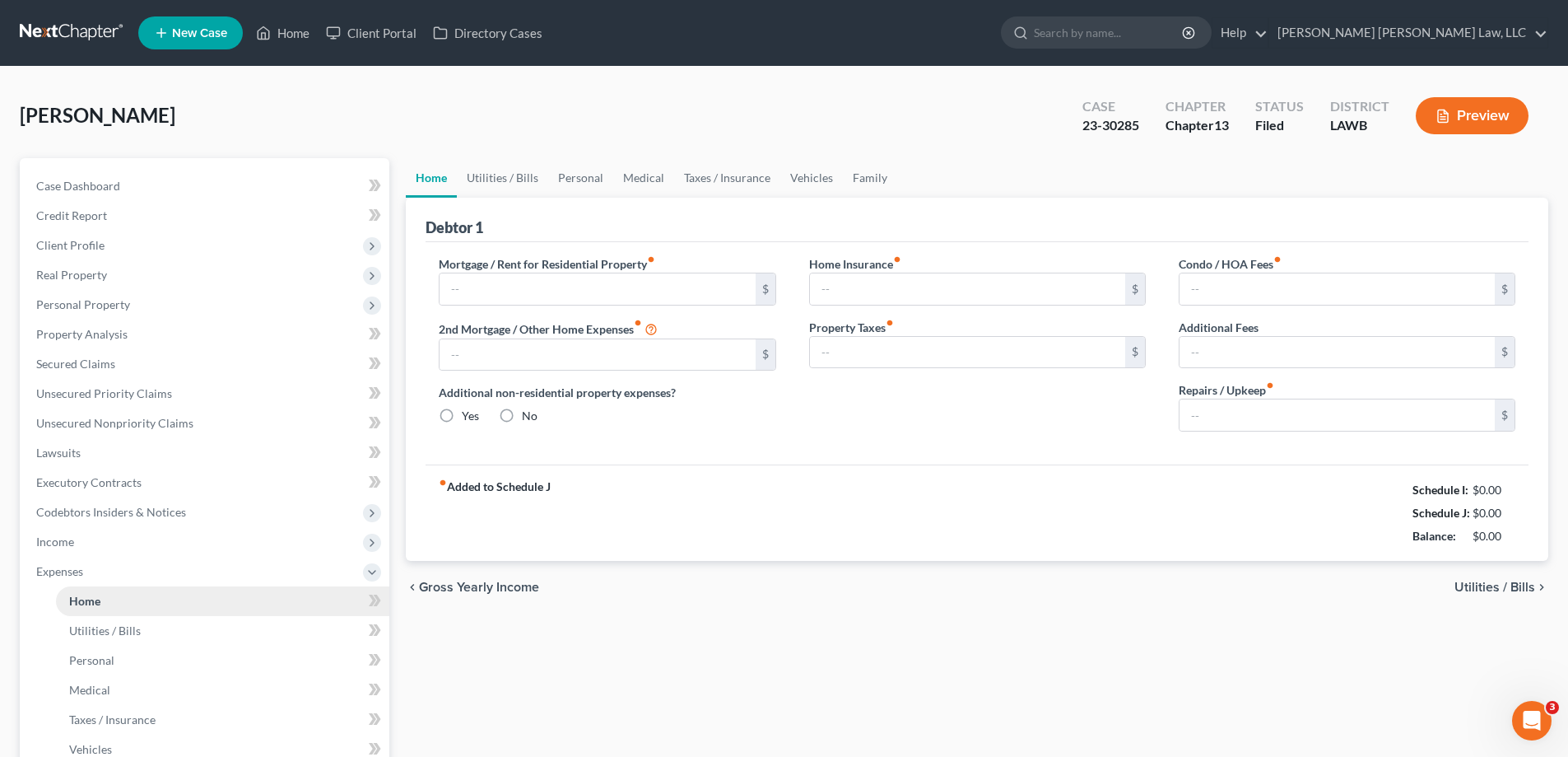
type input "850.00"
type input "0.00"
radio input "true"
type input "0.00"
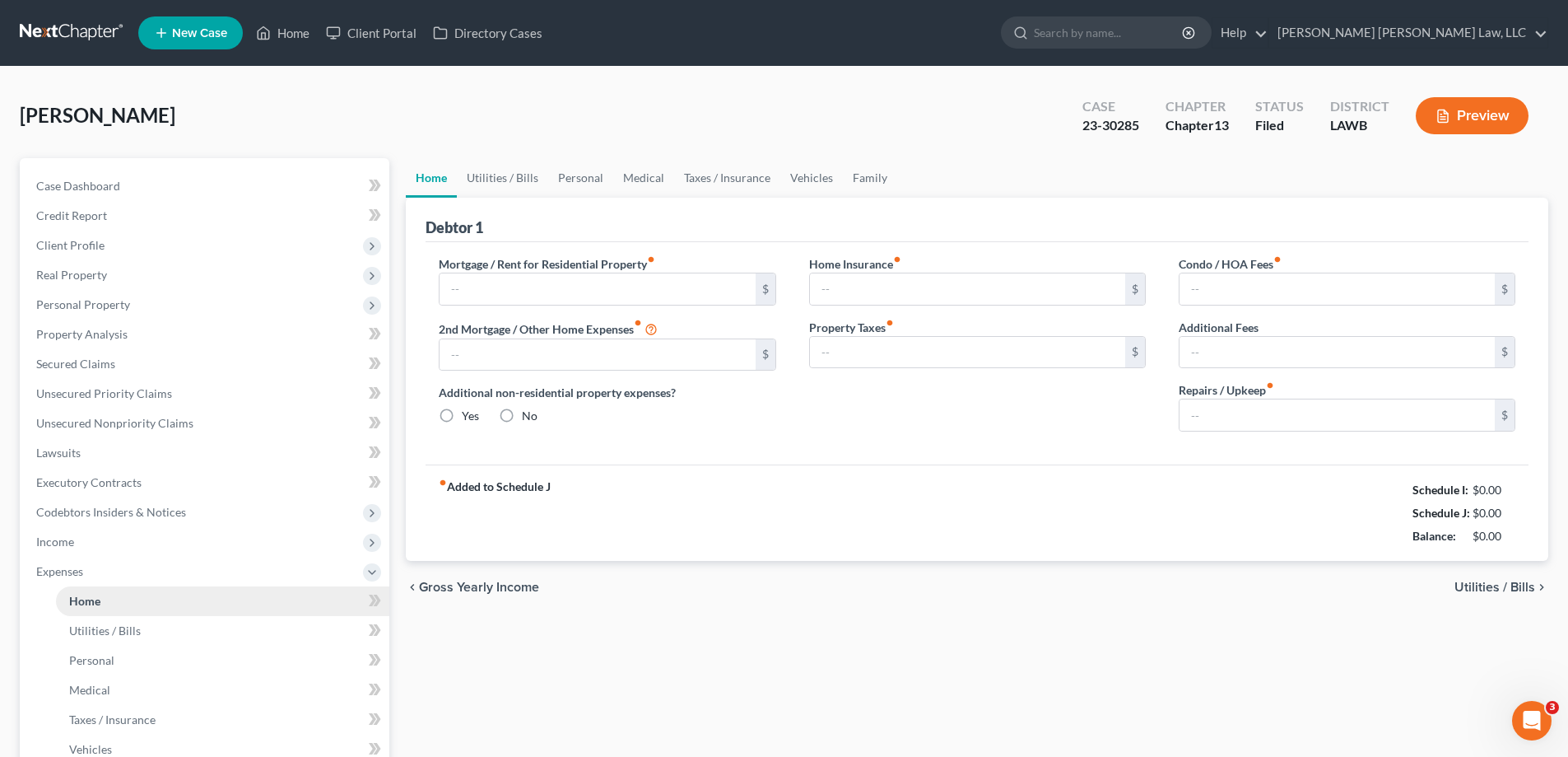
type input "0.00"
